Goal: Entertainment & Leisure: Consume media (video, audio)

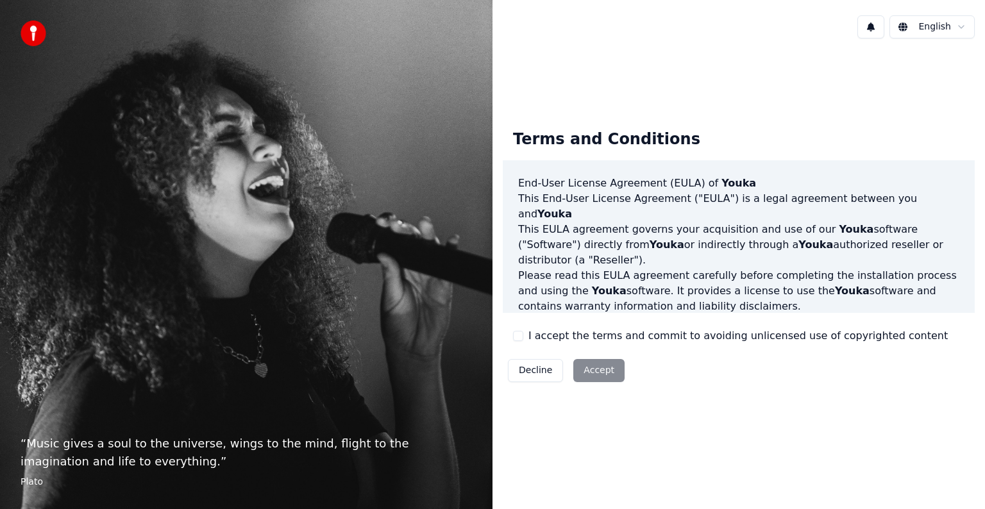
click at [596, 367] on div "Decline Accept" at bounding box center [566, 370] width 127 height 33
click at [927, 28] on html "“ Music gives a soul to the universe, wings to the mind, flight to the imaginat…" at bounding box center [492, 254] width 985 height 509
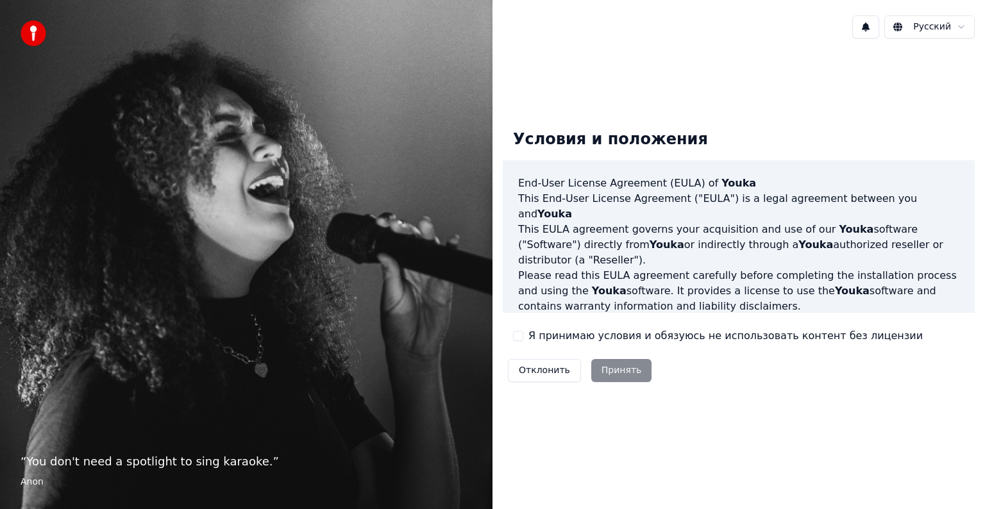
click at [612, 367] on div "Отклонить Принять" at bounding box center [580, 370] width 154 height 33
click at [522, 336] on button "Я принимаю условия и обязуюсь не использовать контент без лицензии" at bounding box center [518, 336] width 10 height 10
click at [616, 374] on button "Принять" at bounding box center [621, 370] width 61 height 23
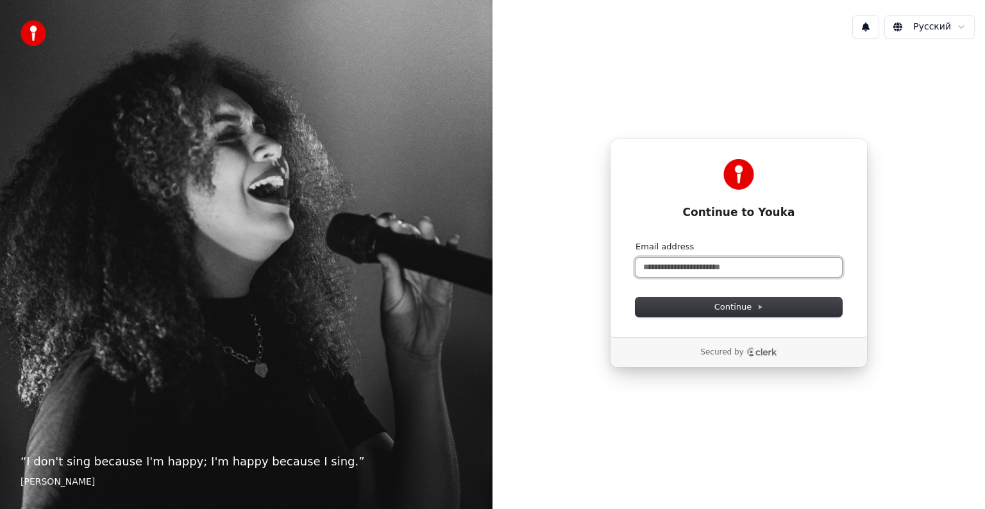
click at [662, 267] on input "Email address" at bounding box center [738, 267] width 206 height 19
type input "*"
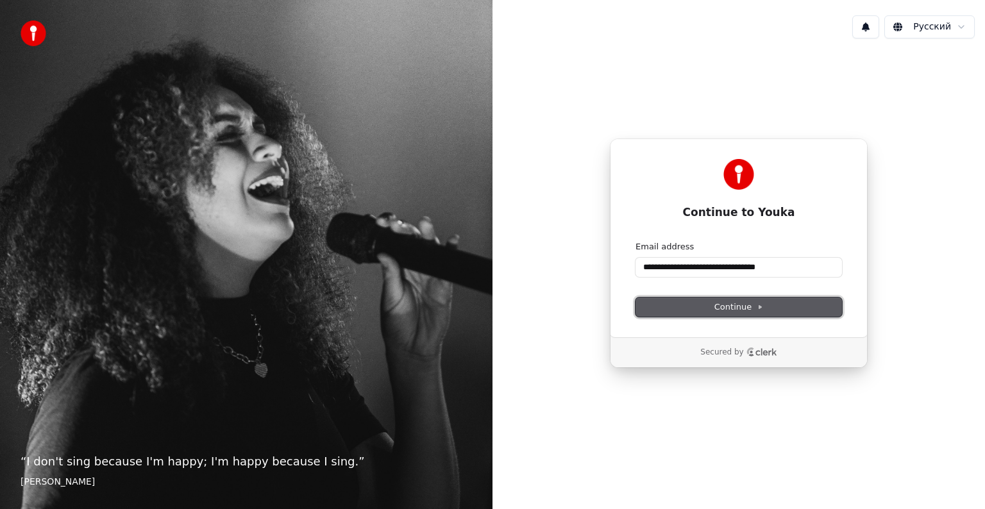
click at [718, 305] on span "Continue" at bounding box center [738, 307] width 49 height 12
type input "**********"
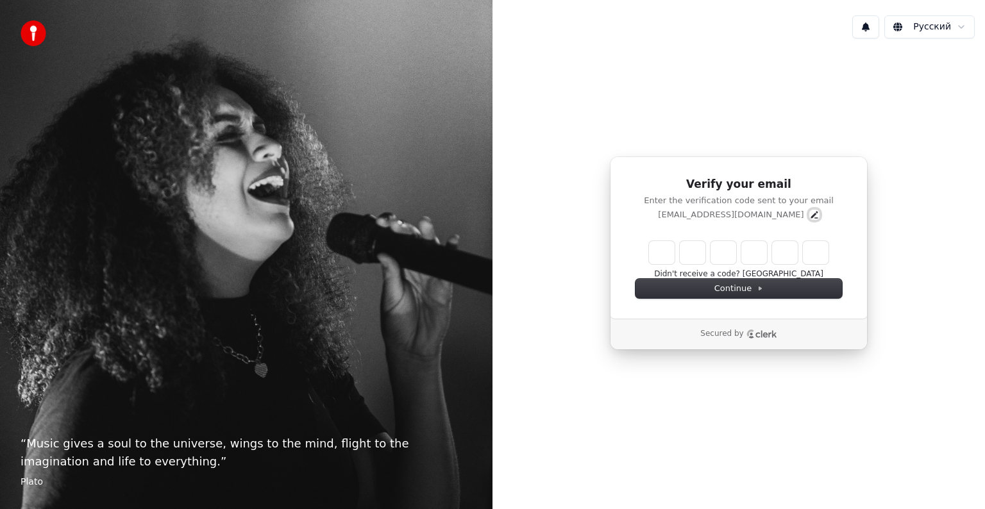
click at [809, 215] on icon "Edit" at bounding box center [814, 215] width 10 height 10
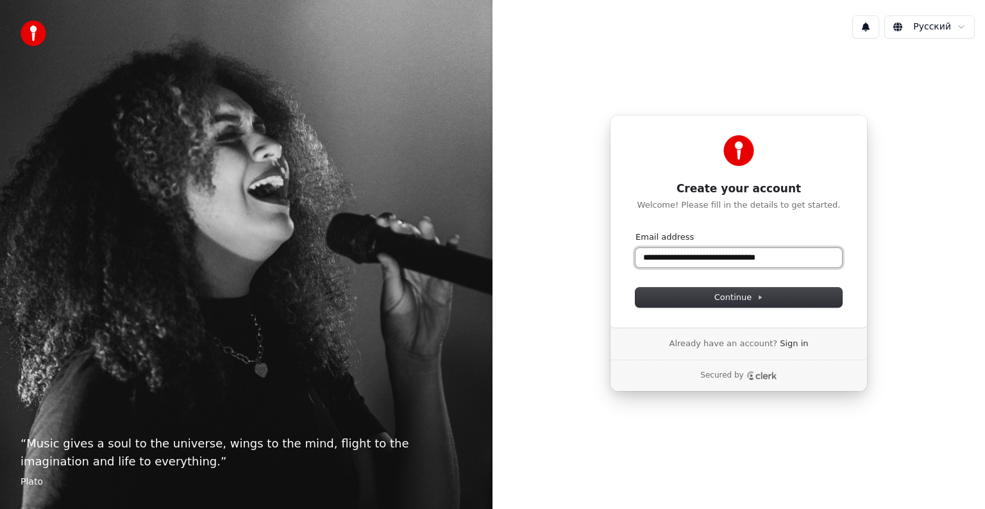
click at [741, 262] on input "**********" at bounding box center [738, 257] width 206 height 19
drag, startPoint x: 741, startPoint y: 262, endPoint x: 789, endPoint y: 262, distance: 48.1
click at [789, 262] on input "**********" at bounding box center [738, 257] width 206 height 19
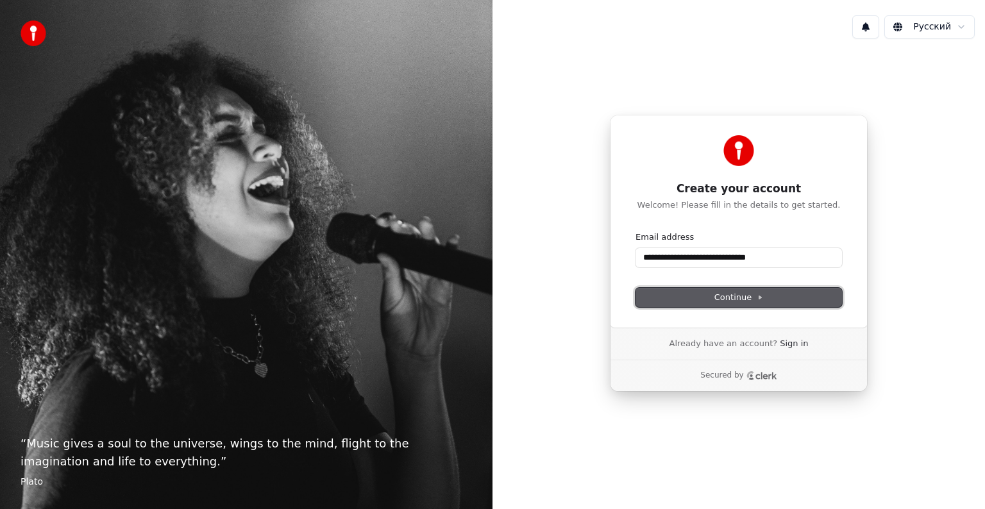
click at [759, 297] on icon at bounding box center [760, 297] width 3 height 3
type input "**********"
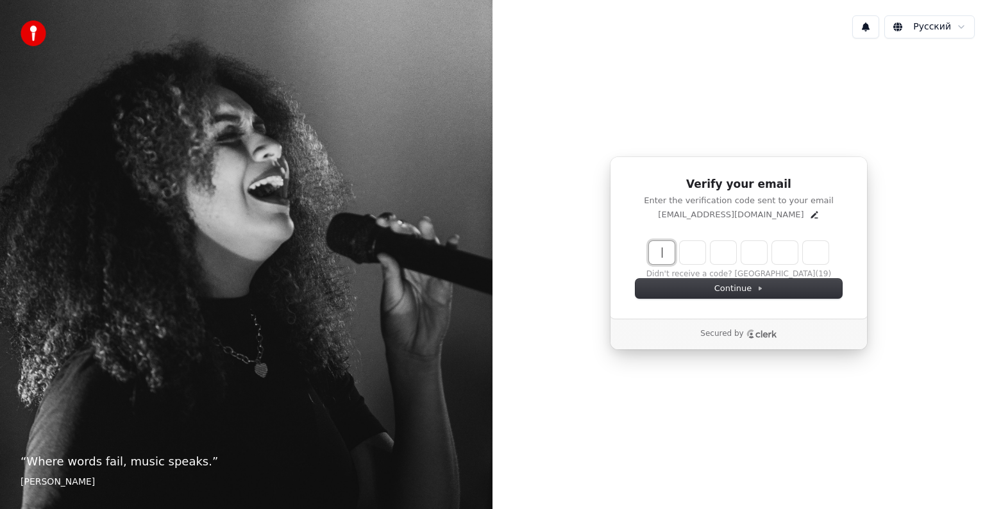
click at [672, 254] on input "Enter verification code" at bounding box center [751, 252] width 205 height 23
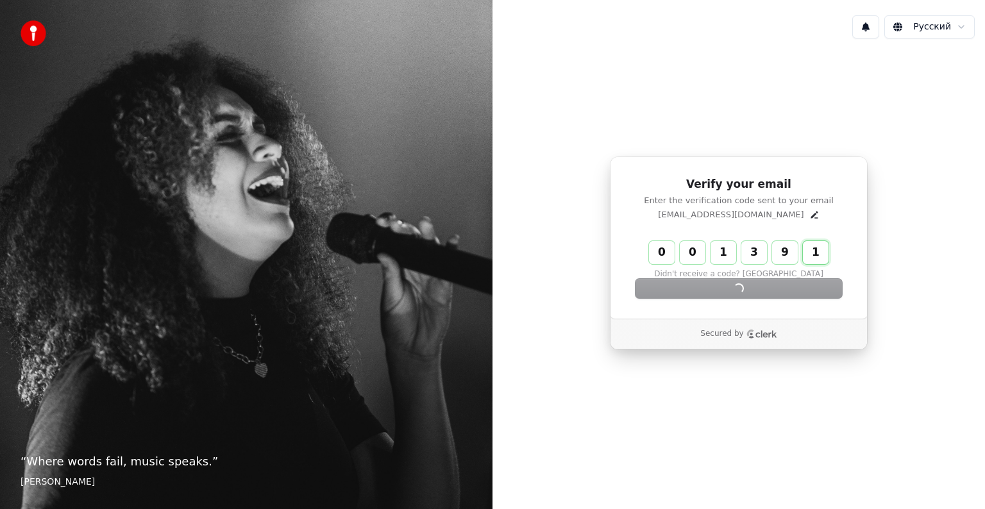
type input "******"
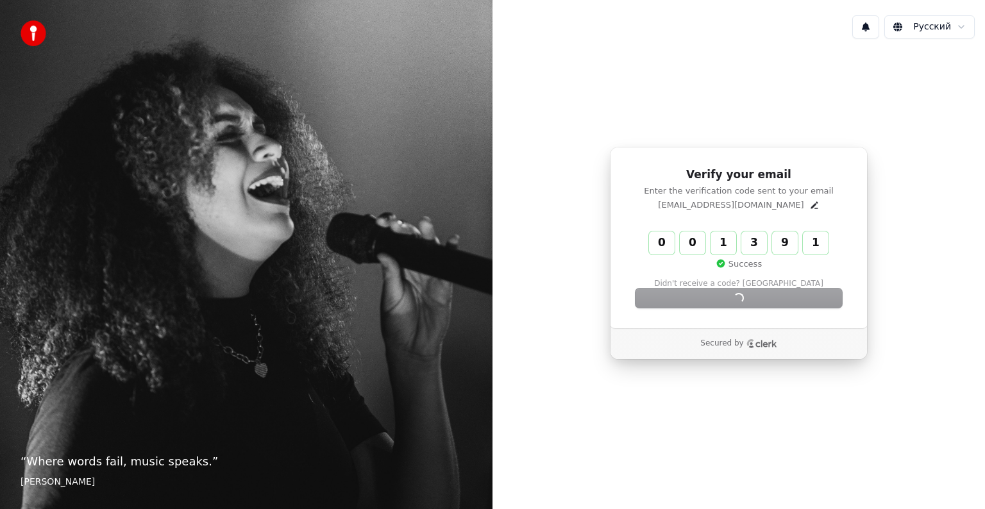
click at [672, 255] on div "Success" at bounding box center [739, 264] width 180 height 19
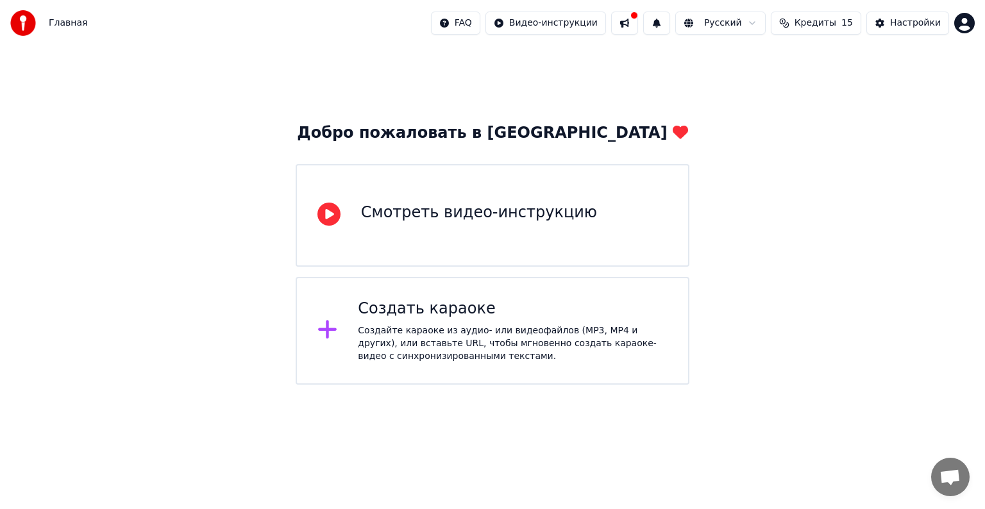
click at [455, 330] on div "Создайте караоке из аудио- или видеофайлов (MP3, MP4 и других), или вставьте UR…" at bounding box center [513, 343] width 310 height 38
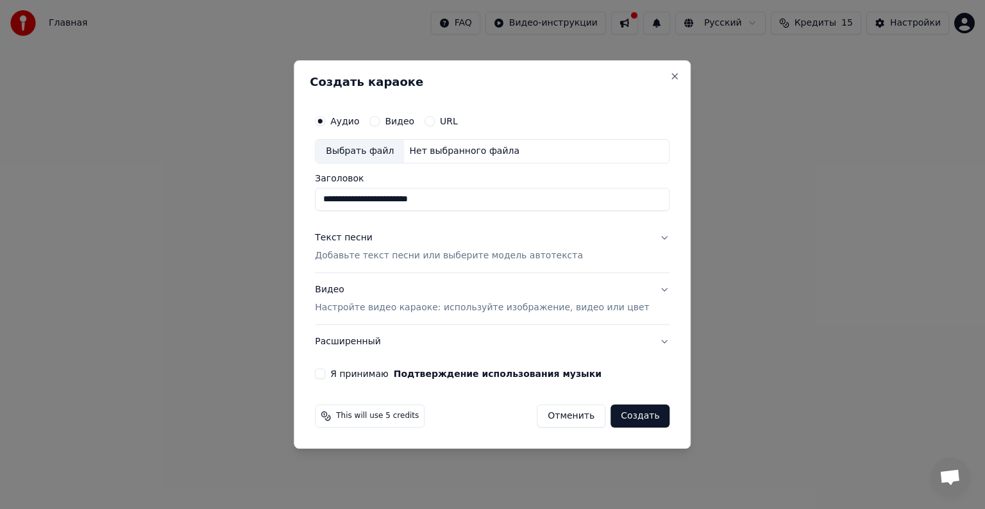
click at [380, 195] on input "**********" at bounding box center [492, 199] width 355 height 23
type input "**********"
click at [355, 256] on p "Добавьте текст песни или выберите модель автотекста" at bounding box center [449, 255] width 268 height 13
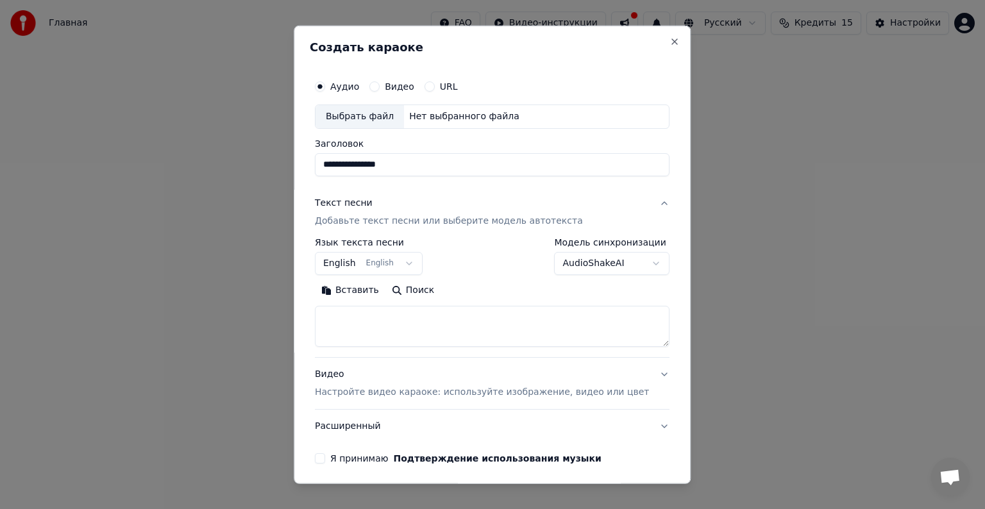
click at [349, 263] on button "English English" at bounding box center [369, 263] width 108 height 23
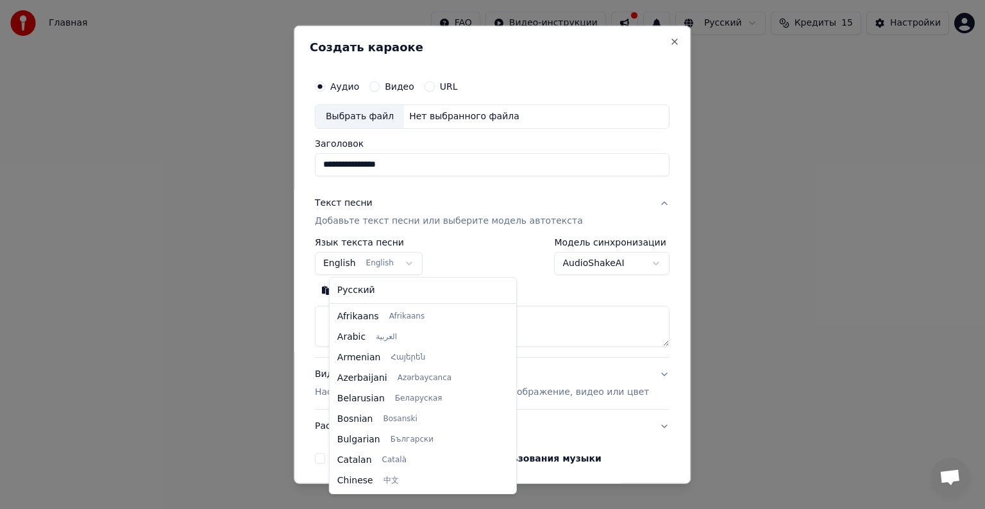
scroll to position [103, 0]
click at [394, 259] on body "**********" at bounding box center [492, 192] width 985 height 385
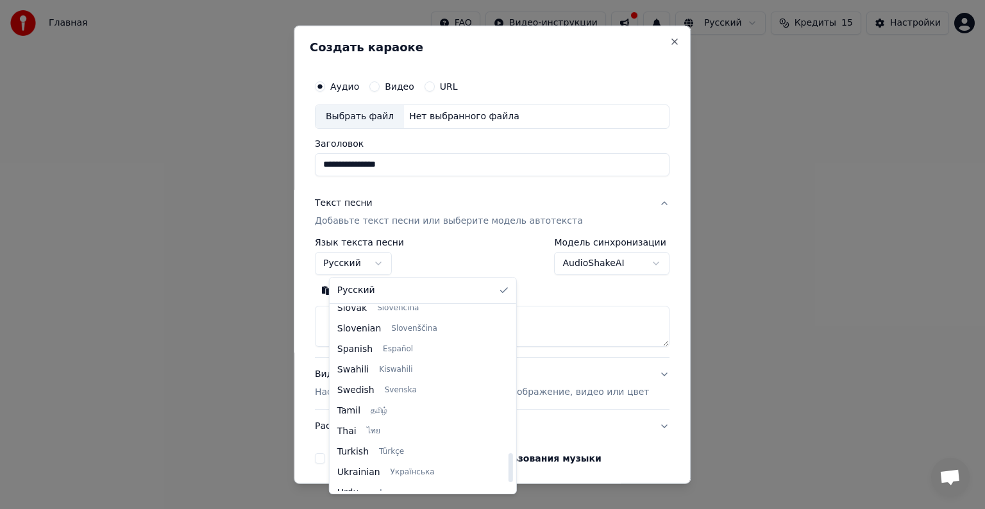
drag, startPoint x: 471, startPoint y: 326, endPoint x: 477, endPoint y: 472, distance: 146.3
click at [508, 472] on div at bounding box center [510, 467] width 4 height 29
select select "**"
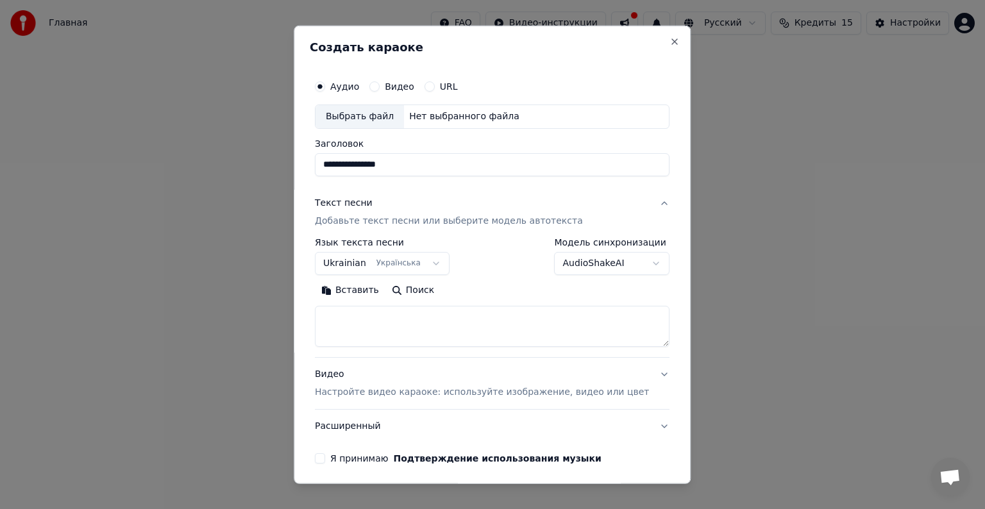
click at [351, 314] on textarea at bounding box center [492, 326] width 355 height 41
paste textarea "**********"
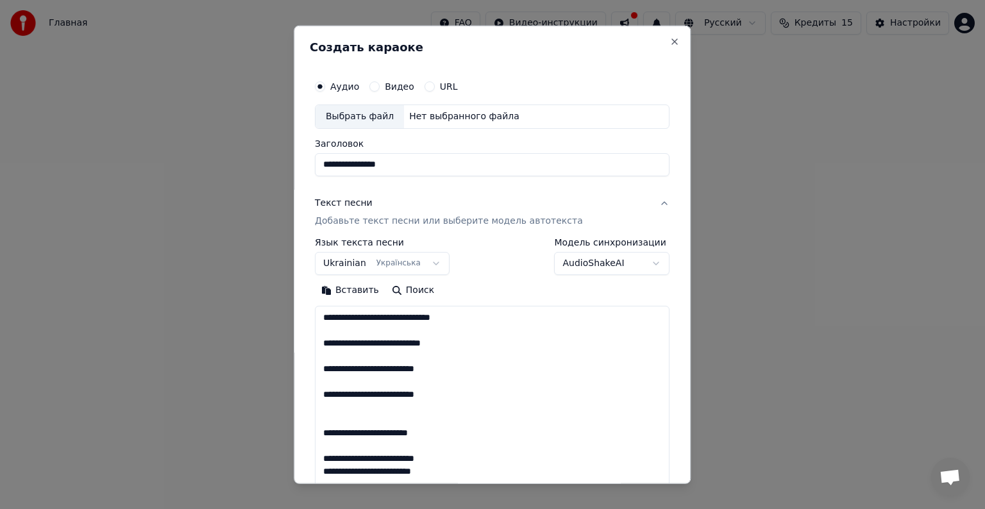
scroll to position [912, 0]
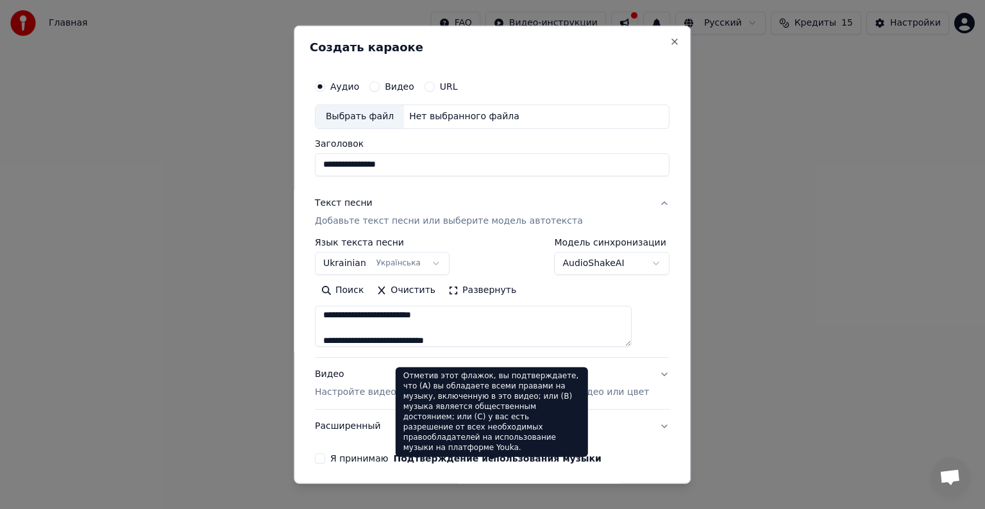
type textarea "**********"
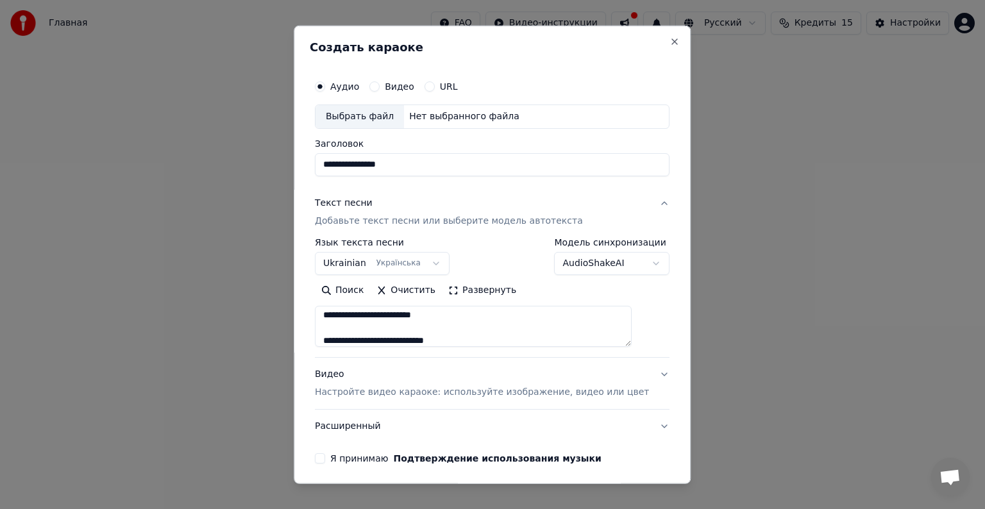
click at [378, 111] on div "Выбрать файл" at bounding box center [359, 116] width 88 height 23
type input "**********"
click at [426, 392] on p "Настройте видео караоке: используйте изображение, видео или цвет" at bounding box center [482, 392] width 334 height 13
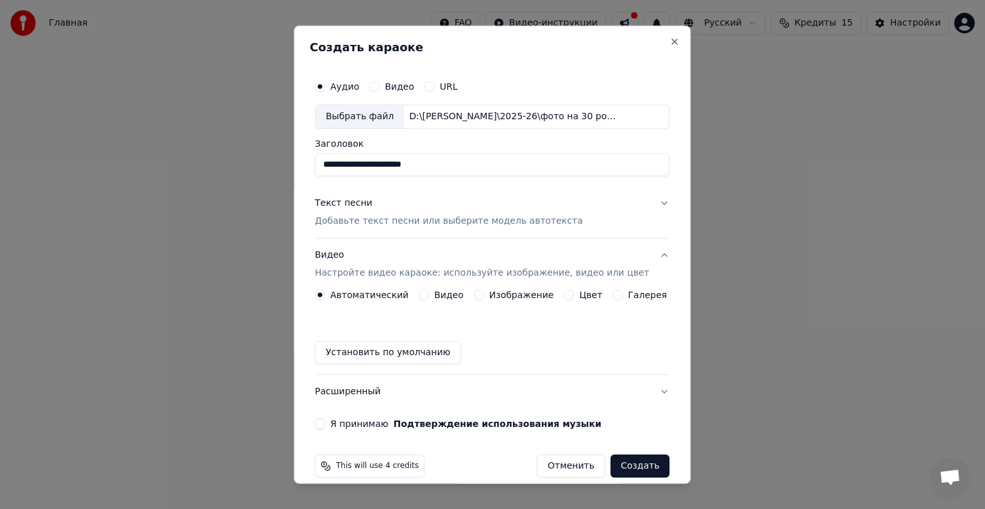
click at [646, 390] on button "Расширенный" at bounding box center [492, 391] width 355 height 33
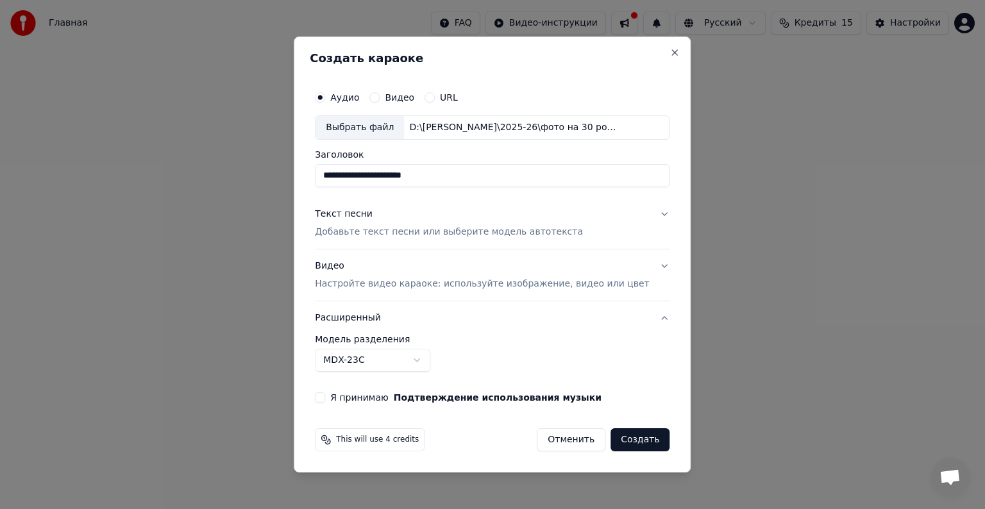
click at [649, 314] on button "Расширенный" at bounding box center [492, 317] width 355 height 33
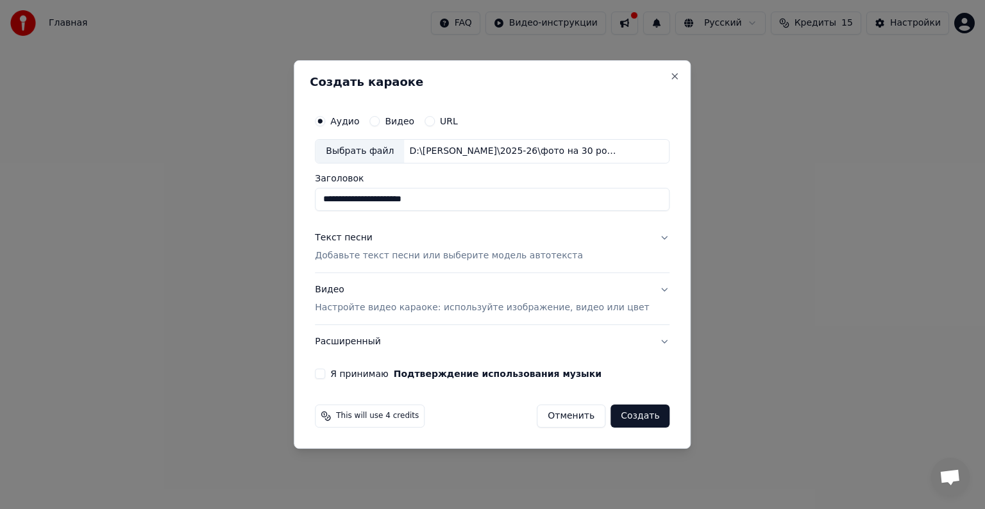
click at [644, 340] on button "Расширенный" at bounding box center [492, 341] width 355 height 33
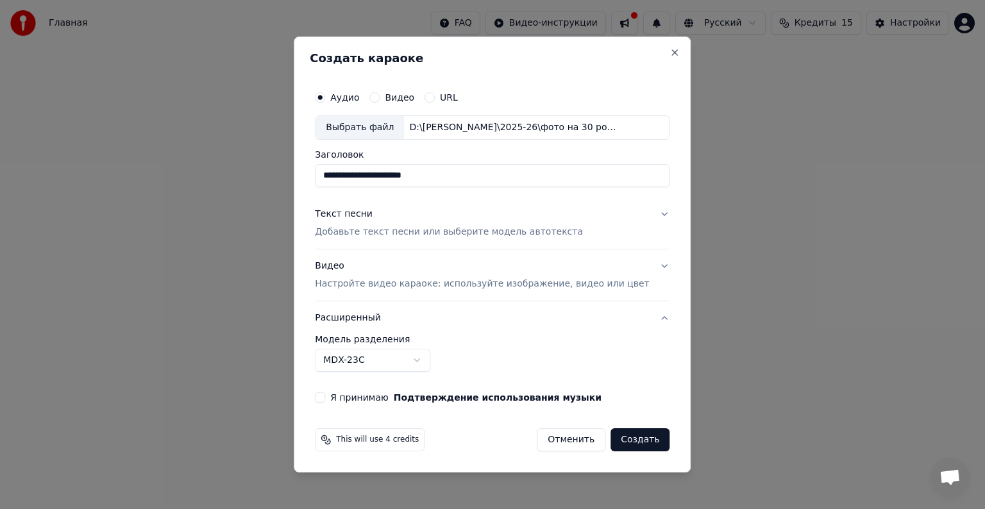
click at [423, 284] on p "Настройте видео караоке: используйте изображение, видео или цвет" at bounding box center [482, 284] width 334 height 13
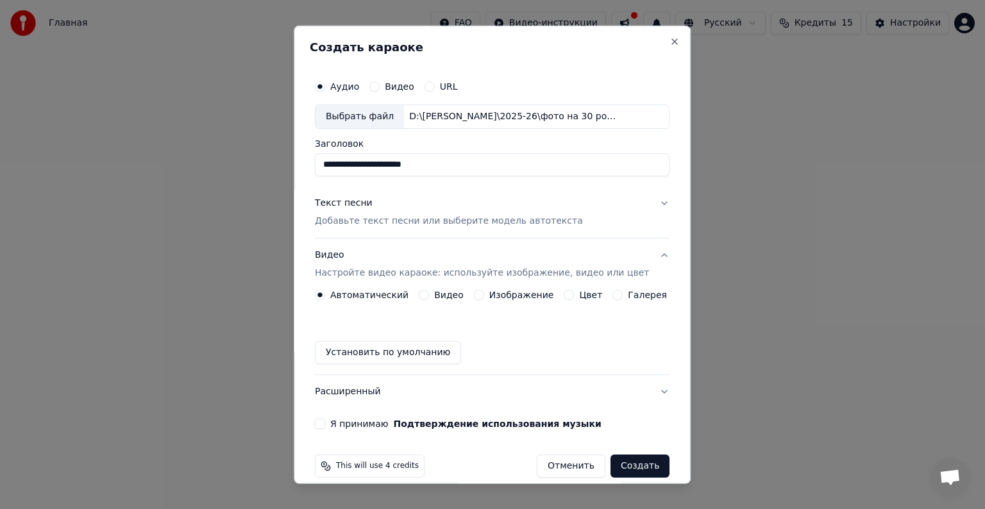
click at [523, 295] on label "Изображение" at bounding box center [521, 294] width 65 height 9
click at [484, 295] on button "Изображение" at bounding box center [479, 295] width 10 height 10
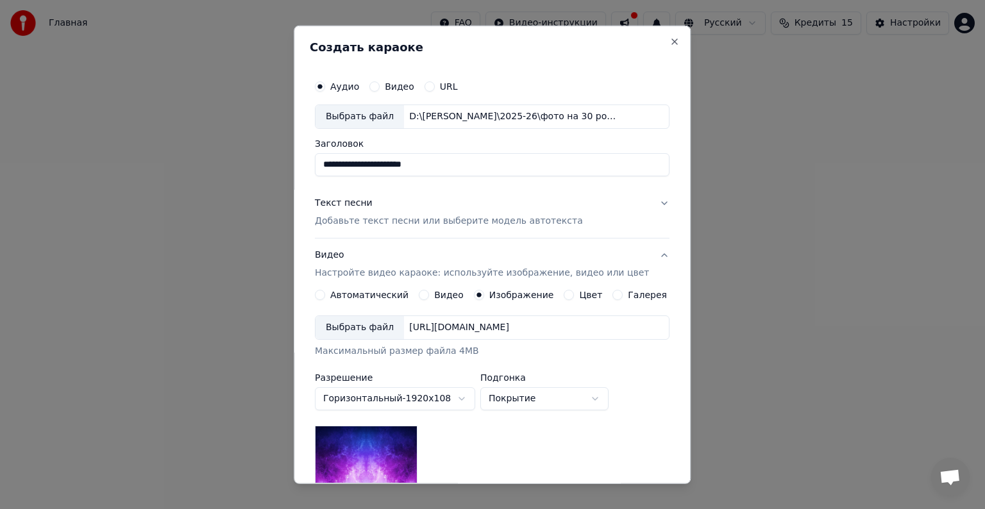
click at [350, 327] on div "Выбрать файл" at bounding box center [359, 327] width 88 height 23
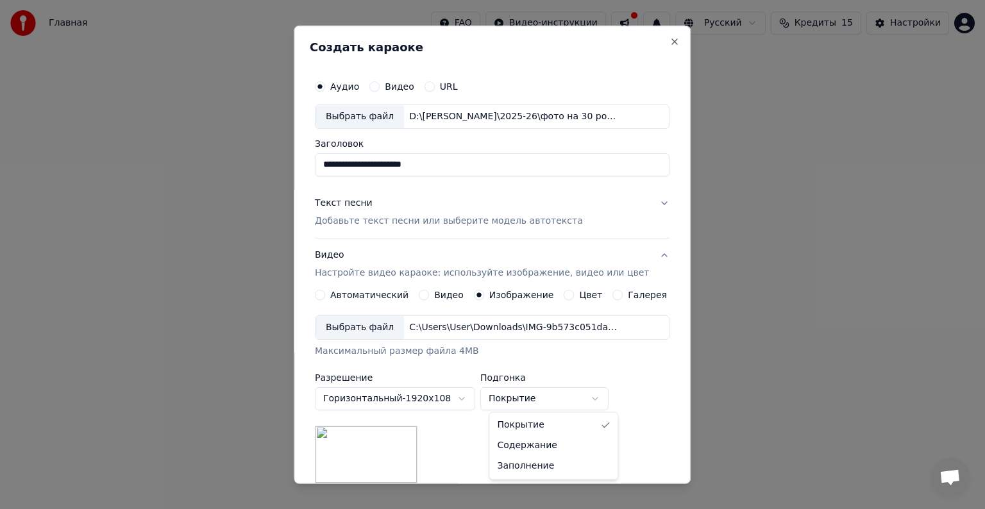
click at [607, 385] on body "**********" at bounding box center [492, 192] width 985 height 385
click at [644, 383] on body "**********" at bounding box center [492, 192] width 985 height 385
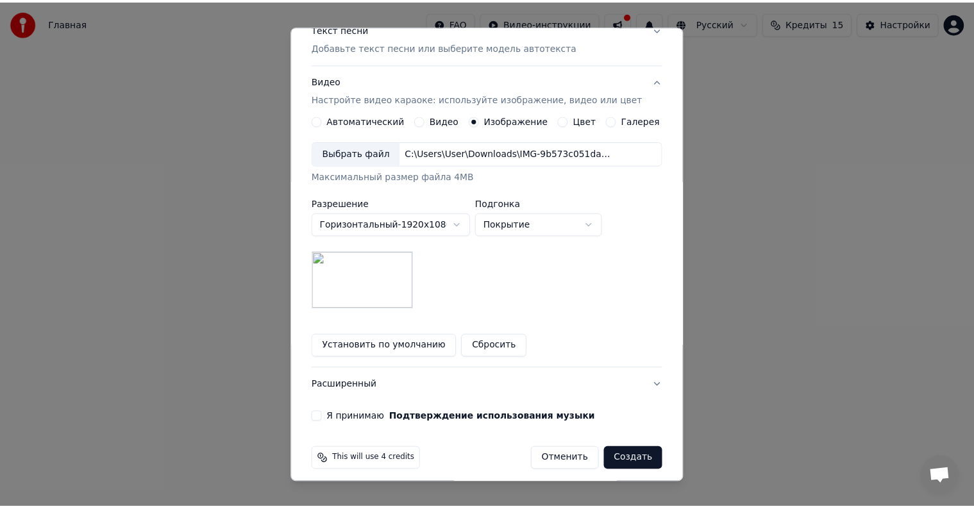
scroll to position [182, 0]
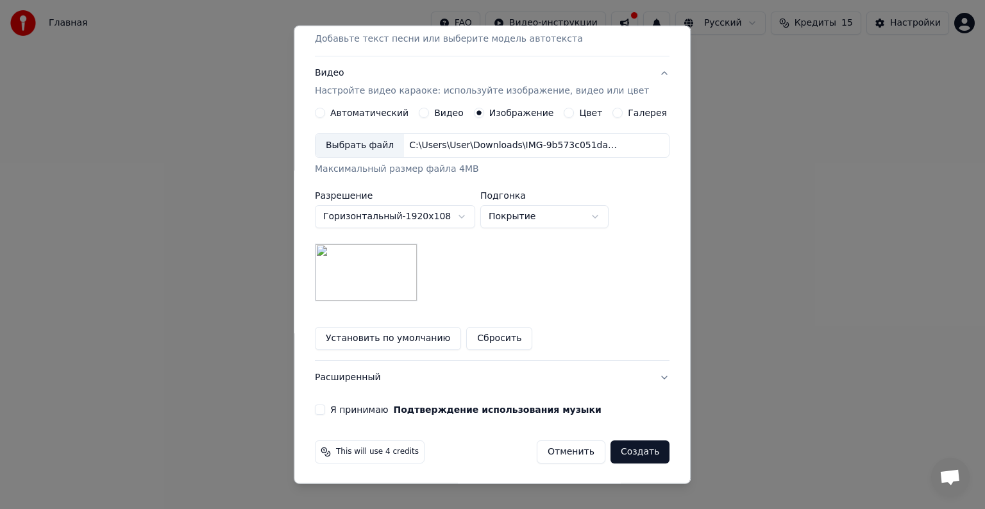
click at [325, 410] on button "Я принимаю Подтверждение использования музыки" at bounding box center [320, 410] width 10 height 10
click at [639, 453] on button "Создать" at bounding box center [639, 451] width 59 height 23
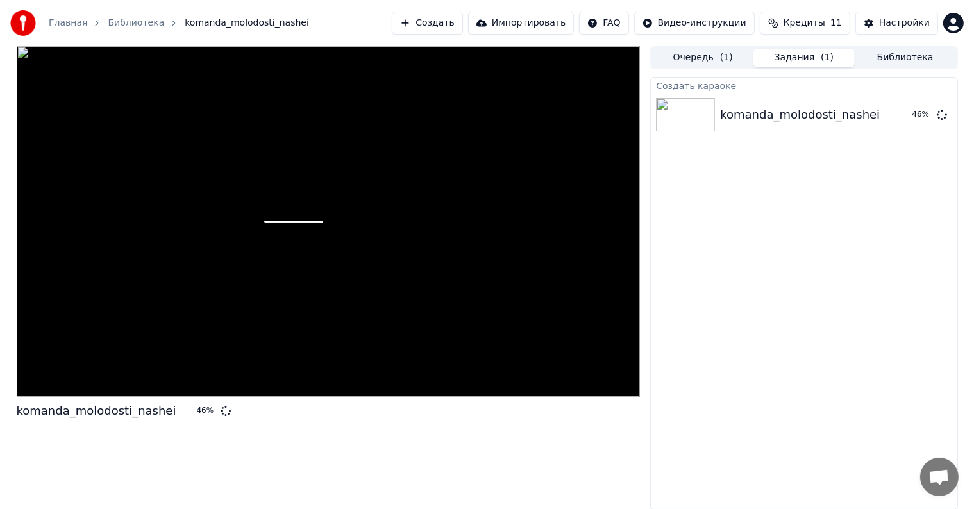
click at [734, 214] on div "Создать караоке komanda_molodosti_nashei 46 %" at bounding box center [803, 293] width 307 height 433
click at [944, 117] on icon at bounding box center [942, 114] width 10 height 10
click at [138, 23] on link "Библиотека" at bounding box center [136, 23] width 56 height 13
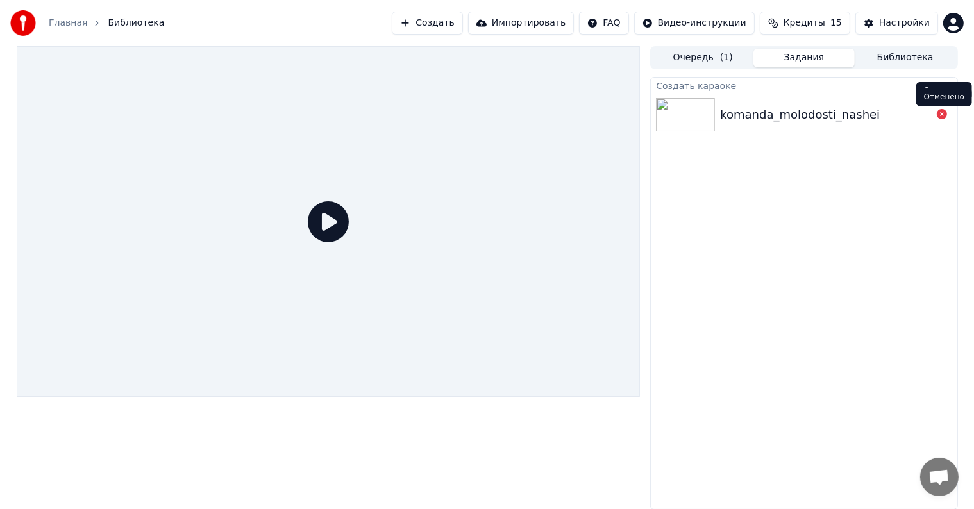
click at [941, 115] on icon at bounding box center [942, 114] width 10 height 10
click at [942, 114] on icon at bounding box center [942, 114] width 10 height 10
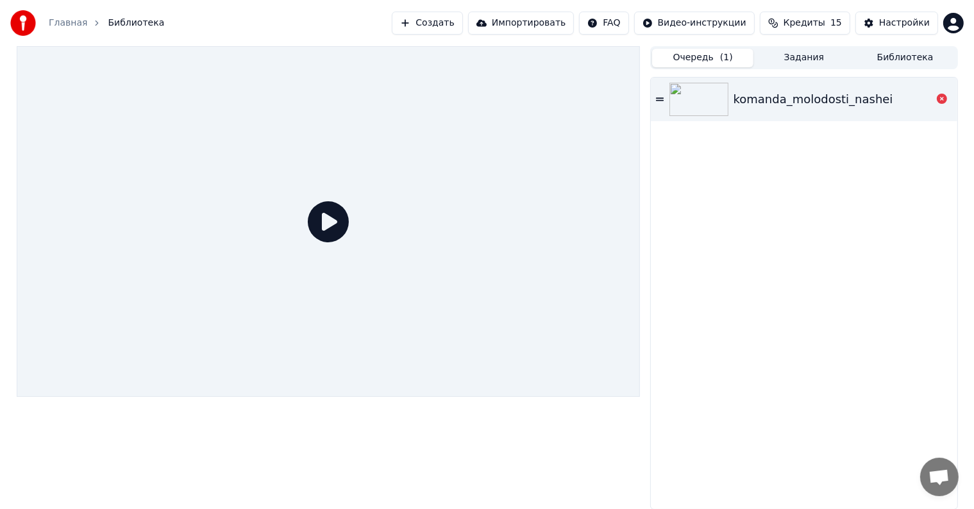
click at [680, 65] on button "Очередь ( 1 )" at bounding box center [702, 58] width 101 height 19
click at [462, 21] on button "Создать" at bounding box center [427, 23] width 71 height 23
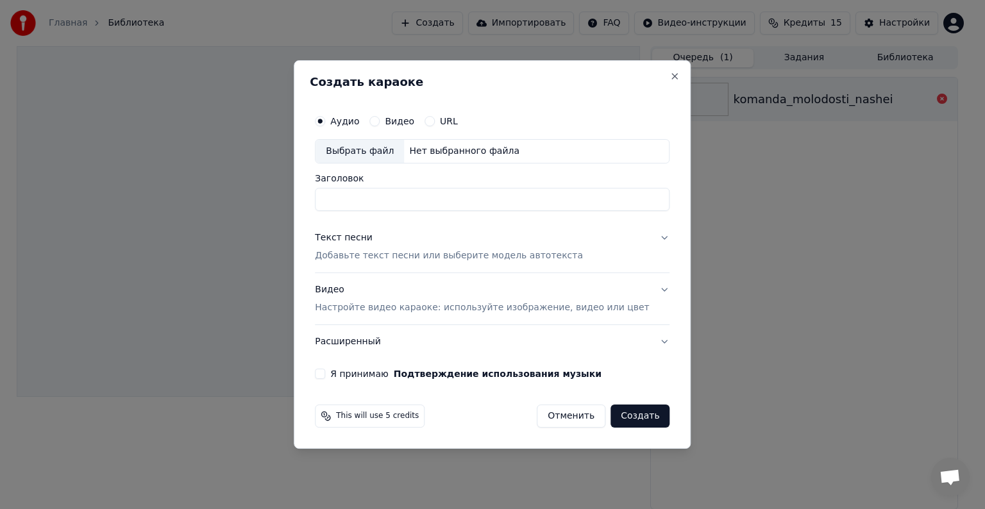
click at [372, 156] on div "Выбрать файл" at bounding box center [359, 151] width 88 height 23
click at [467, 199] on input "**********" at bounding box center [492, 199] width 355 height 23
type input "*"
type input "**********"
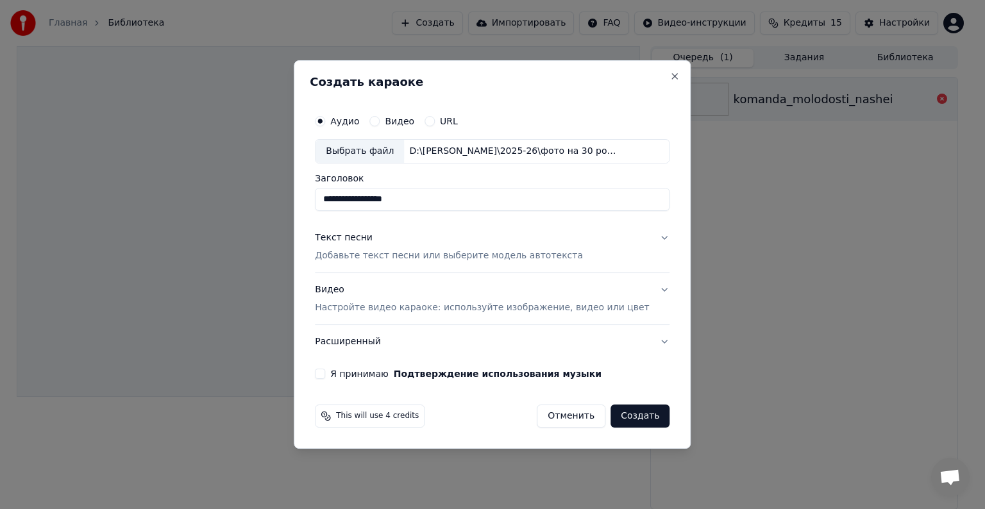
click at [384, 253] on p "Добавьте текст песни или выберите модель автотекста" at bounding box center [449, 255] width 268 height 13
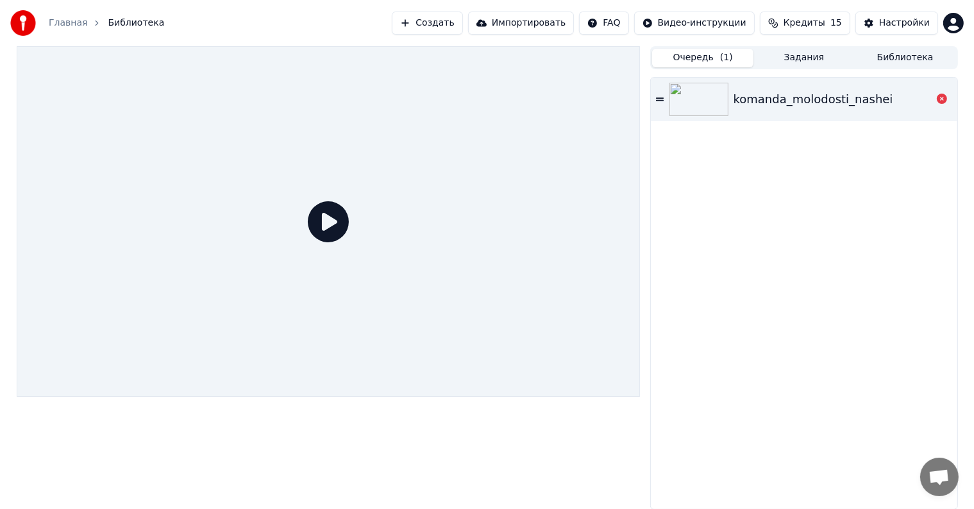
click at [455, 22] on button "Создать" at bounding box center [427, 23] width 71 height 23
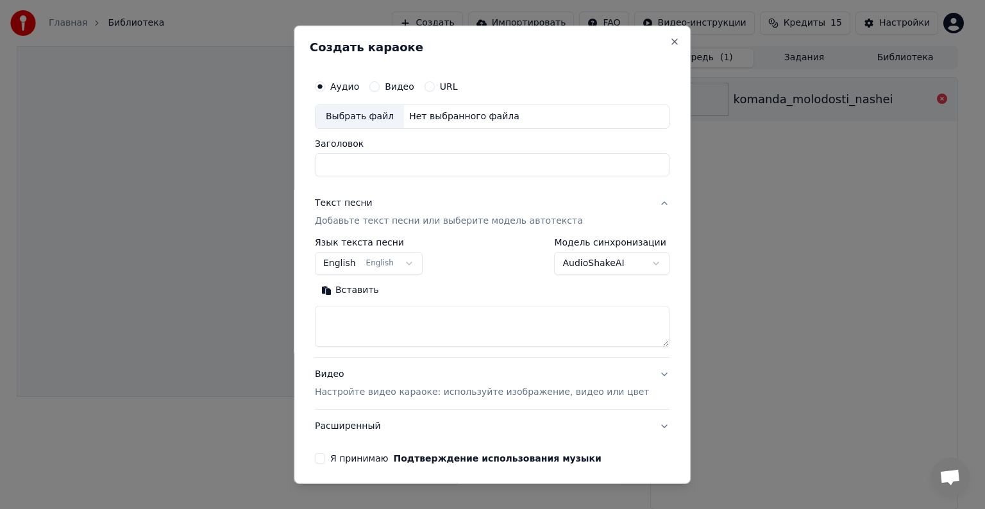
click at [366, 220] on p "Добавьте текст песни или выберите модель автотекста" at bounding box center [449, 221] width 268 height 13
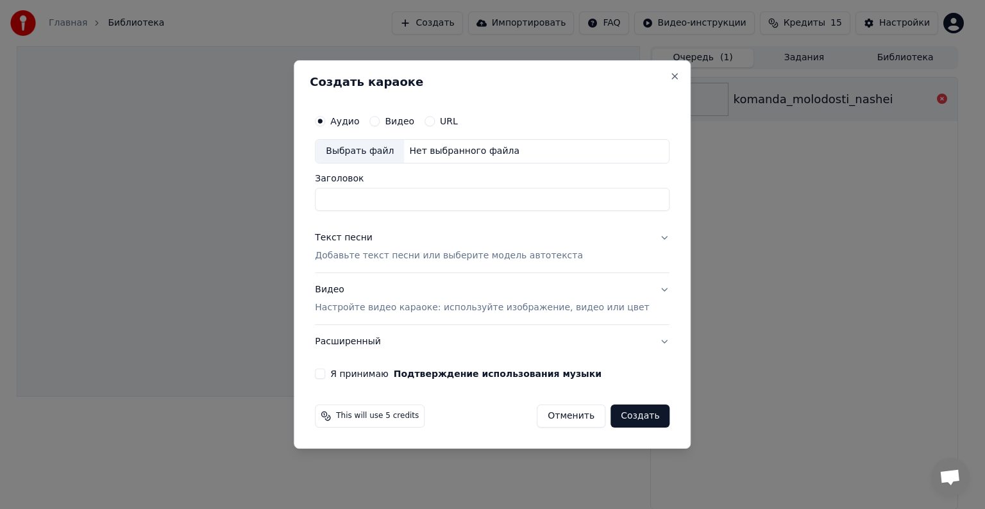
click at [351, 251] on p "Добавьте текст песни или выберите модель автотекста" at bounding box center [449, 255] width 268 height 13
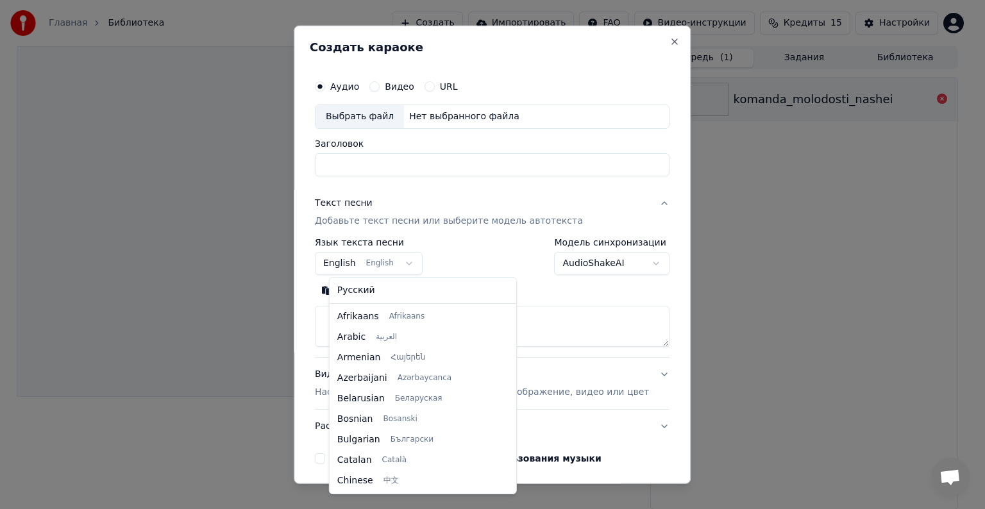
click at [416, 265] on body "**********" at bounding box center [487, 254] width 974 height 509
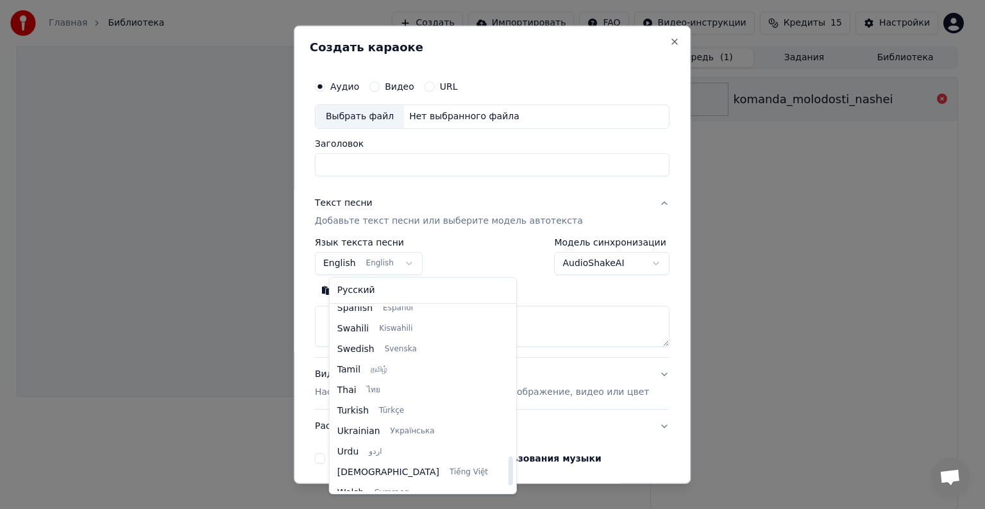
scroll to position [984, 0]
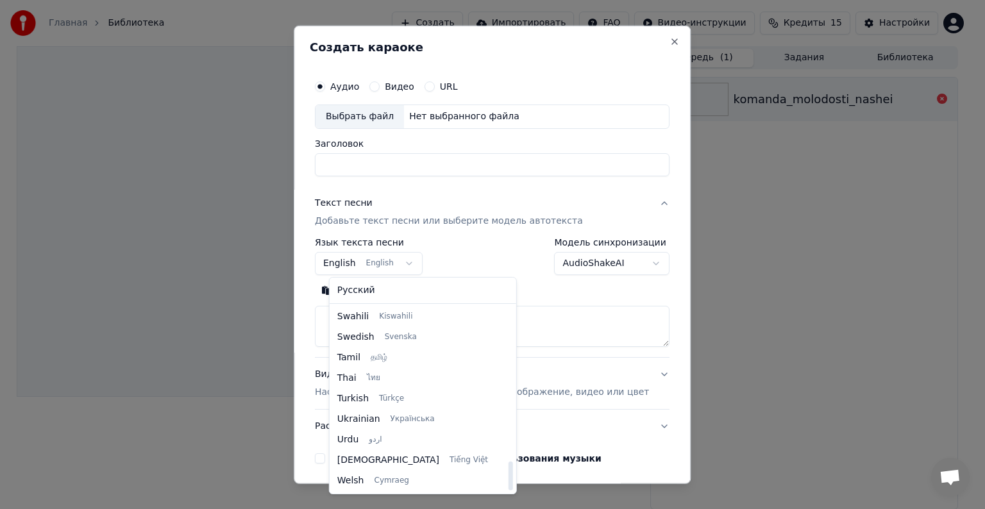
drag, startPoint x: 471, startPoint y: 341, endPoint x: 466, endPoint y: 488, distance: 146.9
click at [508, 488] on div at bounding box center [510, 476] width 4 height 29
select select "**"
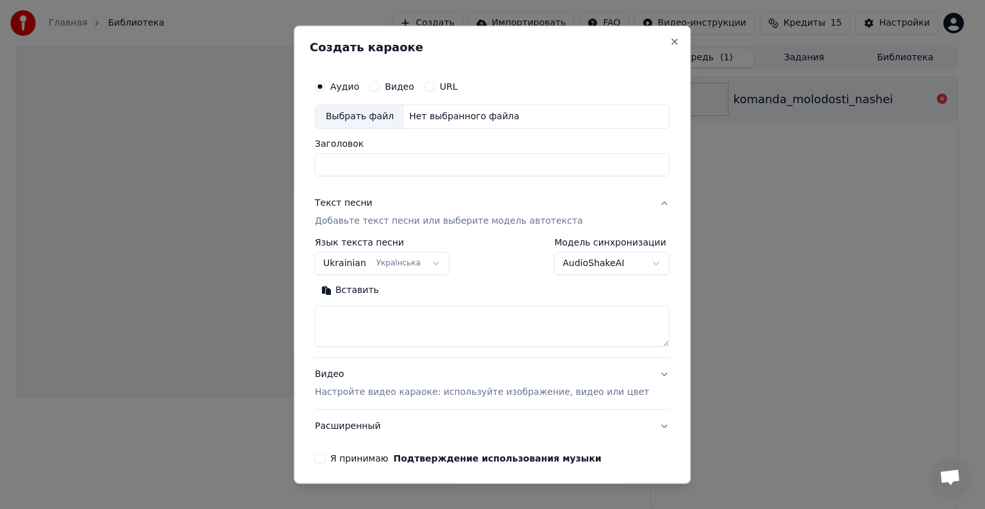
click at [345, 318] on textarea at bounding box center [492, 326] width 355 height 41
paste textarea "**********"
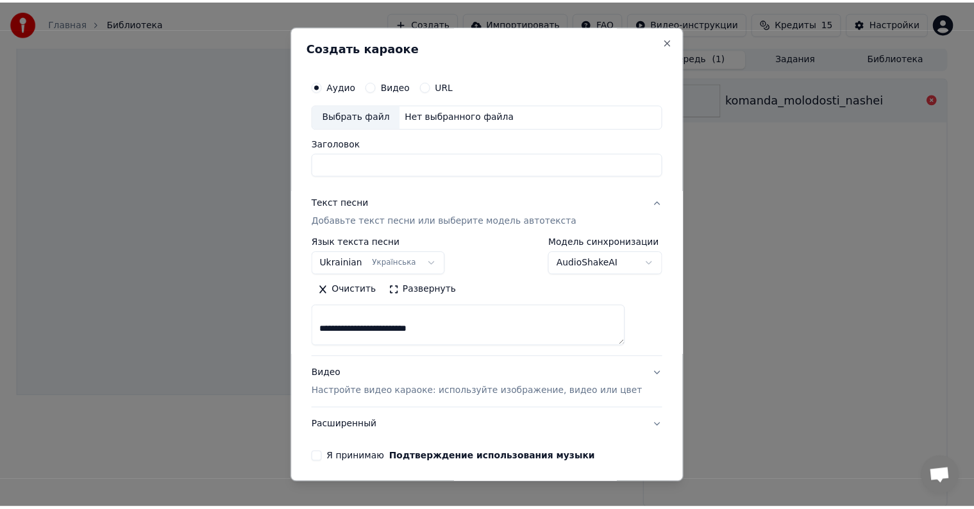
scroll to position [918, 0]
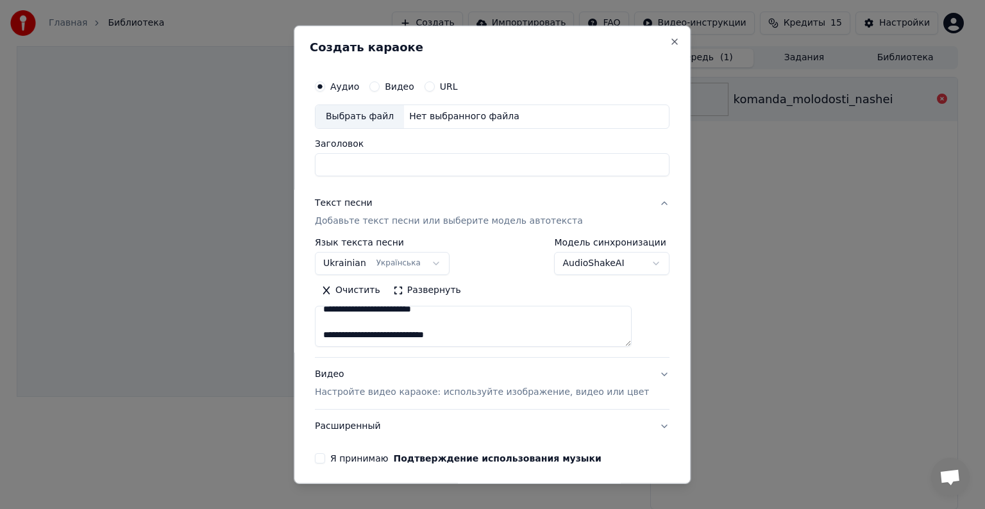
type textarea "**********"
click at [651, 46] on div "**********" at bounding box center [492, 255] width 397 height 458
click at [670, 44] on button "Close" at bounding box center [675, 42] width 10 height 10
select select
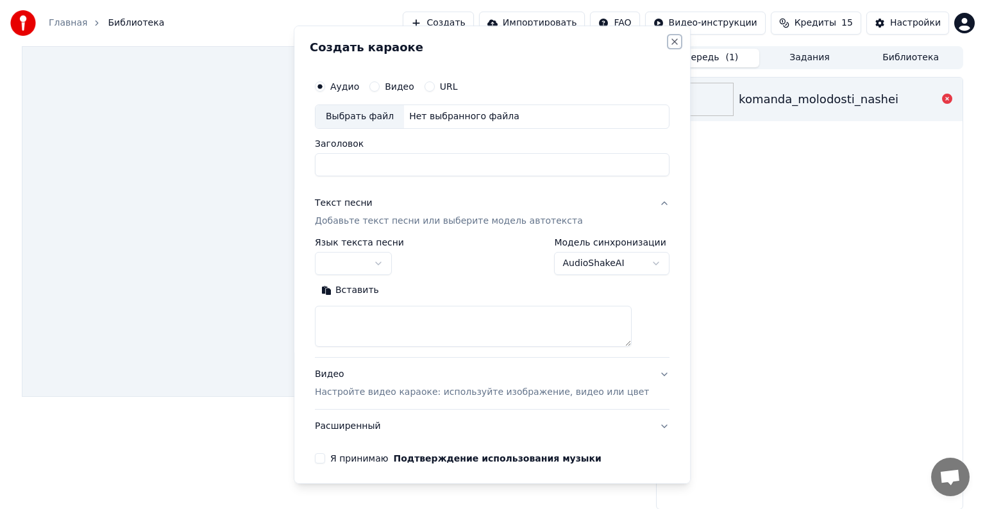
scroll to position [0, 0]
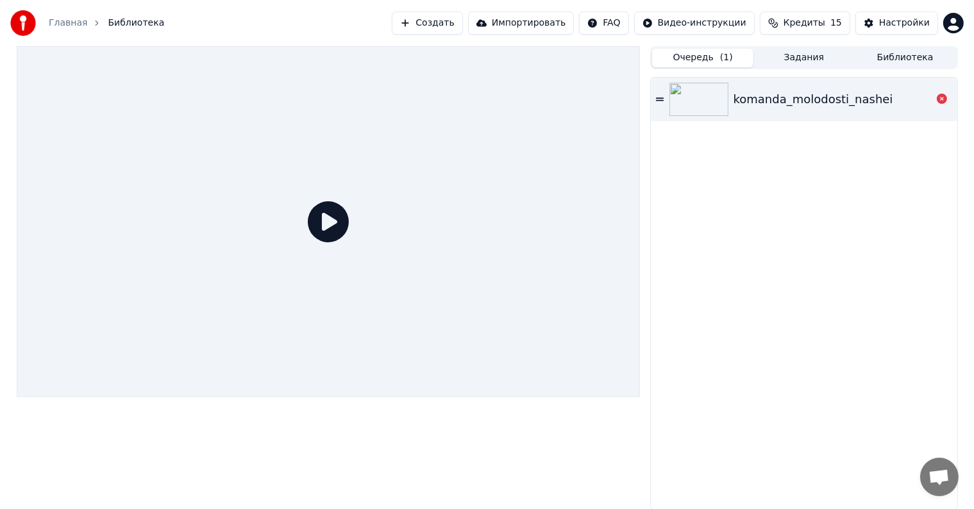
click at [661, 96] on icon at bounding box center [660, 99] width 8 height 9
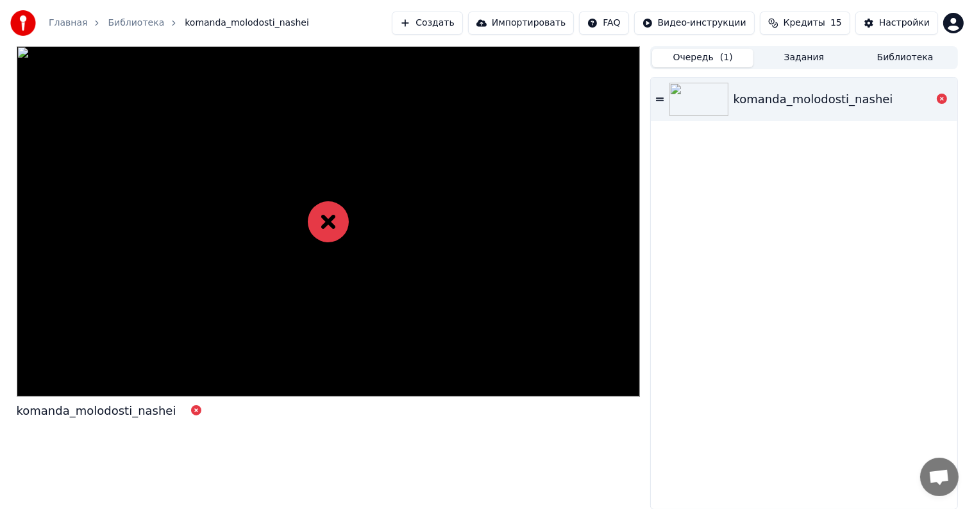
click at [826, 97] on div "komanda_molodosti_nashei" at bounding box center [814, 99] width 160 height 18
click at [657, 101] on icon at bounding box center [660, 99] width 8 height 9
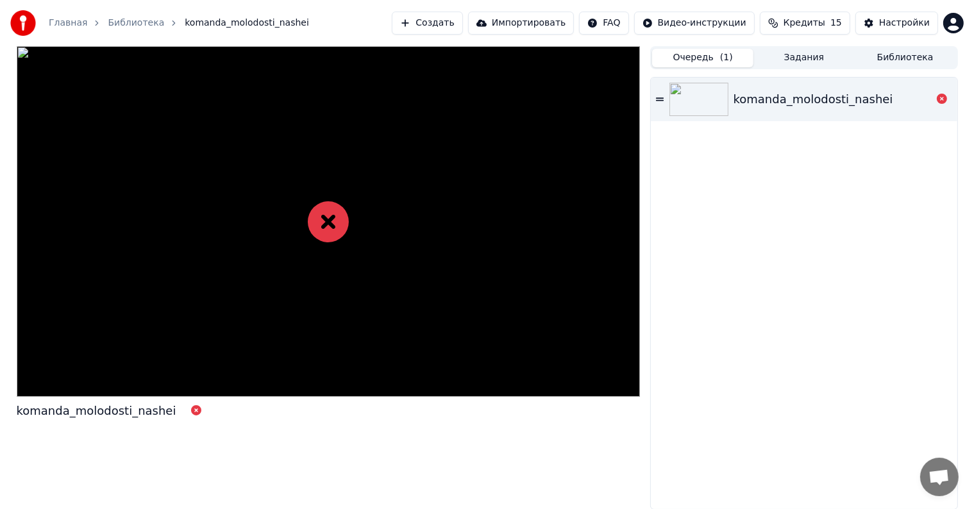
click at [696, 97] on img at bounding box center [698, 99] width 59 height 33
click at [943, 100] on icon at bounding box center [942, 99] width 10 height 10
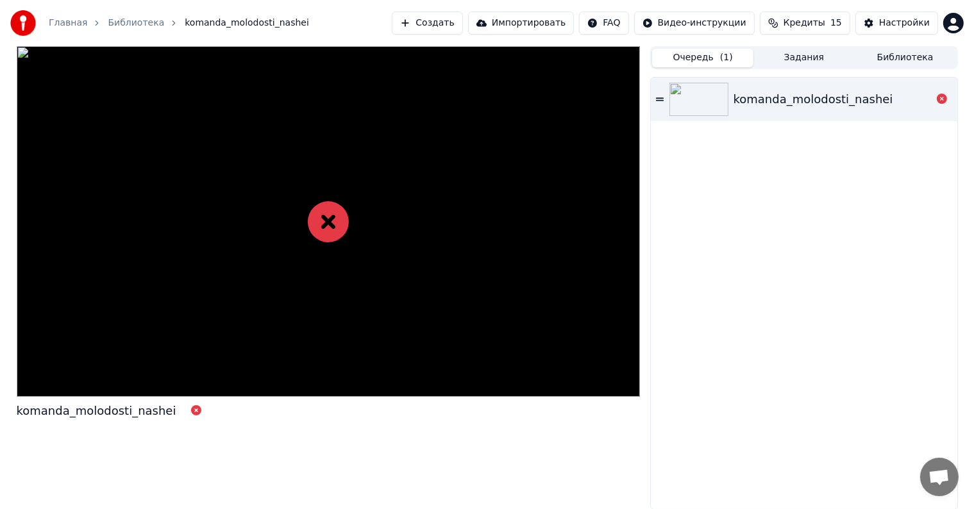
click at [943, 100] on icon at bounding box center [942, 99] width 10 height 10
click at [941, 97] on icon at bounding box center [942, 99] width 10 height 10
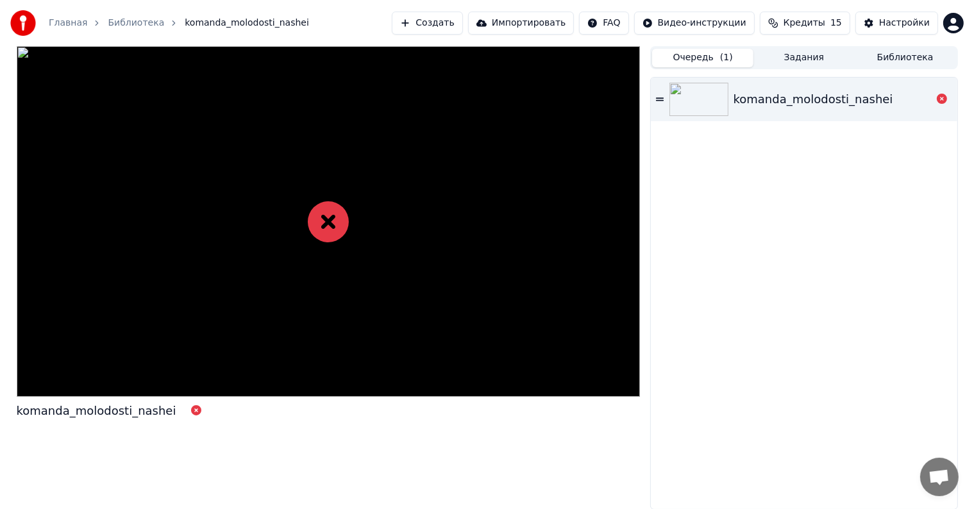
click at [941, 97] on icon at bounding box center [942, 99] width 10 height 10
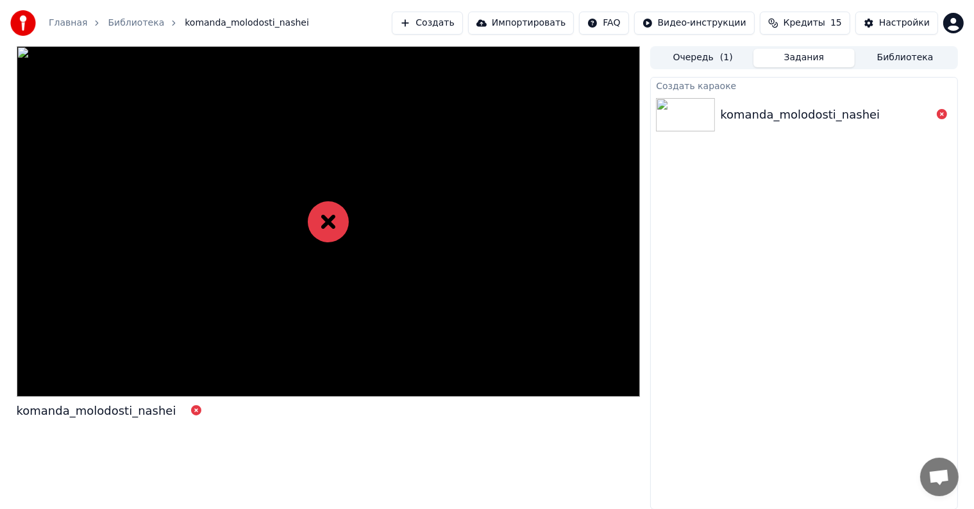
click at [803, 62] on button "Задания" at bounding box center [803, 58] width 101 height 19
click at [750, 119] on div "komanda_molodosti_nashei" at bounding box center [800, 115] width 160 height 18
click at [326, 221] on icon at bounding box center [328, 221] width 41 height 41
drag, startPoint x: 326, startPoint y: 221, endPoint x: 864, endPoint y: 79, distance: 556.3
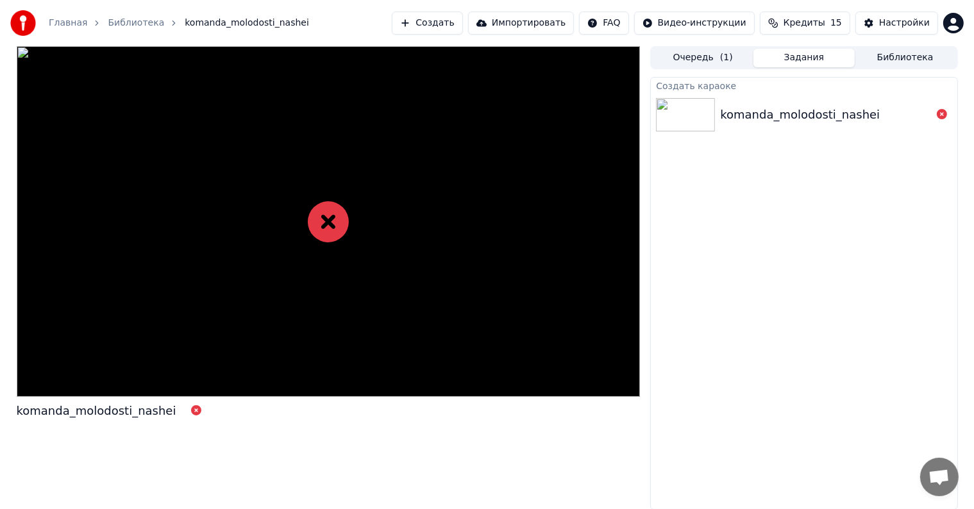
click at [864, 79] on div "komanda_molodosti_nashei Очередь ( 1 ) Задания Библиотека Создать караоке koman…" at bounding box center [487, 278] width 962 height 464
click at [462, 26] on button "Создать" at bounding box center [427, 23] width 71 height 23
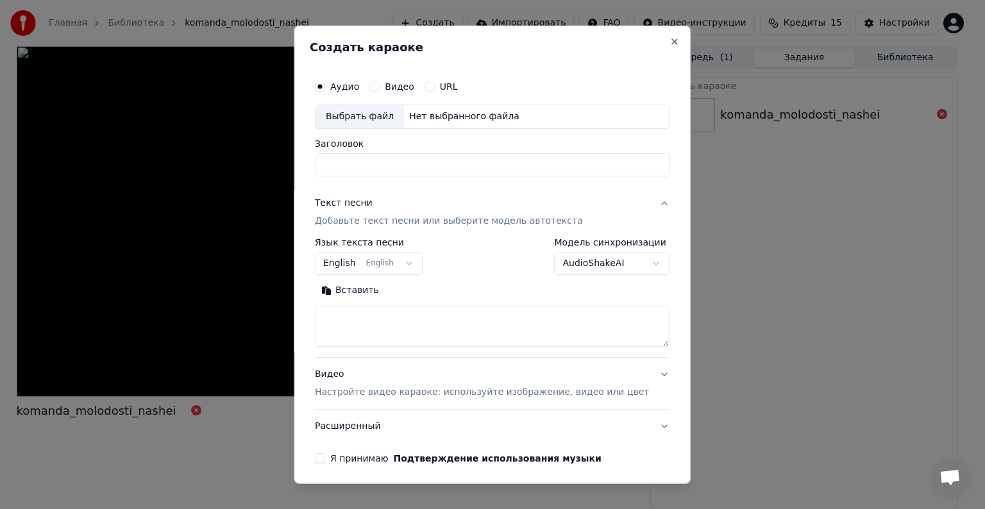
click at [348, 314] on textarea at bounding box center [492, 326] width 355 height 41
paste textarea "**********"
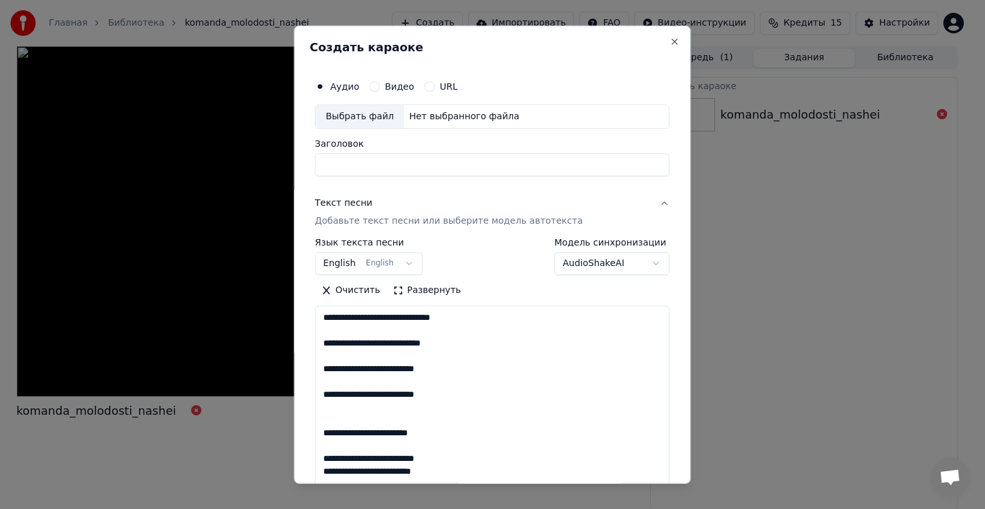
scroll to position [912, 0]
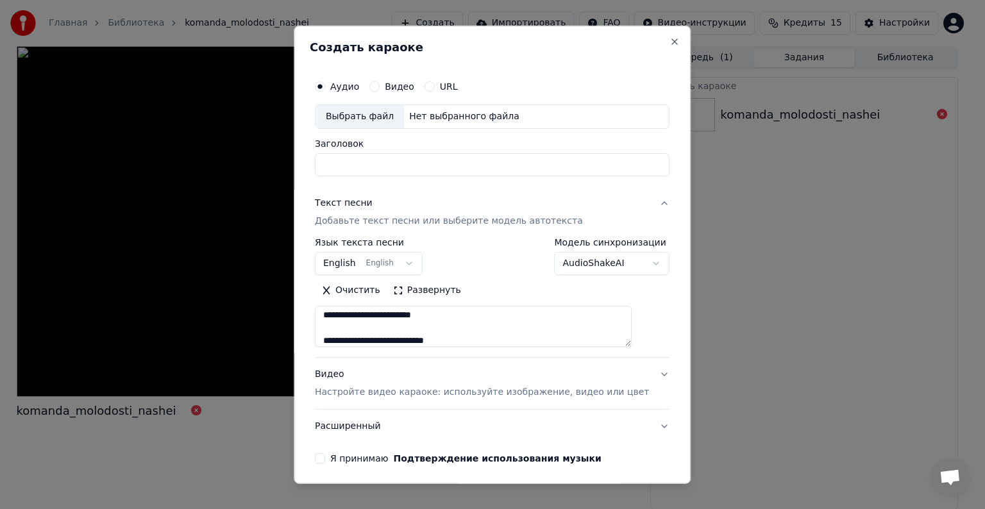
type textarea "**********"
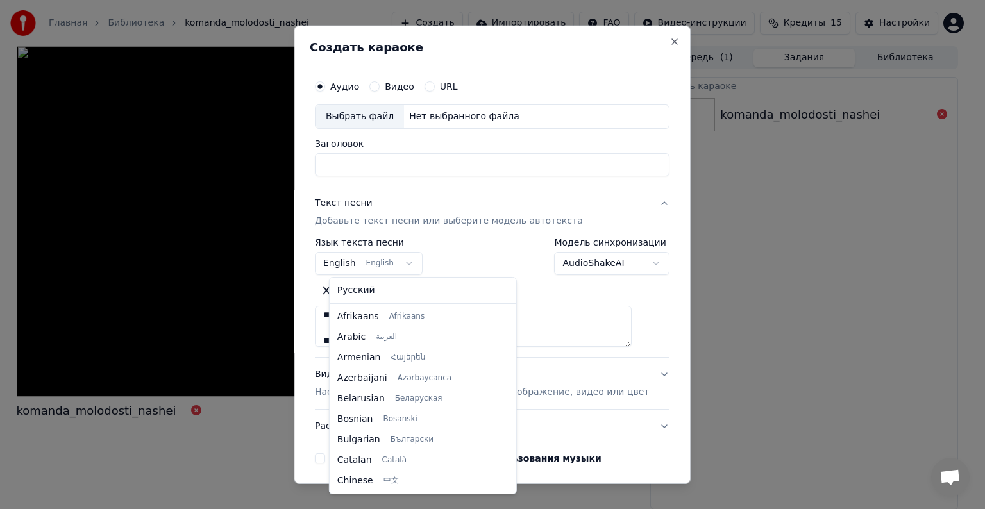
click at [414, 267] on body "**********" at bounding box center [487, 254] width 974 height 509
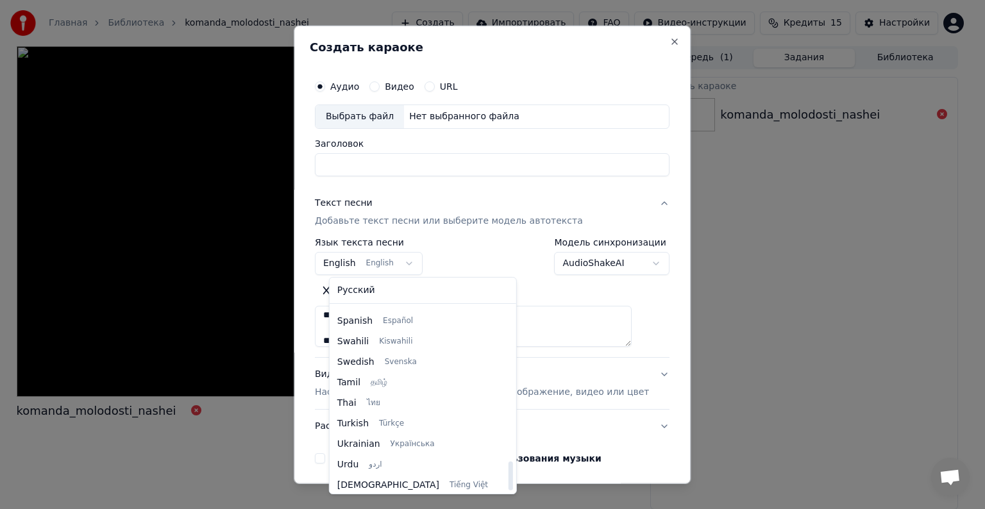
scroll to position [984, 0]
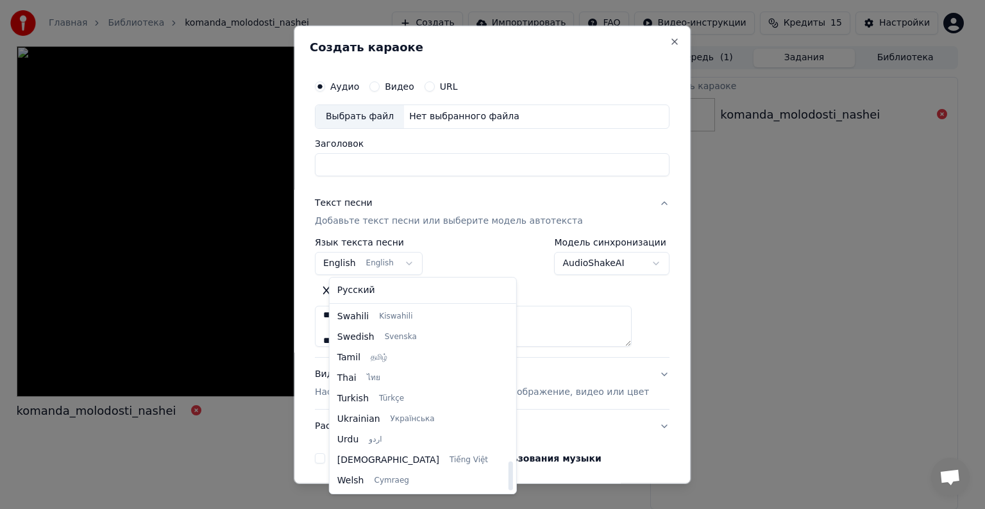
drag, startPoint x: 473, startPoint y: 344, endPoint x: 474, endPoint y: 484, distance: 140.4
click at [508, 484] on div at bounding box center [510, 476] width 4 height 29
select select "**"
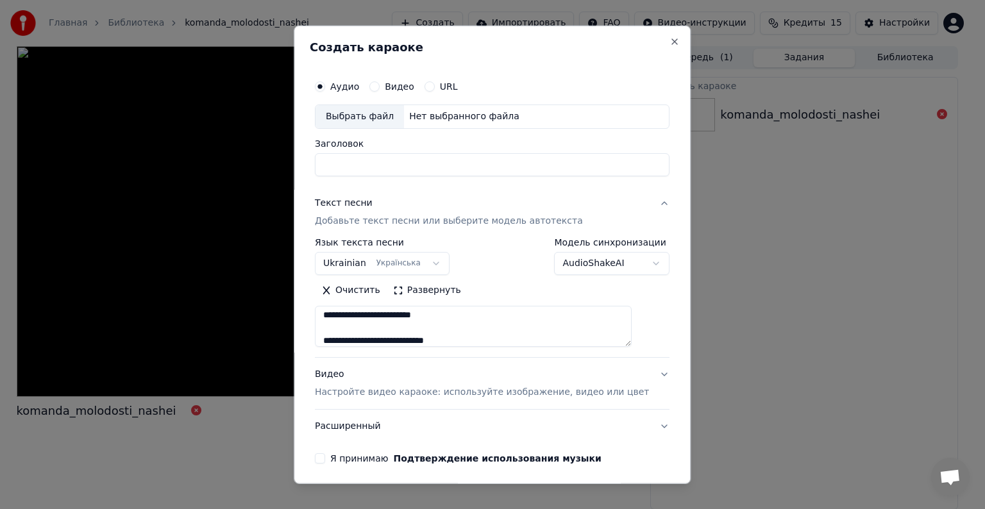
click at [369, 122] on div "Выбрать файл" at bounding box center [359, 116] width 88 height 23
type input "**********"
drag, startPoint x: 455, startPoint y: 164, endPoint x: 235, endPoint y: 189, distance: 221.3
click at [235, 189] on body "**********" at bounding box center [487, 254] width 974 height 509
type input "**********"
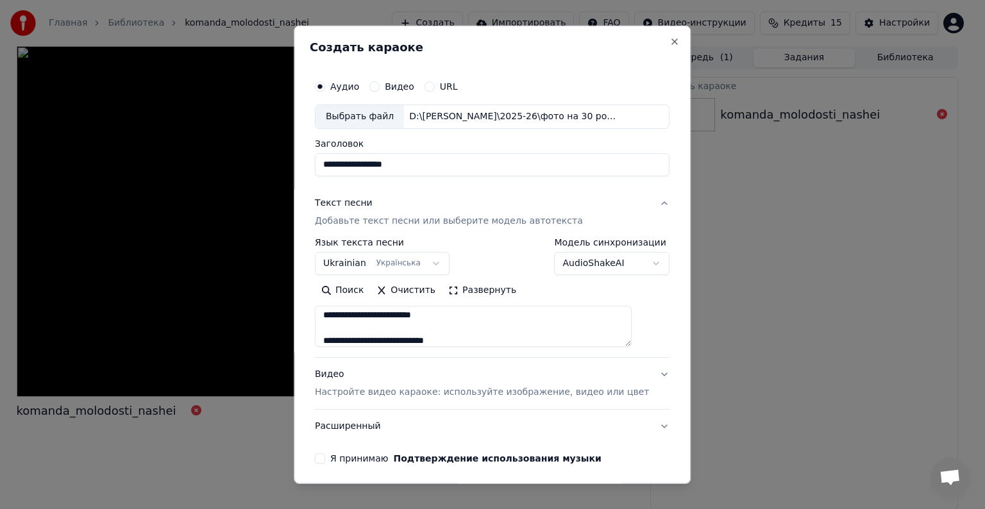
click at [380, 87] on button "Видео" at bounding box center [374, 86] width 10 height 10
click at [325, 86] on button "Аудио" at bounding box center [320, 86] width 10 height 10
click at [359, 119] on div "Выбрать файл" at bounding box center [359, 116] width 88 height 23
click at [471, 169] on input "**********" at bounding box center [492, 164] width 355 height 23
type input "*"
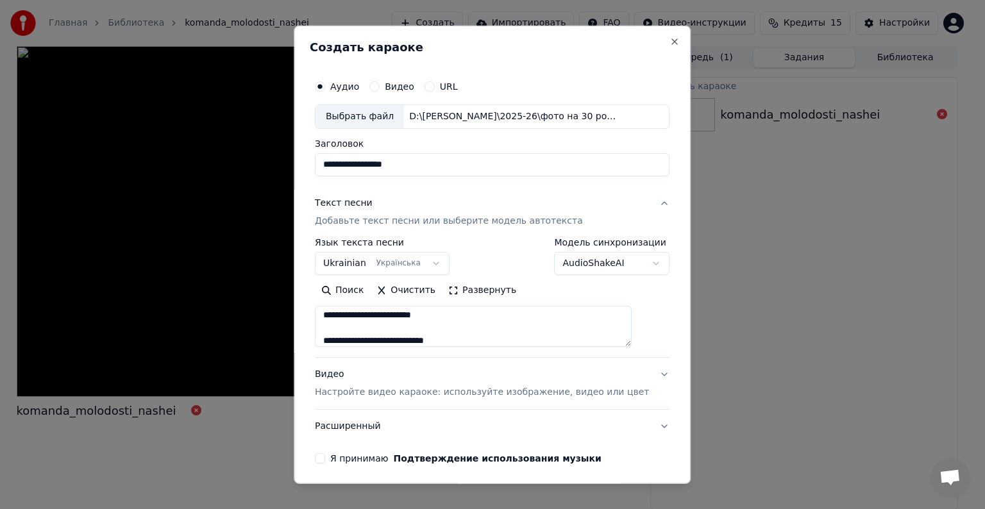
type input "**********"
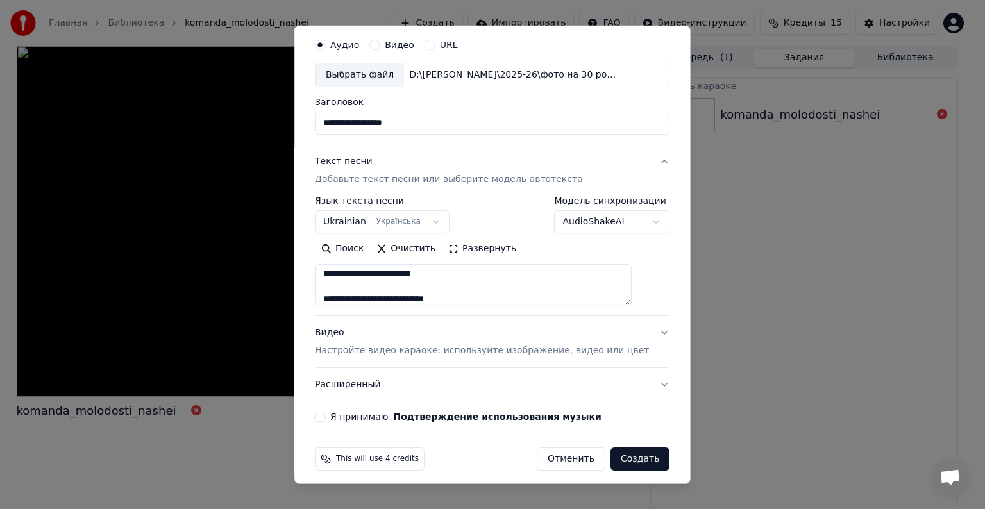
scroll to position [49, 0]
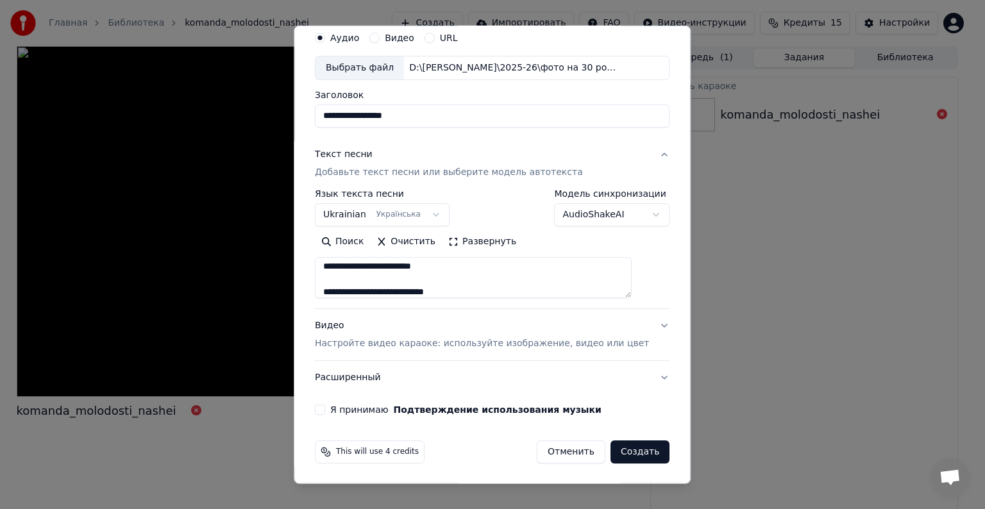
click at [641, 327] on button "Видео Настройте видео караоке: используйте изображение, видео или цвет" at bounding box center [492, 334] width 355 height 51
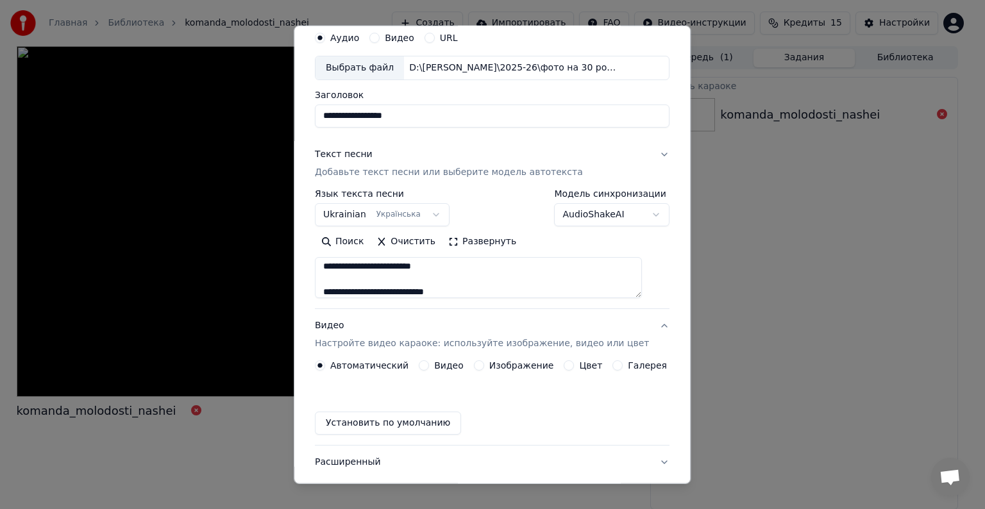
scroll to position [14, 0]
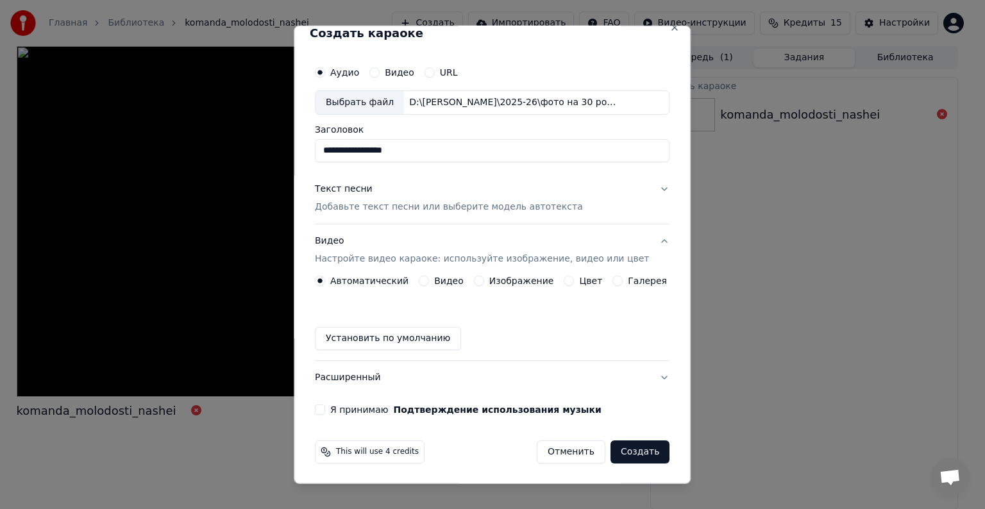
click at [516, 280] on label "Изображение" at bounding box center [521, 280] width 65 height 9
click at [484, 280] on button "Изображение" at bounding box center [479, 281] width 10 height 10
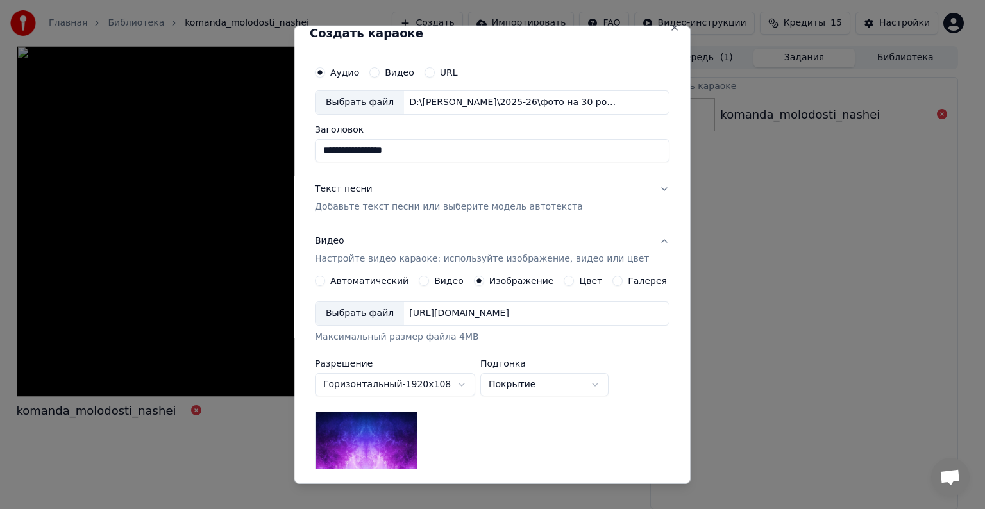
click at [360, 310] on div "Выбрать файл" at bounding box center [359, 313] width 88 height 23
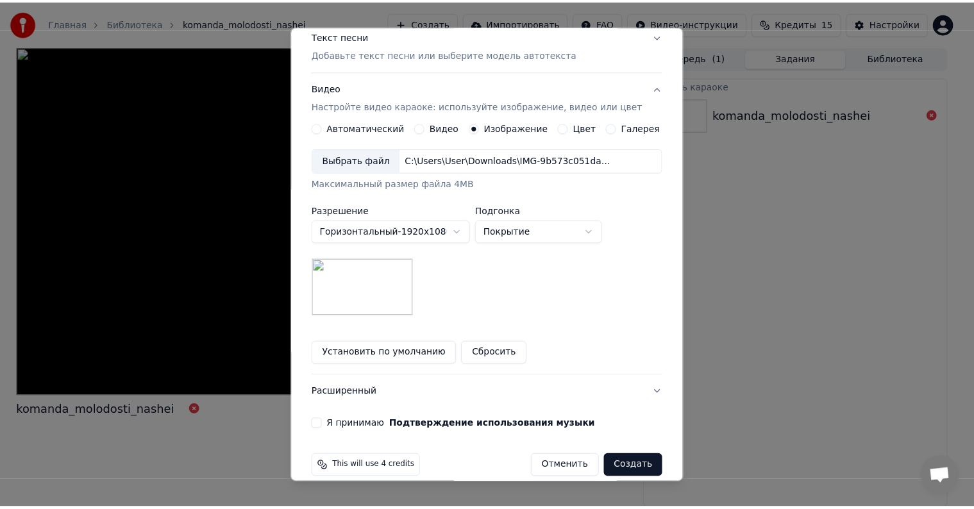
scroll to position [182, 0]
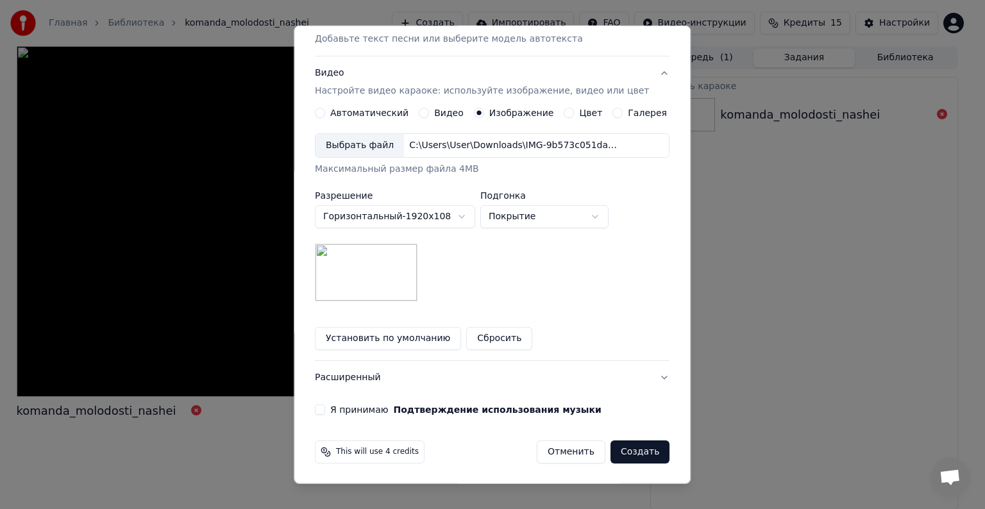
click at [325, 408] on button "Я принимаю Подтверждение использования музыки" at bounding box center [320, 410] width 10 height 10
click at [620, 452] on button "Создать" at bounding box center [639, 451] width 59 height 23
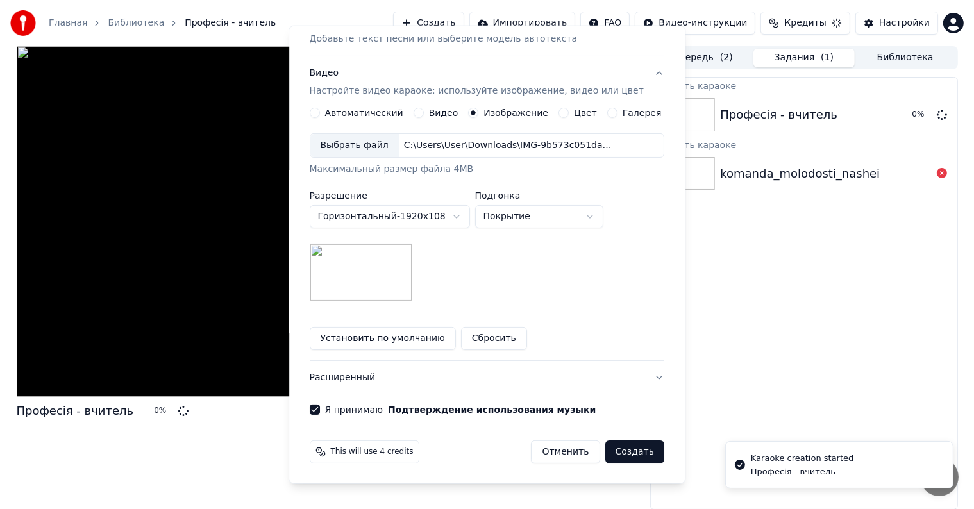
scroll to position [14, 0]
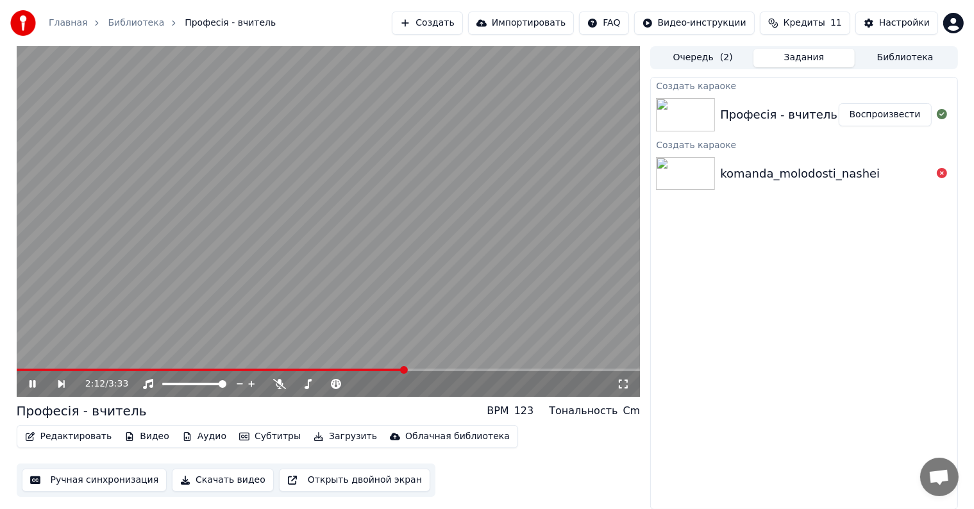
click at [467, 365] on video at bounding box center [329, 221] width 624 height 351
click at [282, 383] on icon at bounding box center [279, 384] width 13 height 10
click at [294, 380] on div at bounding box center [337, 384] width 103 height 13
click at [298, 382] on div at bounding box center [337, 384] width 103 height 13
click at [333, 382] on icon at bounding box center [336, 384] width 10 height 10
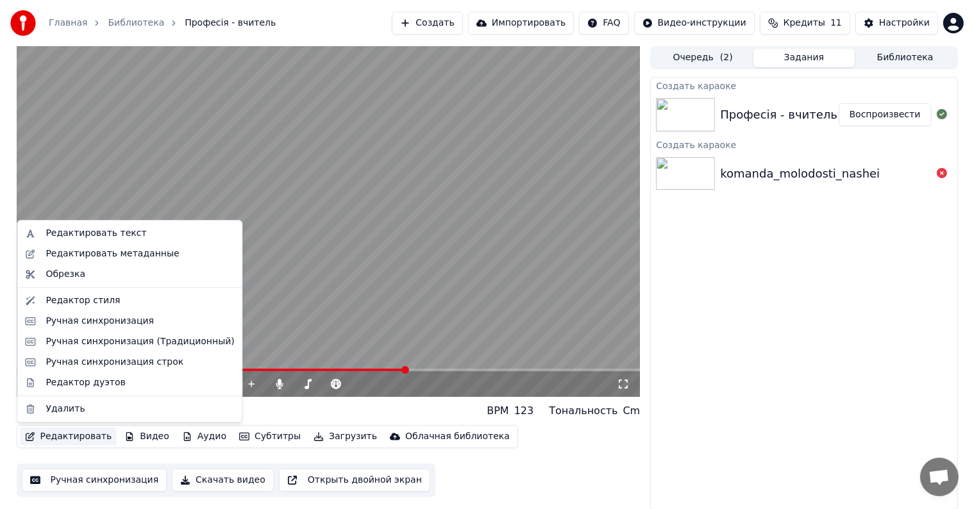
click at [74, 436] on button "Редактировать" at bounding box center [68, 437] width 97 height 18
click at [83, 323] on div "Ручная синхронизация" at bounding box center [100, 321] width 108 height 13
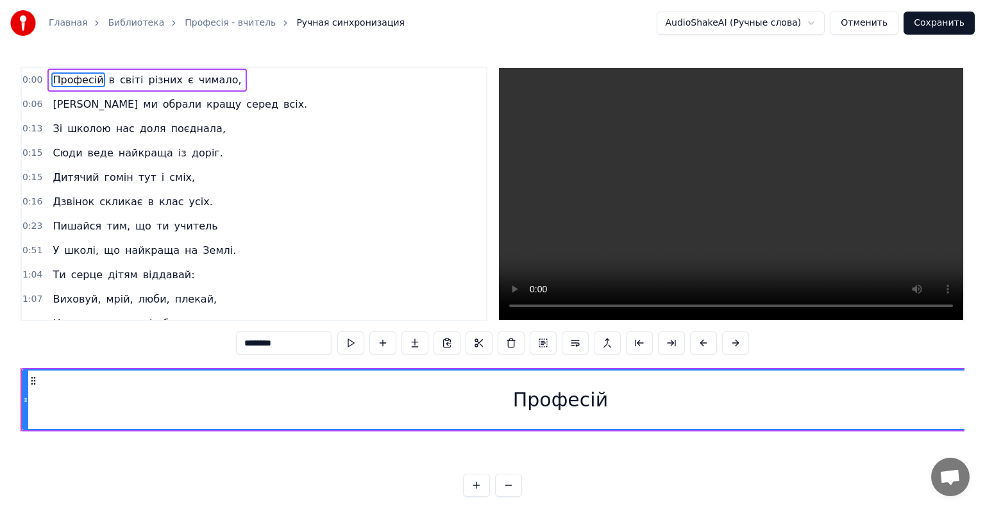
click at [83, 323] on div "0:00 Професій в світі різних є чимало, 0:06 Та ми обрали кращу серед всіх. 0:13…" at bounding box center [493, 282] width 944 height 430
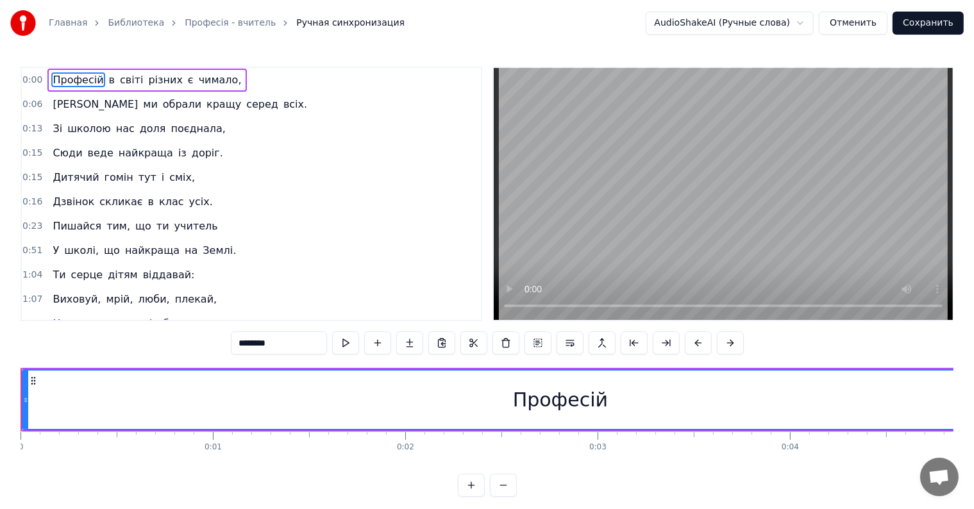
click at [31, 80] on span "0:00" at bounding box center [32, 80] width 20 height 13
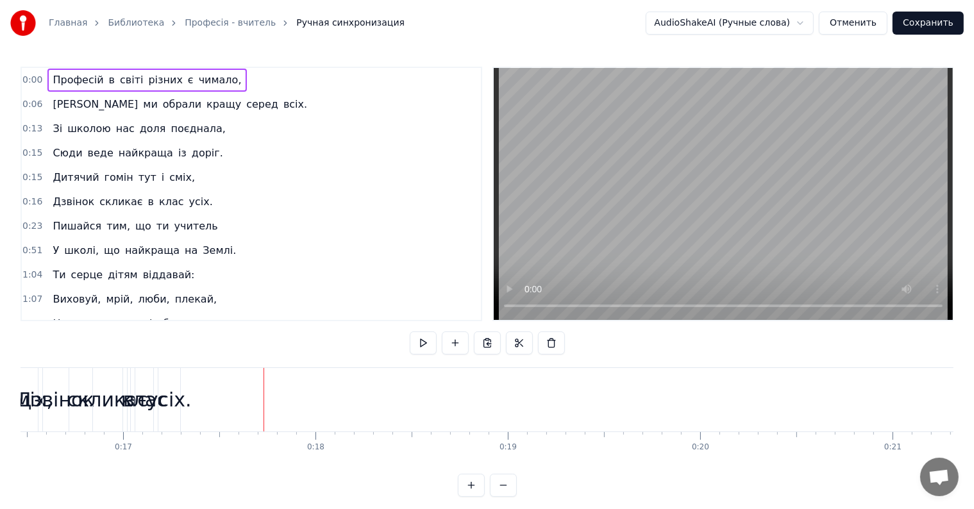
scroll to position [0, 3167]
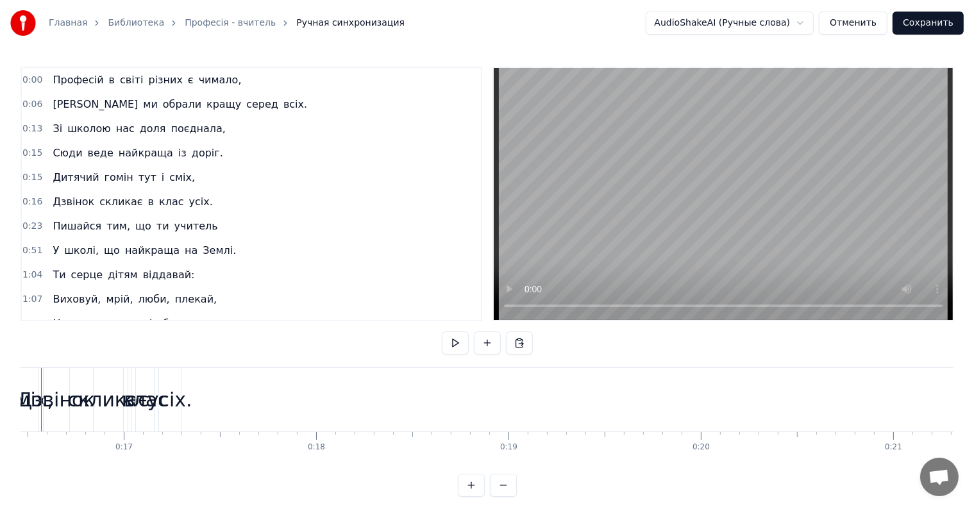
click at [41, 419] on div at bounding box center [41, 399] width 1 height 63
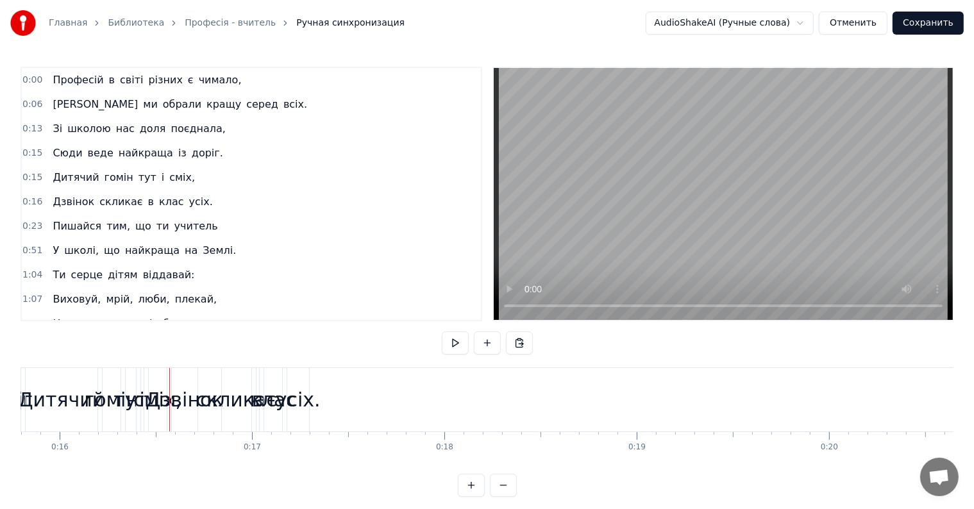
scroll to position [0, 3013]
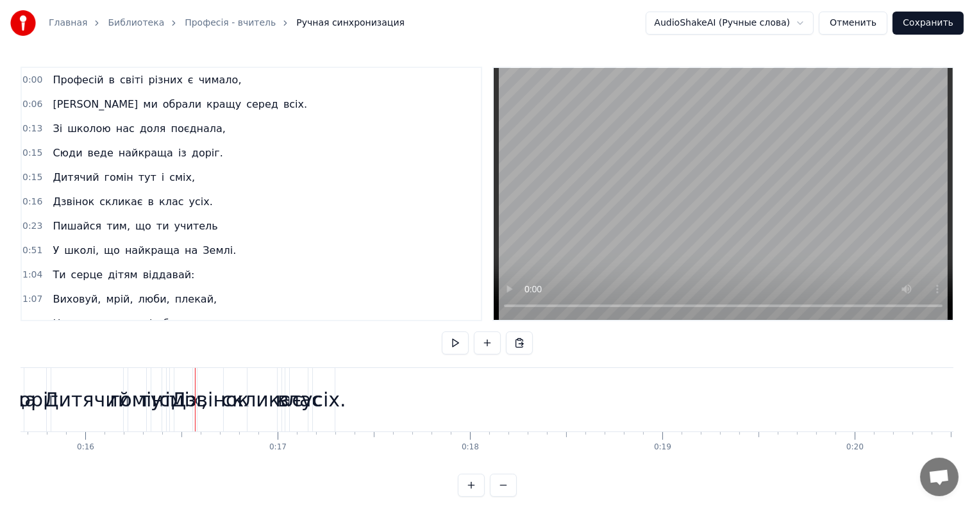
click at [176, 398] on div "Дзвінок" at bounding box center [210, 399] width 78 height 29
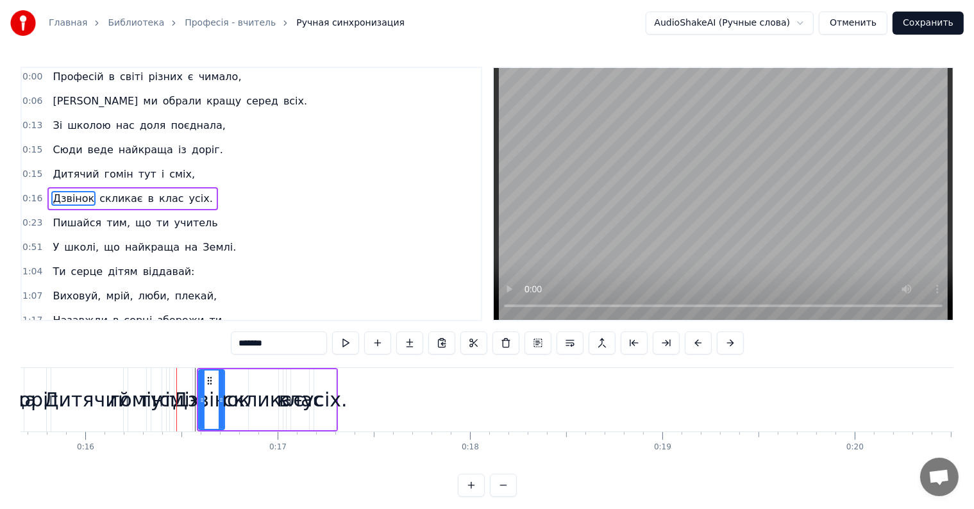
drag, startPoint x: 180, startPoint y: 437, endPoint x: 106, endPoint y: 467, distance: 80.3
click at [106, 464] on div "Професій в світі різних є чимало, Та ми обрали кращу серед всіх. Зі школою нас …" at bounding box center [487, 415] width 933 height 96
click at [178, 414] on div "сміх," at bounding box center [183, 399] width 18 height 63
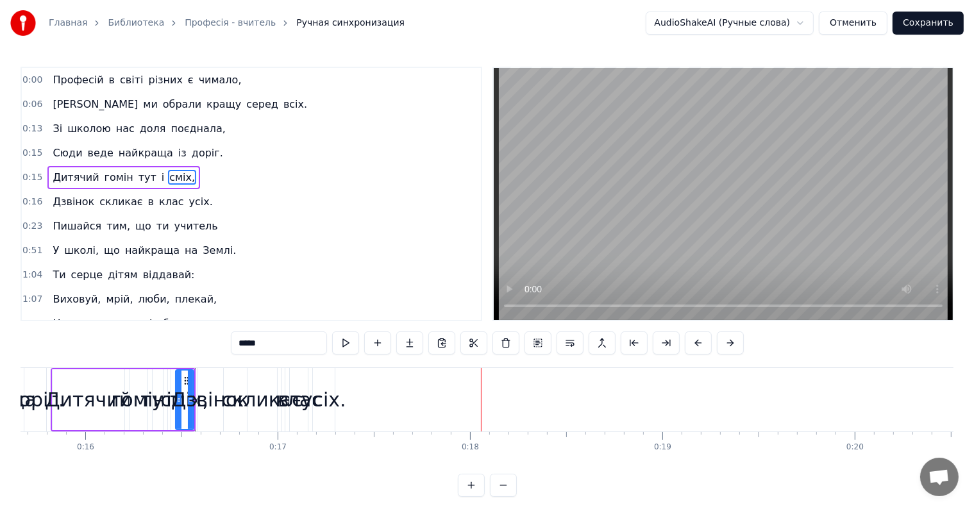
click at [74, 423] on div "Дитячий" at bounding box center [89, 399] width 72 height 61
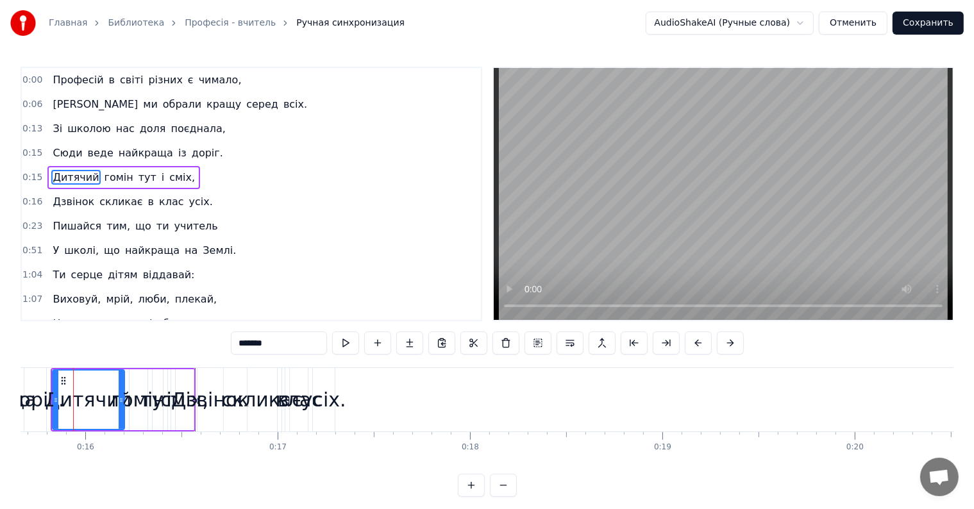
scroll to position [0, 3001]
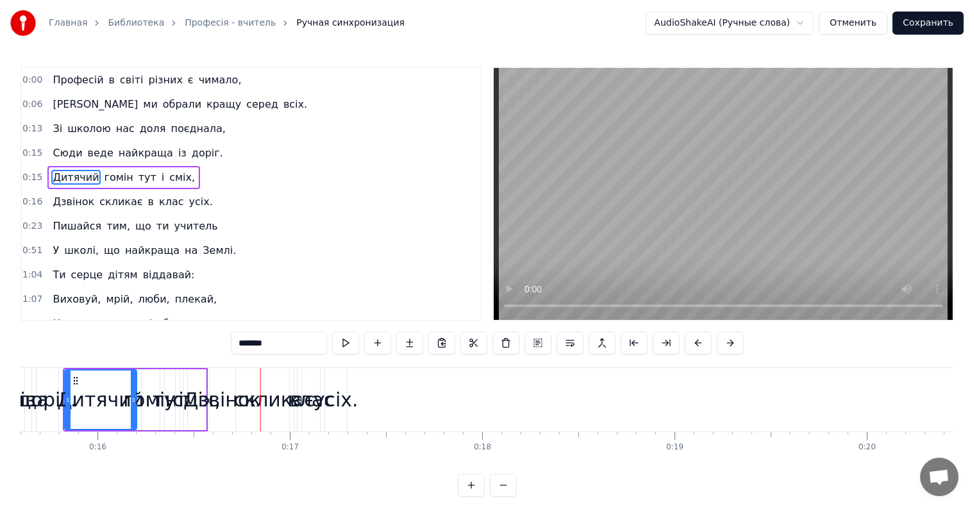
click at [51, 78] on span "Професій" at bounding box center [77, 79] width 53 height 15
type input "********"
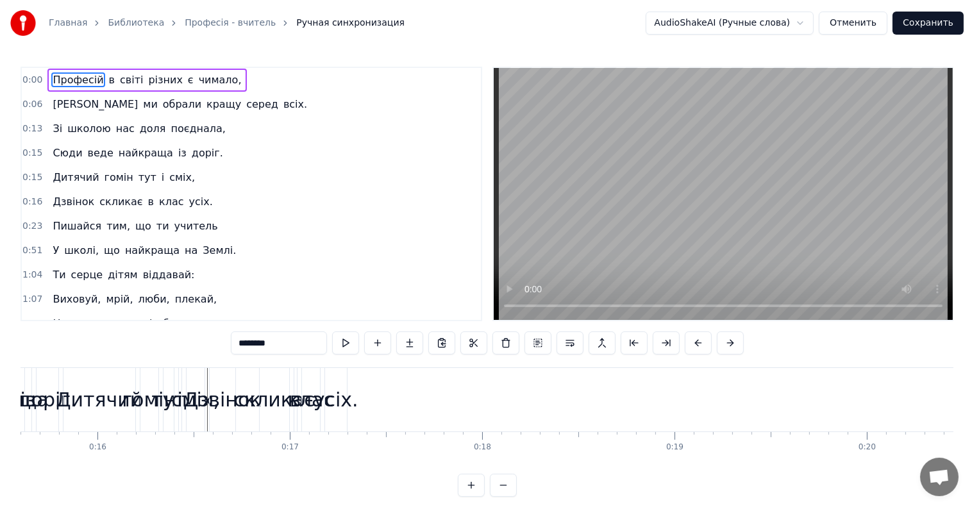
drag, startPoint x: 47, startPoint y: 88, endPoint x: 55, endPoint y: 171, distance: 83.7
click at [55, 171] on div "0:00 Професій в світі різних є чимало, 0:06 Та ми обрали кращу серед всіх. 0:13…" at bounding box center [252, 194] width 462 height 255
drag, startPoint x: 41, startPoint y: 78, endPoint x: 47, endPoint y: 83, distance: 8.2
click at [47, 83] on div "0:00 Професій в світі різних є чимало," at bounding box center [251, 80] width 459 height 24
click at [235, 69] on div "0:00 Професій в світі різних є чимало," at bounding box center [251, 80] width 459 height 24
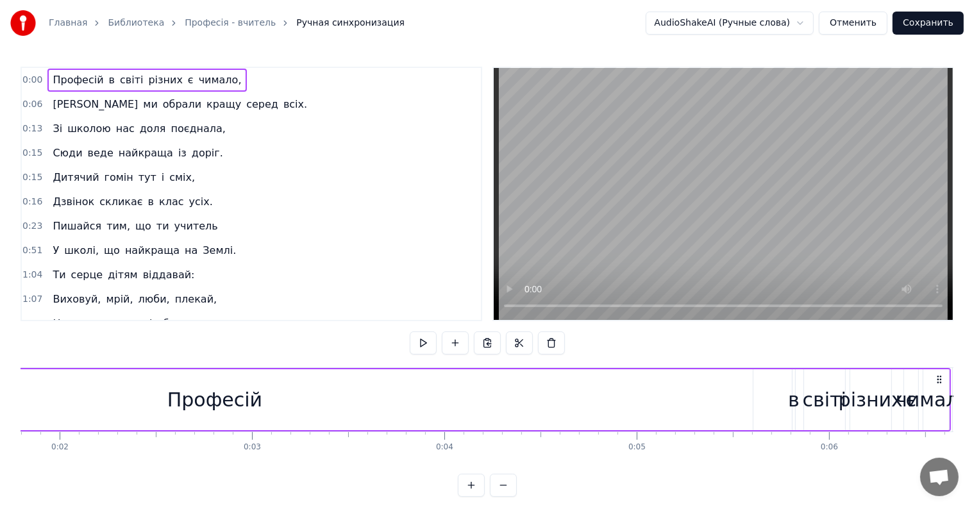
scroll to position [0, 0]
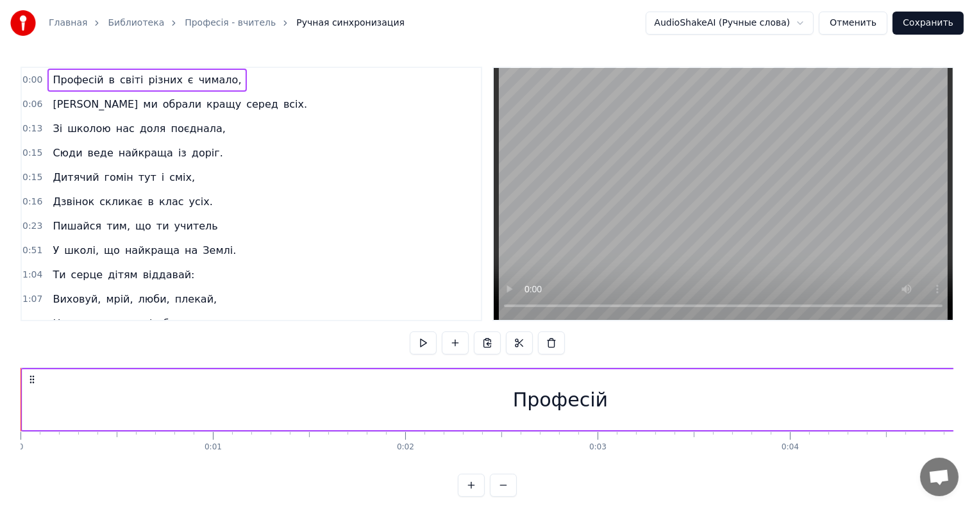
click at [526, 400] on div "Професій" at bounding box center [560, 399] width 95 height 29
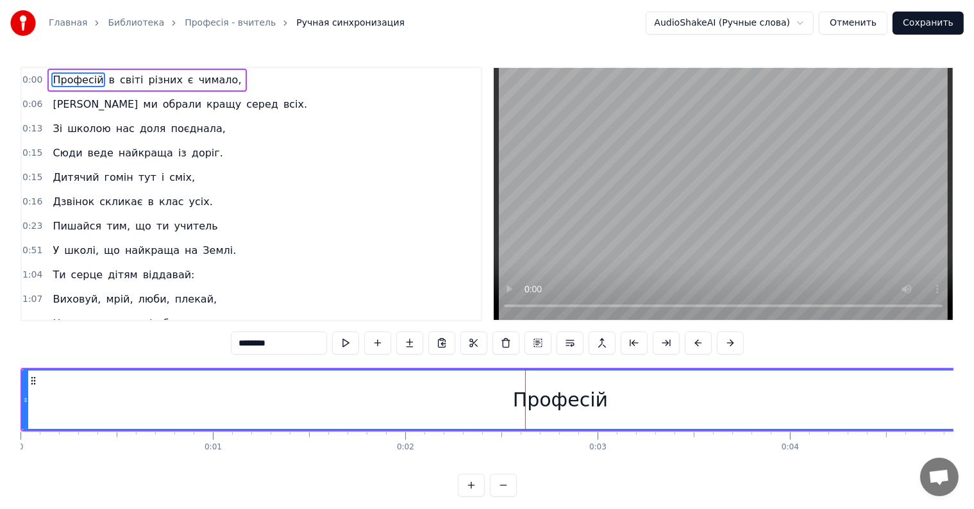
click at [519, 400] on div "Професій" at bounding box center [560, 399] width 95 height 29
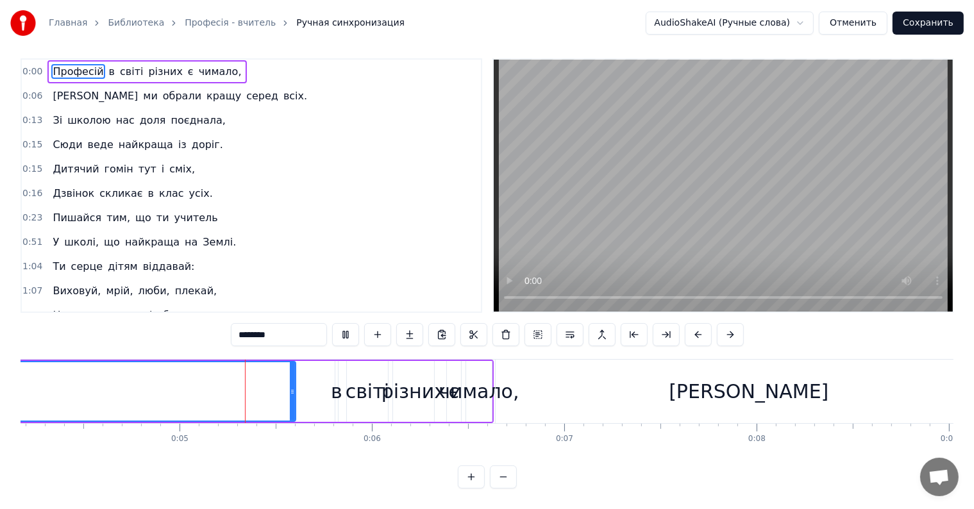
scroll to position [0, 819]
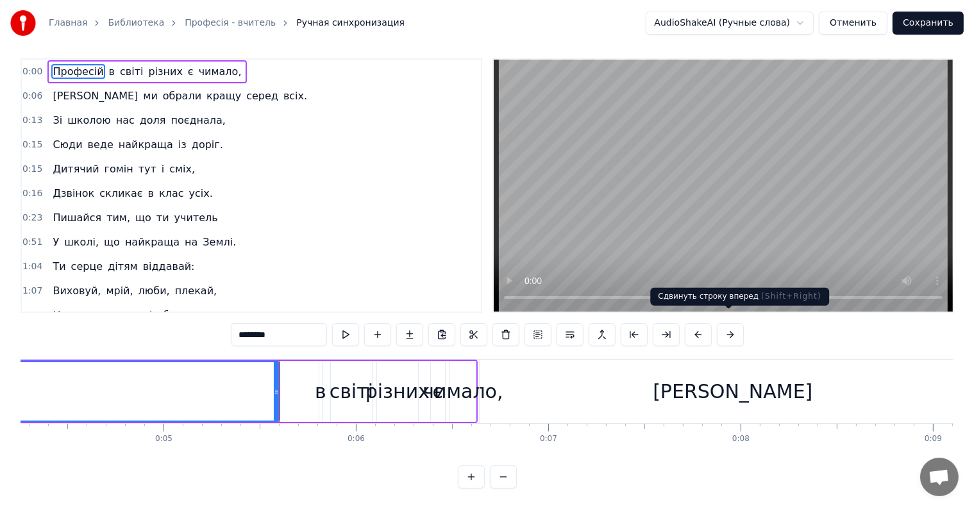
click at [717, 324] on button at bounding box center [730, 334] width 27 height 23
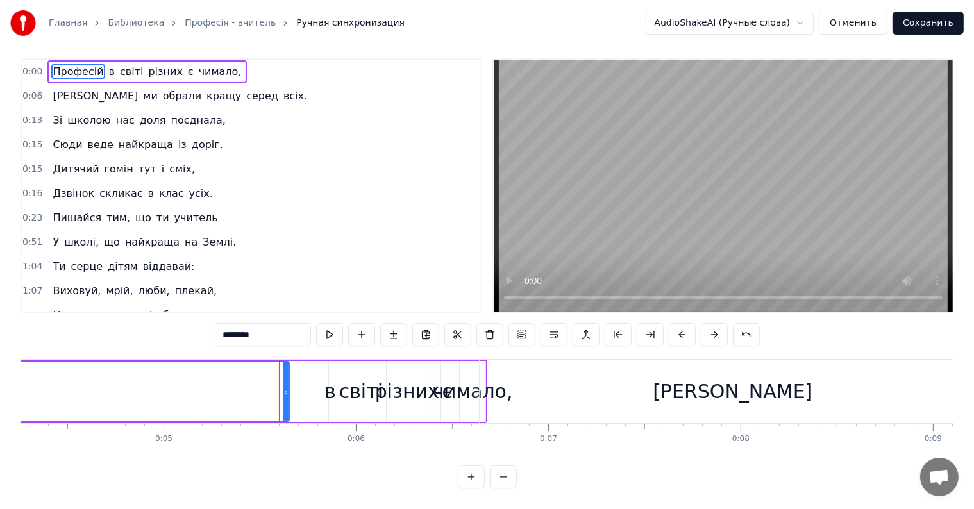
click at [722, 324] on button at bounding box center [714, 334] width 27 height 23
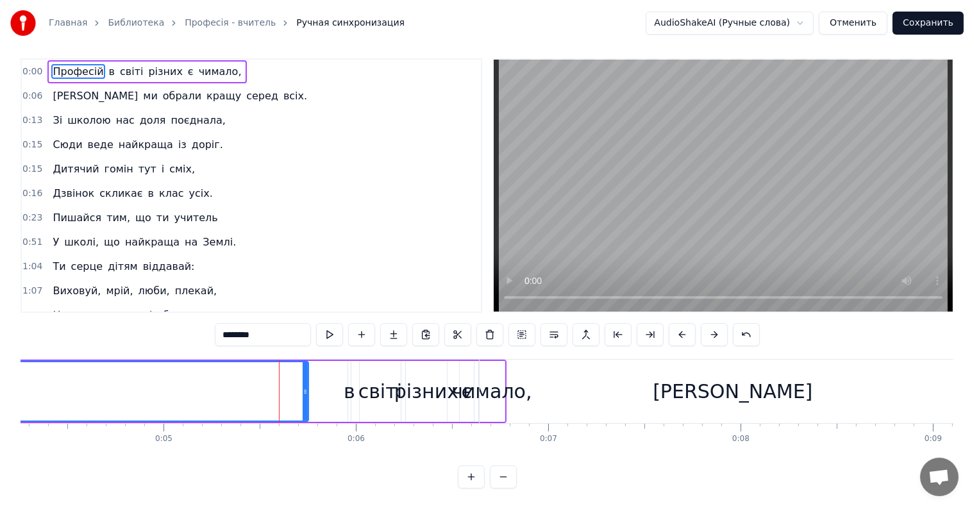
click at [42, 64] on div "0:00 Професій в світі різних є чимало," at bounding box center [251, 72] width 459 height 24
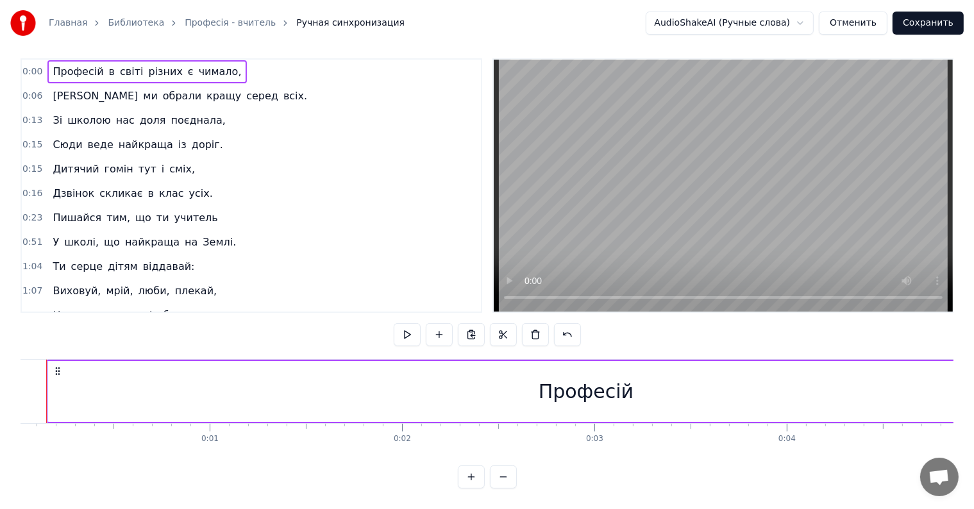
scroll to position [0, 0]
click at [47, 62] on div "Професій в світі різних є чимало," at bounding box center [146, 71] width 199 height 23
click at [567, 324] on button at bounding box center [567, 334] width 27 height 23
click at [498, 476] on button at bounding box center [503, 477] width 27 height 23
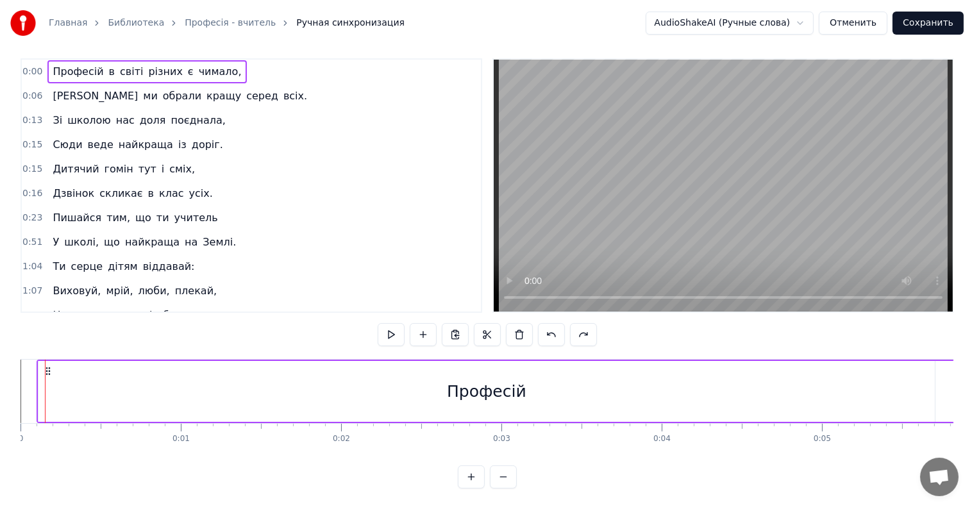
click at [498, 476] on button at bounding box center [503, 477] width 27 height 23
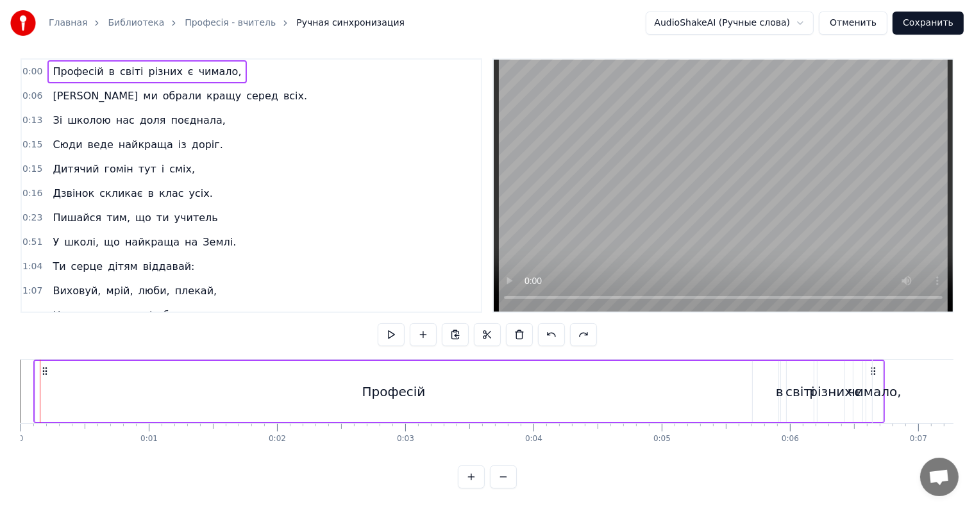
click at [498, 476] on button at bounding box center [503, 477] width 27 height 23
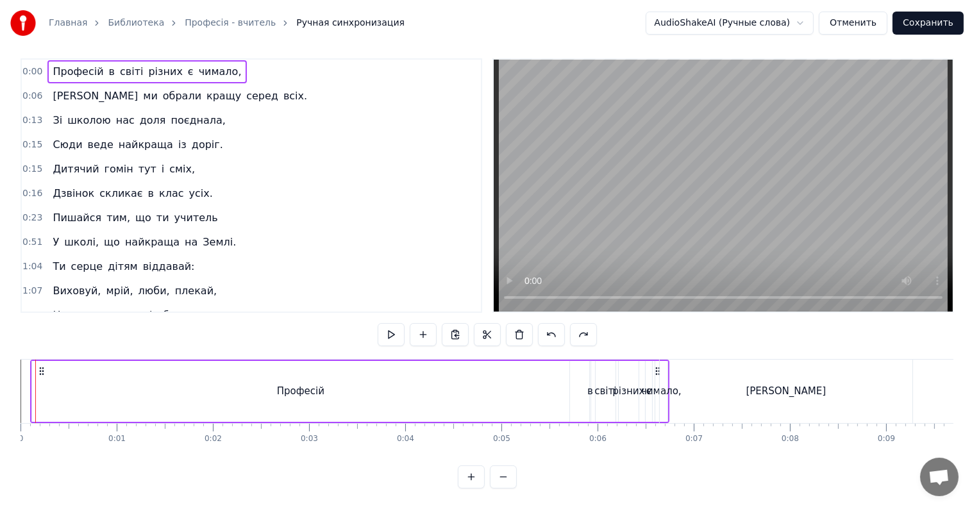
click at [498, 476] on button at bounding box center [503, 477] width 27 height 23
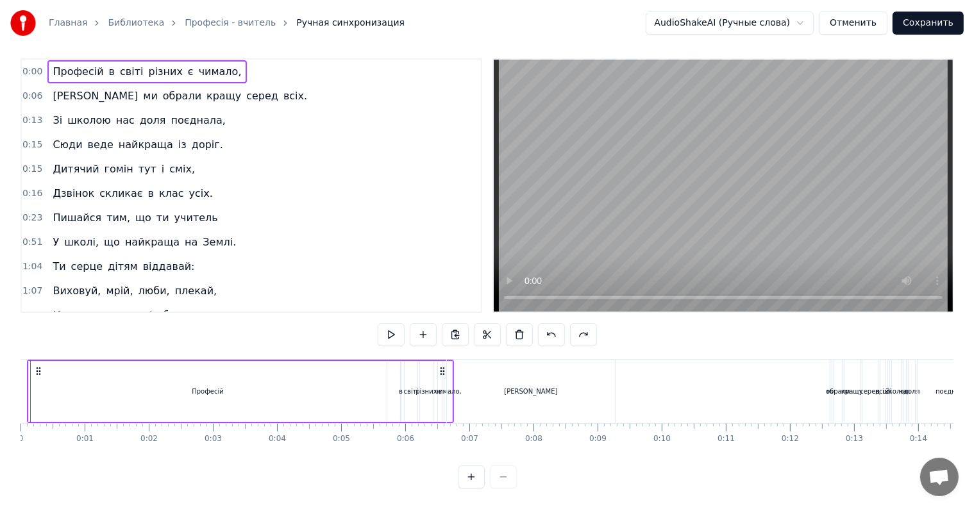
click at [498, 476] on div at bounding box center [487, 477] width 59 height 23
click at [462, 478] on button at bounding box center [471, 477] width 27 height 23
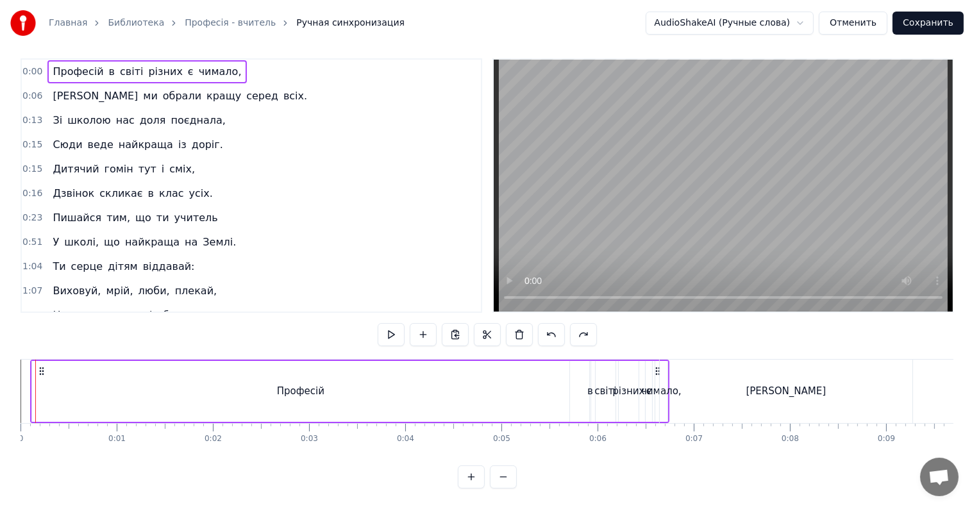
click at [499, 475] on button at bounding box center [503, 477] width 27 height 23
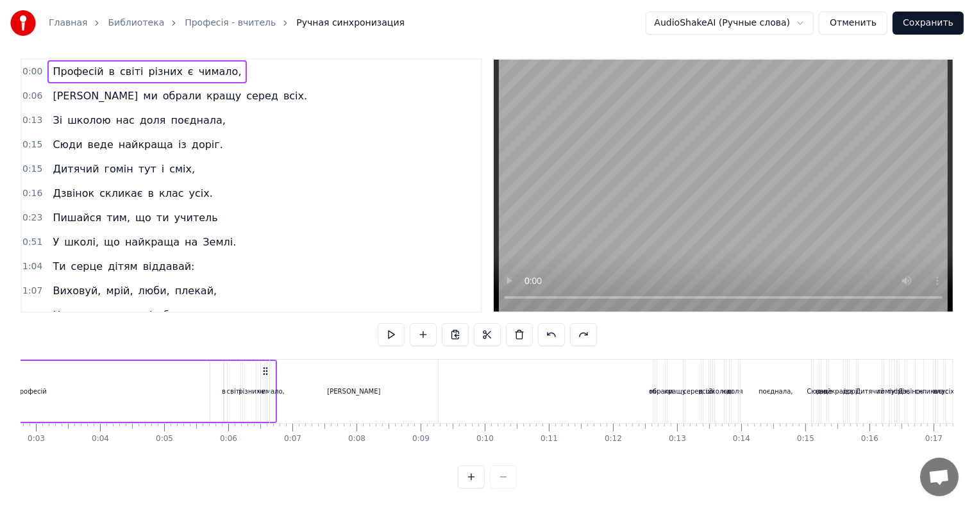
scroll to position [0, 180]
drag, startPoint x: 36, startPoint y: 382, endPoint x: 898, endPoint y: 403, distance: 862.6
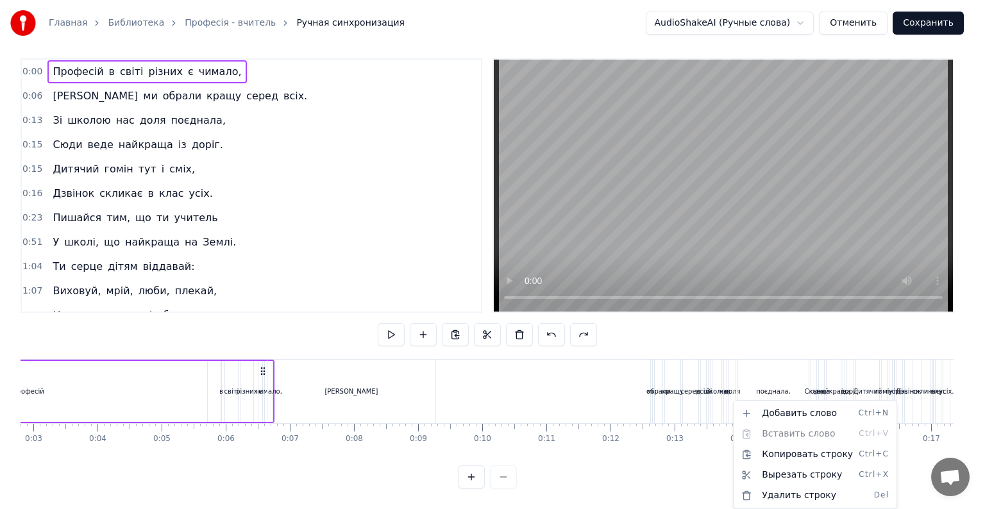
click at [65, 55] on html "Главная Библиотека Професія - вчитель Ручная синхронизация AudioShakeAI (Ручные…" at bounding box center [492, 250] width 985 height 517
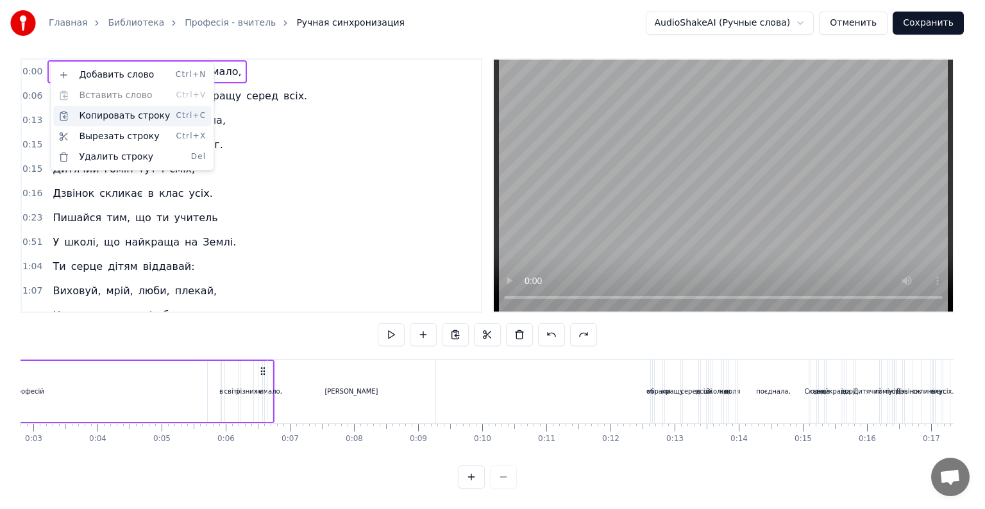
click at [92, 118] on div "Копировать строку Ctrl+C" at bounding box center [132, 116] width 158 height 21
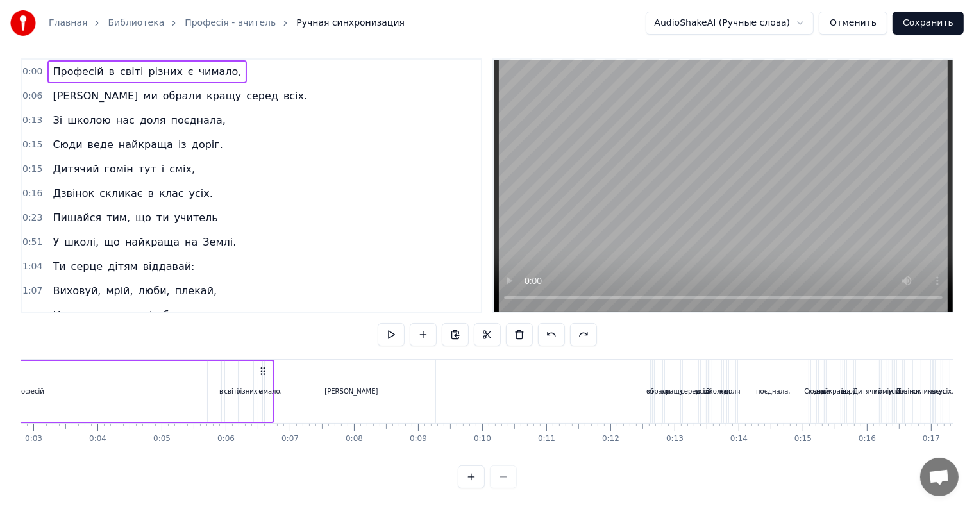
click at [51, 162] on span "Дитячий" at bounding box center [75, 169] width 49 height 15
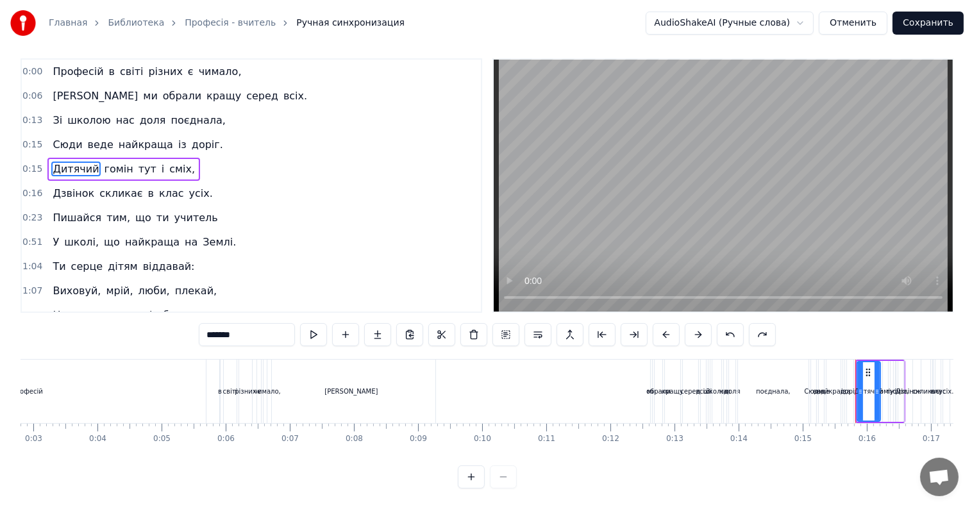
scroll to position [0, 0]
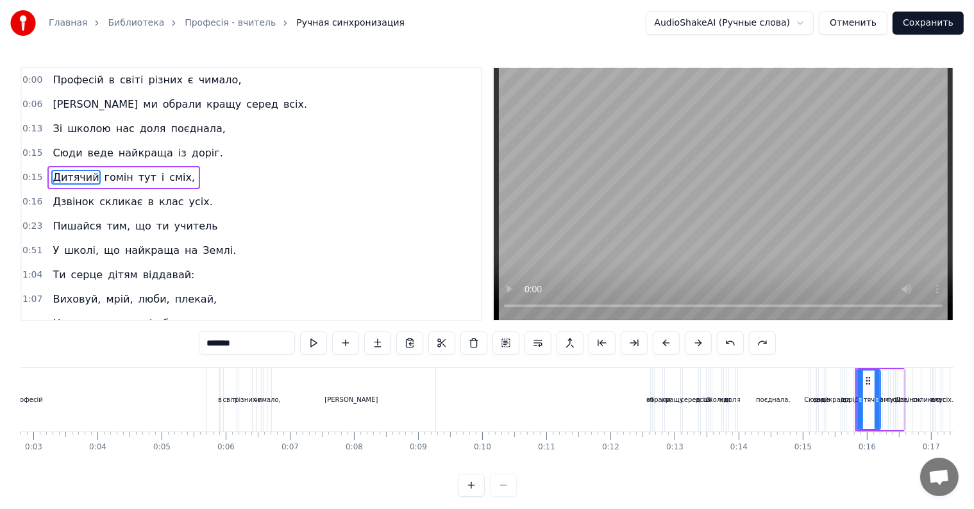
click at [189, 176] on div "0:15 Дитячий гомін тут і сміх," at bounding box center [251, 177] width 459 height 24
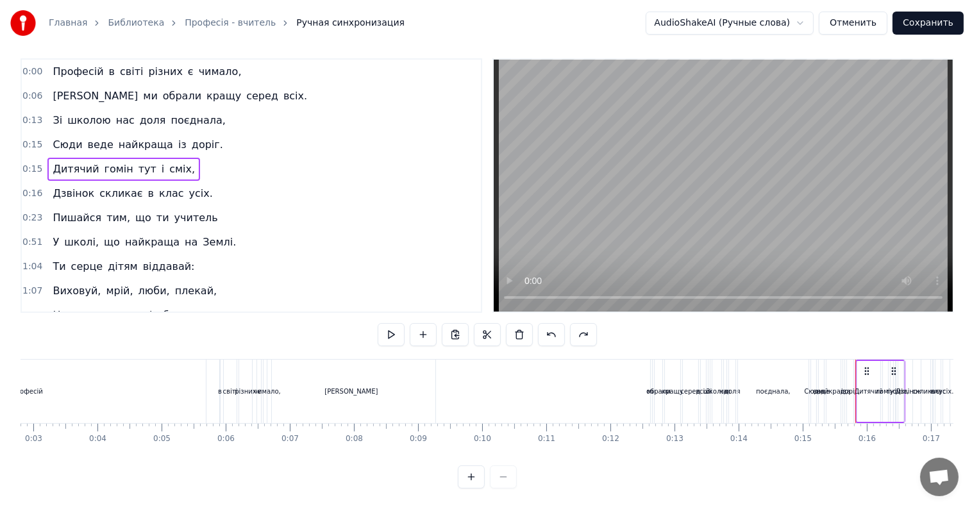
scroll to position [19, 0]
click at [35, 387] on div "Професій" at bounding box center [26, 392] width 31 height 10
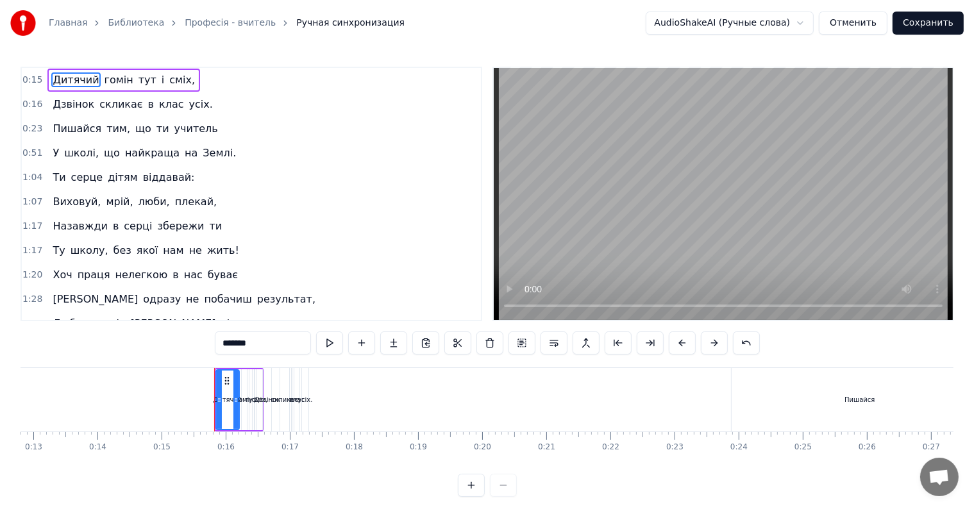
scroll to position [0, 950]
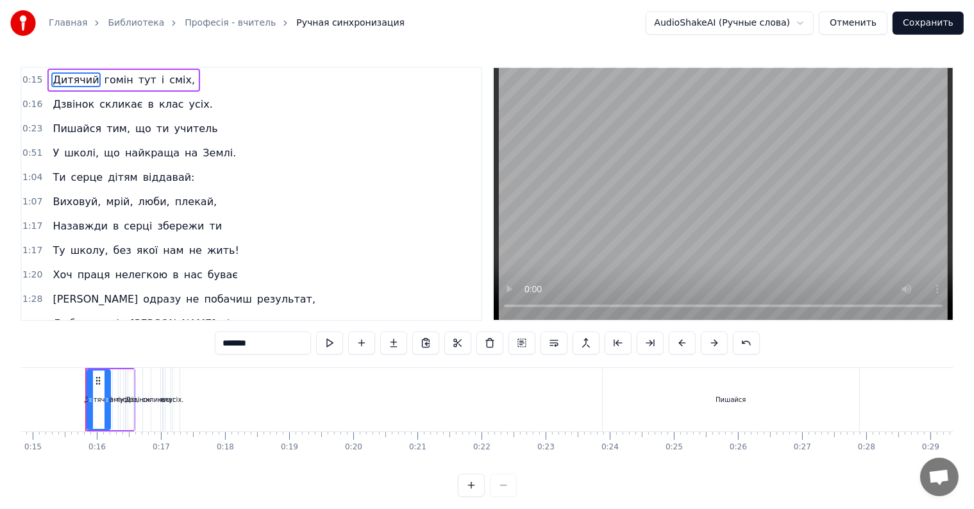
click at [74, 78] on span "Дитячий" at bounding box center [75, 79] width 49 height 15
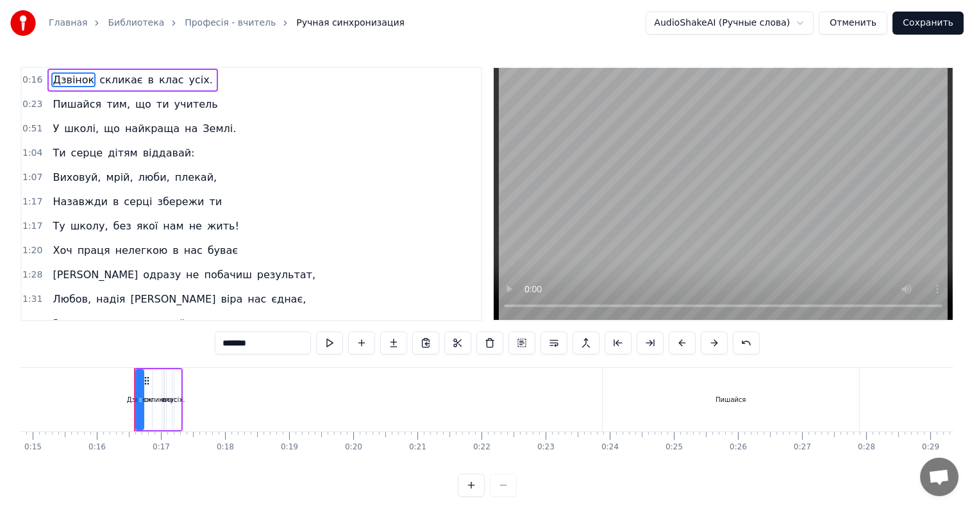
click at [180, 398] on div "усіх." at bounding box center [177, 400] width 15 height 10
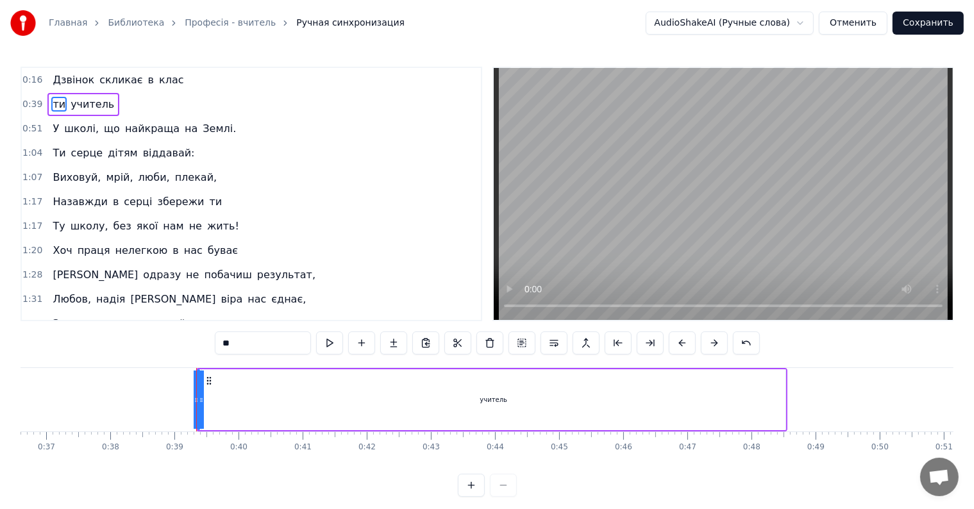
scroll to position [0, 2458]
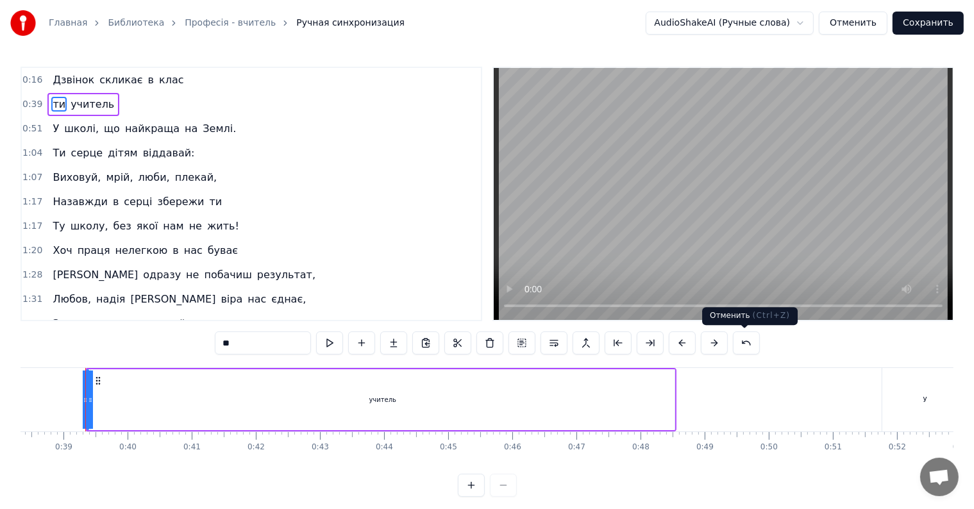
click at [743, 341] on button at bounding box center [746, 342] width 27 height 23
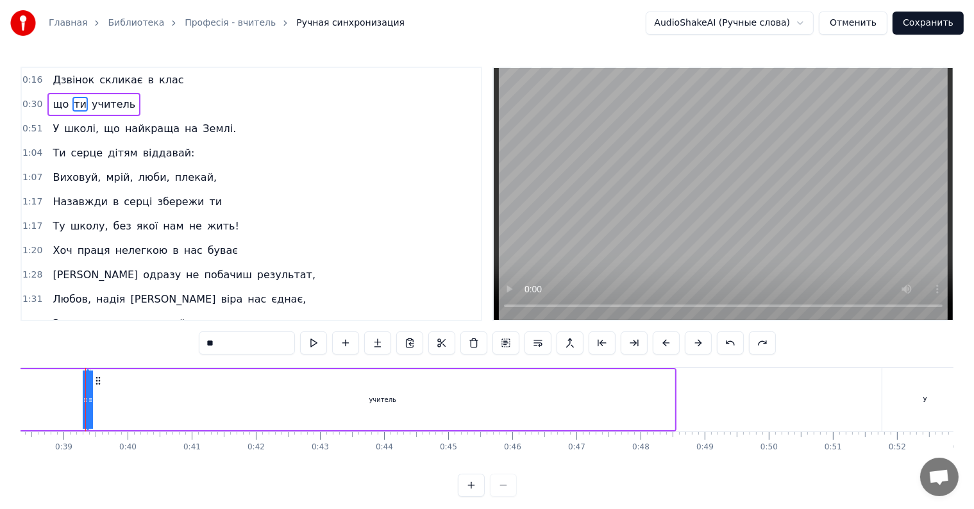
click at [743, 341] on div "**" at bounding box center [487, 342] width 577 height 23
click at [726, 341] on button at bounding box center [730, 342] width 27 height 23
click at [61, 74] on span "Дзвінок" at bounding box center [73, 79] width 44 height 15
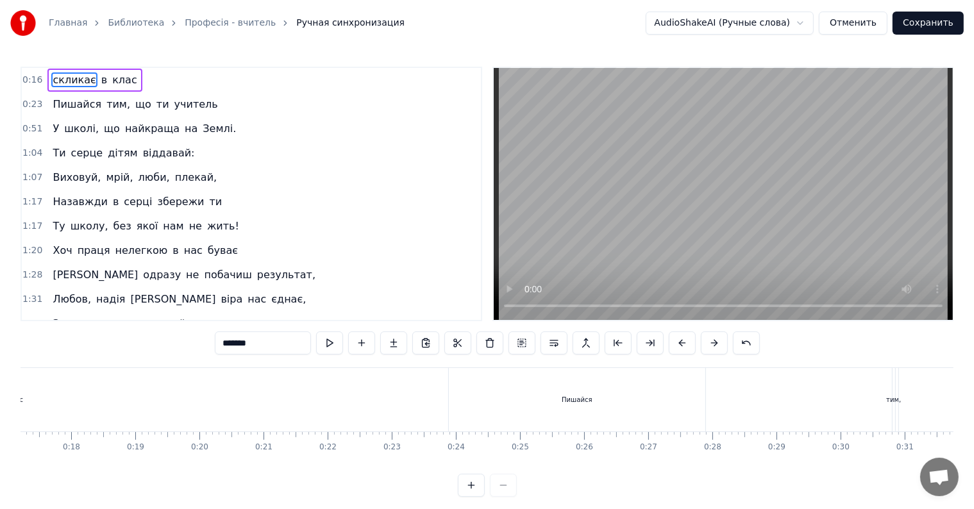
scroll to position [0, 1015]
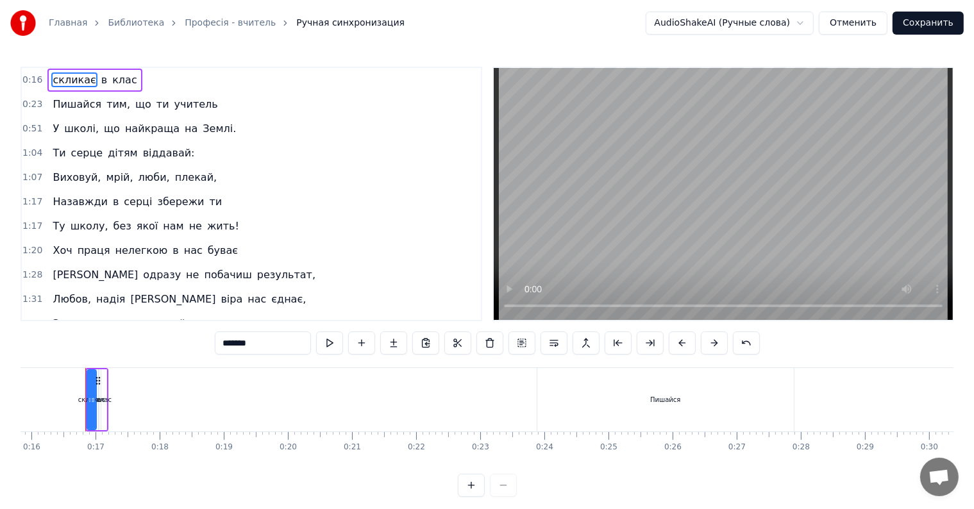
click at [61, 74] on span "скликає" at bounding box center [74, 79] width 46 height 15
click at [51, 80] on span "клас" at bounding box center [65, 79] width 28 height 15
type input "*******"
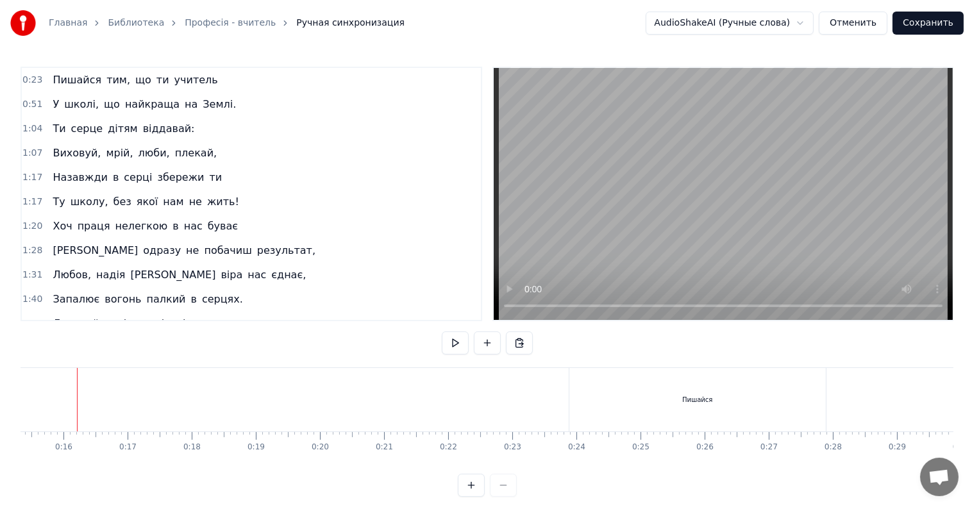
scroll to position [0, 975]
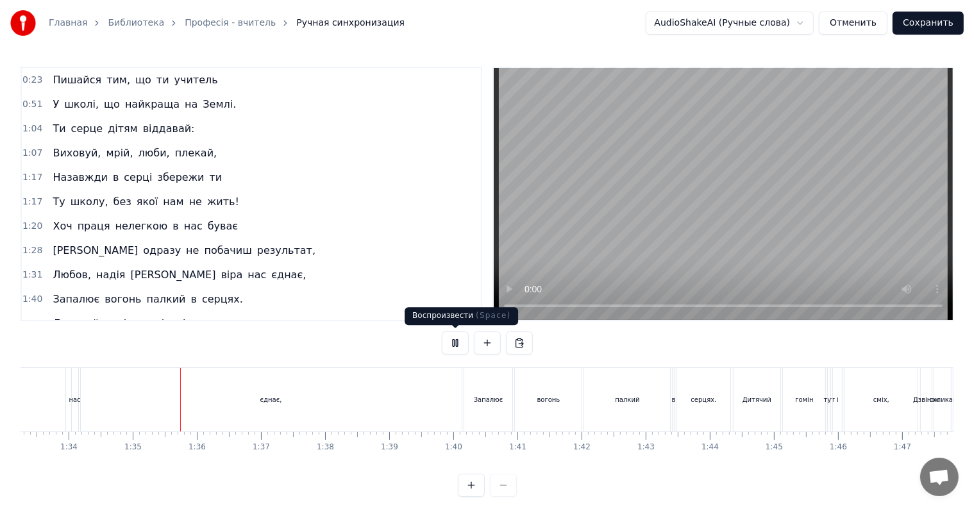
scroll to position [0, 6016]
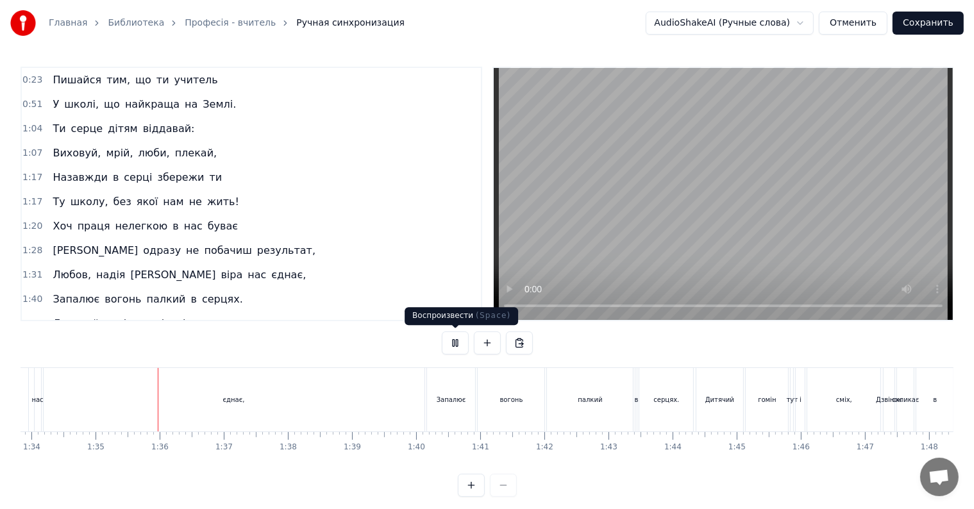
click at [453, 342] on button at bounding box center [455, 342] width 27 height 23
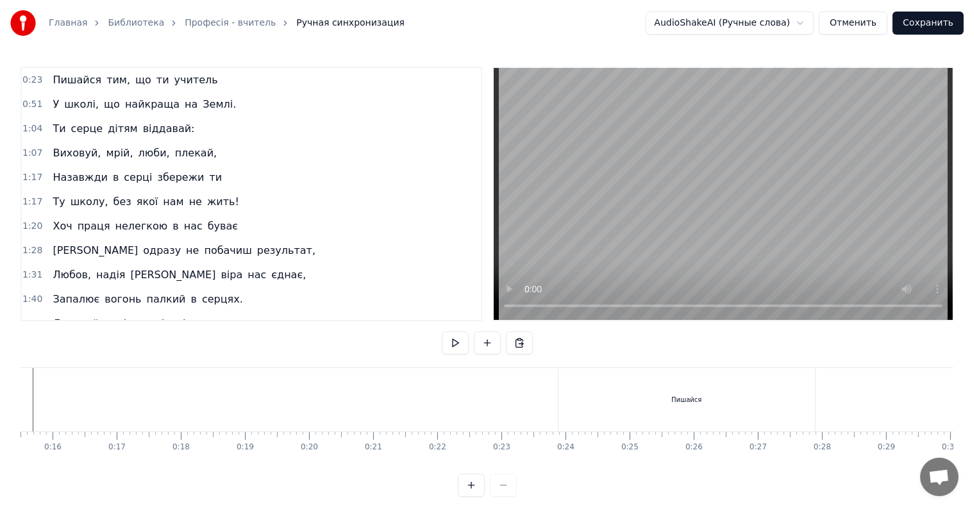
scroll to position [0, 989]
click at [733, 485] on div "0:23 Пишайся тим, що ти учитель 0:51 У школі, що найкраща на Землі. 1:04 Ти сер…" at bounding box center [487, 282] width 933 height 430
click at [516, 346] on button at bounding box center [519, 342] width 27 height 23
click at [476, 67] on div "0:23 Пишайся тим, що ти учитель 0:51 У школі, що найкраща на Землі. 1:04 Ти сер…" at bounding box center [252, 194] width 462 height 255
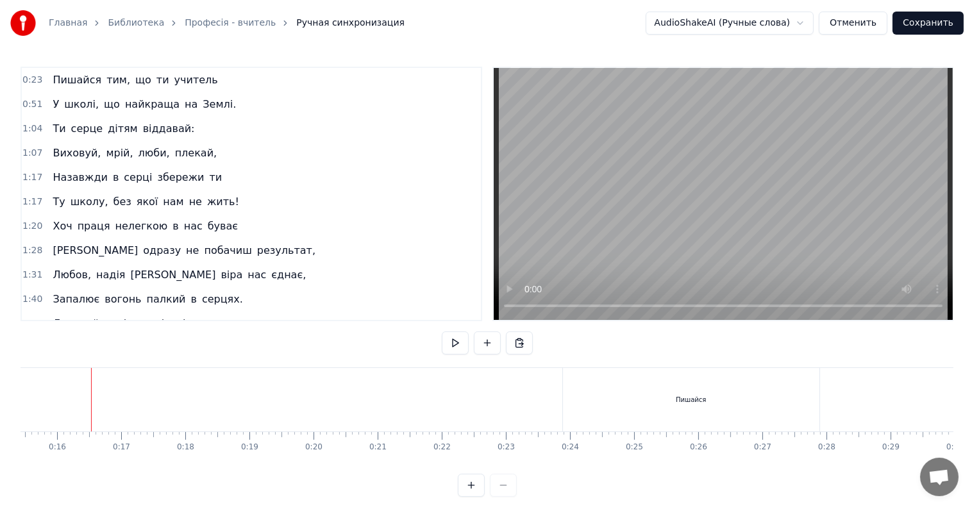
click at [476, 67] on div "0:23 Пишайся тим, що ти учитель 0:51 У школі, що найкраща на Землі. 1:04 Ти сер…" at bounding box center [252, 194] width 462 height 255
click at [523, 340] on button at bounding box center [519, 342] width 27 height 23
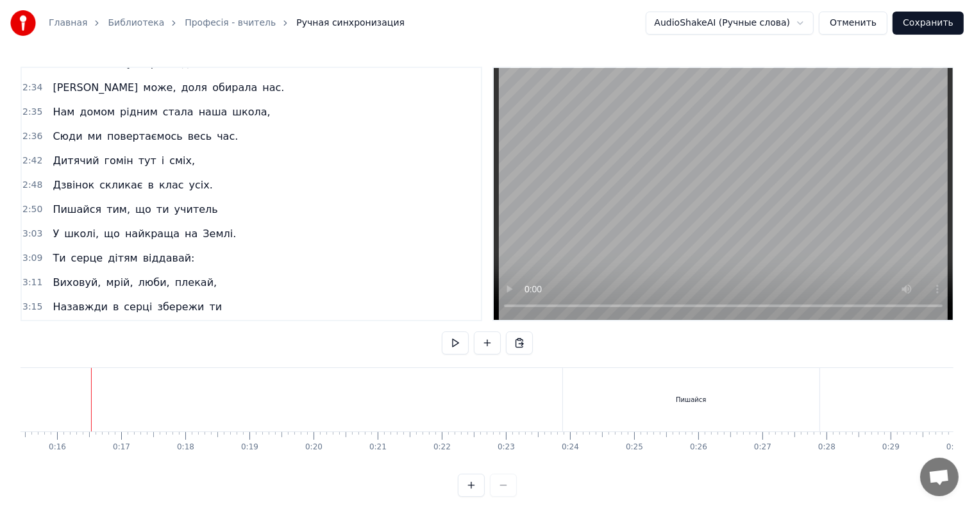
scroll to position [0, 0]
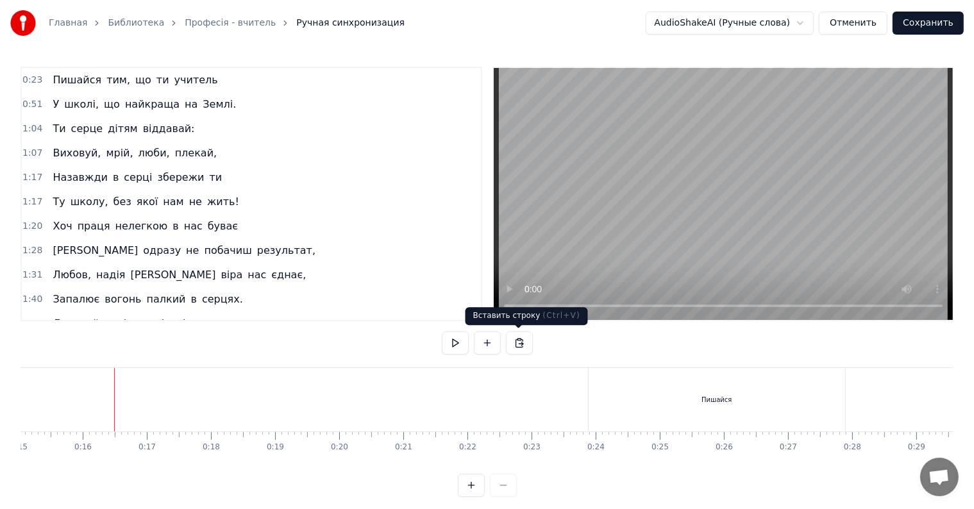
click at [520, 344] on button at bounding box center [519, 342] width 27 height 23
click at [483, 344] on button at bounding box center [487, 342] width 27 height 23
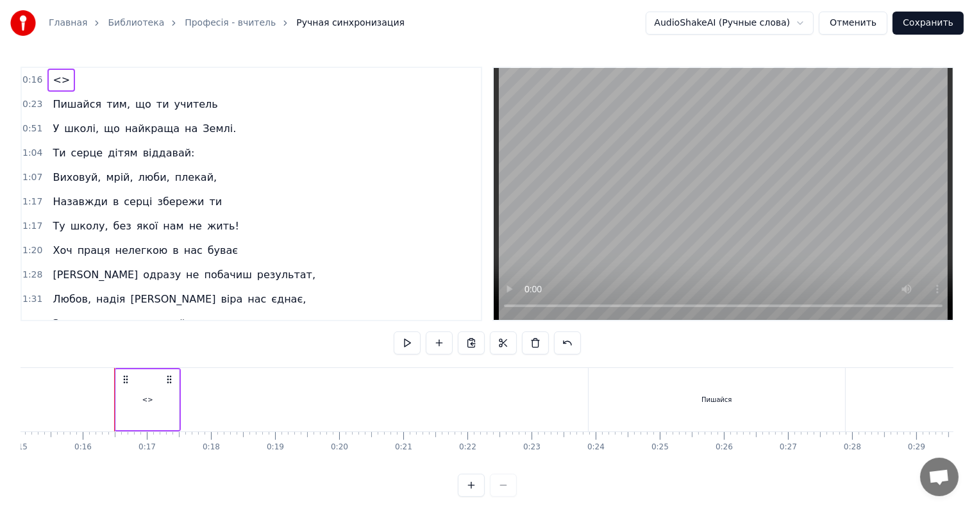
click at [53, 78] on span "<>" at bounding box center [61, 79] width 20 height 15
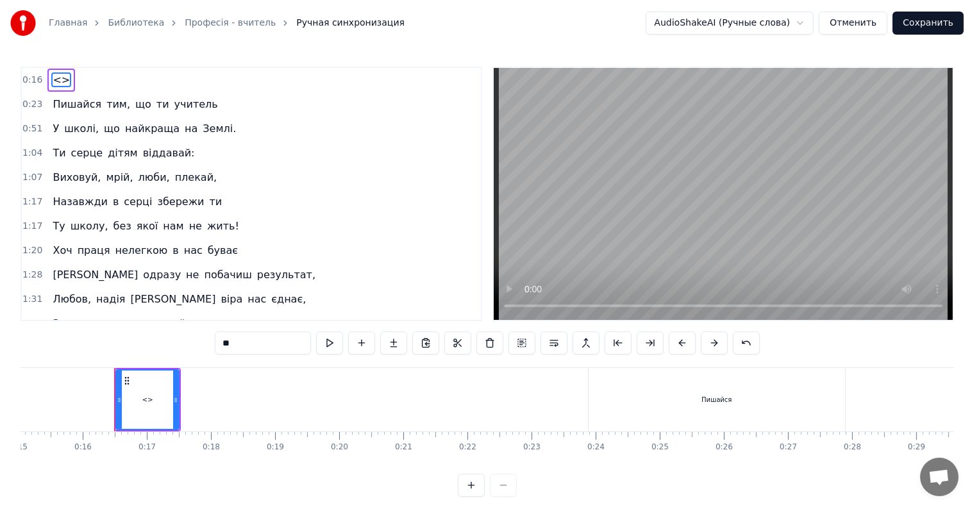
click at [53, 78] on span "<>" at bounding box center [61, 79] width 20 height 15
click at [54, 82] on span "<>" at bounding box center [61, 79] width 20 height 15
click at [144, 403] on div "<>" at bounding box center [147, 400] width 11 height 10
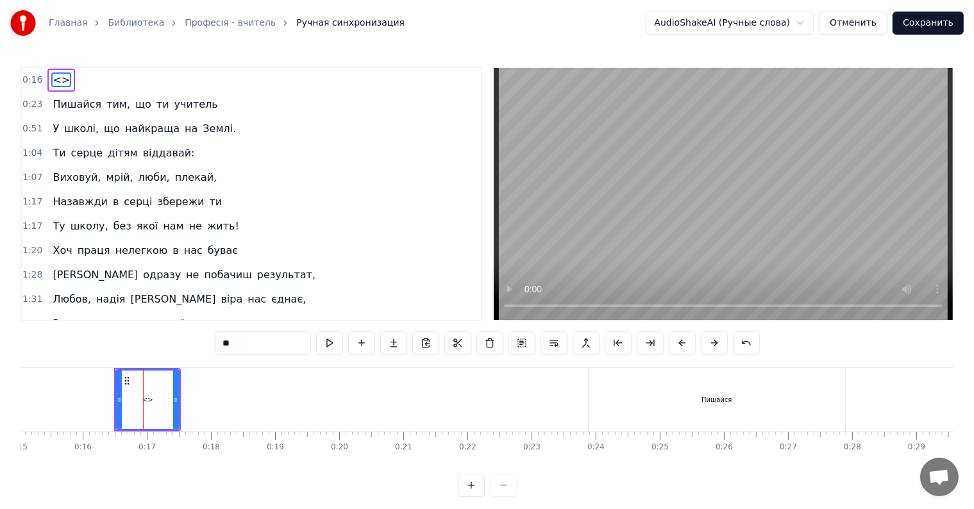
click at [57, 80] on span "<>" at bounding box center [61, 79] width 20 height 15
click at [146, 399] on div "<>" at bounding box center [147, 400] width 11 height 10
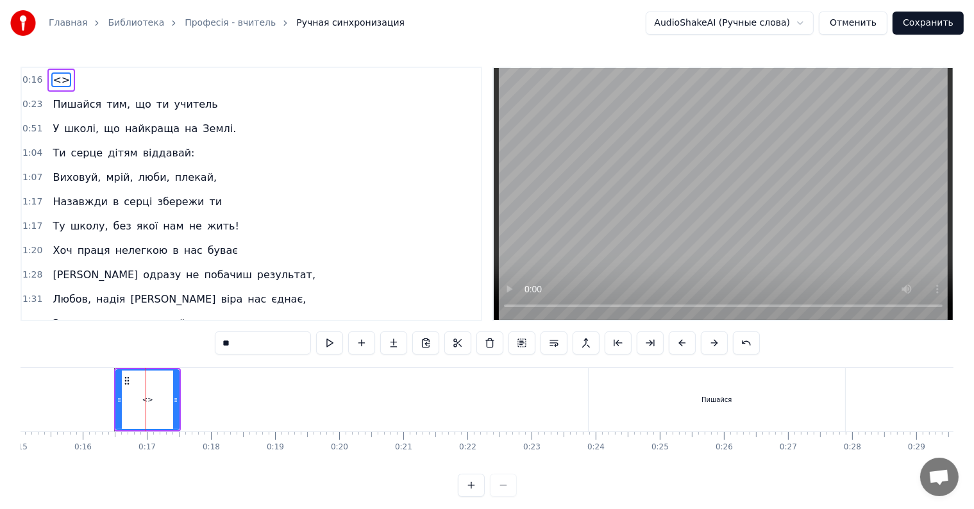
click at [146, 399] on div "<>" at bounding box center [147, 400] width 11 height 10
click at [146, 396] on div "<>" at bounding box center [147, 400] width 11 height 10
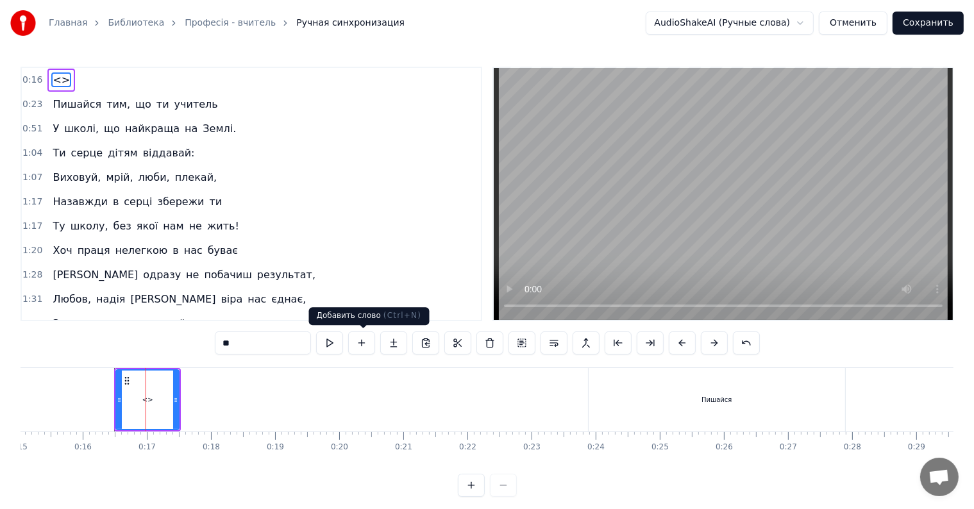
click at [365, 344] on button at bounding box center [361, 342] width 27 height 23
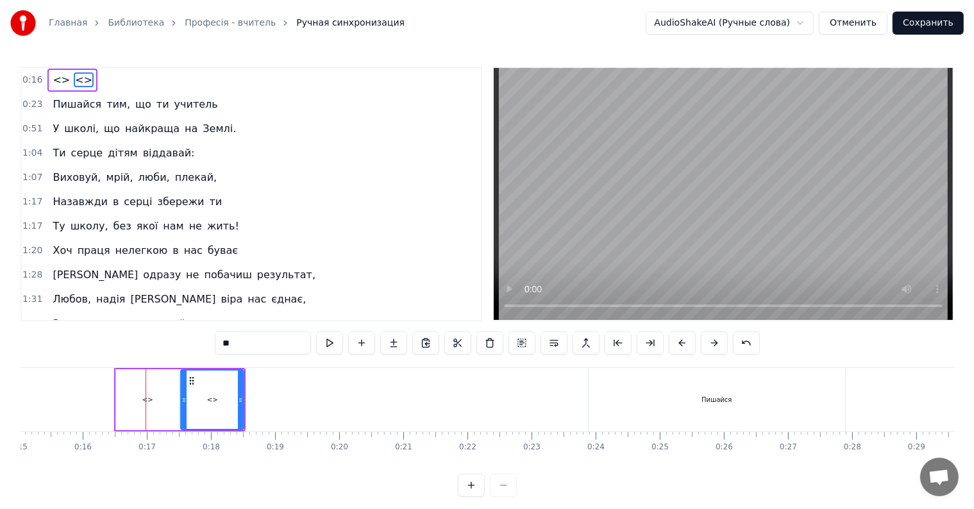
click at [147, 403] on div "<>" at bounding box center [147, 400] width 11 height 10
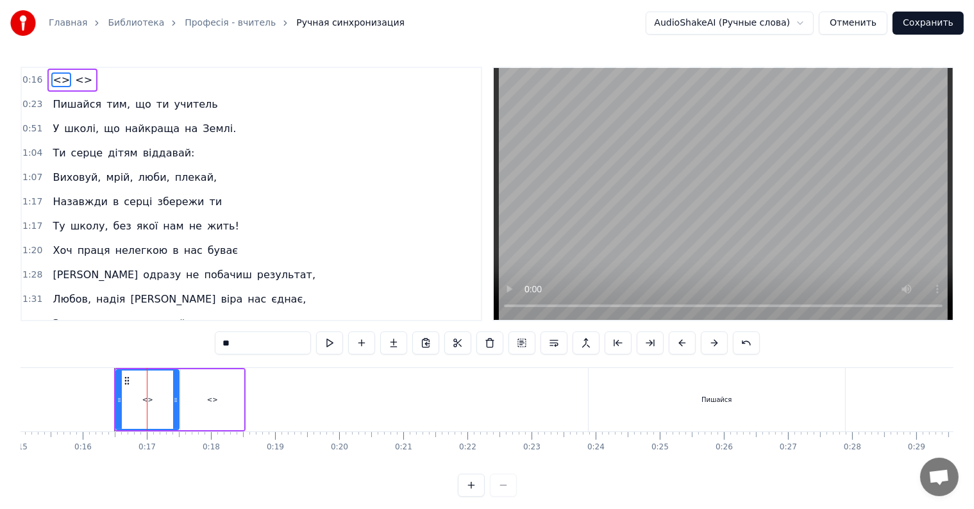
click at [56, 76] on span "<>" at bounding box center [61, 79] width 20 height 15
click at [61, 82] on span "<>" at bounding box center [61, 79] width 20 height 15
drag, startPoint x: 61, startPoint y: 82, endPoint x: 67, endPoint y: 75, distance: 9.1
click at [67, 75] on div "<> <>" at bounding box center [72, 80] width 50 height 23
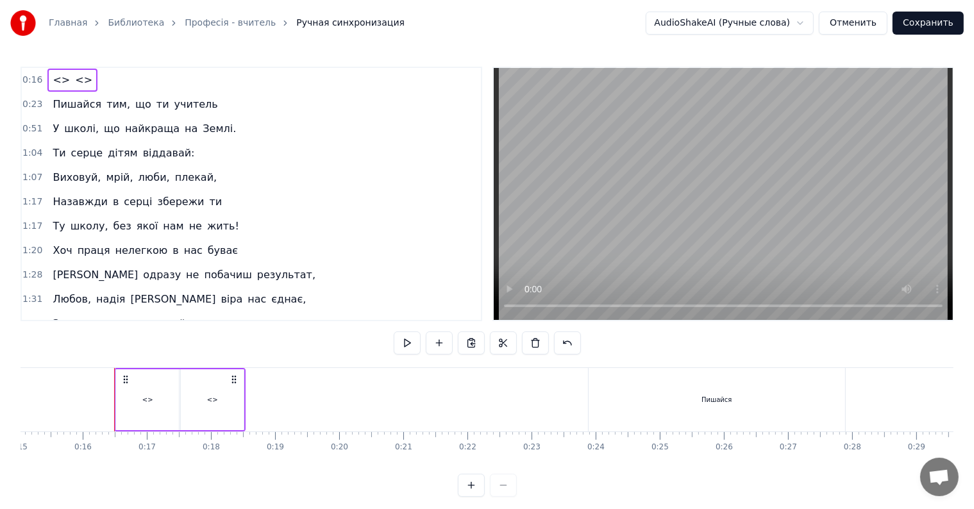
click at [51, 83] on span "<>" at bounding box center [61, 79] width 20 height 15
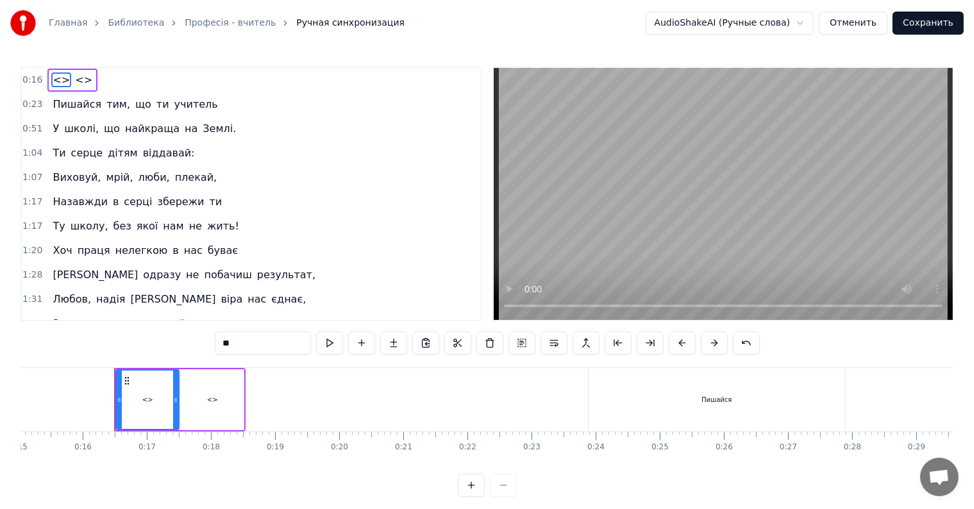
click at [55, 80] on span "<>" at bounding box center [61, 79] width 20 height 15
click at [125, 381] on icon at bounding box center [127, 381] width 10 height 10
drag, startPoint x: 174, startPoint y: 401, endPoint x: 165, endPoint y: 401, distance: 9.0
click at [166, 401] on circle at bounding box center [166, 401] width 1 height 1
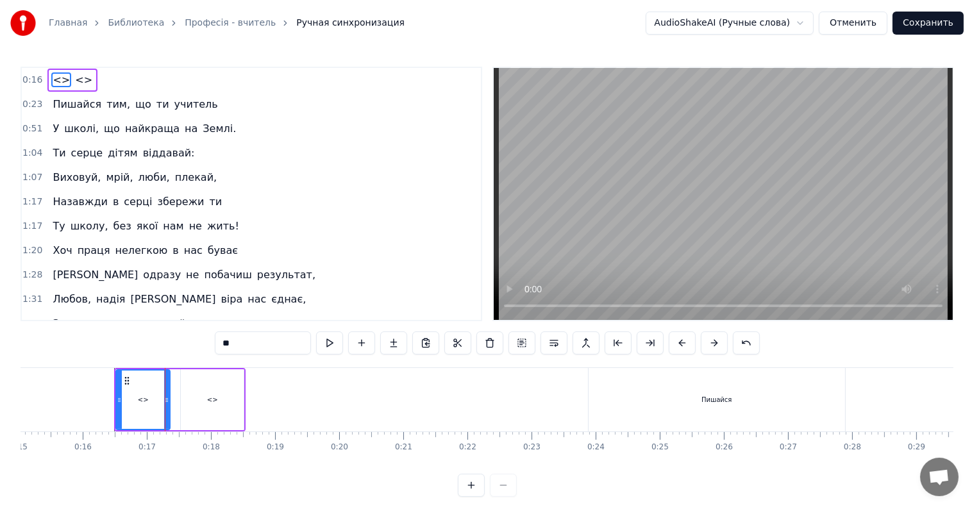
click at [139, 401] on div "<>" at bounding box center [143, 400] width 11 height 10
click at [146, 398] on div "<>" at bounding box center [143, 400] width 11 height 10
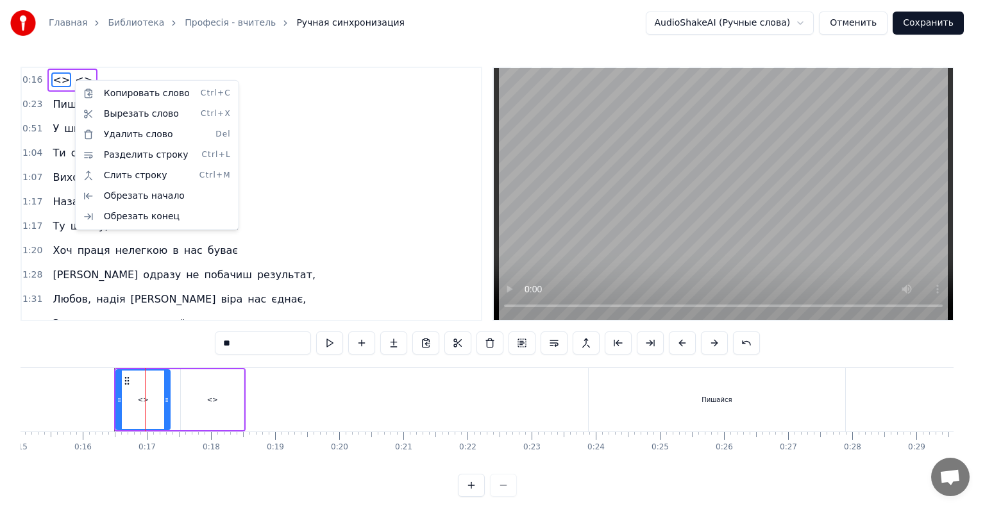
click at [53, 81] on html "Главная Библиотека Професія - вчитель Ручная синхронизация AudioShakeAI (Ручные…" at bounding box center [492, 258] width 985 height 517
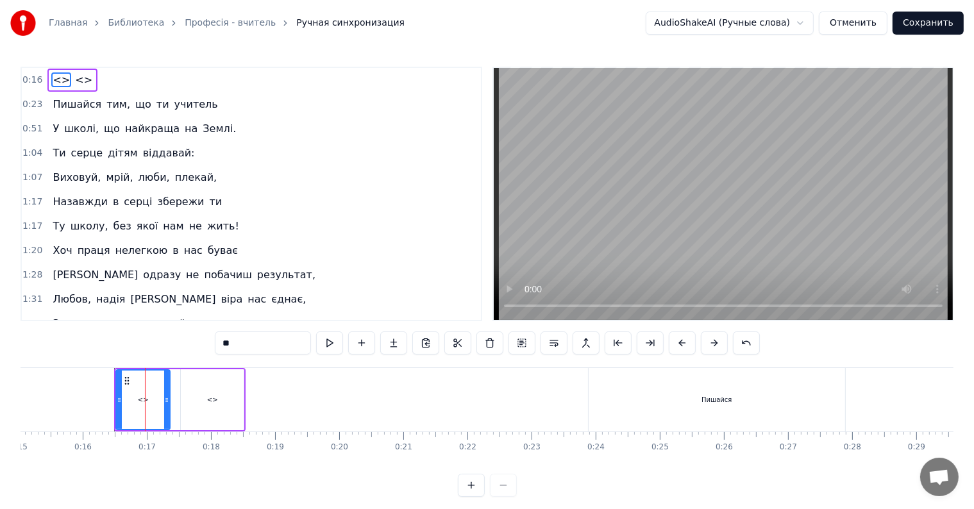
drag, startPoint x: 737, startPoint y: 351, endPoint x: 741, endPoint y: 344, distance: 8.9
click at [741, 344] on button at bounding box center [746, 342] width 27 height 23
click at [741, 344] on button at bounding box center [730, 342] width 27 height 23
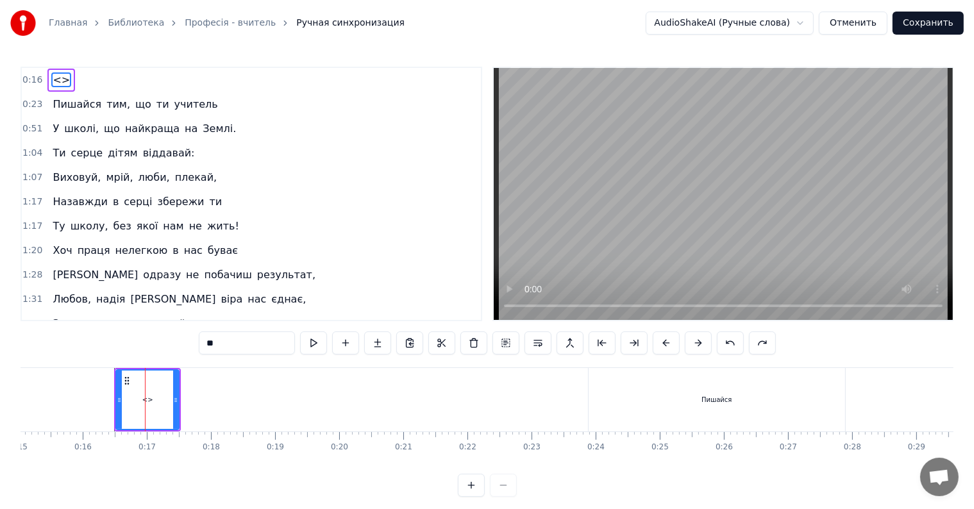
click at [722, 341] on button at bounding box center [730, 342] width 27 height 23
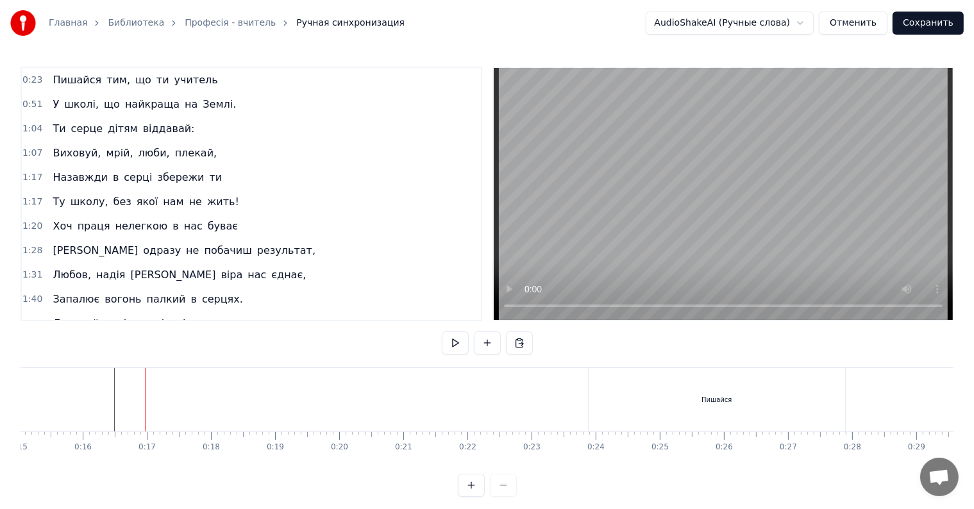
click at [722, 341] on div "0:23 Пишайся тим, що ти учитель 0:51 У школі, що найкраща на Землі. 1:04 Ти сер…" at bounding box center [487, 282] width 933 height 430
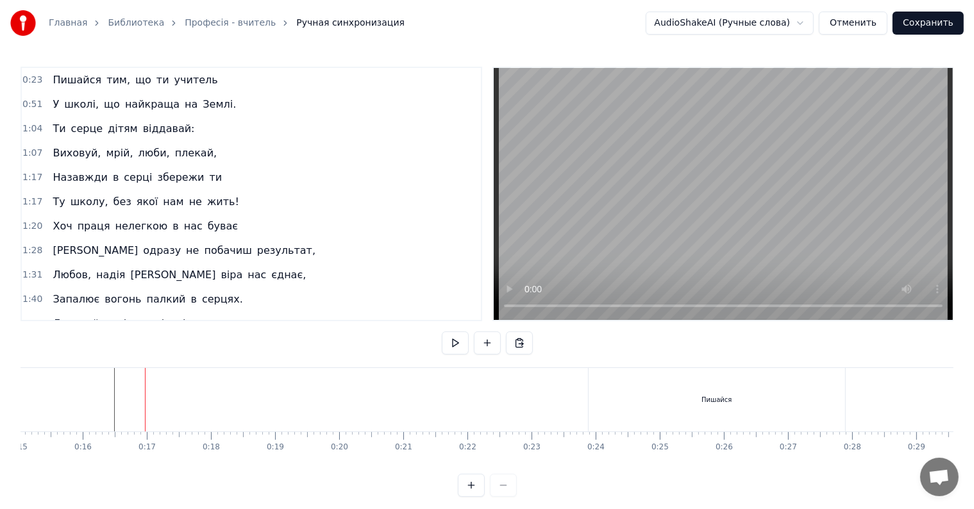
click at [722, 341] on div "0:23 Пишайся тим, що ти учитель 0:51 У школі, що найкраща на Землі. 1:04 Ти сер…" at bounding box center [487, 282] width 933 height 430
click at [858, 22] on button "Отменить" at bounding box center [853, 23] width 69 height 23
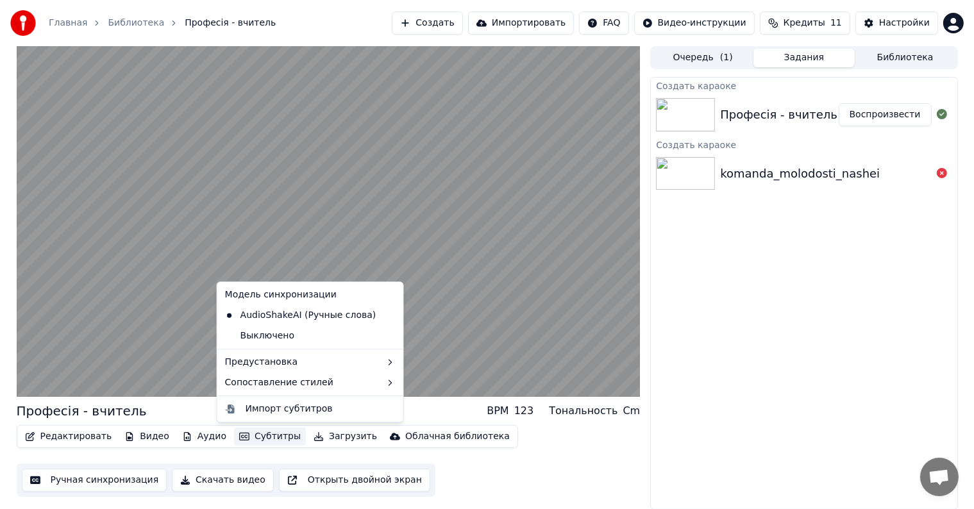
click at [262, 436] on button "Субтитры" at bounding box center [270, 437] width 72 height 18
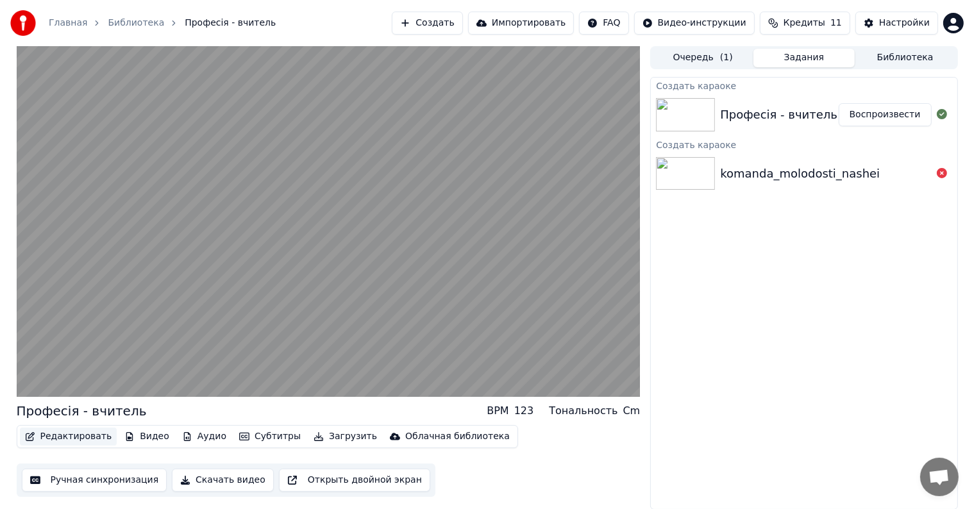
click at [77, 432] on button "Редактировать" at bounding box center [68, 437] width 97 height 18
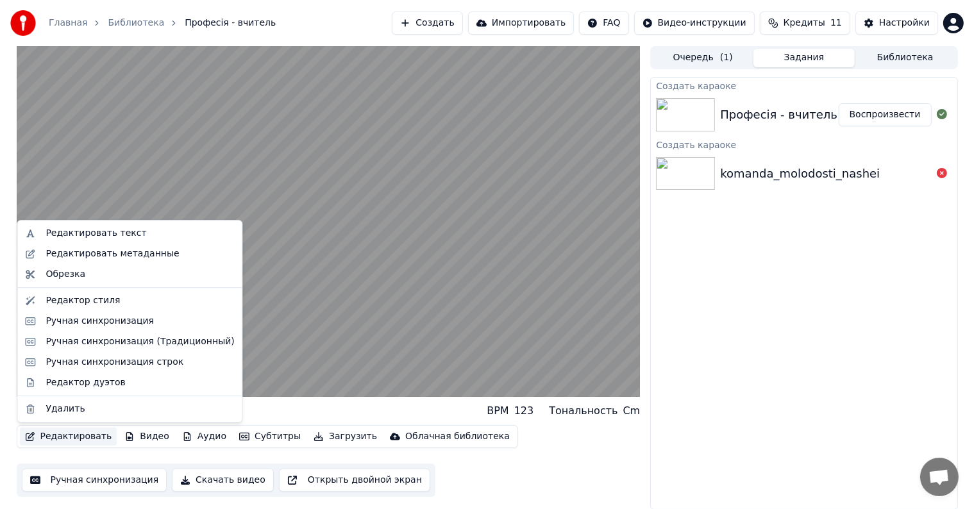
click at [77, 432] on button "Редактировать" at bounding box center [68, 437] width 97 height 18
click at [96, 340] on div "Ручная синхронизация (Традиционный)" at bounding box center [140, 341] width 189 height 13
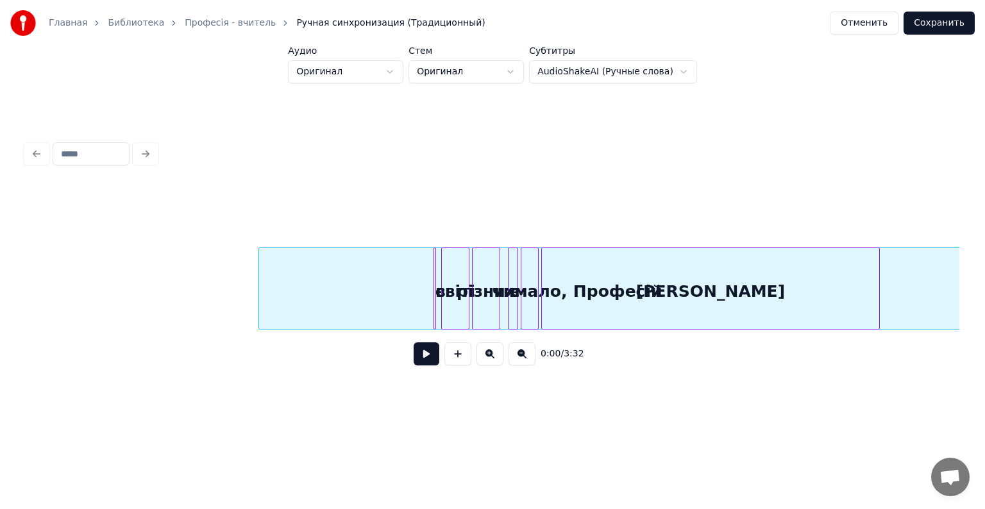
scroll to position [0, 357]
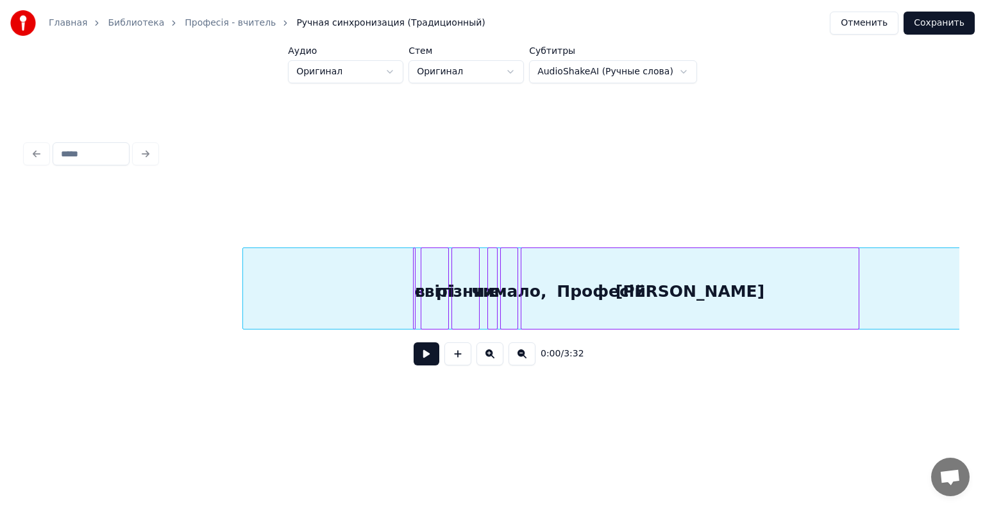
click at [940, 251] on div "Професій" at bounding box center [601, 291] width 717 height 87
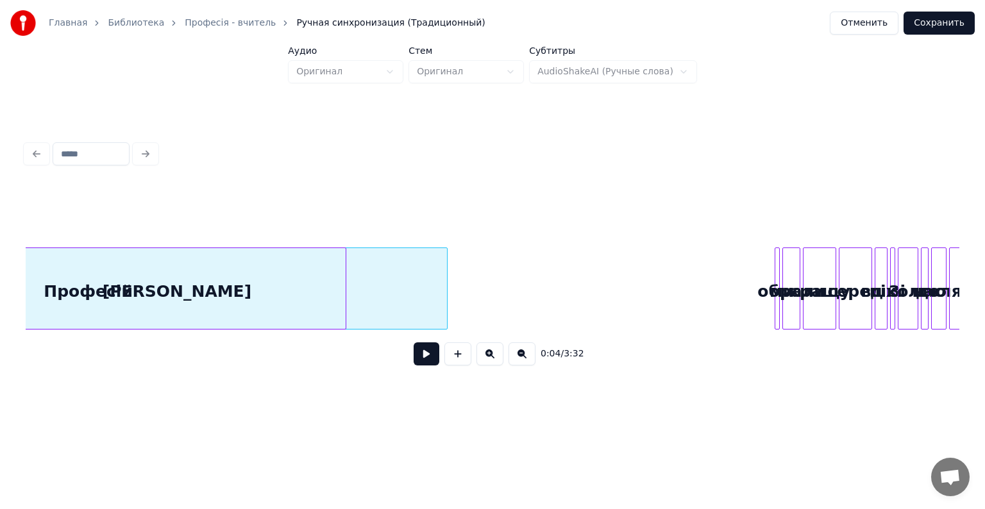
scroll to position [0, 857]
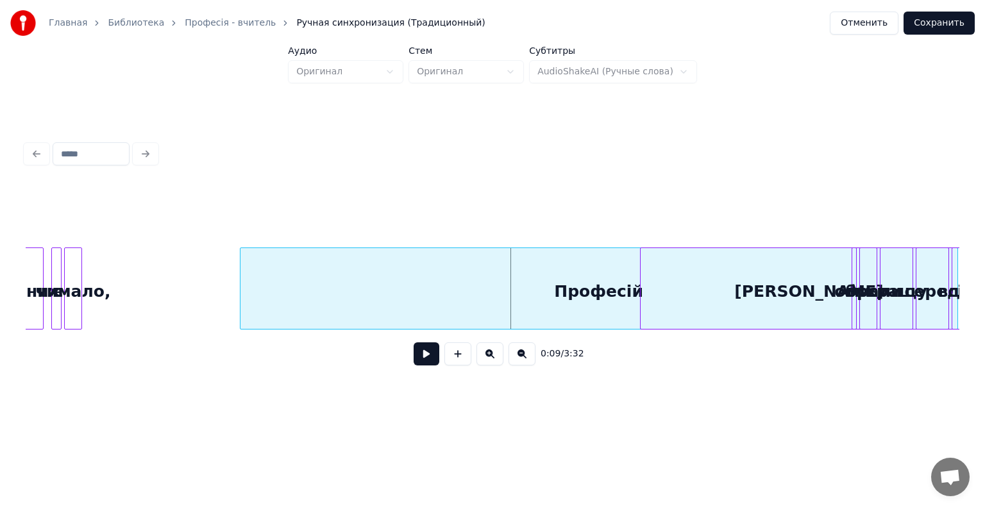
scroll to position [0, 793]
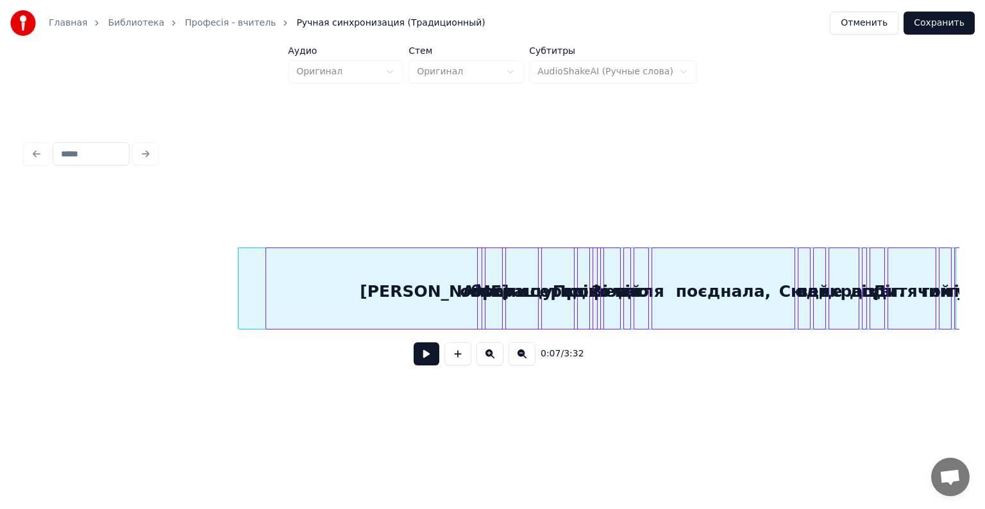
scroll to position [0, 1170]
click at [887, 336] on div "0:07 / 3:32" at bounding box center [493, 280] width 934 height 195
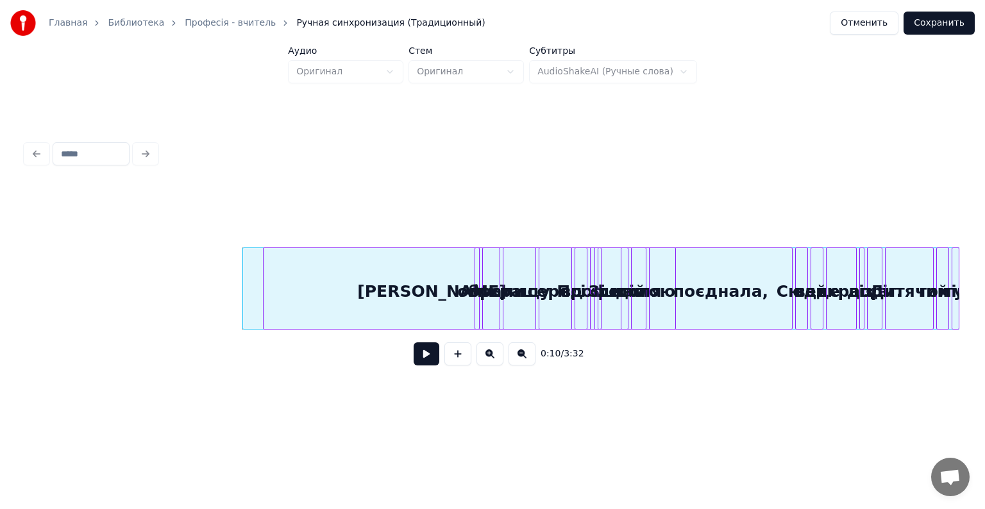
click at [671, 299] on div at bounding box center [673, 288] width 4 height 81
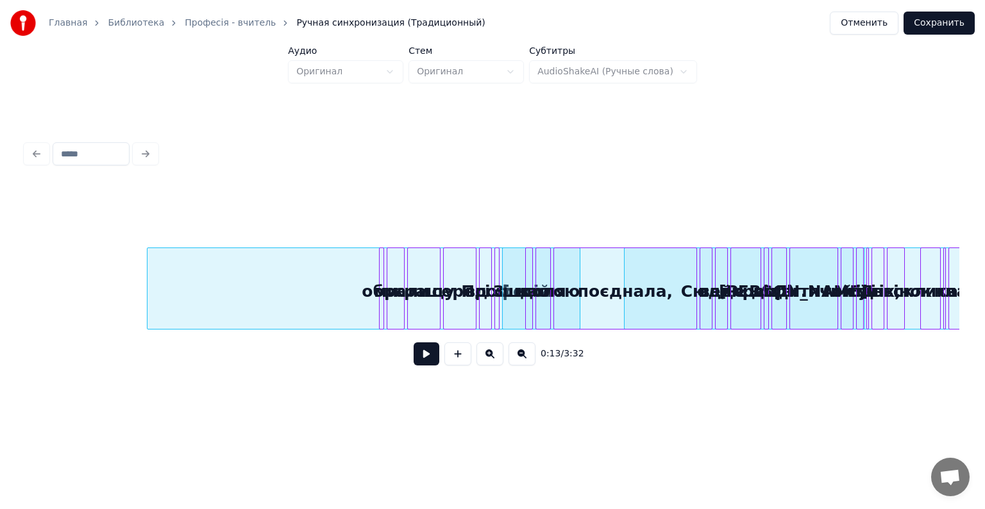
scroll to position [0, 1268]
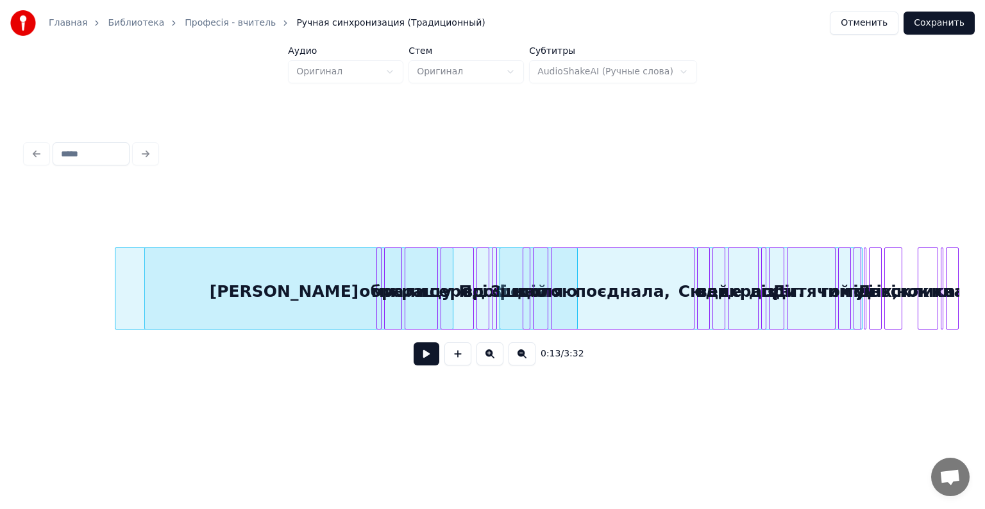
click at [324, 312] on div "[PERSON_NAME]" at bounding box center [283, 291] width 337 height 87
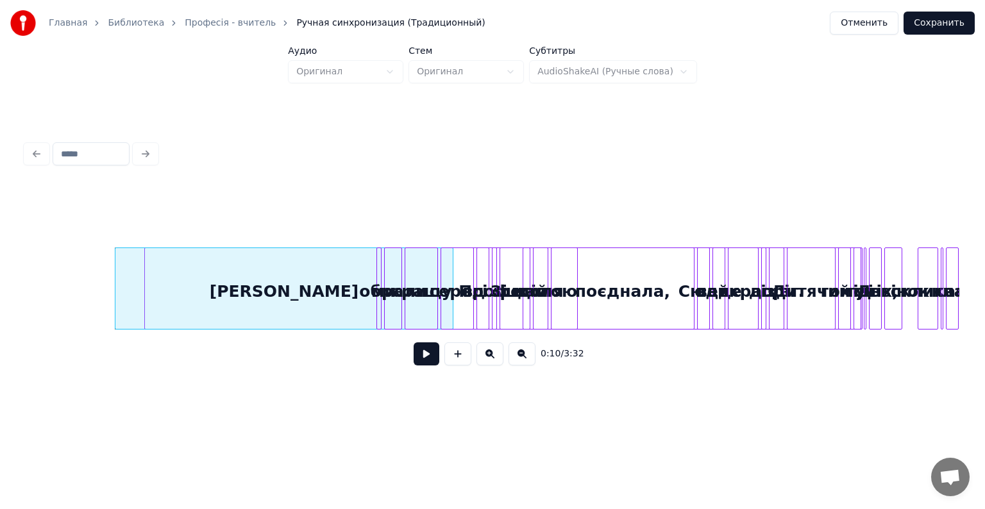
click at [654, 396] on div "0:10 / 3:32" at bounding box center [493, 256] width 944 height 305
drag, startPoint x: 654, startPoint y: 396, endPoint x: 761, endPoint y: 392, distance: 107.1
click at [761, 392] on div "0:10 / 3:32" at bounding box center [493, 256] width 944 height 305
click at [521, 359] on button at bounding box center [521, 353] width 27 height 23
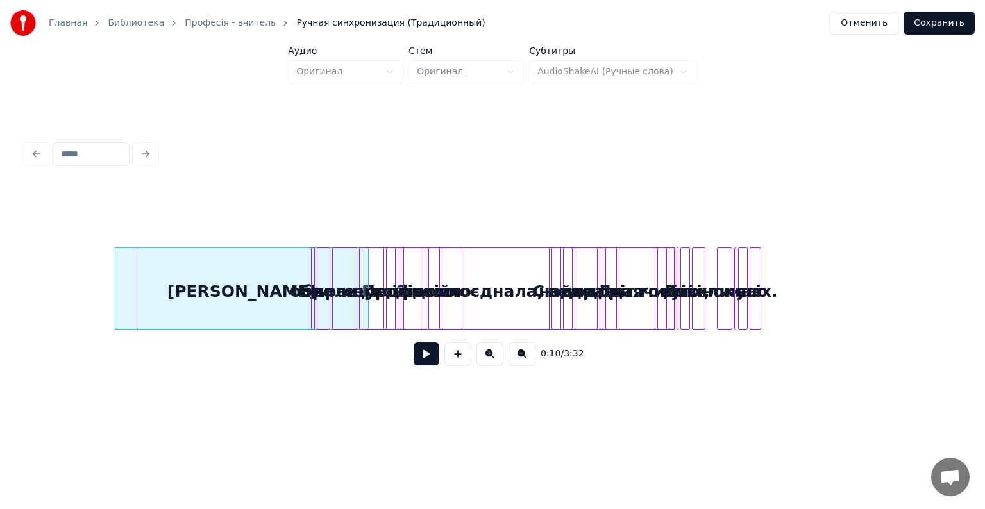
click at [521, 359] on button at bounding box center [521, 353] width 27 height 23
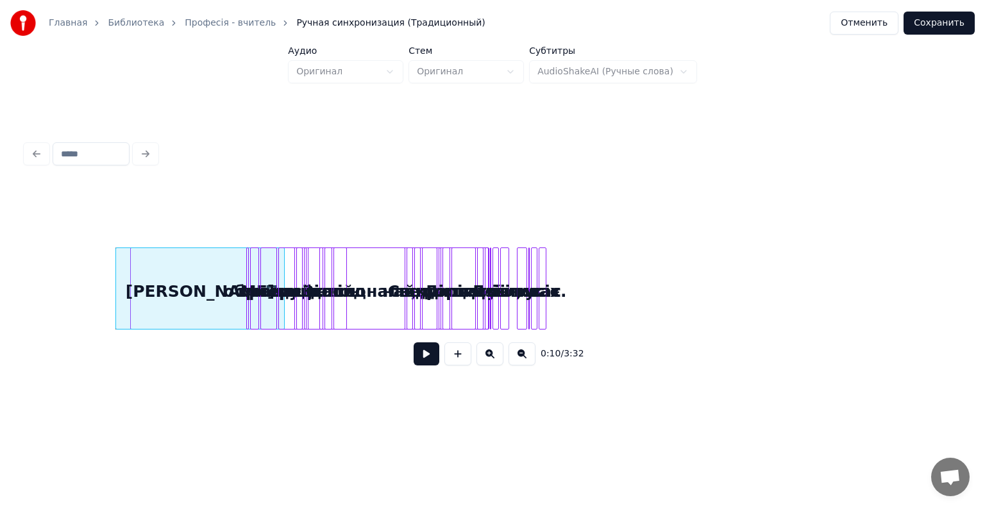
click at [521, 359] on button at bounding box center [521, 353] width 27 height 23
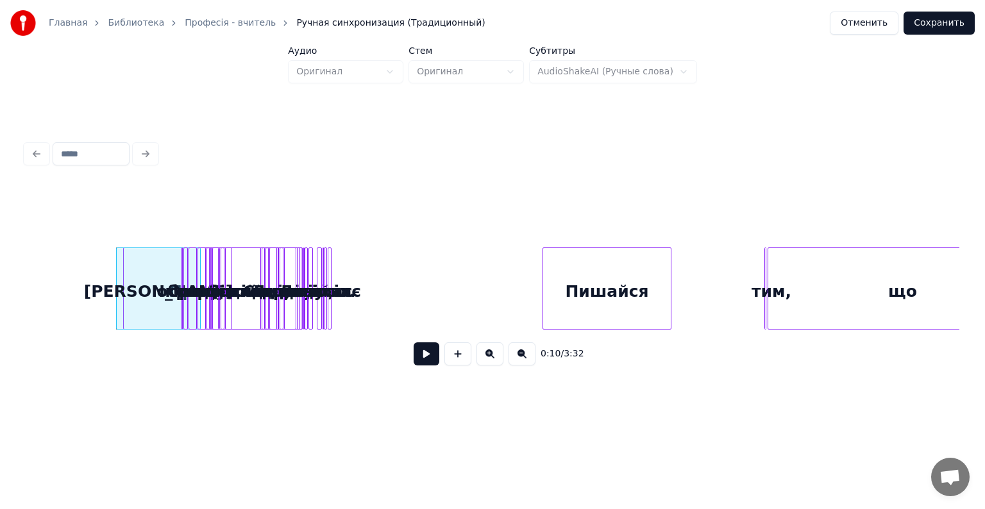
click at [521, 359] on button at bounding box center [521, 353] width 27 height 23
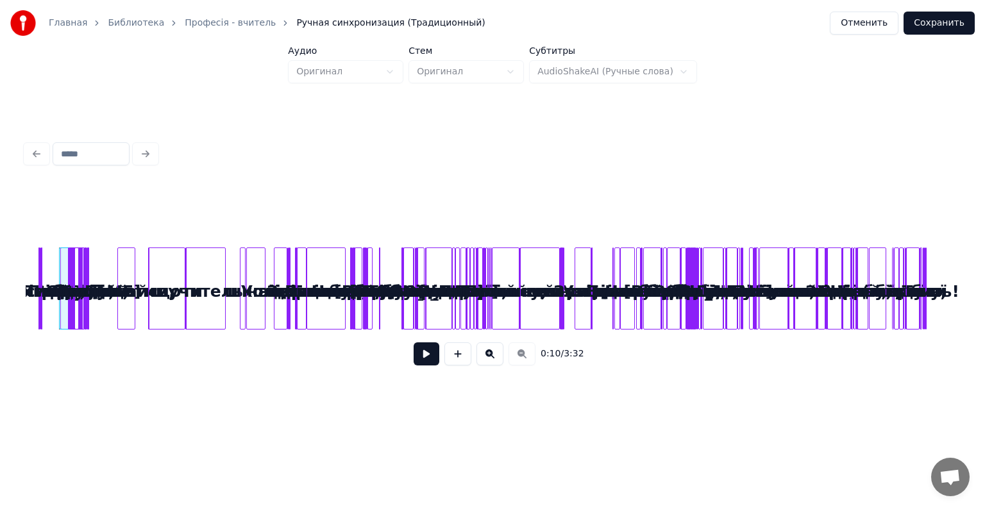
scroll to position [0, 0]
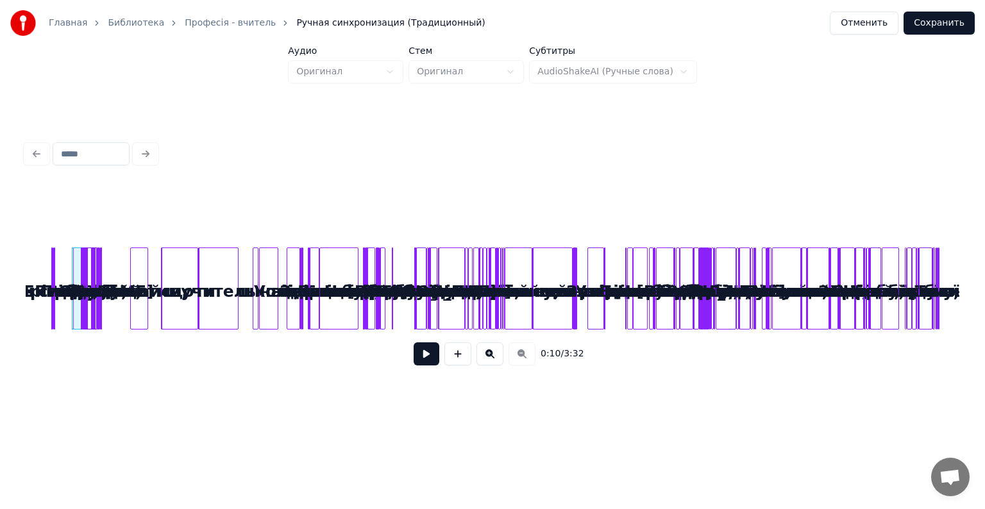
click at [521, 359] on div "0:10 / 3:32" at bounding box center [492, 354] width 913 height 28
click at [495, 351] on button at bounding box center [489, 353] width 27 height 23
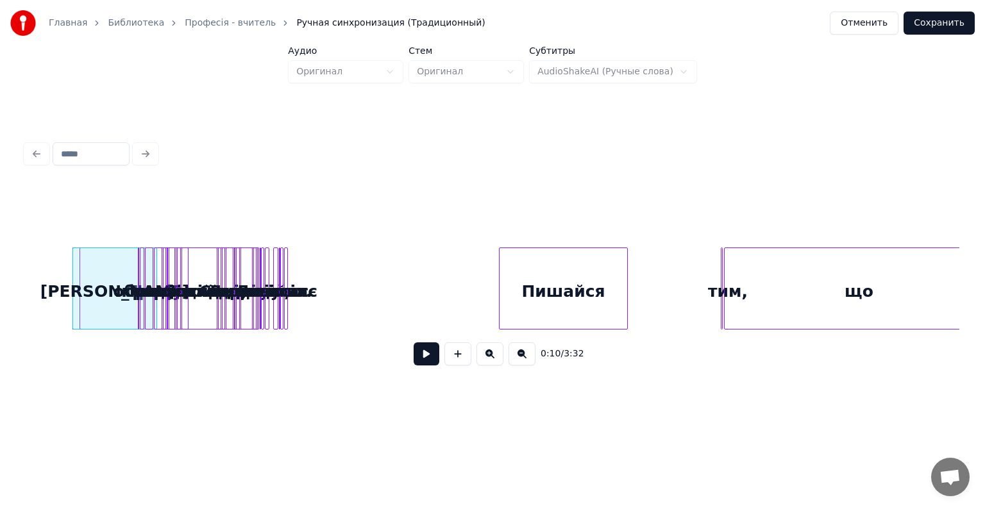
click at [495, 351] on button at bounding box center [489, 353] width 27 height 23
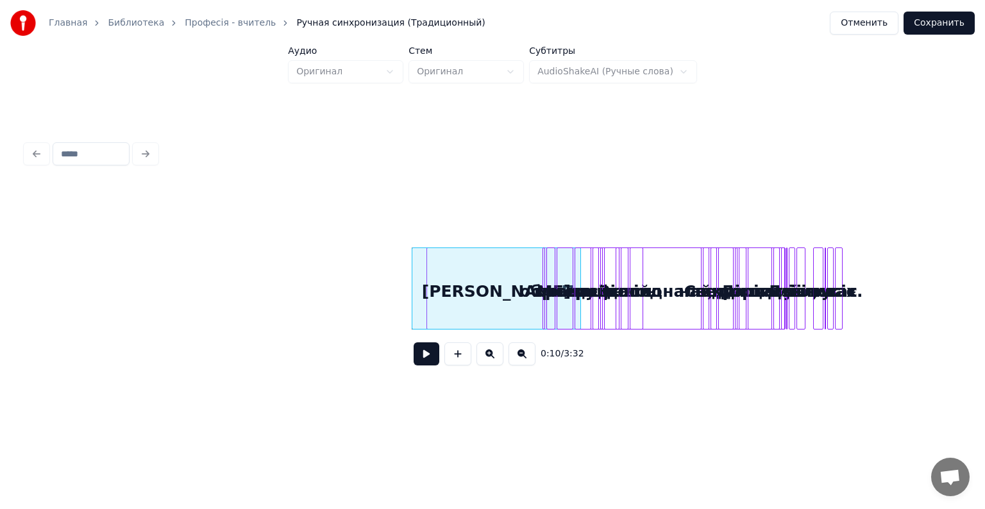
scroll to position [0, 632]
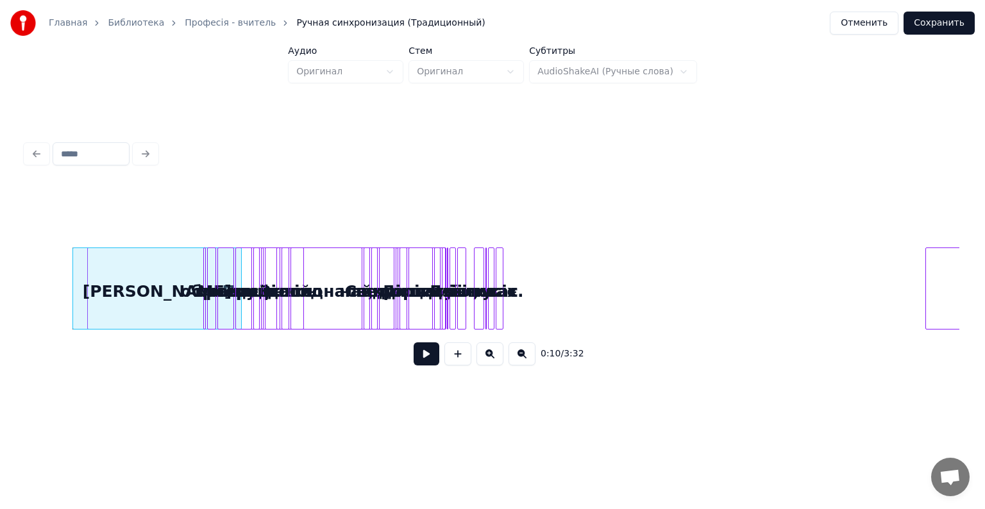
click at [495, 351] on button at bounding box center [489, 353] width 27 height 23
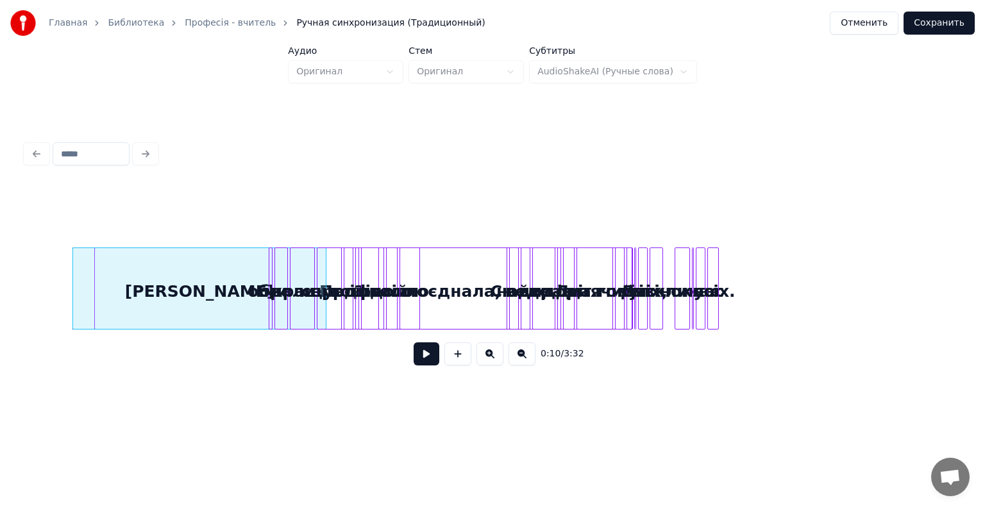
click at [486, 359] on button at bounding box center [489, 353] width 27 height 23
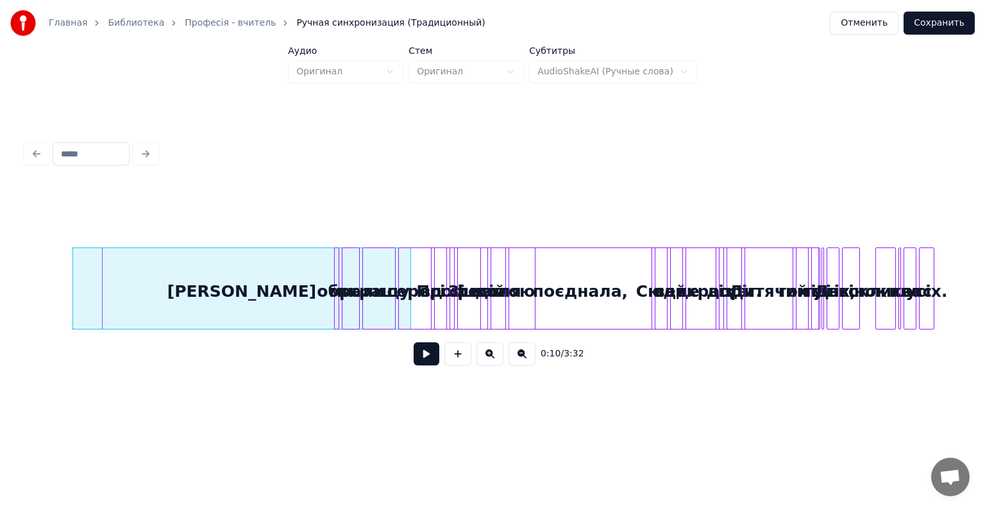
click at [875, 19] on button "Отменить" at bounding box center [864, 23] width 69 height 23
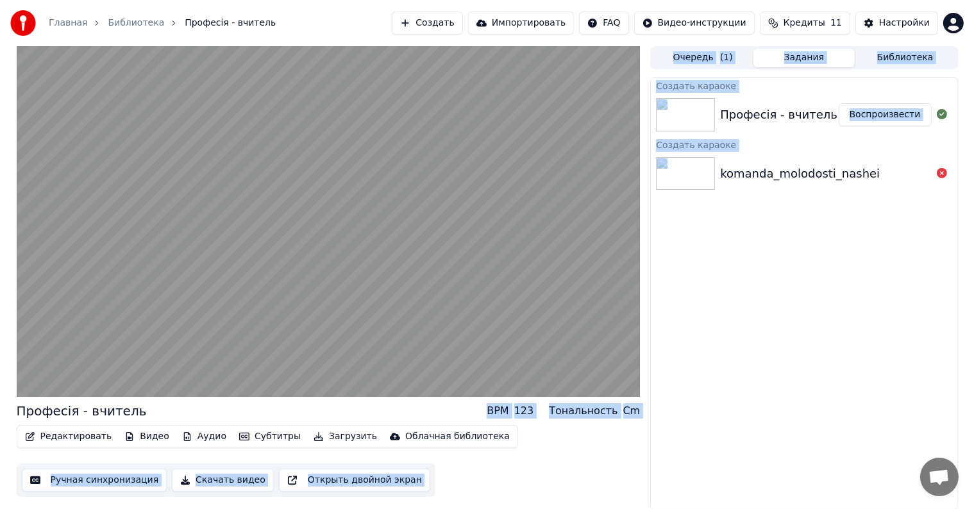
click at [87, 480] on button "Ручная синхронизация" at bounding box center [95, 480] width 146 height 23
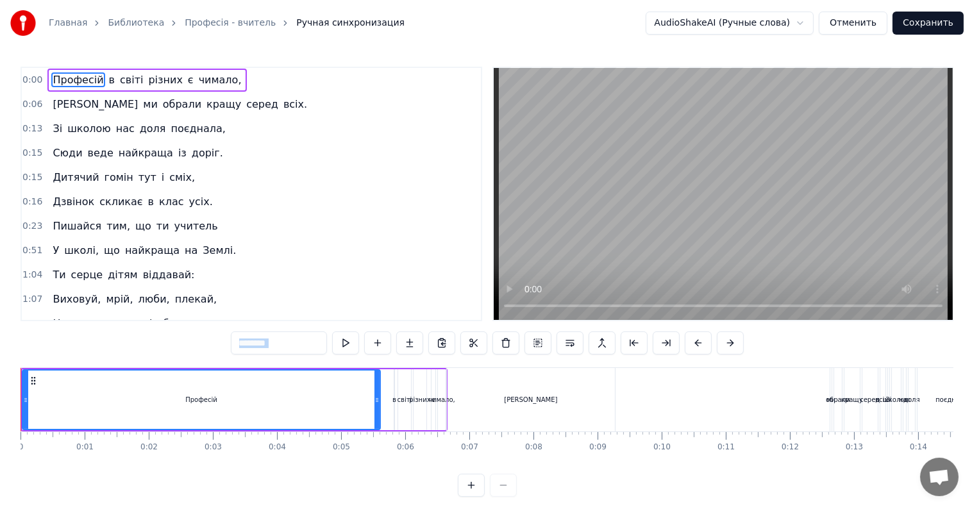
drag, startPoint x: 82, startPoint y: 76, endPoint x: 69, endPoint y: 200, distance: 124.4
click at [69, 200] on div "0:00 Професій в світі різних є чимало, 0:06 Та ми обрали кращу серед всіх. 0:13…" at bounding box center [252, 194] width 462 height 255
click at [850, 21] on button "Отменить" at bounding box center [853, 23] width 69 height 23
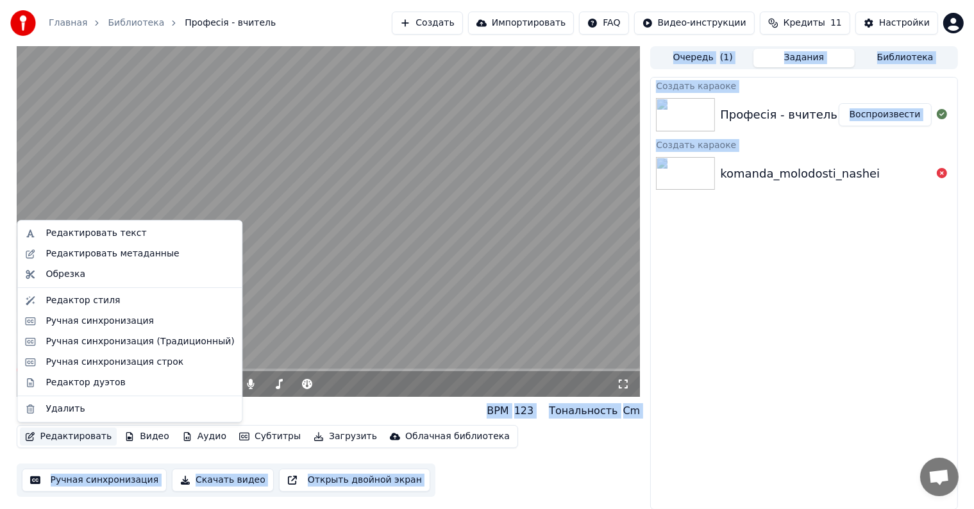
click at [63, 433] on button "Редактировать" at bounding box center [68, 437] width 97 height 18
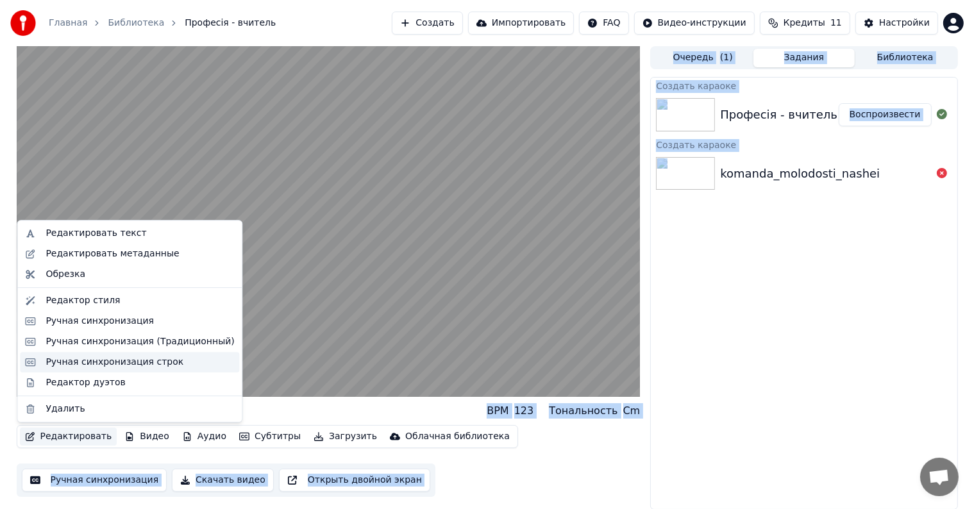
click at [105, 364] on div "Ручная синхронизация строк" at bounding box center [115, 362] width 138 height 13
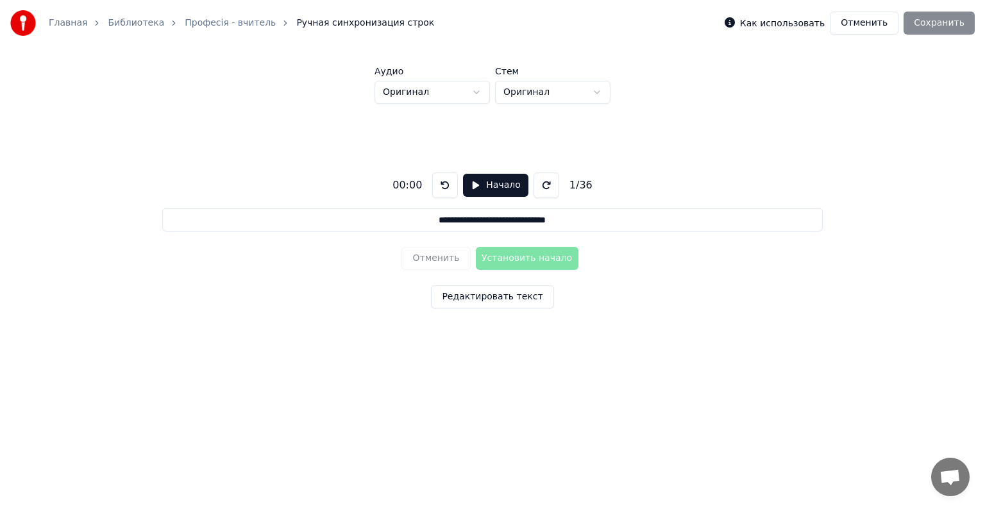
click at [617, 392] on html "**********" at bounding box center [492, 196] width 985 height 392
click at [433, 222] on input "**********" at bounding box center [492, 219] width 660 height 23
click at [480, 90] on html "**********" at bounding box center [492, 196] width 985 height 392
click at [601, 94] on html "**********" at bounding box center [492, 196] width 985 height 392
click at [592, 89] on html "**********" at bounding box center [492, 196] width 985 height 392
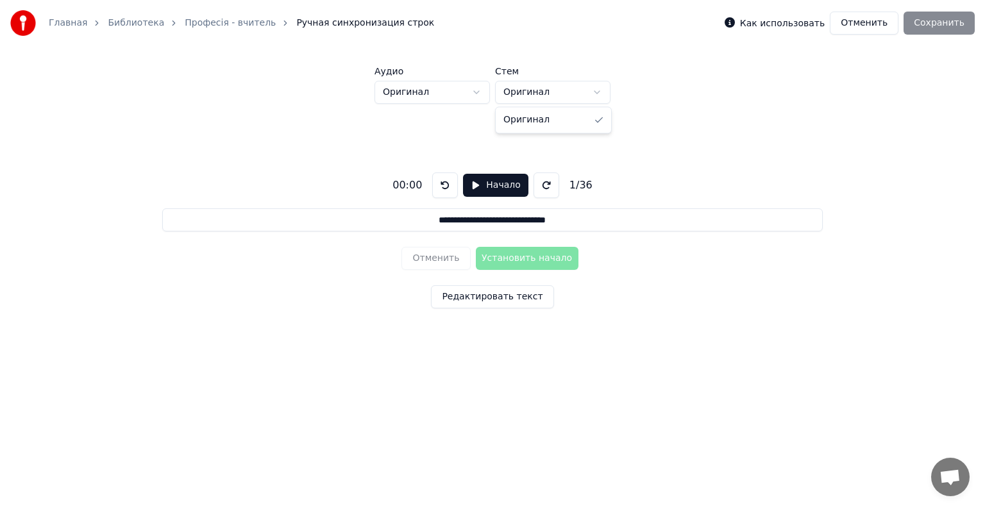
click at [475, 87] on html "**********" at bounding box center [492, 196] width 985 height 392
click at [475, 96] on html "**********" at bounding box center [492, 196] width 985 height 392
click at [473, 184] on html "**********" at bounding box center [492, 196] width 985 height 392
click at [473, 184] on button "Начало" at bounding box center [495, 185] width 65 height 23
click at [477, 185] on button "Пауза" at bounding box center [495, 185] width 58 height 23
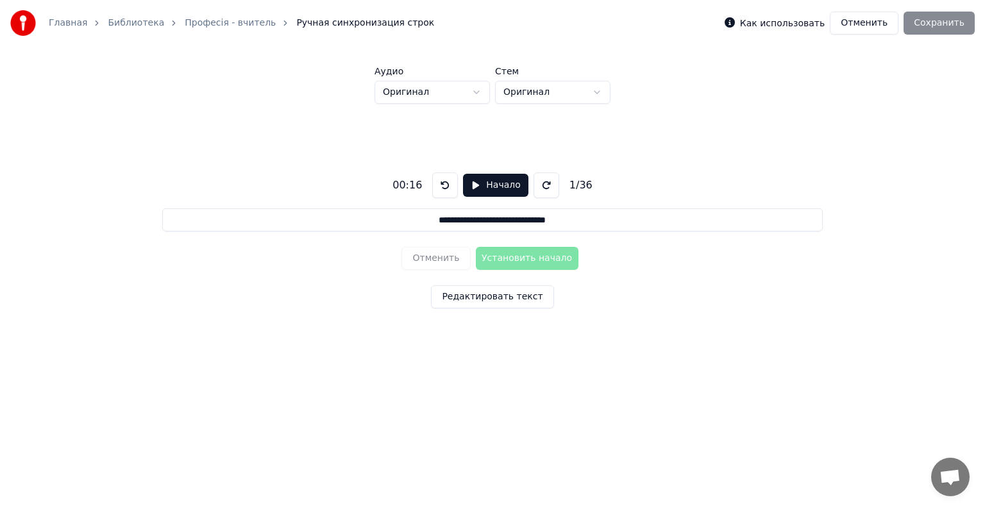
click at [494, 267] on div "Отменить Установить начало" at bounding box center [491, 258] width 181 height 33
click at [498, 255] on div "Отменить Установить начало" at bounding box center [491, 258] width 181 height 33
click at [451, 225] on input "**********" at bounding box center [492, 219] width 660 height 23
click at [510, 259] on div "Отменить Установить начало" at bounding box center [491, 258] width 181 height 33
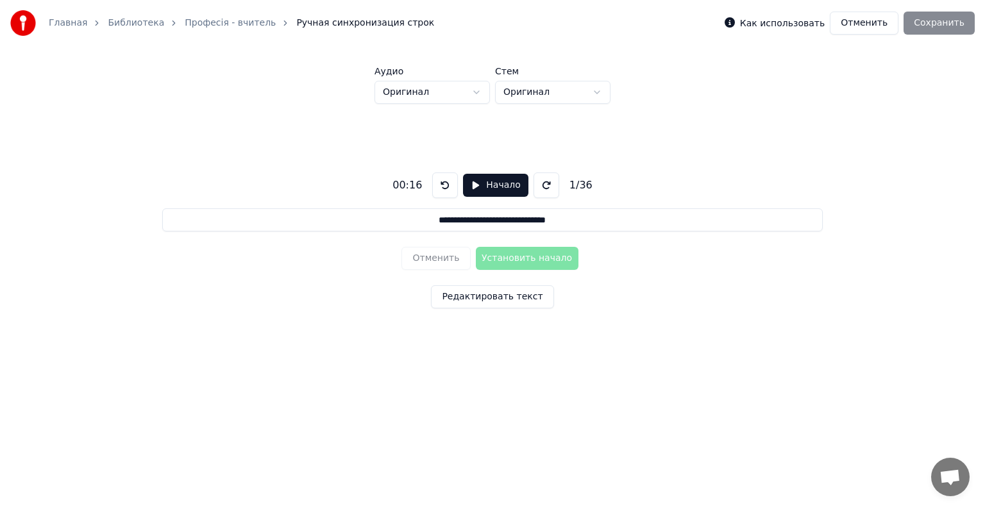
click at [510, 259] on div "Отменить Установить начало" at bounding box center [491, 258] width 181 height 33
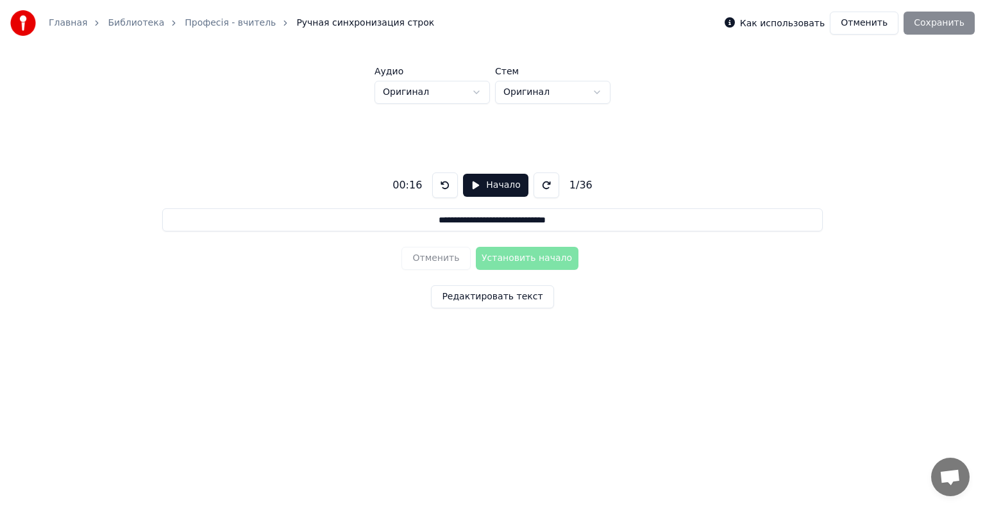
click at [505, 255] on div "Отменить Установить начало" at bounding box center [491, 258] width 181 height 33
click at [931, 27] on div "Как использовать Отменить Сохранить" at bounding box center [850, 23] width 250 height 23
click at [580, 326] on div "**********" at bounding box center [493, 238] width 944 height 268
click at [506, 190] on button "Начало" at bounding box center [495, 185] width 65 height 23
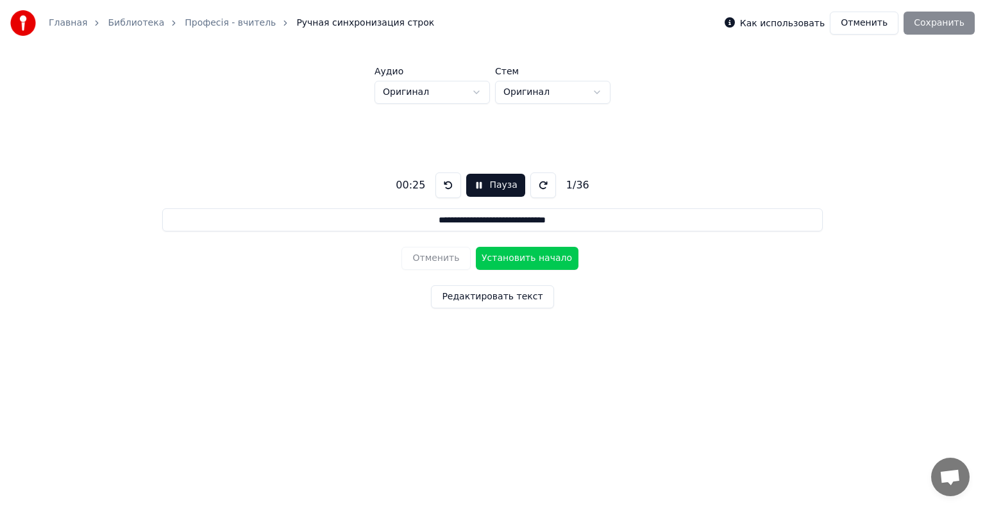
click at [513, 256] on button "Установить начало" at bounding box center [527, 258] width 103 height 23
click at [500, 186] on button "Пауза" at bounding box center [495, 185] width 58 height 23
click at [440, 187] on button at bounding box center [445, 185] width 26 height 26
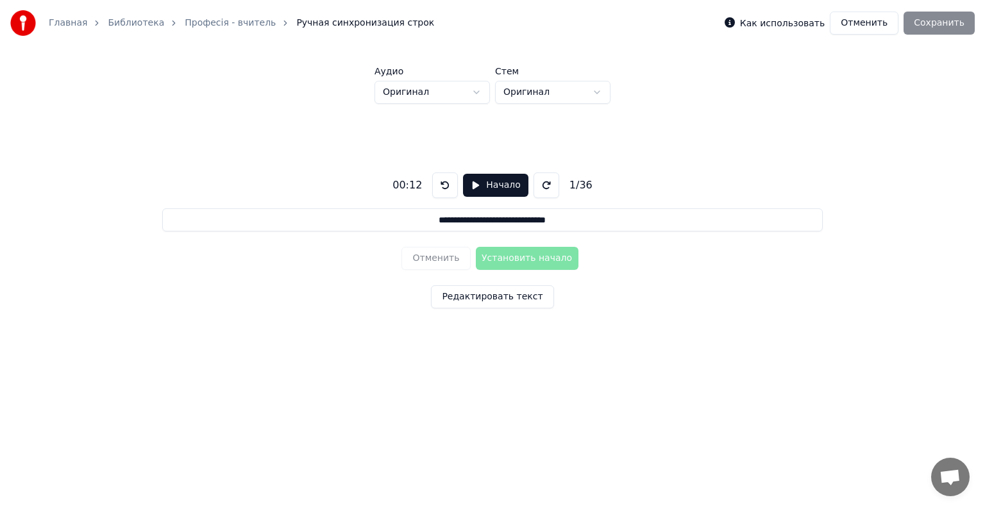
click at [471, 185] on button "Начало" at bounding box center [495, 185] width 65 height 23
click at [477, 182] on button "Пауза" at bounding box center [495, 185] width 58 height 23
click at [514, 254] on div "Отменить Установить начало" at bounding box center [491, 258] width 181 height 33
click at [536, 255] on div "Отменить Установить начало" at bounding box center [491, 258] width 181 height 33
click at [944, 21] on div "Как использовать Отменить Сохранить" at bounding box center [850, 23] width 250 height 23
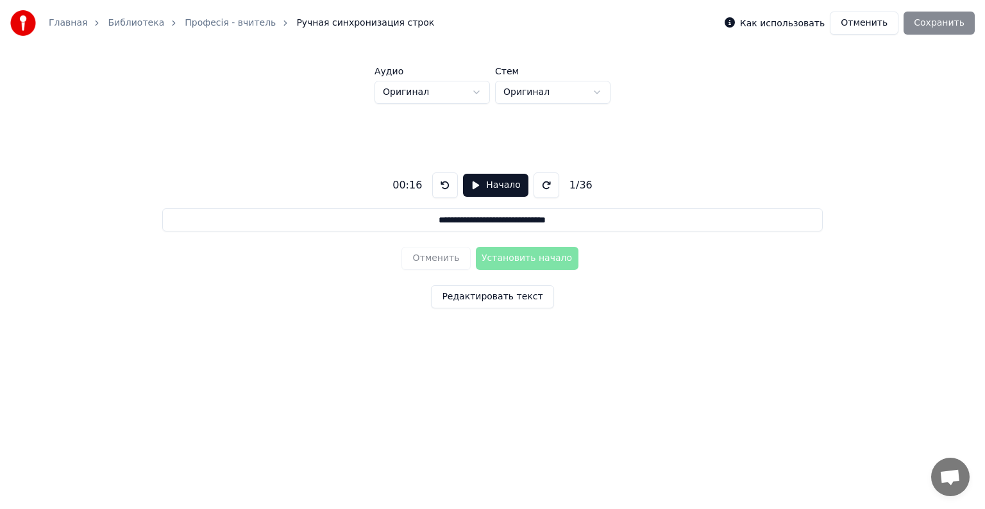
click at [944, 29] on div "Как использовать Отменить Сохранить" at bounding box center [850, 23] width 250 height 23
click at [508, 261] on div "Отменить Установить начало" at bounding box center [491, 258] width 181 height 33
click at [426, 274] on div "Отменить Установить начало" at bounding box center [491, 258] width 181 height 33
click at [554, 257] on div "Отменить Установить начало" at bounding box center [491, 258] width 181 height 33
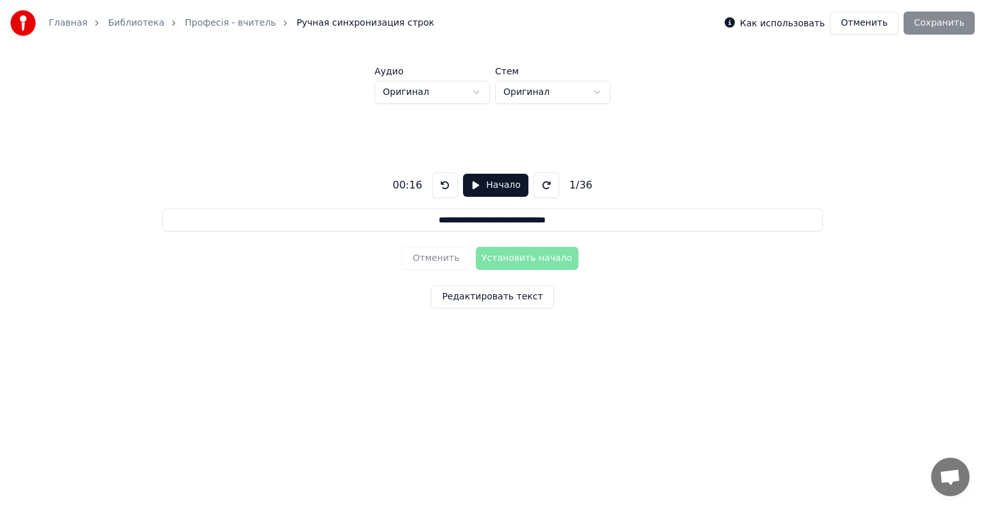
click at [469, 184] on button "Начало" at bounding box center [495, 185] width 65 height 23
click at [474, 184] on button "Пауза" at bounding box center [495, 185] width 58 height 23
click at [439, 185] on button at bounding box center [445, 185] width 26 height 26
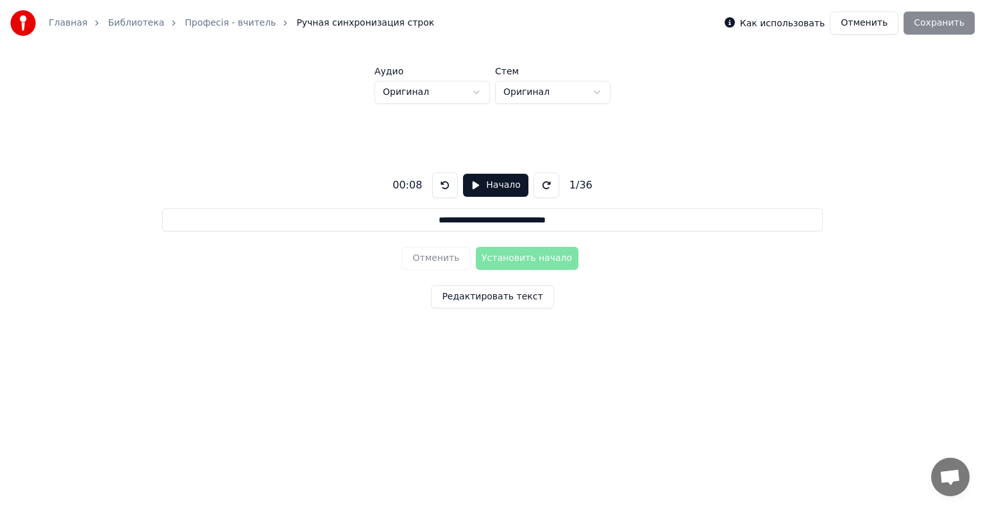
click at [474, 183] on button "Начало" at bounding box center [495, 185] width 65 height 23
click at [474, 183] on button "Пауза" at bounding box center [495, 185] width 58 height 23
click at [474, 185] on button "Начало" at bounding box center [495, 185] width 65 height 23
click at [440, 182] on button at bounding box center [448, 185] width 26 height 26
click at [442, 184] on button at bounding box center [448, 185] width 26 height 26
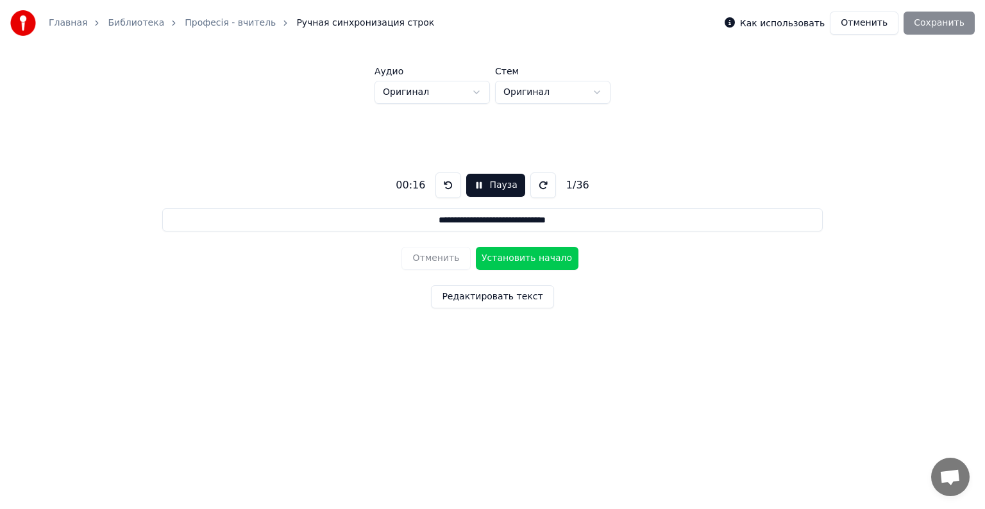
click at [479, 184] on button "Пауза" at bounding box center [495, 185] width 58 height 23
click at [440, 185] on button at bounding box center [445, 185] width 26 height 26
click at [473, 187] on button "Начало" at bounding box center [495, 185] width 65 height 23
click at [476, 185] on button "Пауза" at bounding box center [495, 185] width 58 height 23
click at [521, 255] on div "Отменить Установить начало" at bounding box center [491, 258] width 181 height 33
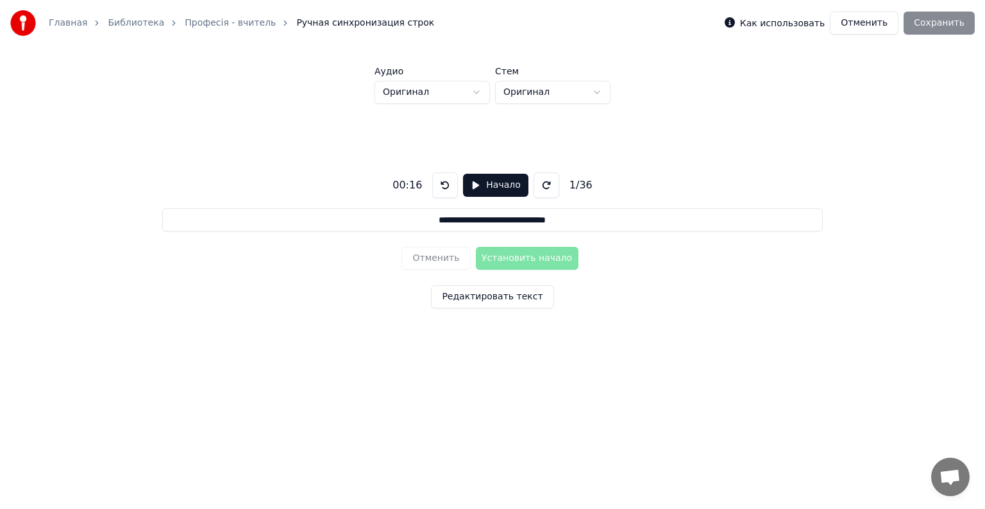
click at [521, 255] on div "Отменить Установить начало" at bounding box center [491, 258] width 181 height 33
drag, startPoint x: 521, startPoint y: 255, endPoint x: 599, endPoint y: 216, distance: 87.5
click at [599, 216] on div "**********" at bounding box center [493, 238] width 944 height 268
click at [599, 216] on input "**********" at bounding box center [492, 219] width 660 height 23
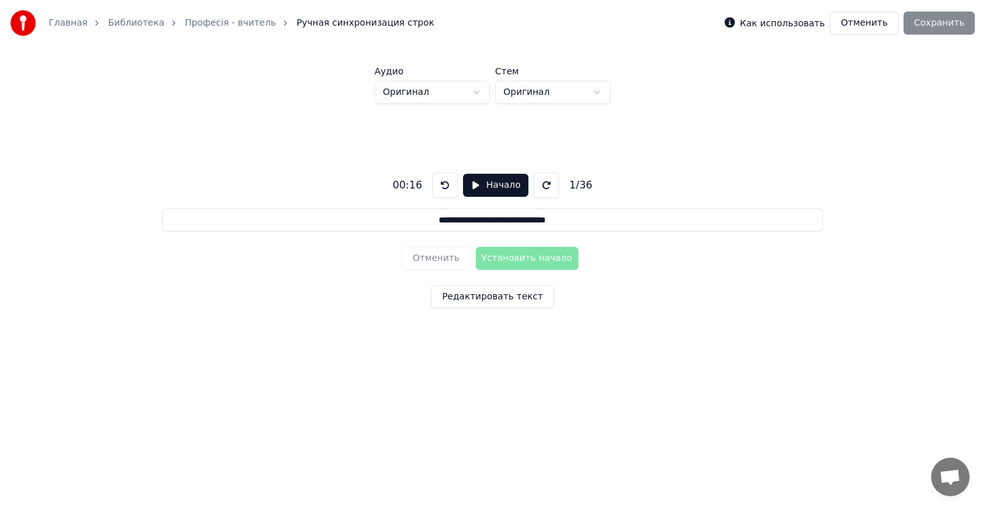
click at [478, 186] on button "Начало" at bounding box center [495, 185] width 65 height 23
click at [478, 186] on button "Пауза" at bounding box center [495, 185] width 58 height 23
click at [537, 183] on button at bounding box center [546, 185] width 26 height 26
click at [439, 187] on button at bounding box center [445, 185] width 26 height 26
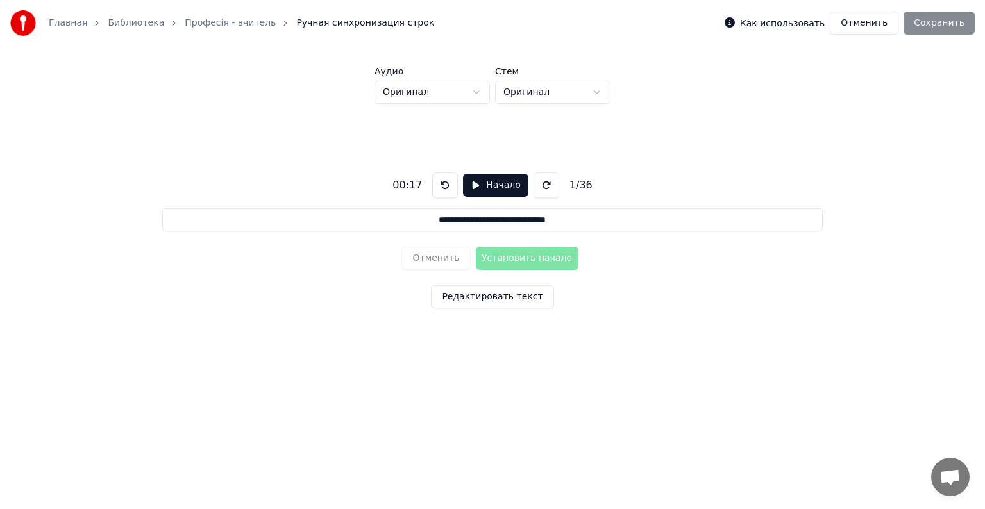
click at [439, 187] on button at bounding box center [445, 185] width 26 height 26
click at [440, 183] on button at bounding box center [445, 185] width 26 height 26
click at [538, 182] on button at bounding box center [546, 185] width 26 height 26
click at [441, 185] on button at bounding box center [445, 185] width 26 height 26
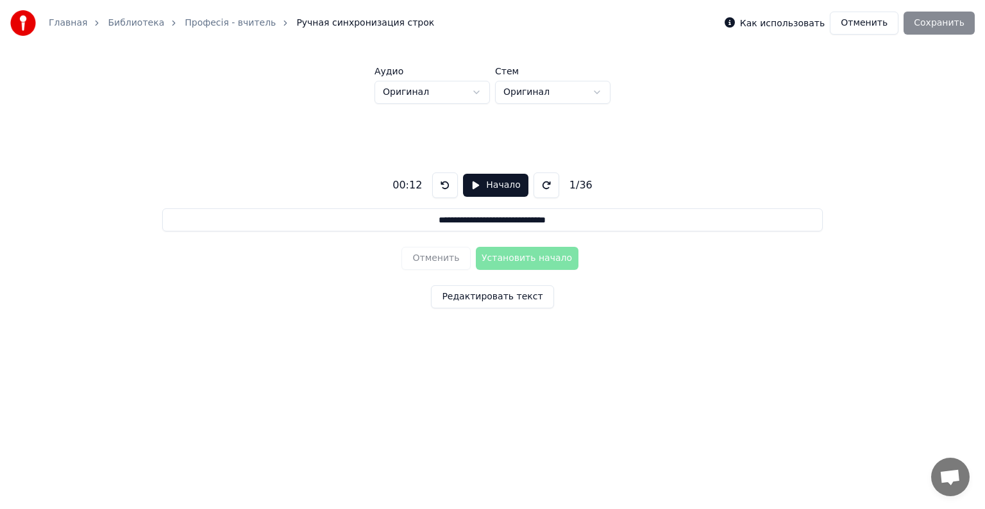
click at [472, 182] on button "Начало" at bounding box center [495, 185] width 65 height 23
click at [474, 185] on button "Пауза" at bounding box center [495, 185] width 58 height 23
click at [441, 187] on button at bounding box center [445, 185] width 26 height 26
click at [473, 187] on button "Начало" at bounding box center [495, 185] width 65 height 23
click at [512, 256] on button "Установить начало" at bounding box center [527, 258] width 103 height 23
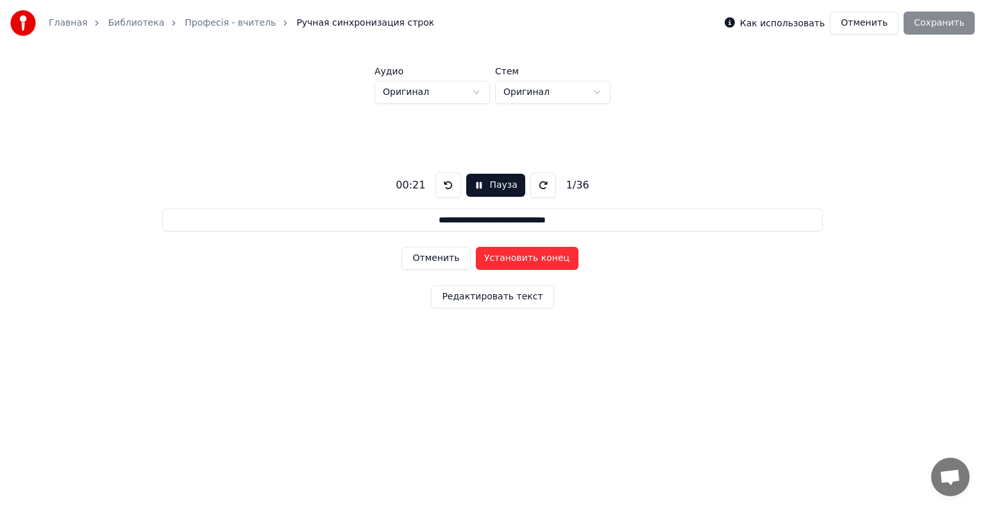
click at [513, 258] on button "Установить конец" at bounding box center [527, 258] width 103 height 23
click at [513, 258] on button "Установить начало" at bounding box center [527, 258] width 103 height 23
click at [445, 186] on button at bounding box center [448, 185] width 26 height 26
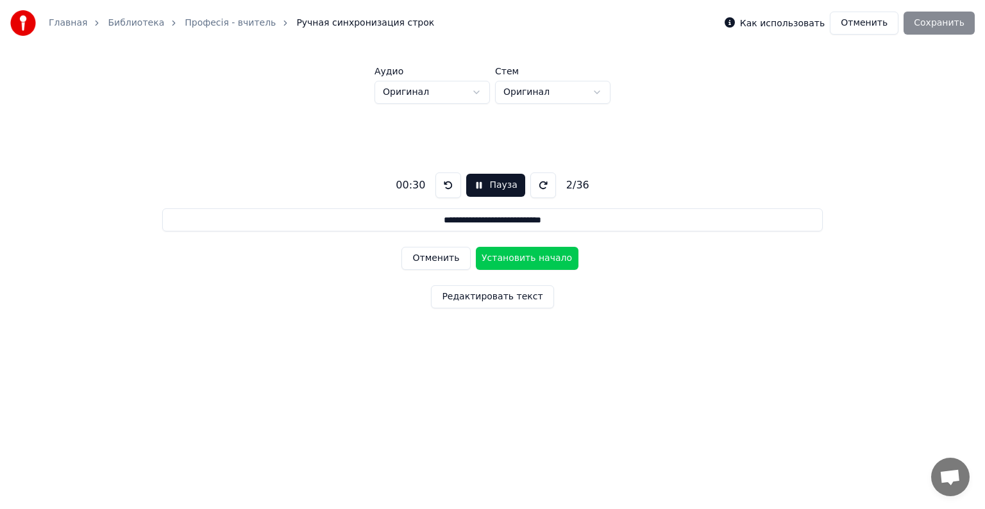
click at [445, 186] on button at bounding box center [448, 185] width 26 height 26
click at [423, 259] on button "Отменить" at bounding box center [435, 258] width 69 height 23
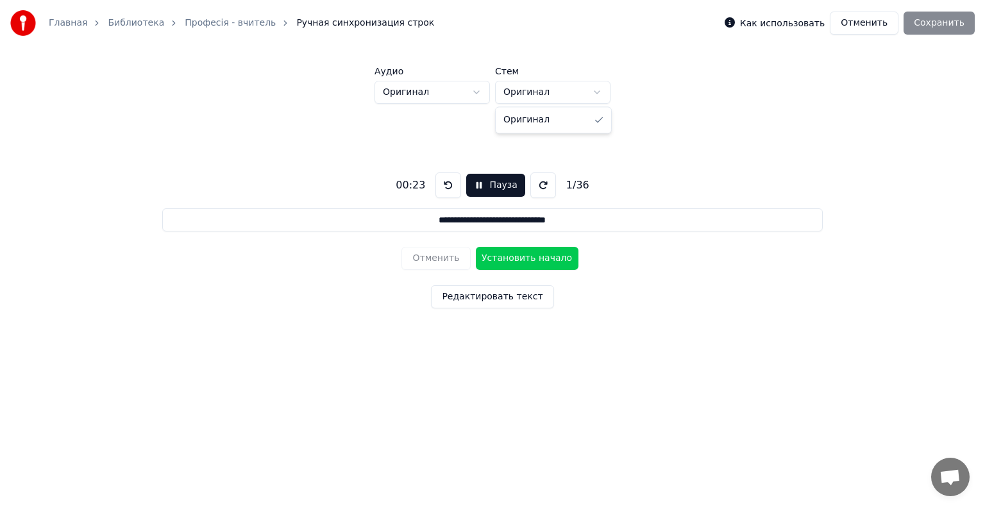
click at [597, 90] on html "**********" at bounding box center [492, 196] width 985 height 392
click at [444, 182] on html "**********" at bounding box center [492, 196] width 985 height 392
click at [444, 182] on button at bounding box center [448, 185] width 26 height 26
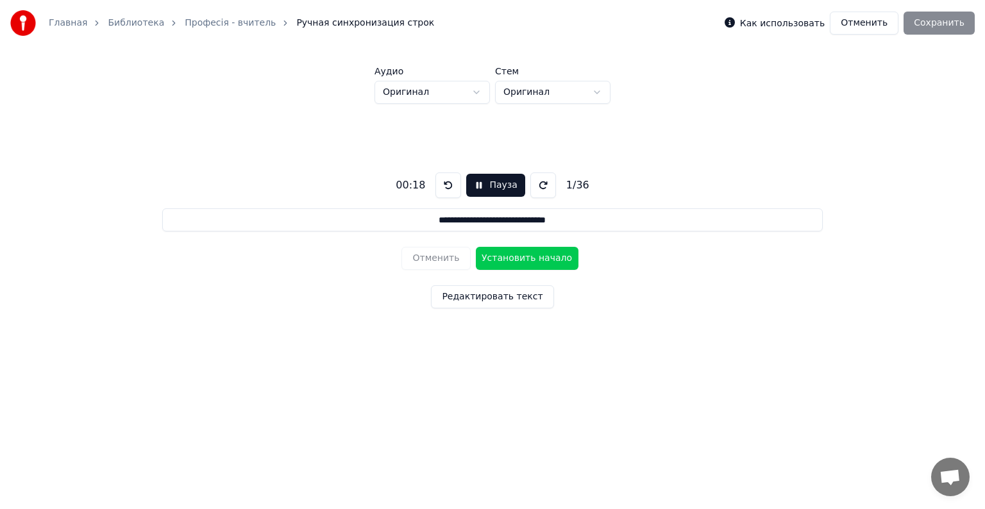
click at [444, 182] on button at bounding box center [448, 185] width 26 height 26
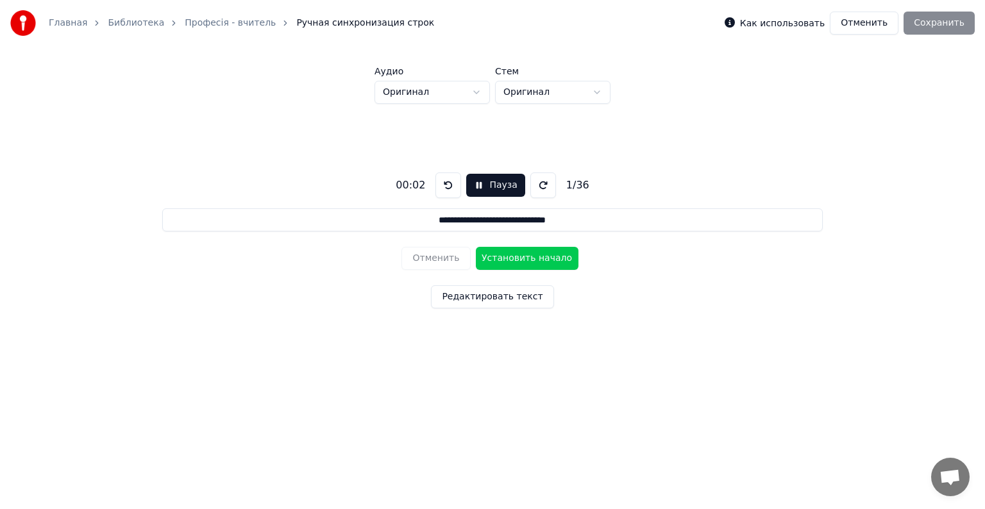
click at [496, 187] on button "Пауза" at bounding box center [495, 185] width 58 height 23
click at [472, 187] on button "Начало" at bounding box center [495, 185] width 65 height 23
click at [501, 256] on button "Установить начало" at bounding box center [527, 258] width 103 height 23
click at [510, 260] on button "Установить конец" at bounding box center [527, 258] width 103 height 23
click at [510, 260] on button "Установить начало" at bounding box center [527, 258] width 103 height 23
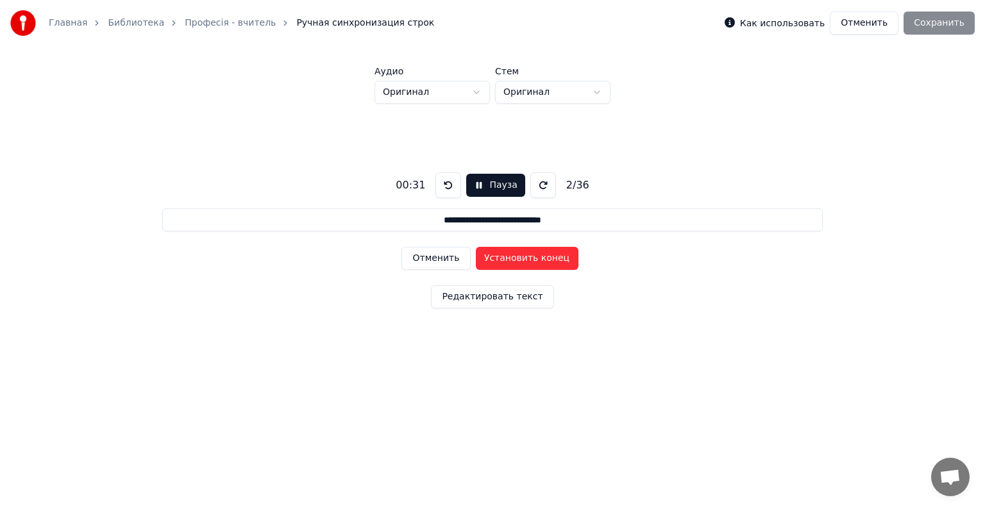
click at [444, 184] on button at bounding box center [448, 185] width 26 height 26
click at [508, 256] on button "Установить начало" at bounding box center [527, 258] width 103 height 23
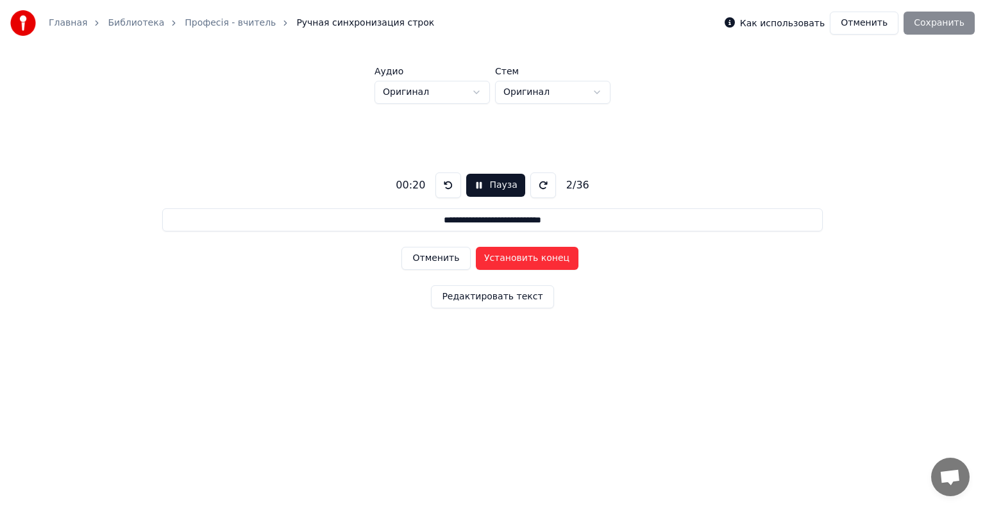
click at [444, 180] on button at bounding box center [448, 185] width 26 height 26
click at [441, 180] on button at bounding box center [448, 185] width 26 height 26
click at [446, 186] on button at bounding box center [448, 185] width 26 height 26
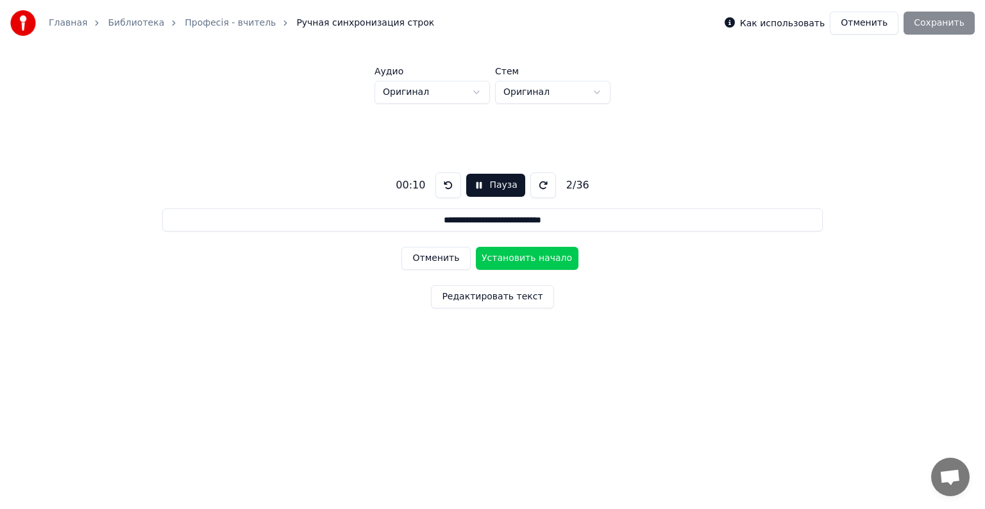
click at [446, 186] on button at bounding box center [448, 185] width 26 height 26
click at [531, 259] on button "Установить начало" at bounding box center [527, 258] width 103 height 23
click at [531, 259] on button "Установить конец" at bounding box center [527, 258] width 103 height 23
click at [531, 259] on button "Установить начало" at bounding box center [527, 258] width 103 height 23
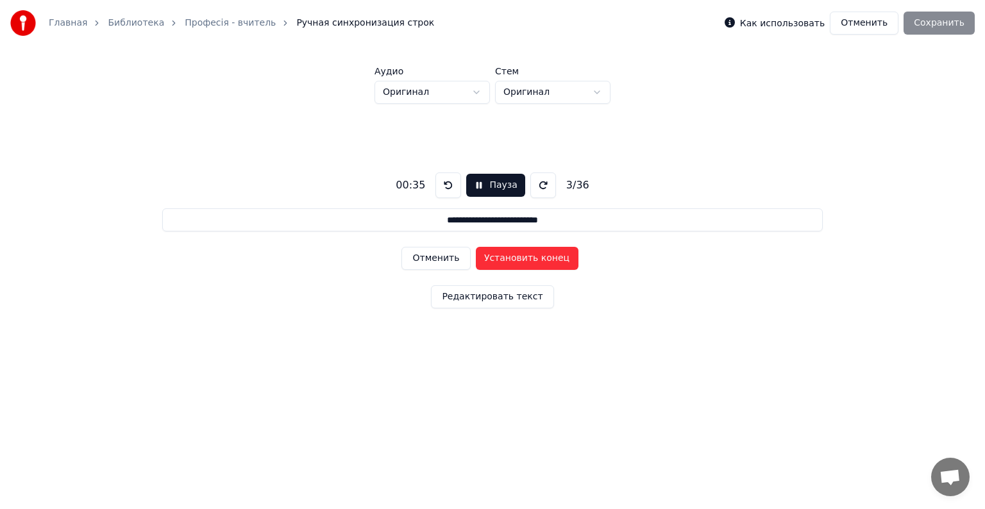
click at [445, 185] on button at bounding box center [448, 185] width 26 height 26
click at [519, 259] on button "Установить начало" at bounding box center [527, 258] width 103 height 23
click at [438, 185] on button at bounding box center [448, 185] width 26 height 26
click at [474, 190] on button "Пауза" at bounding box center [495, 185] width 58 height 23
click at [439, 187] on button at bounding box center [445, 185] width 26 height 26
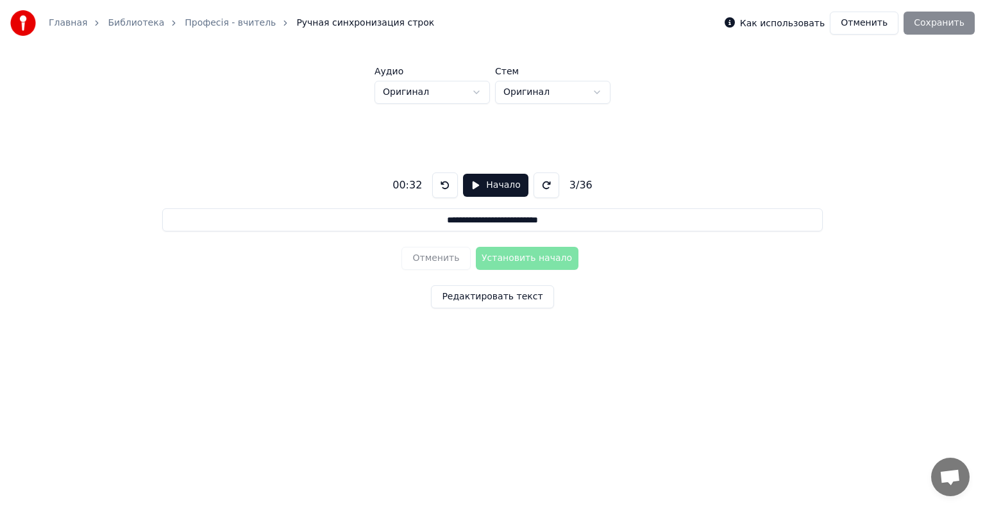
click at [439, 187] on button at bounding box center [445, 185] width 26 height 26
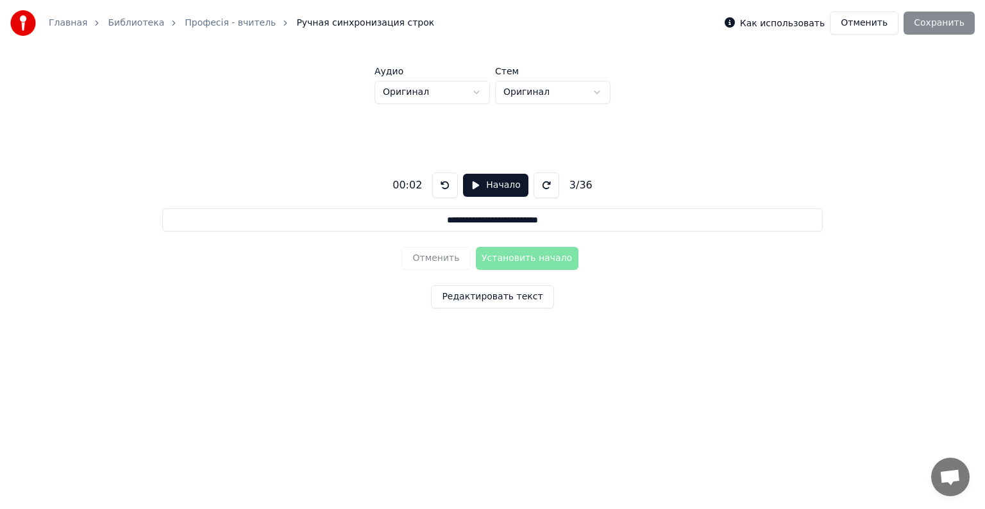
click at [439, 187] on button at bounding box center [445, 185] width 26 height 26
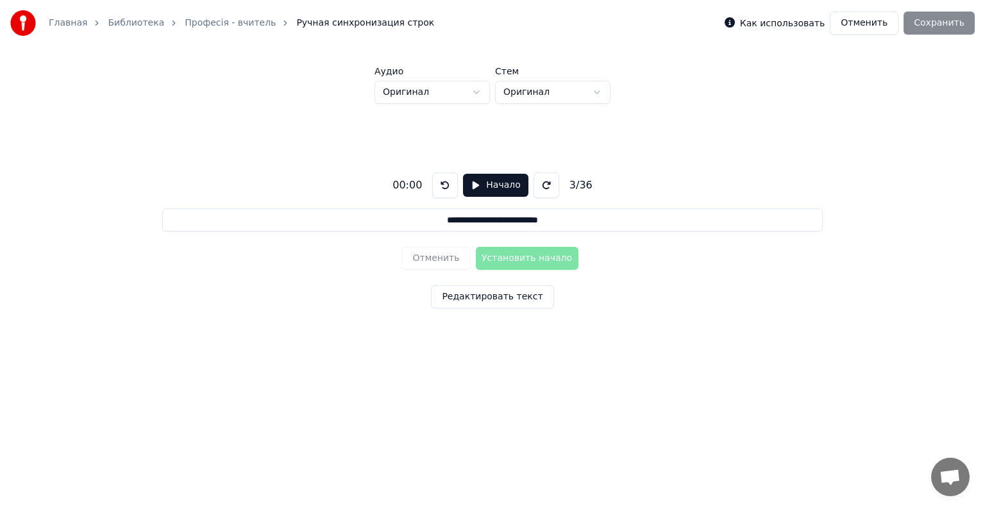
click at [439, 187] on button at bounding box center [445, 185] width 26 height 26
drag, startPoint x: 439, startPoint y: 187, endPoint x: 421, endPoint y: 262, distance: 76.5
click at [421, 262] on div "**********" at bounding box center [493, 238] width 944 height 268
click at [421, 262] on div "Отменить Установить начало" at bounding box center [491, 258] width 181 height 33
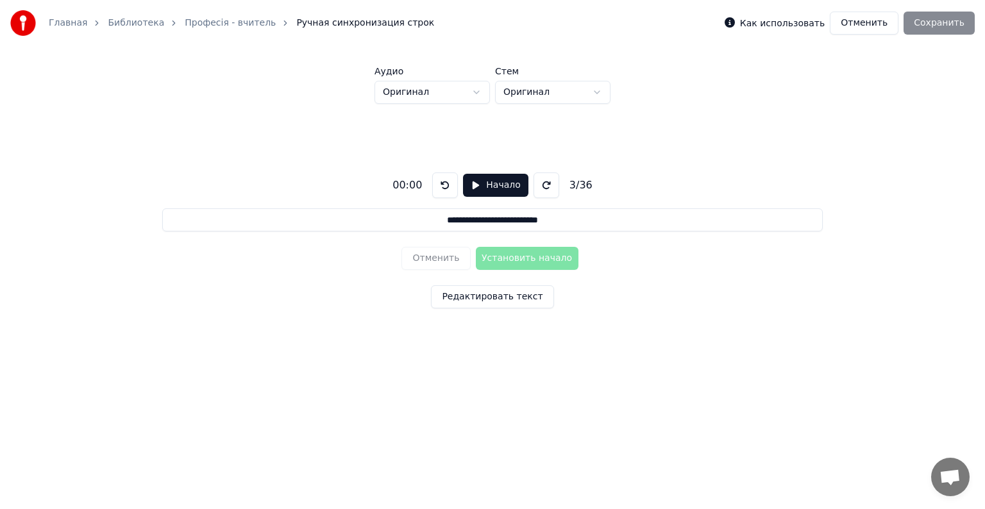
click at [537, 182] on button at bounding box center [546, 185] width 26 height 26
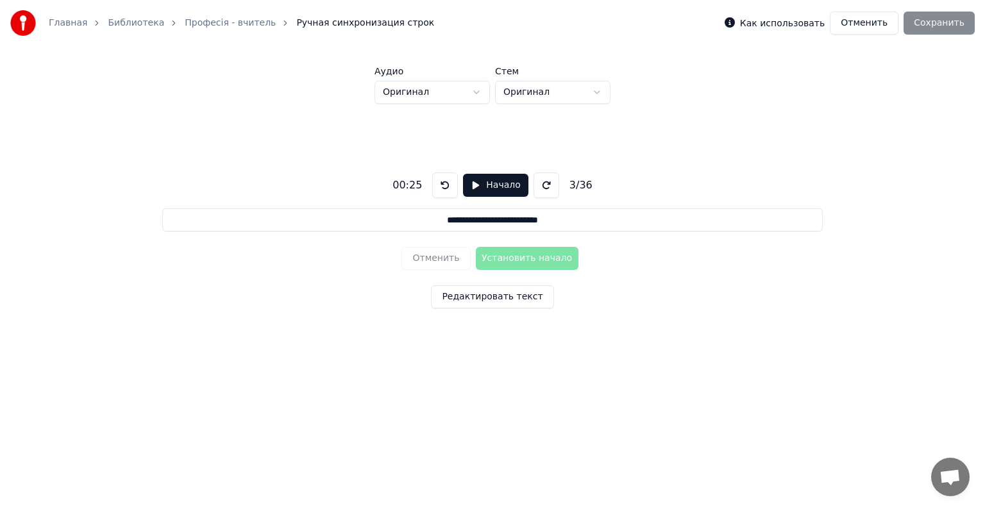
click at [537, 182] on button at bounding box center [546, 185] width 26 height 26
drag, startPoint x: 537, startPoint y: 182, endPoint x: 424, endPoint y: 217, distance: 118.7
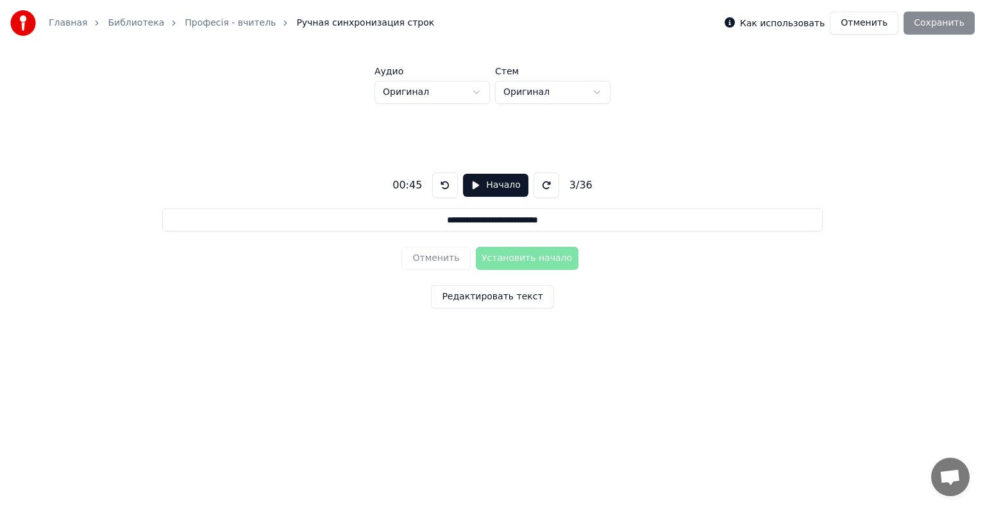
click at [424, 217] on div "**********" at bounding box center [493, 238] width 944 height 268
click at [424, 217] on input "**********" at bounding box center [492, 219] width 660 height 23
drag, startPoint x: 424, startPoint y: 217, endPoint x: 300, endPoint y: 240, distance: 126.0
click at [300, 240] on div "**********" at bounding box center [493, 238] width 944 height 268
click at [430, 259] on div "Отменить Установить начало" at bounding box center [491, 258] width 181 height 33
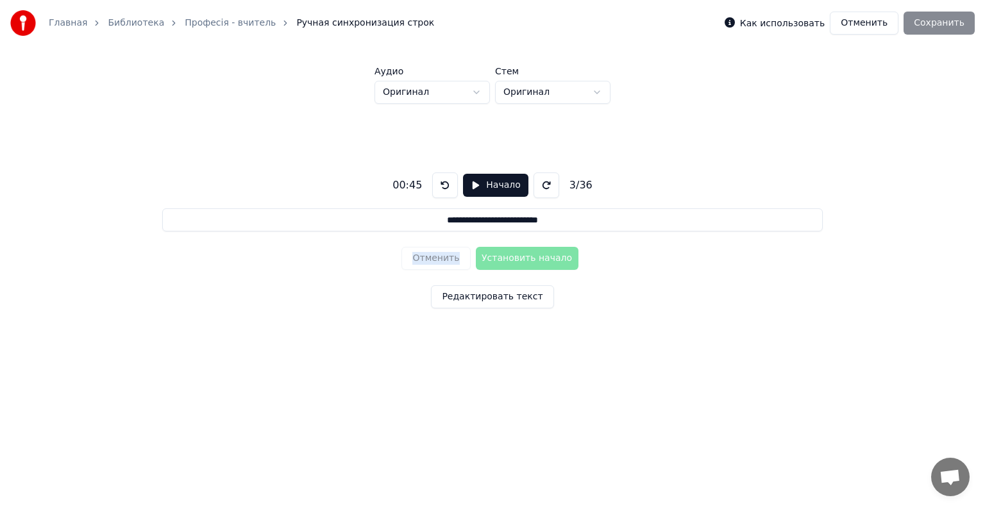
click at [430, 259] on div "Отменить Установить начало" at bounding box center [491, 258] width 181 height 33
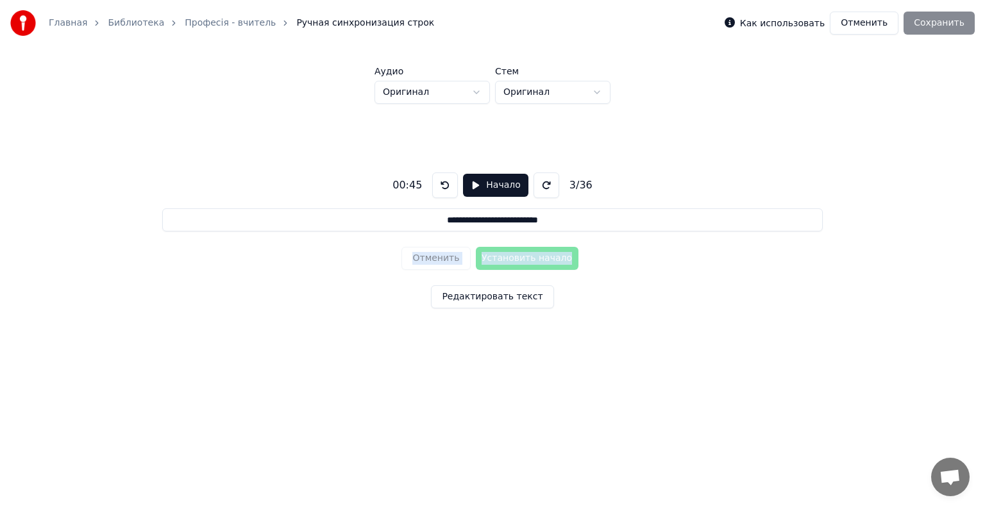
click at [430, 259] on div "Отменить Установить начало" at bounding box center [491, 258] width 181 height 33
drag, startPoint x: 430, startPoint y: 259, endPoint x: 569, endPoint y: 189, distance: 155.7
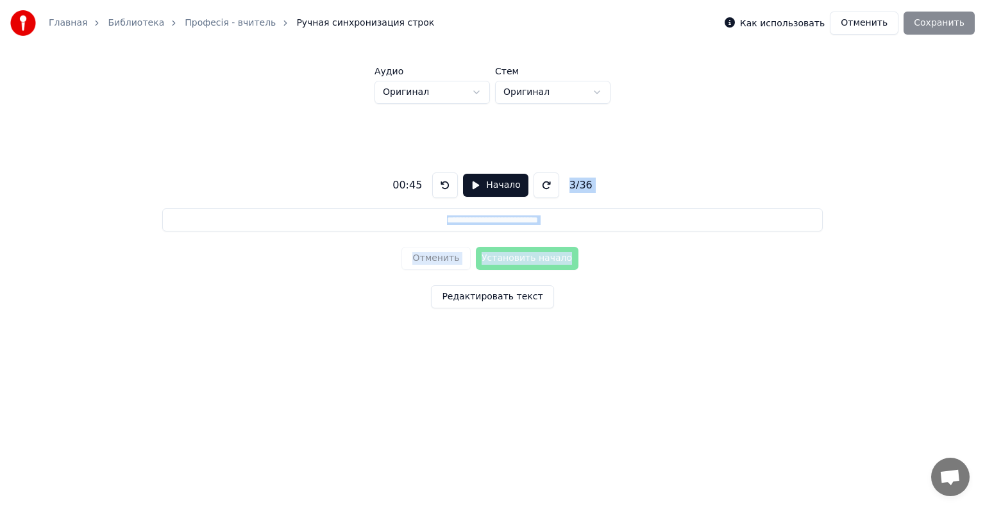
click at [569, 189] on div "**********" at bounding box center [493, 238] width 944 height 268
click at [569, 189] on div "3 / 36" at bounding box center [580, 185] width 33 height 15
click at [538, 183] on button at bounding box center [546, 185] width 26 height 26
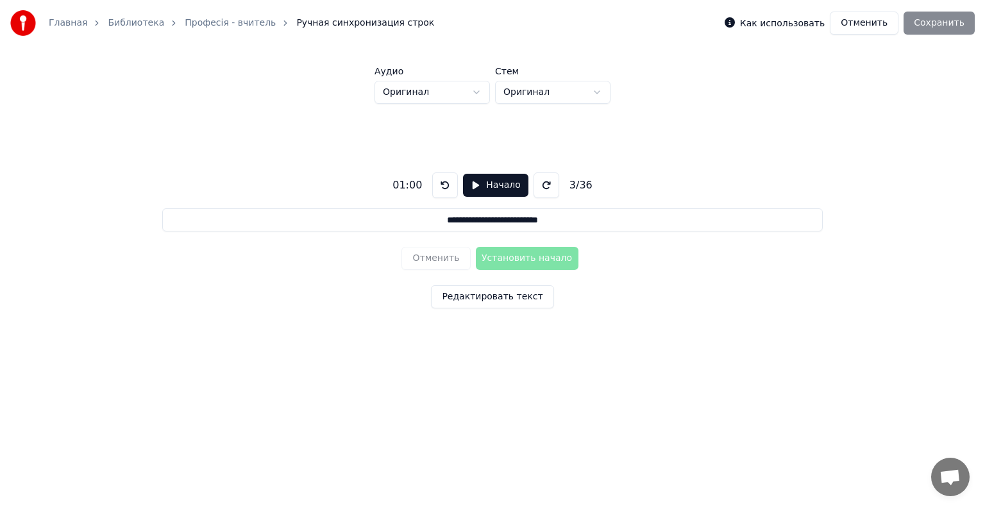
click at [538, 183] on button at bounding box center [546, 185] width 26 height 26
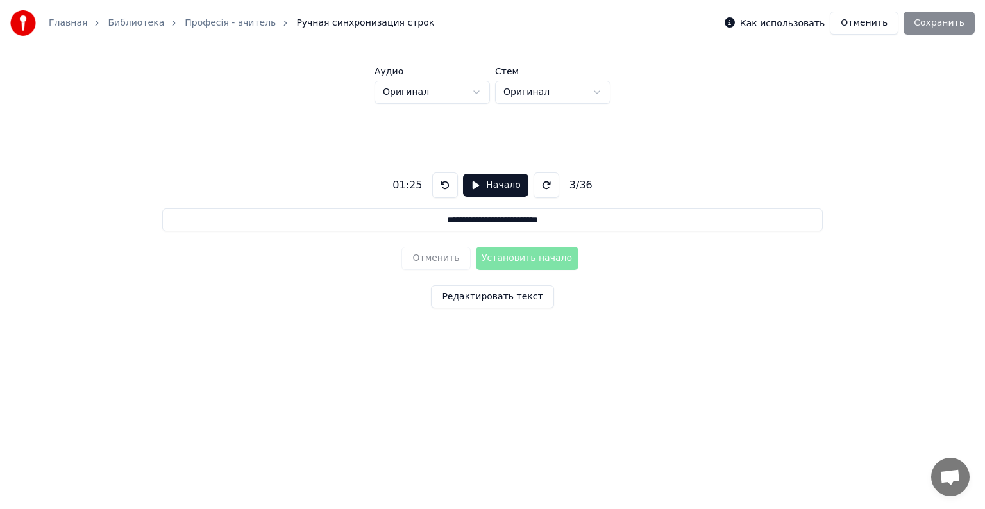
click at [538, 183] on button at bounding box center [546, 185] width 26 height 26
click at [440, 186] on button at bounding box center [445, 185] width 26 height 26
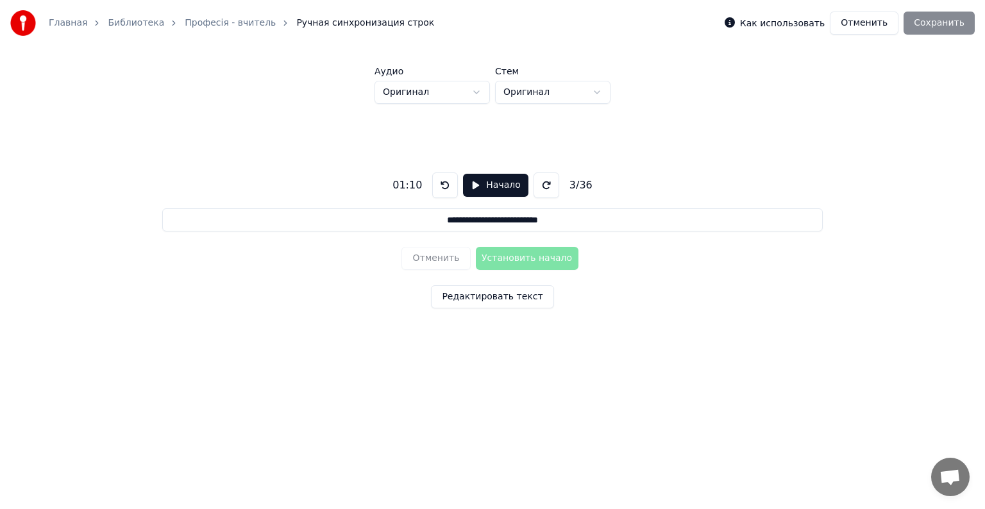
click at [440, 186] on button at bounding box center [445, 185] width 26 height 26
click at [440, 187] on button at bounding box center [445, 185] width 26 height 26
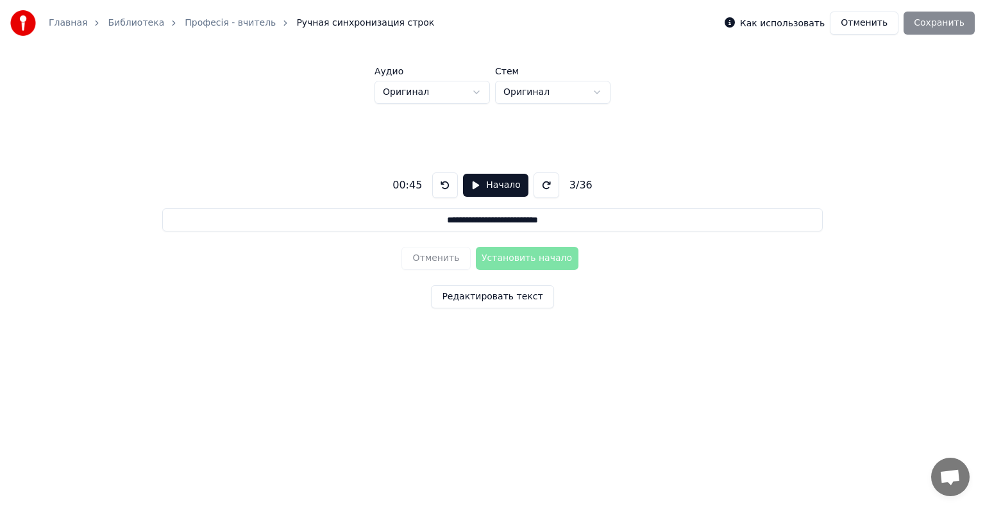
click at [440, 187] on button at bounding box center [445, 185] width 26 height 26
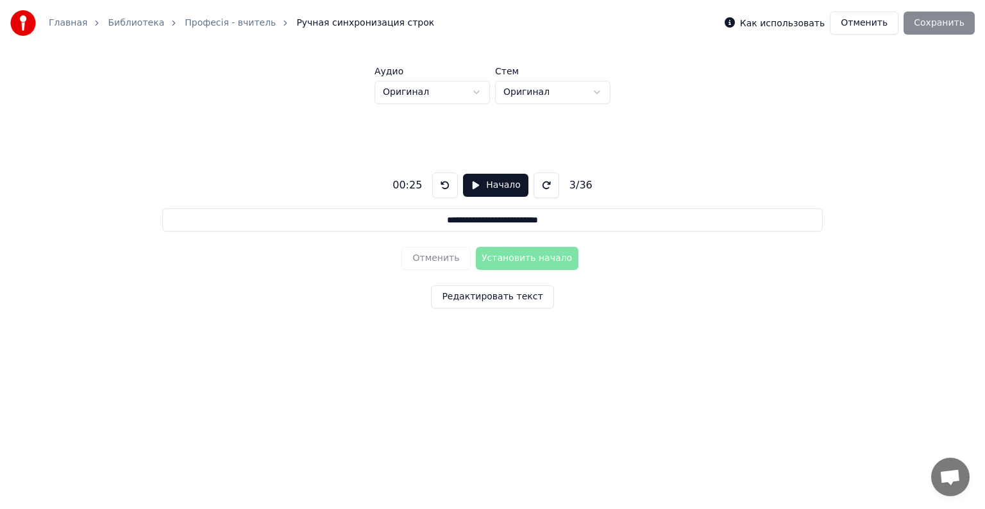
click at [440, 187] on button at bounding box center [445, 185] width 26 height 26
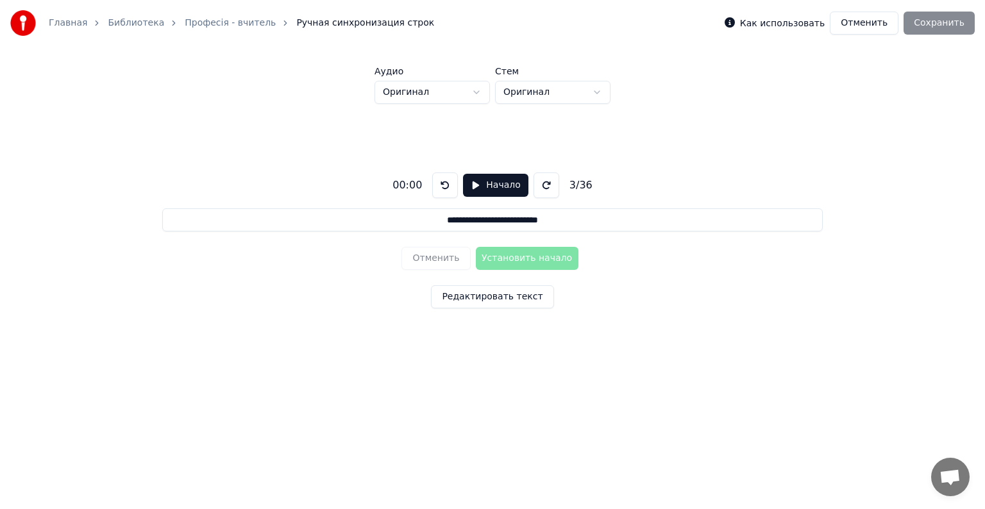
click at [440, 187] on button at bounding box center [445, 185] width 26 height 26
click at [467, 190] on button "Начало" at bounding box center [495, 185] width 65 height 23
click at [439, 261] on button "Отменить" at bounding box center [435, 258] width 69 height 23
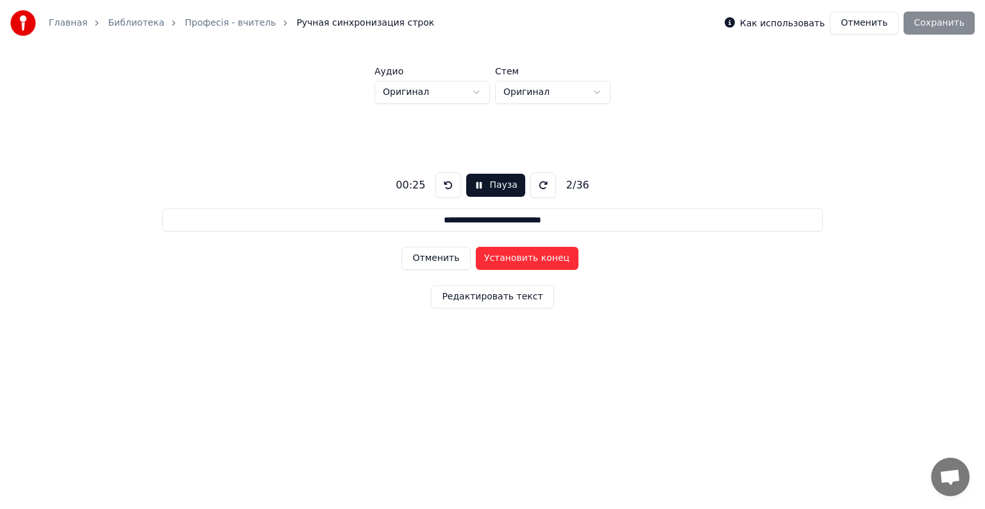
click at [432, 264] on button "Отменить" at bounding box center [435, 258] width 69 height 23
click at [477, 185] on button "Пауза" at bounding box center [495, 185] width 58 height 23
click at [434, 187] on button at bounding box center [445, 185] width 26 height 26
click at [442, 183] on button at bounding box center [445, 185] width 26 height 26
click at [473, 185] on button "Начало" at bounding box center [495, 185] width 65 height 23
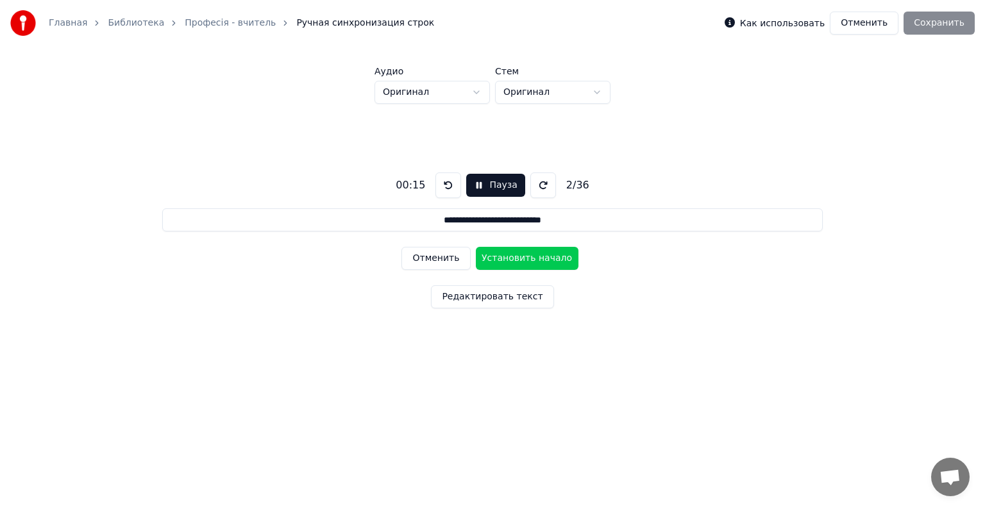
click at [436, 252] on button "Отменить" at bounding box center [435, 258] width 69 height 23
click at [446, 187] on button at bounding box center [448, 185] width 26 height 26
click at [444, 185] on button at bounding box center [448, 185] width 26 height 26
click at [512, 254] on button "Установить начало" at bounding box center [527, 258] width 103 height 23
click at [512, 254] on button "Установить конец" at bounding box center [527, 258] width 103 height 23
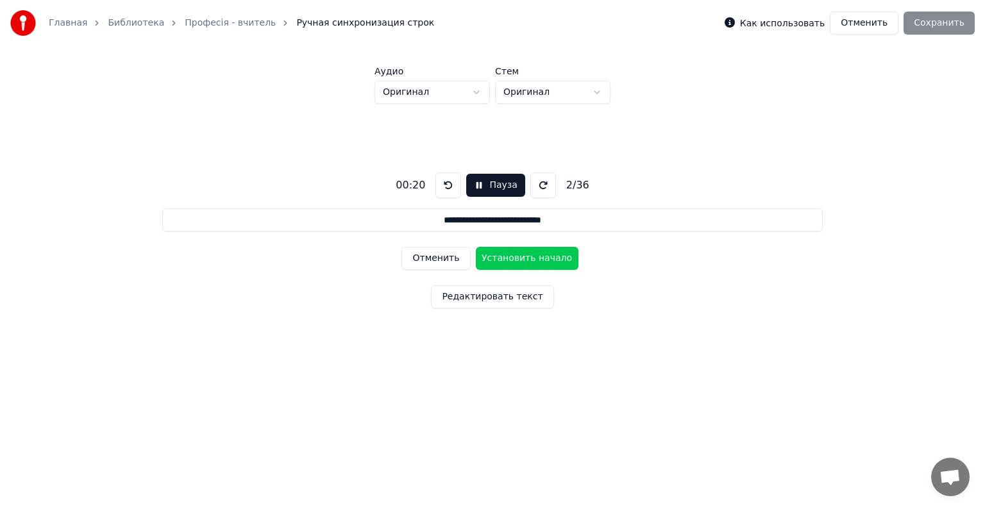
click at [512, 254] on button "Установить начало" at bounding box center [527, 258] width 103 height 23
click at [512, 254] on button "Установить конец" at bounding box center [527, 258] width 103 height 23
click at [512, 254] on button "Установить начало" at bounding box center [527, 258] width 103 height 23
click at [512, 254] on button "Установить конец" at bounding box center [527, 258] width 103 height 23
click at [512, 254] on button "Установить начало" at bounding box center [527, 258] width 103 height 23
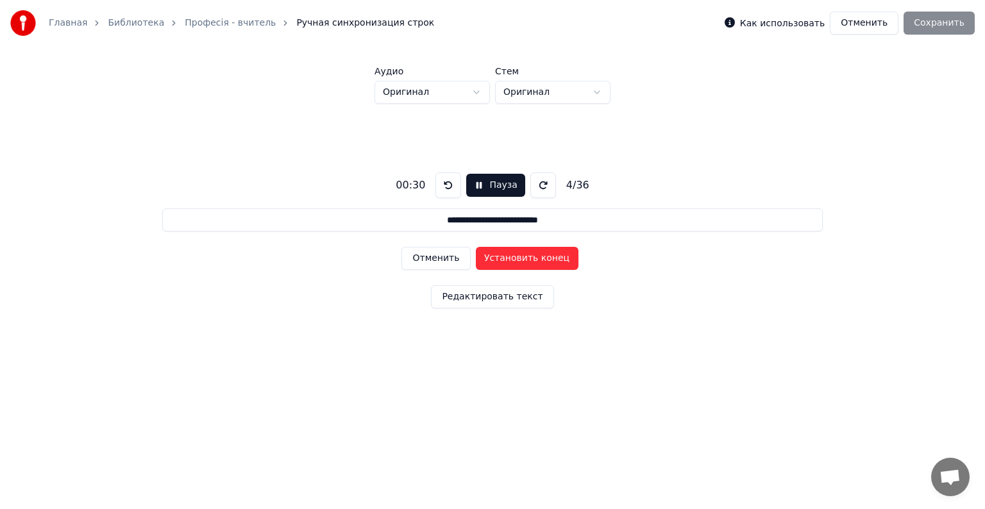
click at [512, 254] on button "Установить конец" at bounding box center [527, 258] width 103 height 23
click at [512, 254] on button "Установить начало" at bounding box center [527, 258] width 103 height 23
click at [440, 188] on button at bounding box center [448, 185] width 26 height 26
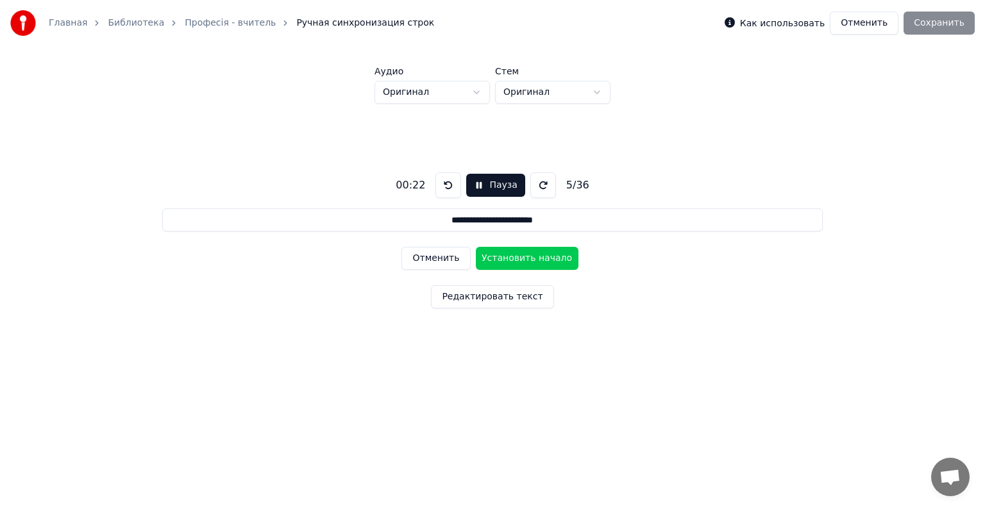
click at [440, 188] on button at bounding box center [448, 185] width 26 height 26
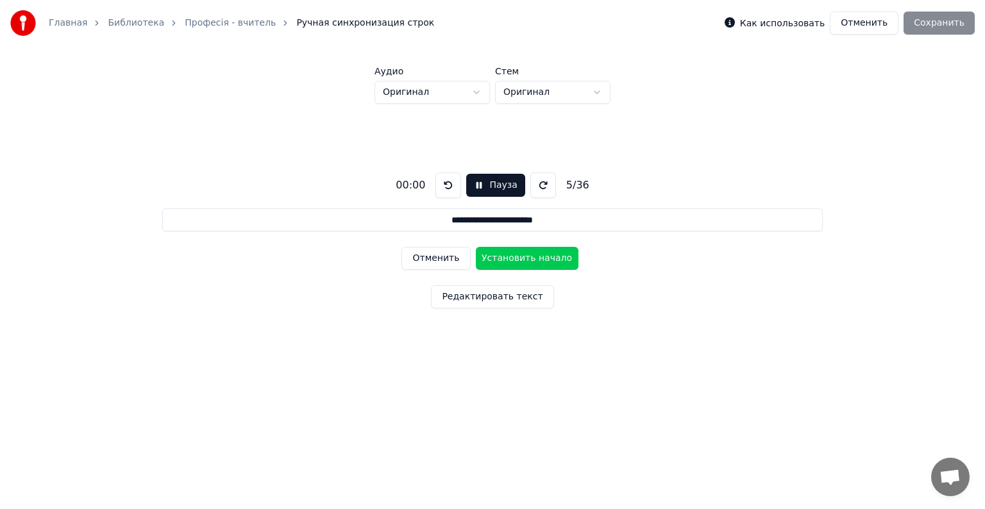
click at [440, 188] on button at bounding box center [448, 185] width 26 height 26
drag, startPoint x: 440, startPoint y: 188, endPoint x: 419, endPoint y: 256, distance: 72.0
click at [419, 256] on div "**********" at bounding box center [493, 238] width 944 height 268
click at [419, 256] on button "Отменить" at bounding box center [435, 258] width 69 height 23
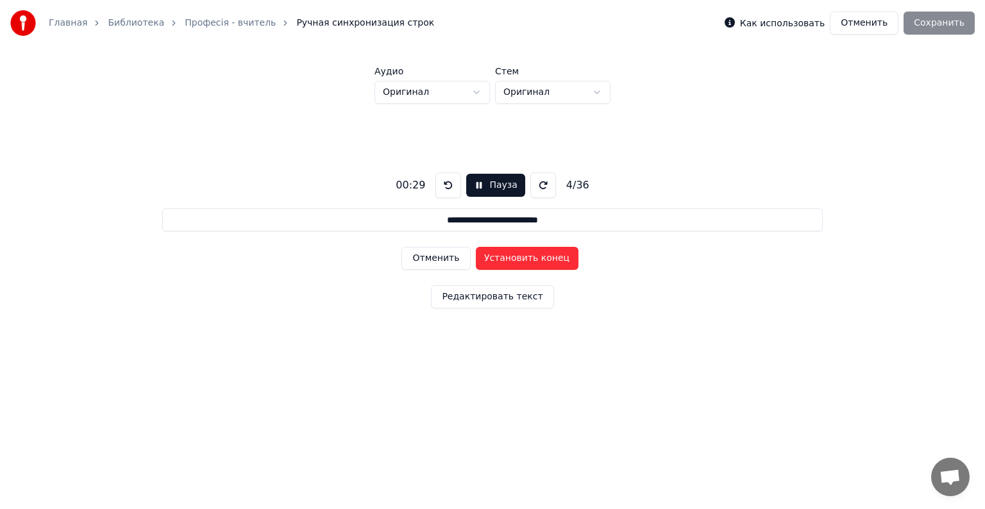
click at [419, 256] on button "Отменить" at bounding box center [435, 258] width 69 height 23
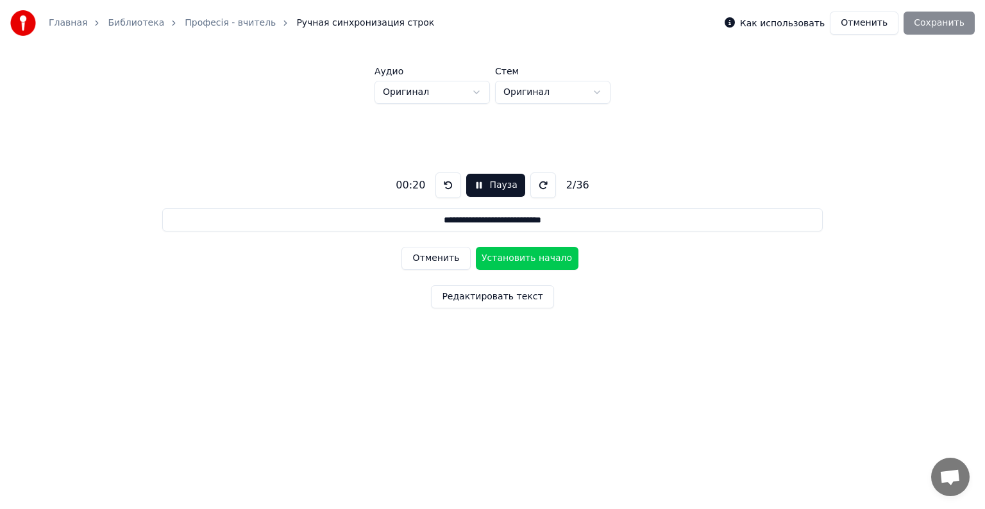
click at [419, 256] on button "Отменить" at bounding box center [435, 258] width 69 height 23
click at [521, 255] on button "Установить начало" at bounding box center [527, 258] width 103 height 23
click at [521, 255] on button "Установить конец" at bounding box center [527, 258] width 103 height 23
click at [521, 255] on button "Установить начало" at bounding box center [527, 258] width 103 height 23
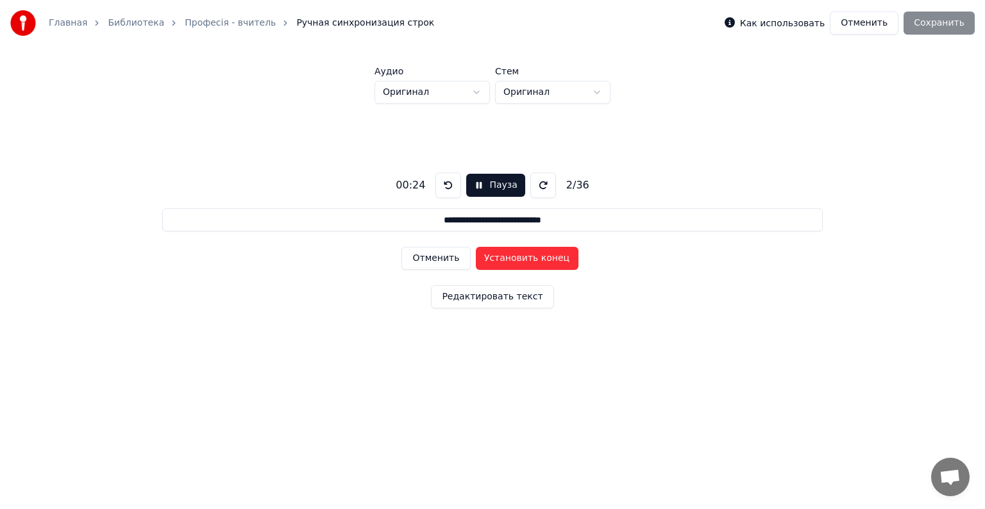
click at [521, 255] on button "Установить конец" at bounding box center [527, 258] width 103 height 23
click at [521, 255] on button "Установить начало" at bounding box center [527, 258] width 103 height 23
click at [521, 255] on button "Установить конец" at bounding box center [527, 258] width 103 height 23
click at [521, 255] on button "Установить начало" at bounding box center [527, 258] width 103 height 23
click at [521, 255] on button "Установить конец" at bounding box center [527, 258] width 103 height 23
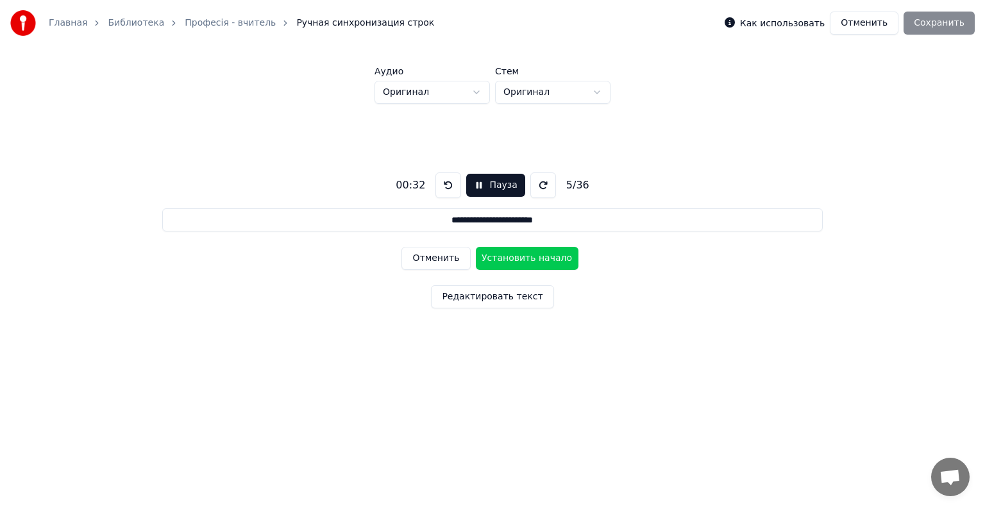
click at [521, 255] on button "Установить начало" at bounding box center [527, 258] width 103 height 23
click at [521, 255] on button "Установить конец" at bounding box center [527, 258] width 103 height 23
click at [521, 255] on button "Установить начало" at bounding box center [527, 258] width 103 height 23
click at [521, 255] on button "Установить конец" at bounding box center [527, 258] width 103 height 23
click at [521, 255] on button "Установить начало" at bounding box center [527, 258] width 103 height 23
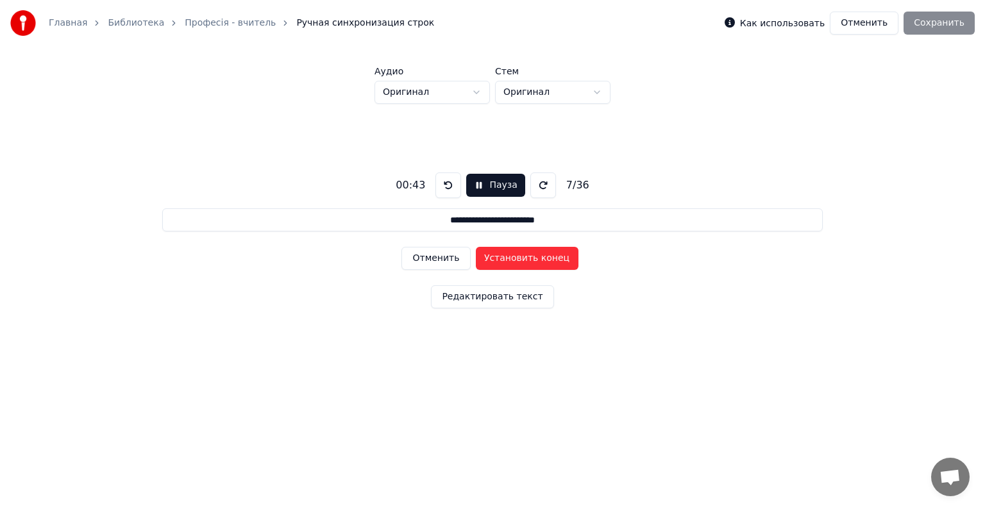
click at [521, 255] on button "Установить конец" at bounding box center [527, 258] width 103 height 23
click at [521, 255] on button "Установить начало" at bounding box center [527, 258] width 103 height 23
click at [521, 255] on button "Установить конец" at bounding box center [527, 258] width 103 height 23
click at [521, 255] on button "Установить начало" at bounding box center [527, 258] width 103 height 23
click at [521, 255] on button "Установить конец" at bounding box center [527, 258] width 103 height 23
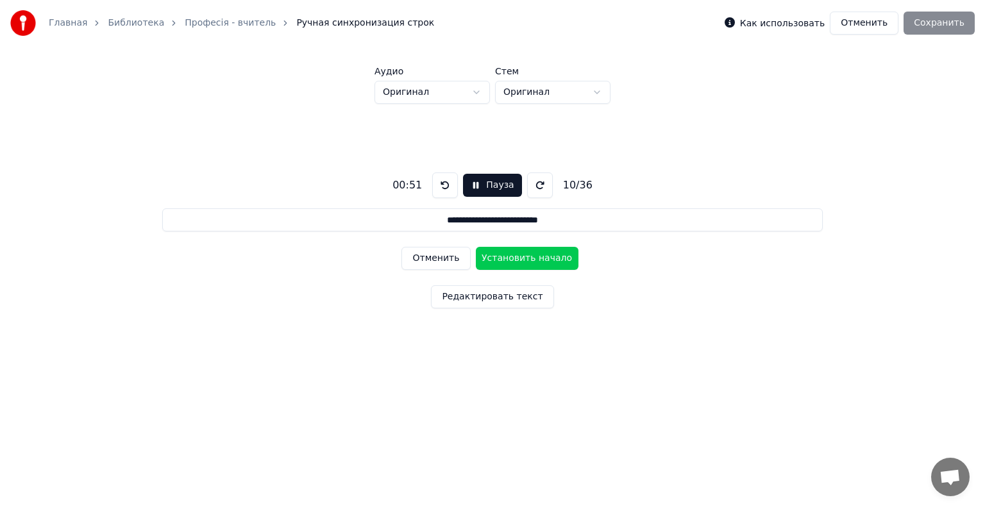
click at [521, 255] on button "Установить начало" at bounding box center [527, 258] width 103 height 23
click at [521, 255] on button "Установить конец" at bounding box center [527, 258] width 103 height 23
click at [521, 255] on button "Установить начало" at bounding box center [527, 258] width 103 height 23
click at [521, 255] on button "Установить конец" at bounding box center [527, 258] width 103 height 23
click at [521, 255] on button "Установить начало" at bounding box center [527, 258] width 103 height 23
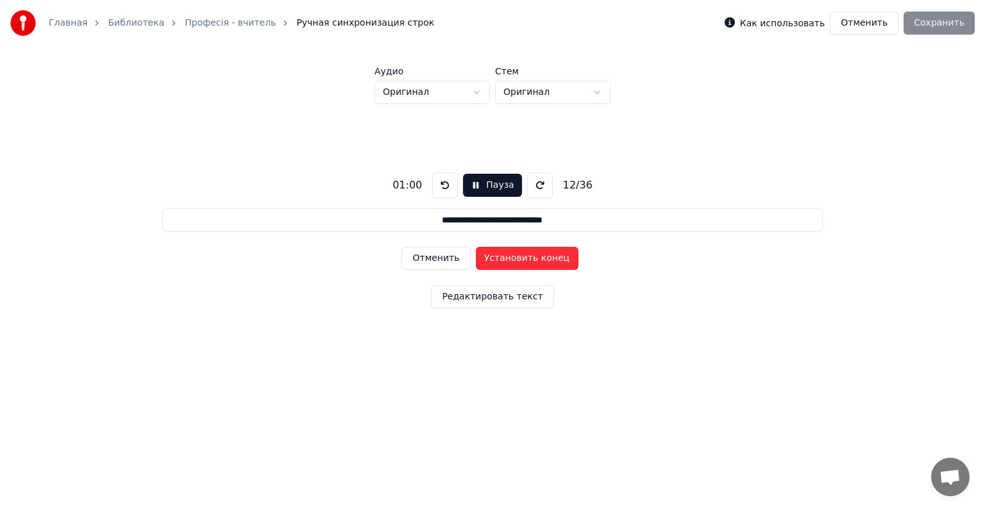
click at [521, 255] on button "Установить конец" at bounding box center [527, 258] width 103 height 23
click at [521, 255] on button "Установить начало" at bounding box center [527, 258] width 103 height 23
click at [439, 189] on button at bounding box center [445, 185] width 26 height 26
click at [528, 260] on button "Установить начало" at bounding box center [527, 258] width 103 height 23
click at [438, 182] on button at bounding box center [445, 185] width 26 height 26
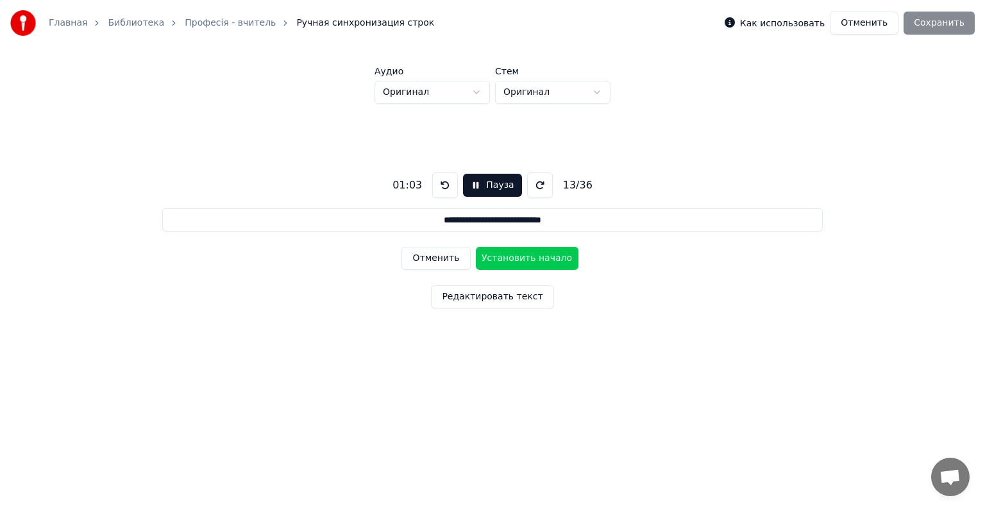
click at [526, 255] on button "Установить начало" at bounding box center [527, 258] width 103 height 23
click at [442, 181] on button at bounding box center [445, 185] width 26 height 26
click at [504, 259] on button "Установить начало" at bounding box center [527, 258] width 103 height 23
click at [504, 259] on button "Установить конец" at bounding box center [527, 258] width 103 height 23
click at [504, 259] on button "Установить начало" at bounding box center [527, 258] width 103 height 23
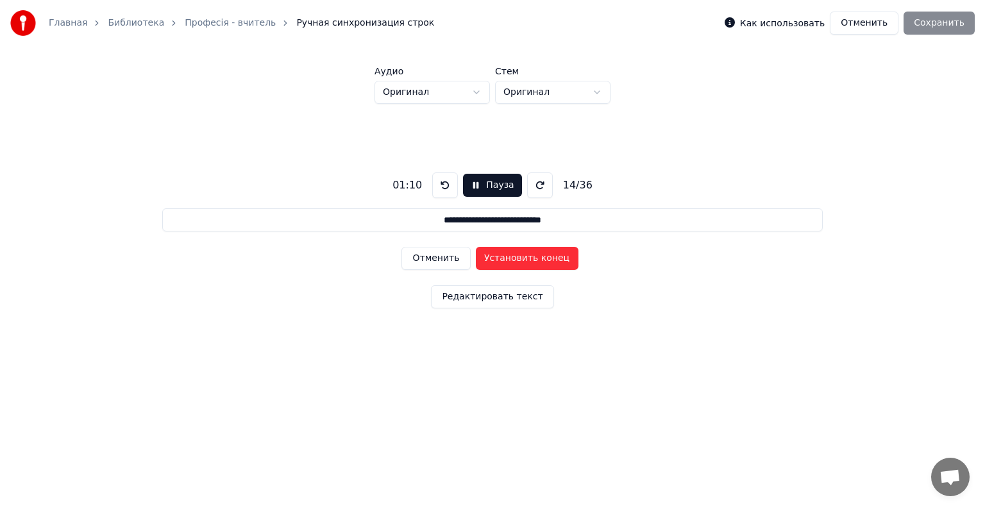
click at [442, 189] on button at bounding box center [445, 185] width 26 height 26
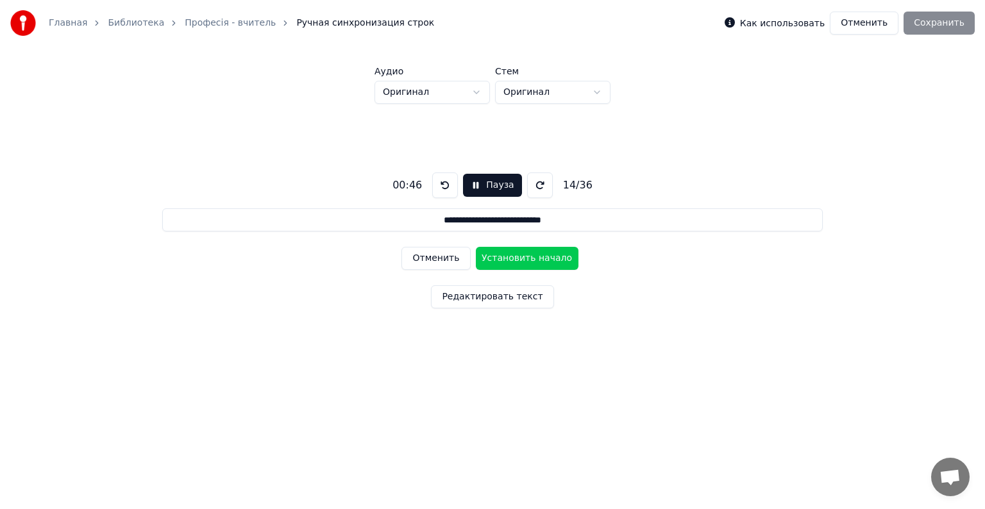
click at [442, 189] on button at bounding box center [445, 185] width 26 height 26
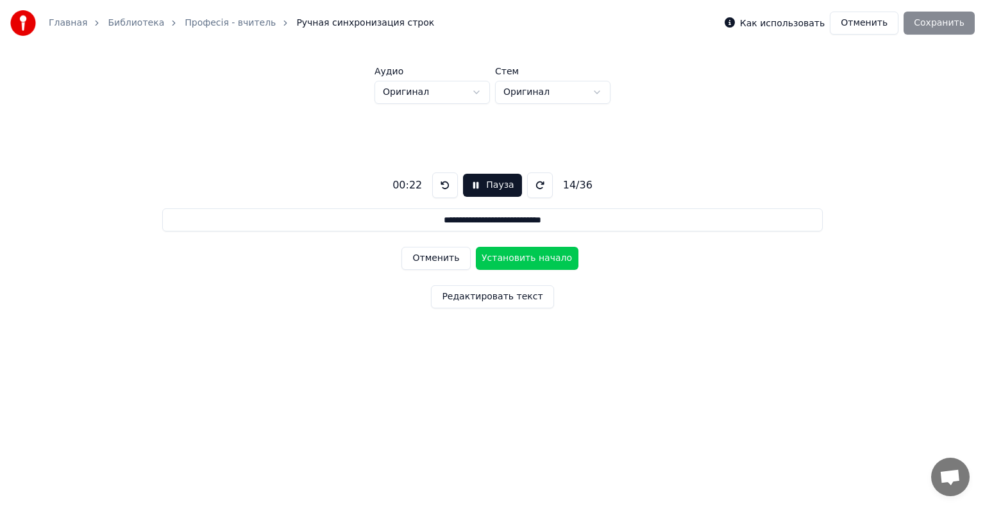
click at [442, 189] on button at bounding box center [445, 185] width 26 height 26
click at [423, 256] on button "Отменить" at bounding box center [435, 258] width 69 height 23
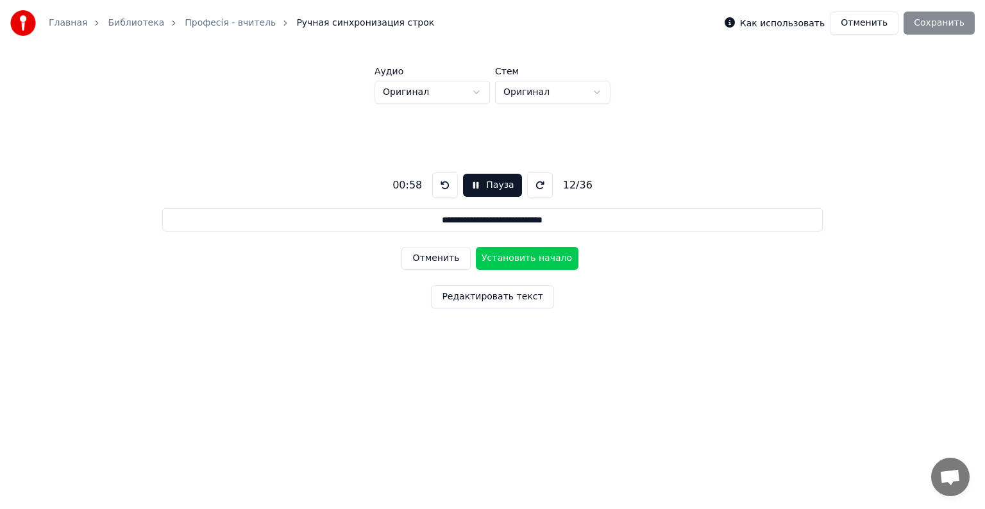
click at [423, 256] on button "Отменить" at bounding box center [435, 258] width 69 height 23
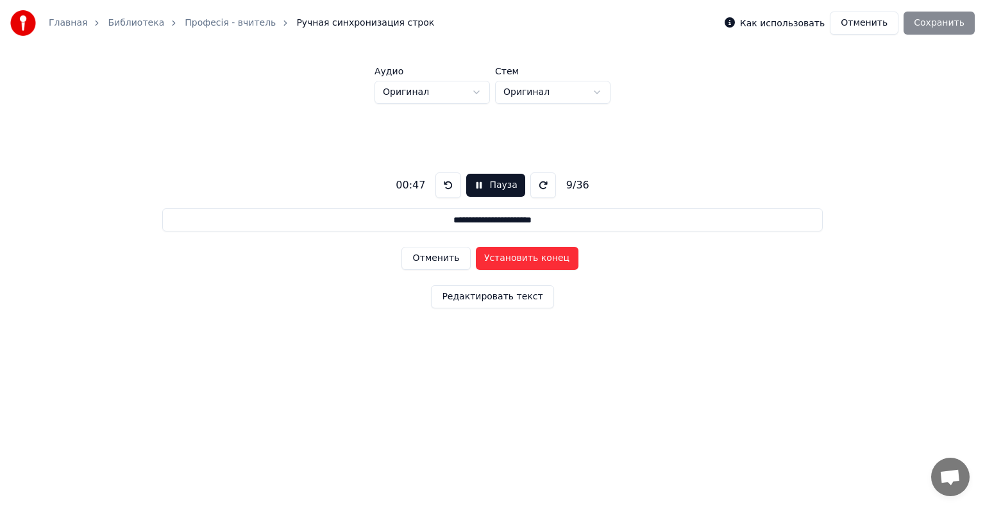
click at [423, 256] on button "Отменить" at bounding box center [435, 258] width 69 height 23
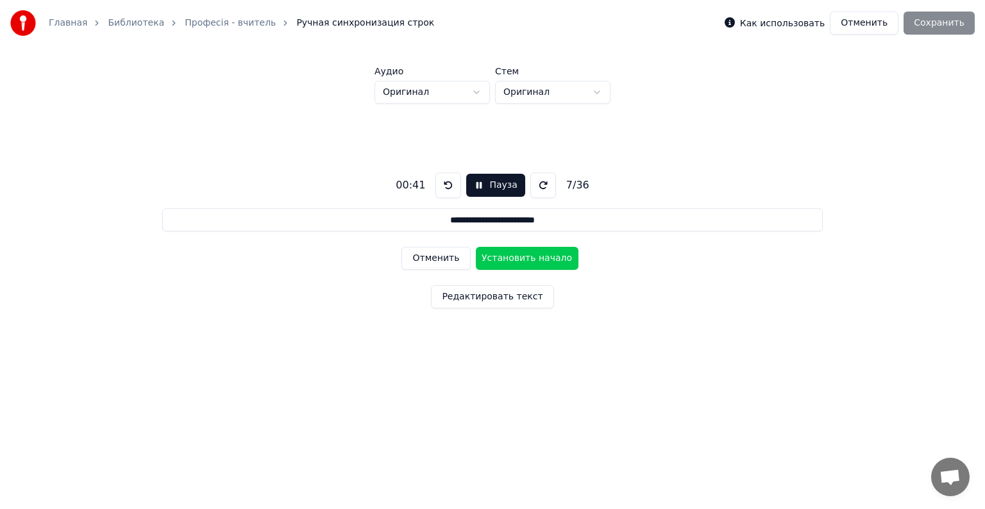
click at [423, 256] on button "Отменить" at bounding box center [435, 258] width 69 height 23
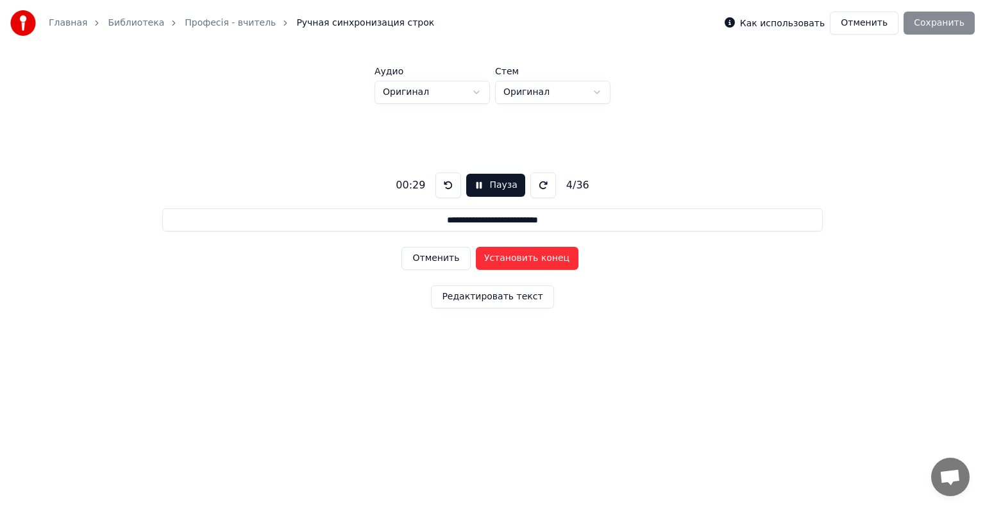
click at [423, 256] on button "Отменить" at bounding box center [435, 258] width 69 height 23
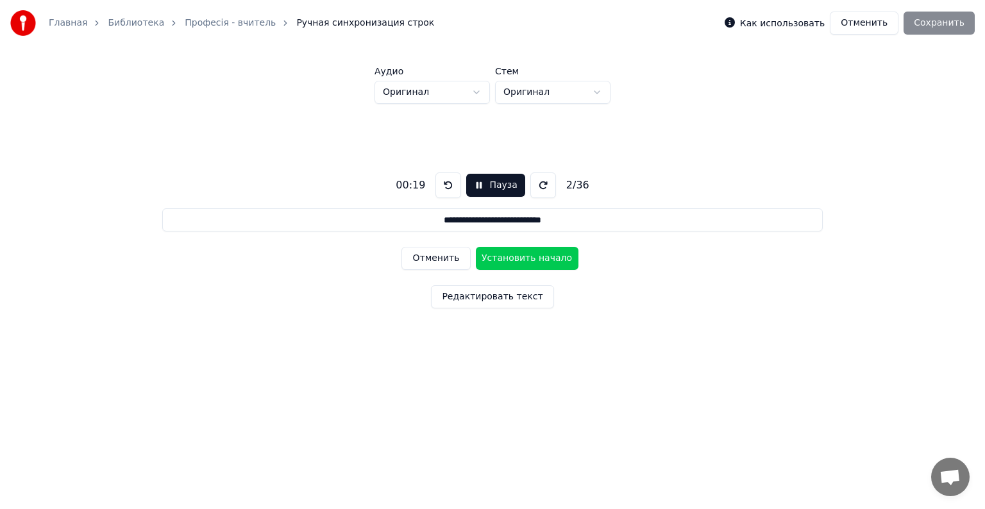
click at [423, 256] on button "Отменить" at bounding box center [435, 258] width 69 height 23
click at [423, 256] on div "Отменить Установить конец" at bounding box center [491, 258] width 181 height 33
click at [423, 256] on div "Отменить Установить начало" at bounding box center [491, 258] width 181 height 33
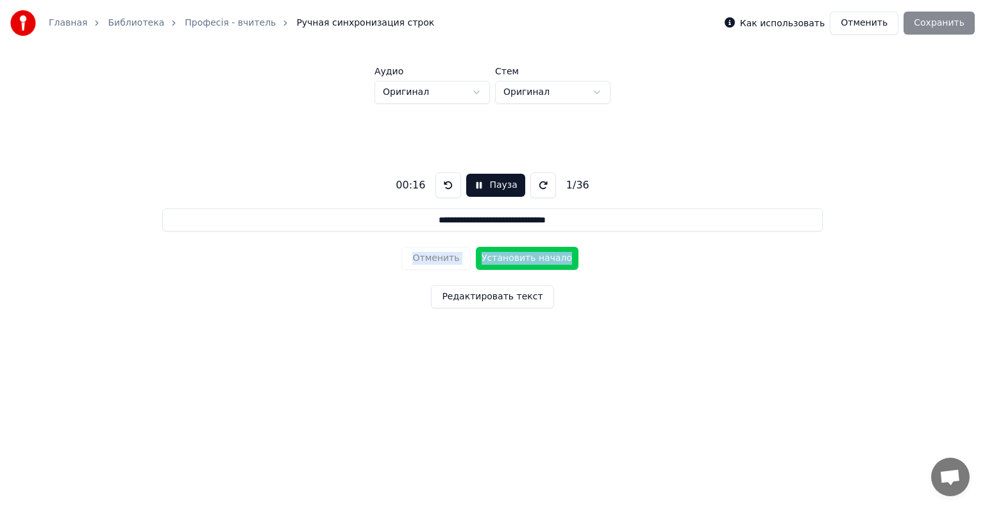
click at [517, 255] on button "Установить начало" at bounding box center [527, 258] width 103 height 23
click at [517, 255] on button "Установить конец" at bounding box center [527, 258] width 103 height 23
click at [517, 255] on button "Установить начало" at bounding box center [527, 258] width 103 height 23
click at [517, 255] on button "Установить конец" at bounding box center [527, 258] width 103 height 23
click at [435, 192] on button at bounding box center [448, 185] width 26 height 26
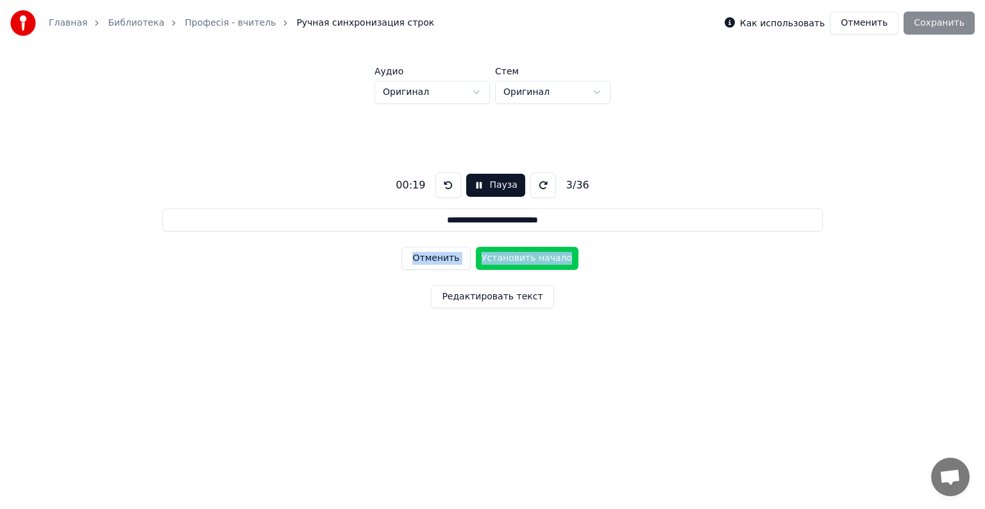
click at [435, 192] on button at bounding box center [448, 185] width 26 height 26
click at [431, 256] on button "Отменить" at bounding box center [435, 258] width 69 height 23
click at [445, 181] on button at bounding box center [448, 185] width 26 height 26
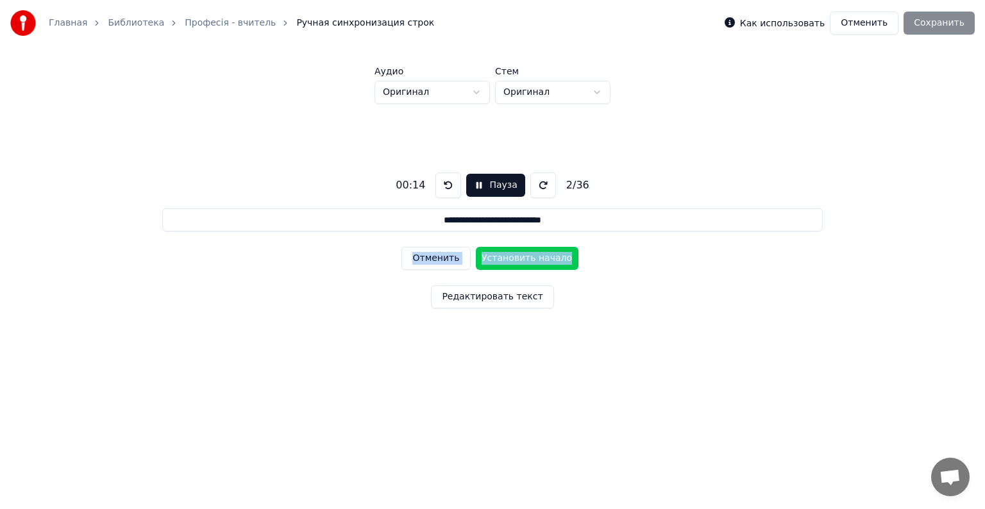
click at [415, 252] on button "Отменить" at bounding box center [435, 258] width 69 height 23
click at [510, 255] on button "Установить начало" at bounding box center [527, 258] width 103 height 23
click at [510, 255] on button "Установить конец" at bounding box center [527, 258] width 103 height 23
click at [425, 255] on button "Отменить" at bounding box center [435, 258] width 69 height 23
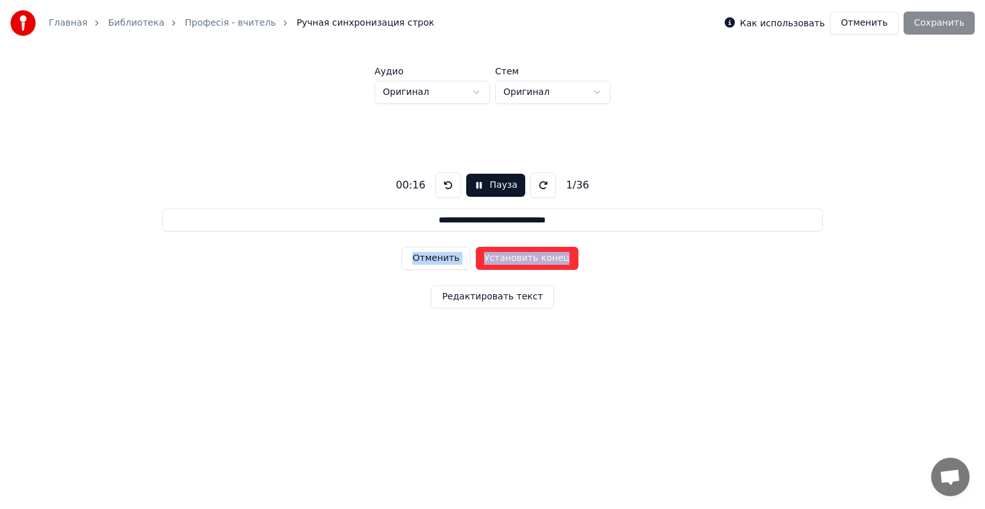
click at [425, 255] on button "Отменить" at bounding box center [435, 258] width 69 height 23
click at [514, 255] on button "Установить начало" at bounding box center [527, 258] width 103 height 23
click at [514, 255] on button "Установить конец" at bounding box center [527, 258] width 103 height 23
click at [514, 255] on button "Установить начало" at bounding box center [527, 258] width 103 height 23
click at [514, 255] on button "Установить конец" at bounding box center [527, 258] width 103 height 23
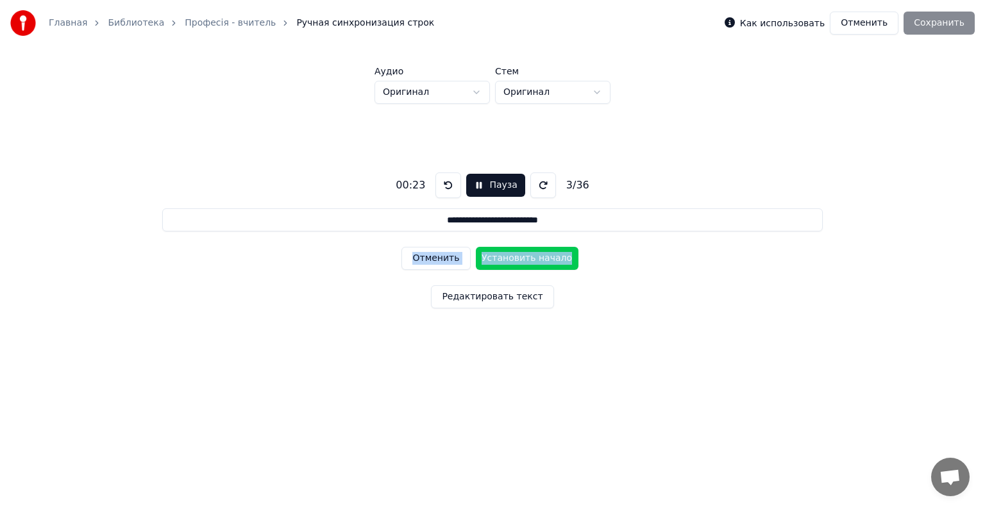
click at [514, 255] on button "Установить начало" at bounding box center [527, 258] width 103 height 23
click at [514, 255] on button "Установить конец" at bounding box center [527, 258] width 103 height 23
click at [514, 255] on button "Установить начало" at bounding box center [527, 258] width 103 height 23
click at [514, 255] on button "Установить конец" at bounding box center [527, 258] width 103 height 23
click at [514, 255] on button "Установить начало" at bounding box center [527, 258] width 103 height 23
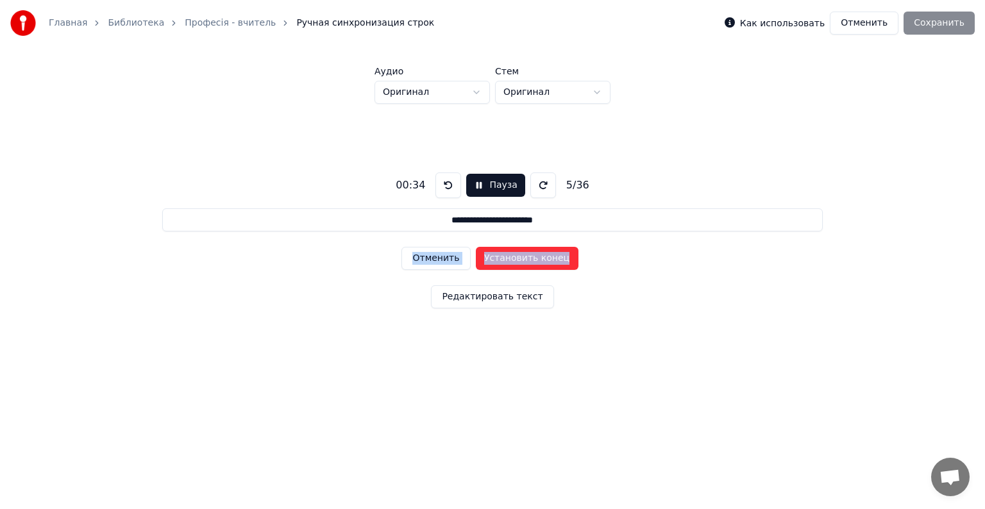
click at [432, 259] on button "Отменить" at bounding box center [435, 258] width 69 height 23
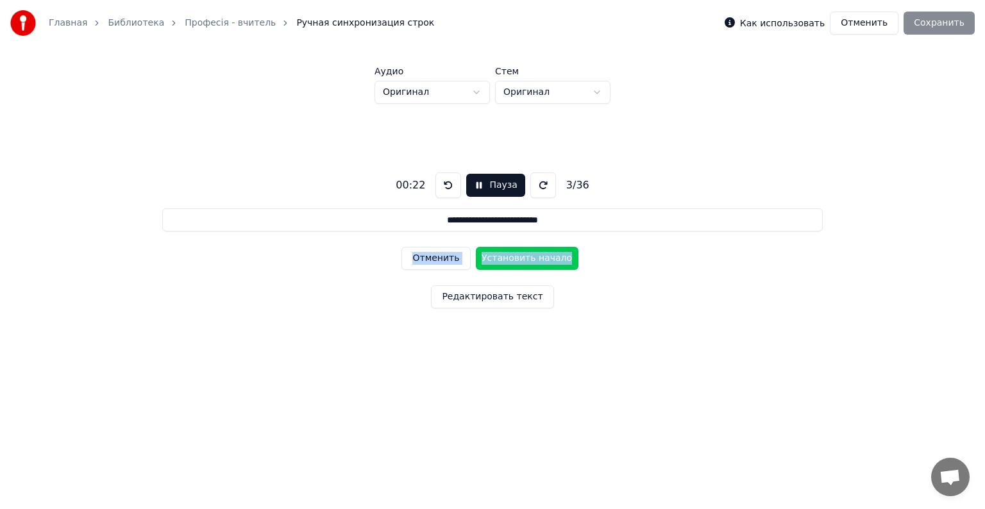
click at [432, 259] on button "Отменить" at bounding box center [435, 258] width 69 height 23
click at [432, 259] on div "Отменить Установить конец" at bounding box center [491, 258] width 181 height 33
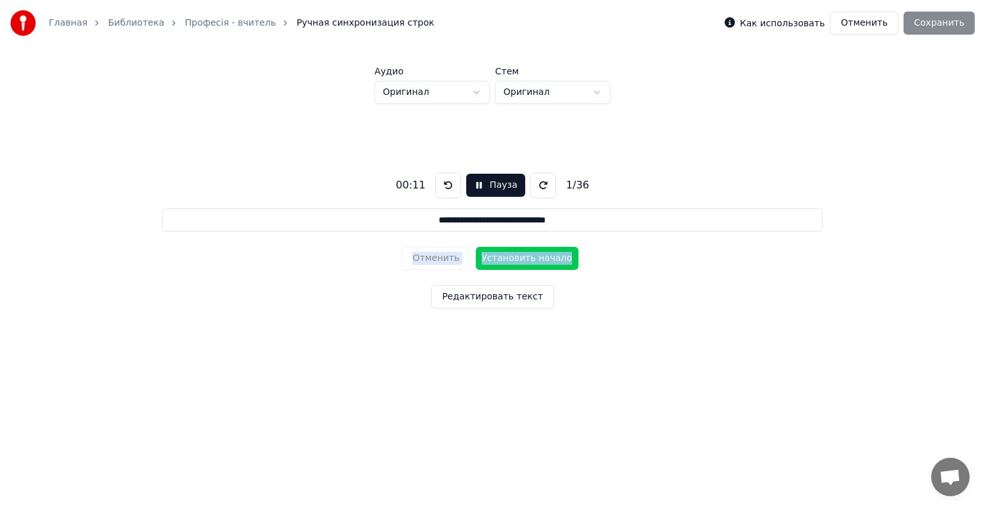
click at [432, 259] on div "Отменить Установить начало" at bounding box center [491, 258] width 181 height 33
click at [526, 256] on button "Установить начало" at bounding box center [527, 258] width 103 height 23
click at [526, 256] on button "Установить конец" at bounding box center [527, 258] width 103 height 23
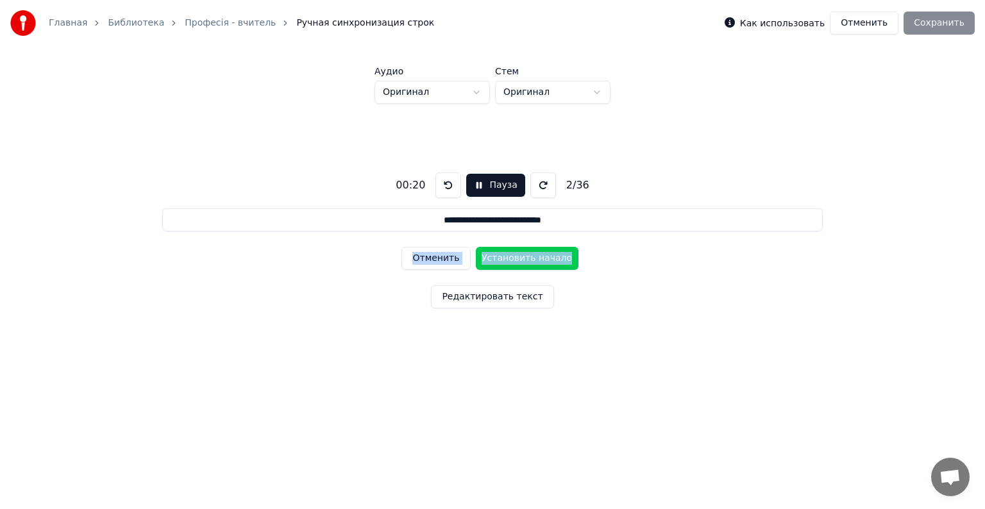
click at [526, 256] on button "Установить начало" at bounding box center [527, 258] width 103 height 23
click at [526, 256] on button "Установить конец" at bounding box center [527, 258] width 103 height 23
click at [526, 256] on button "Установить начало" at bounding box center [527, 258] width 103 height 23
click at [526, 256] on button "Установить конец" at bounding box center [527, 258] width 103 height 23
click at [526, 256] on button "Установить начало" at bounding box center [527, 258] width 103 height 23
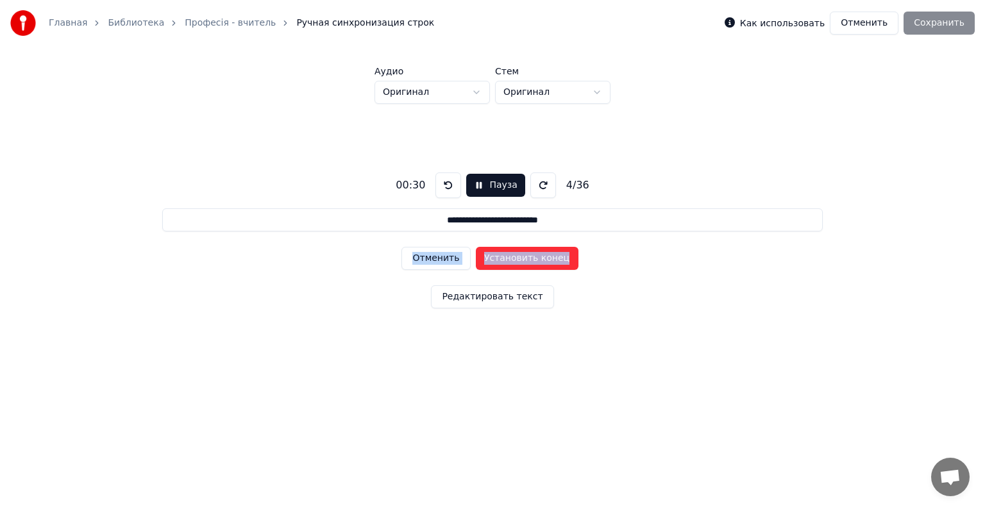
click at [526, 256] on button "Установить конец" at bounding box center [527, 258] width 103 height 23
click at [526, 256] on button "Установить начало" at bounding box center [527, 258] width 103 height 23
click at [526, 256] on button "Установить конец" at bounding box center [527, 258] width 103 height 23
click at [526, 256] on button "Установить начало" at bounding box center [527, 258] width 103 height 23
click at [526, 256] on button "Установить конец" at bounding box center [527, 258] width 103 height 23
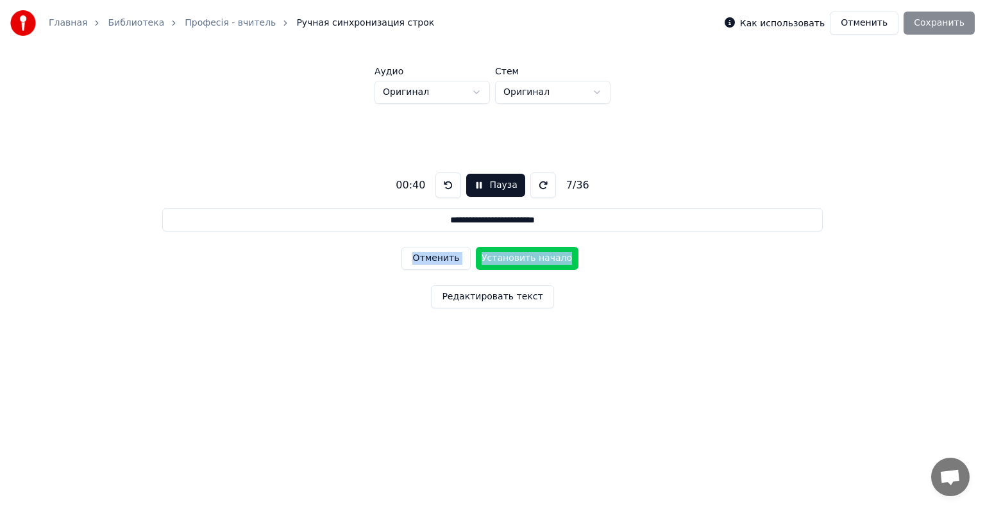
click at [526, 256] on button "Установить начало" at bounding box center [527, 258] width 103 height 23
click at [526, 256] on button "Установить конец" at bounding box center [527, 258] width 103 height 23
click at [526, 256] on button "Установить начало" at bounding box center [527, 258] width 103 height 23
click at [526, 256] on button "Установить конец" at bounding box center [527, 258] width 103 height 23
click at [526, 256] on button "Установить начало" at bounding box center [527, 258] width 103 height 23
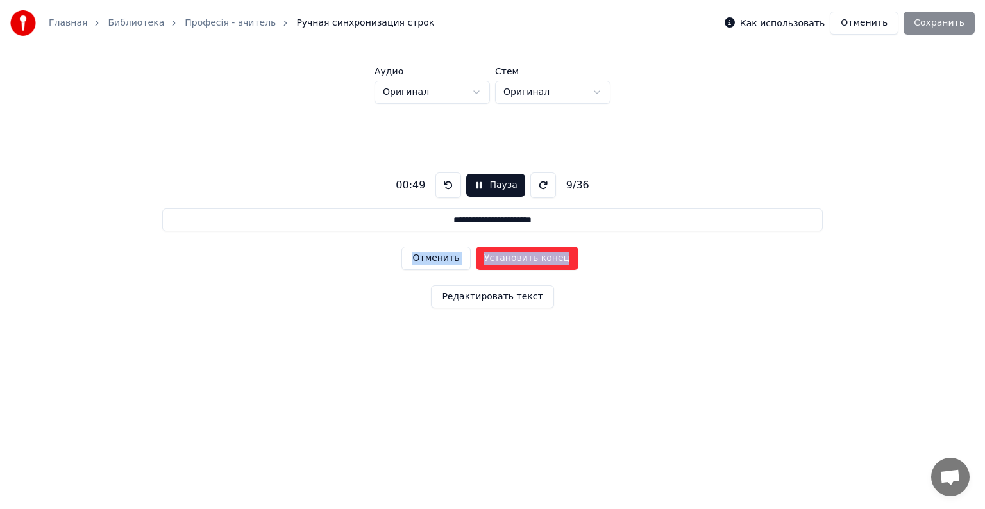
click at [526, 256] on button "Установить конец" at bounding box center [527, 258] width 103 height 23
click at [526, 256] on button "Установить начало" at bounding box center [527, 258] width 103 height 23
click at [526, 256] on button "Установить конец" at bounding box center [527, 258] width 103 height 23
click at [526, 256] on button "Установить начало" at bounding box center [527, 258] width 103 height 23
click at [526, 256] on button "Установить конец" at bounding box center [527, 258] width 103 height 23
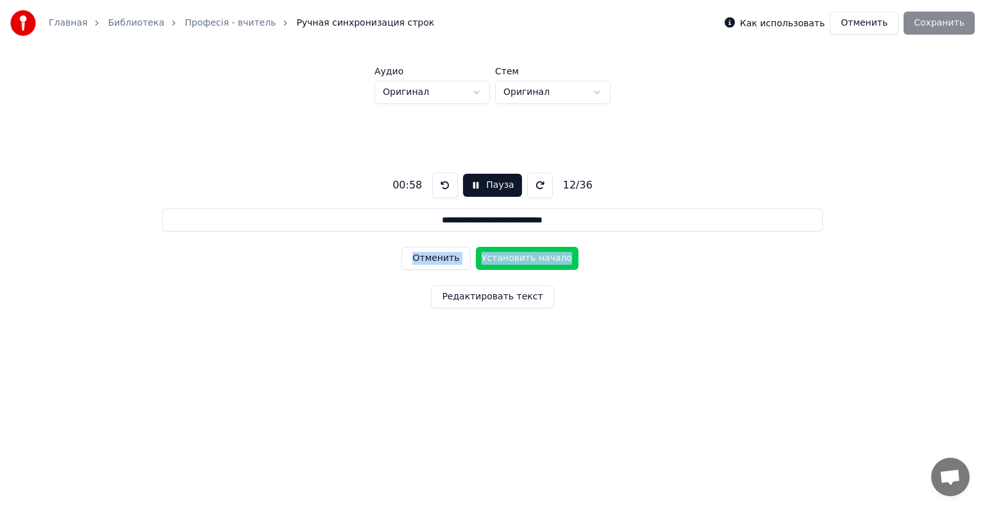
click at [526, 256] on button "Установить начало" at bounding box center [527, 258] width 103 height 23
click at [526, 256] on button "Установить конец" at bounding box center [527, 258] width 103 height 23
click at [526, 256] on button "Установить начало" at bounding box center [527, 258] width 103 height 23
click at [526, 256] on button "Установить конец" at bounding box center [527, 258] width 103 height 23
click at [526, 256] on button "Установить начало" at bounding box center [527, 258] width 103 height 23
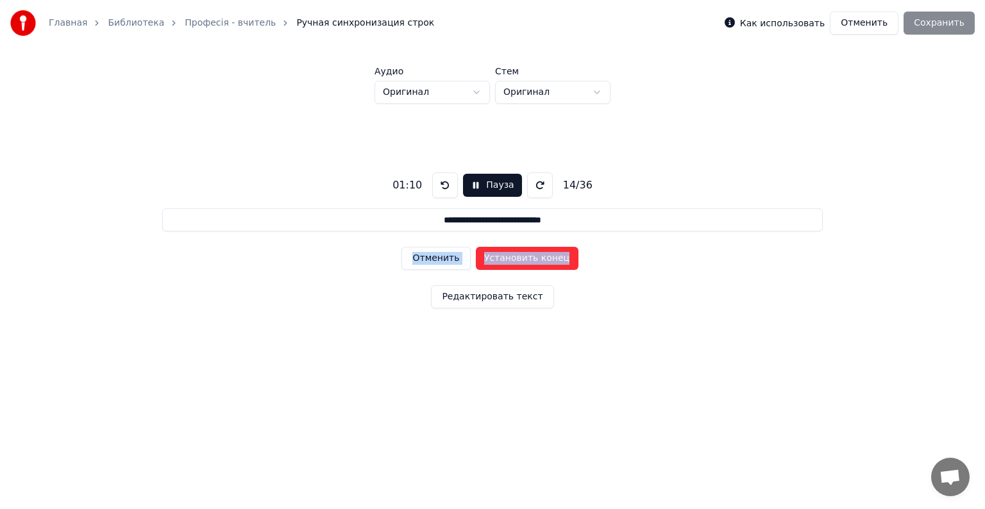
click at [526, 256] on button "Установить конец" at bounding box center [527, 258] width 103 height 23
click at [526, 256] on button "Установить начало" at bounding box center [527, 258] width 103 height 23
click at [526, 256] on button "Установить конец" at bounding box center [527, 258] width 103 height 23
click at [526, 256] on button "Установить начало" at bounding box center [527, 258] width 103 height 23
click at [526, 256] on button "Установить конец" at bounding box center [527, 258] width 103 height 23
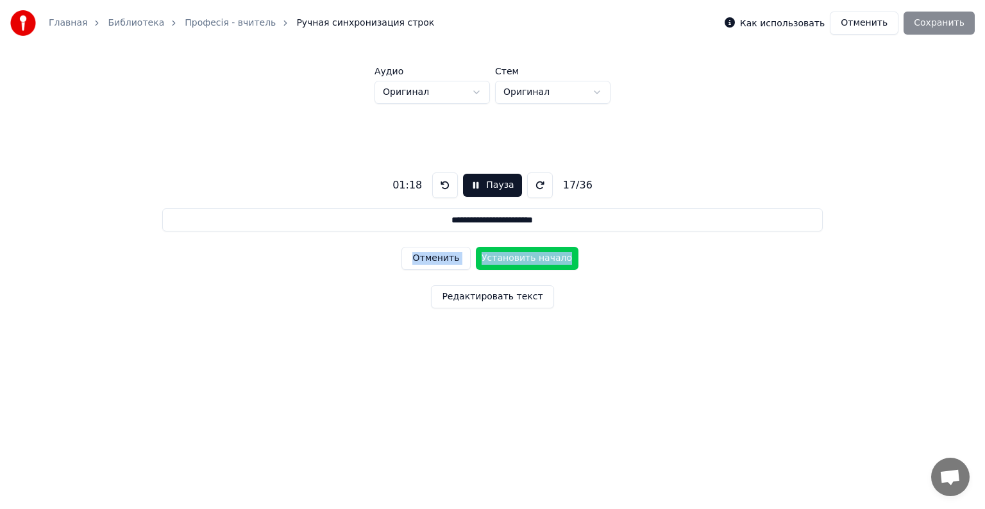
click at [526, 256] on button "Установить начало" at bounding box center [527, 258] width 103 height 23
click at [526, 256] on button "Установить конец" at bounding box center [527, 258] width 103 height 23
click at [526, 256] on button "Установить начало" at bounding box center [527, 258] width 103 height 23
click at [526, 256] on button "Установить конец" at bounding box center [527, 258] width 103 height 23
click at [526, 256] on button "Установить начало" at bounding box center [527, 258] width 103 height 23
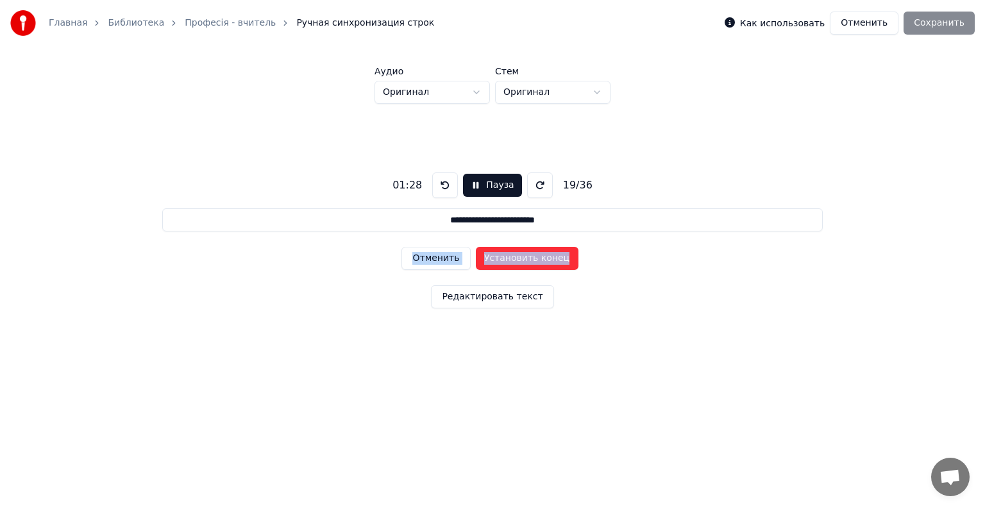
click at [526, 256] on button "Установить конец" at bounding box center [527, 258] width 103 height 23
click at [526, 256] on button "Установить начало" at bounding box center [527, 258] width 103 height 23
click at [526, 256] on button "Установить конец" at bounding box center [527, 258] width 103 height 23
click at [526, 256] on button "Установить начало" at bounding box center [527, 258] width 103 height 23
click at [441, 191] on button at bounding box center [445, 185] width 26 height 26
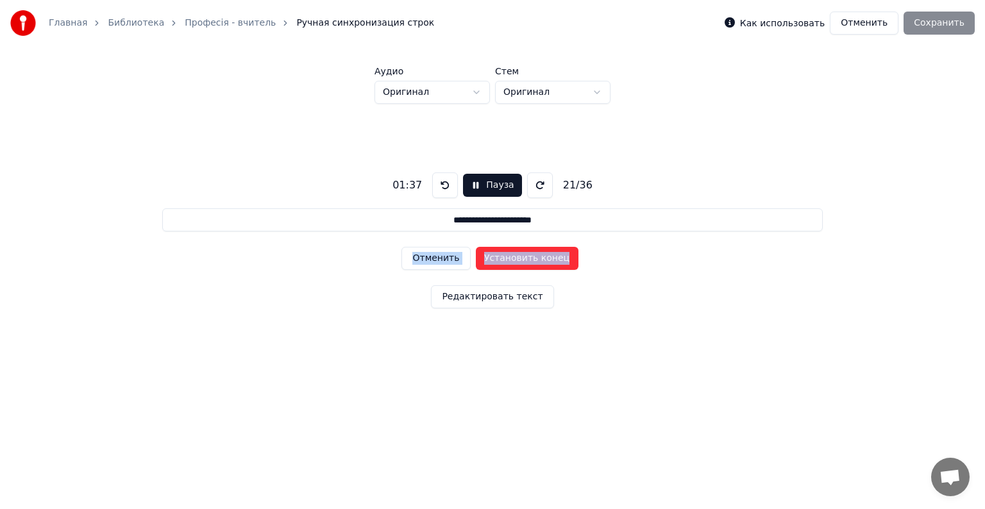
click at [441, 191] on button at bounding box center [445, 185] width 26 height 26
click at [417, 256] on button "Отменить" at bounding box center [435, 258] width 69 height 23
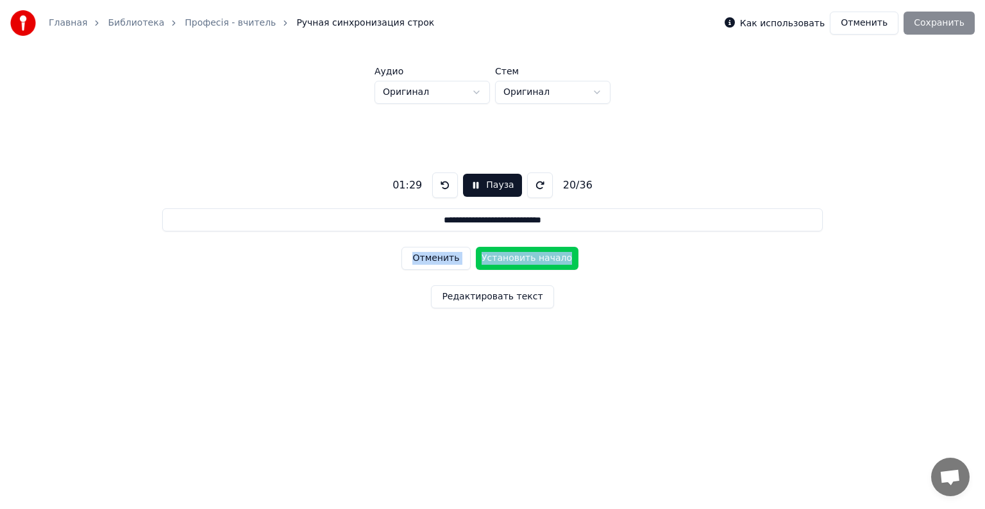
click at [417, 256] on button "Отменить" at bounding box center [435, 258] width 69 height 23
click at [428, 256] on button "Отменить" at bounding box center [435, 258] width 69 height 23
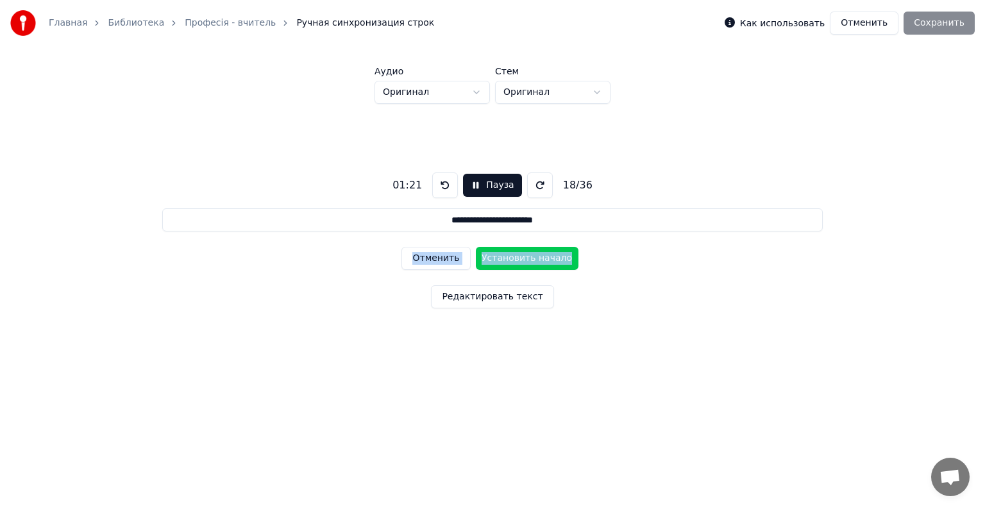
click at [428, 256] on button "Отменить" at bounding box center [435, 258] width 69 height 23
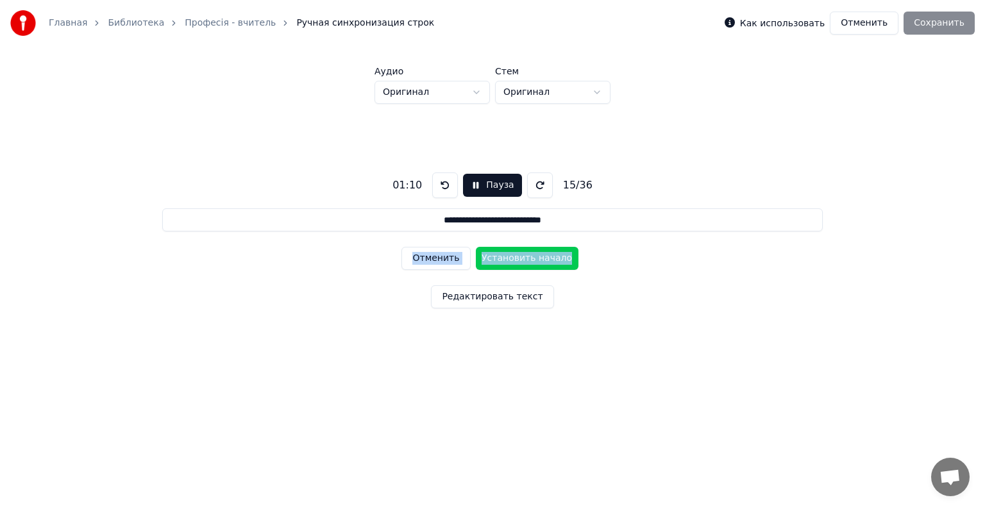
click at [428, 256] on button "Отменить" at bounding box center [435, 258] width 69 height 23
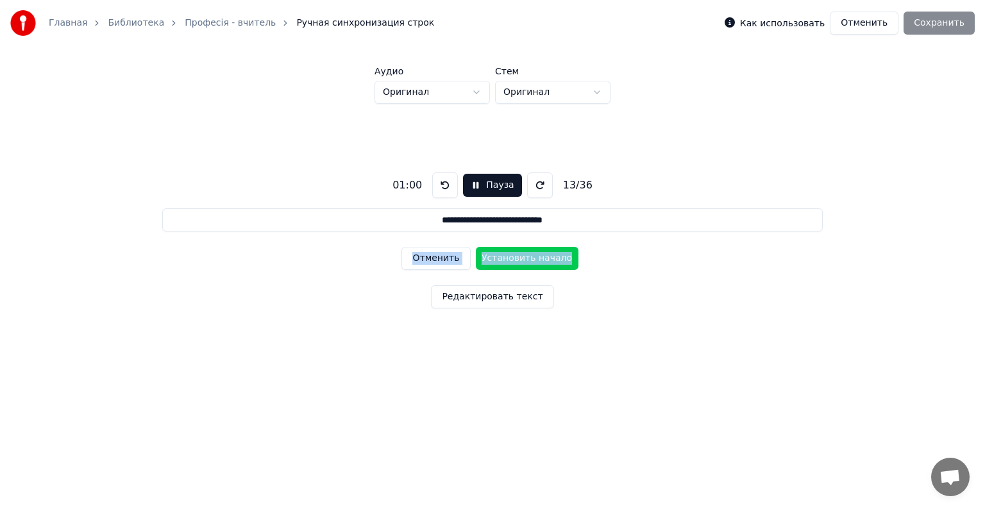
click at [428, 256] on button "Отменить" at bounding box center [435, 258] width 69 height 23
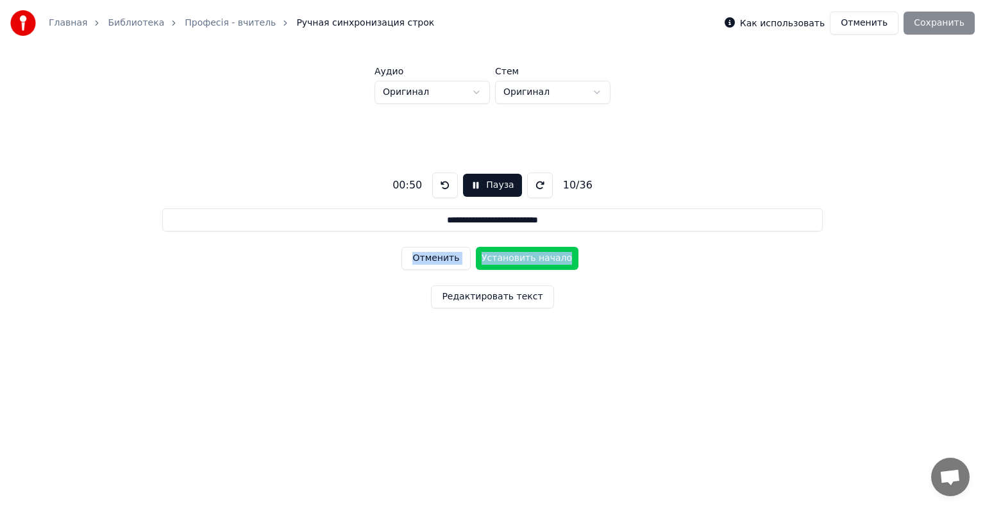
click at [428, 256] on button "Отменить" at bounding box center [435, 258] width 69 height 23
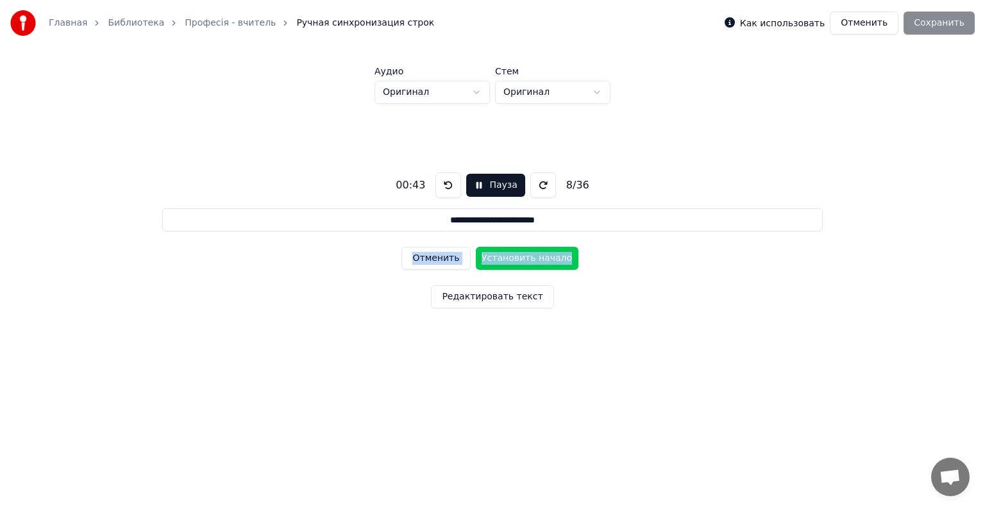
click at [428, 256] on button "Отменить" at bounding box center [435, 258] width 69 height 23
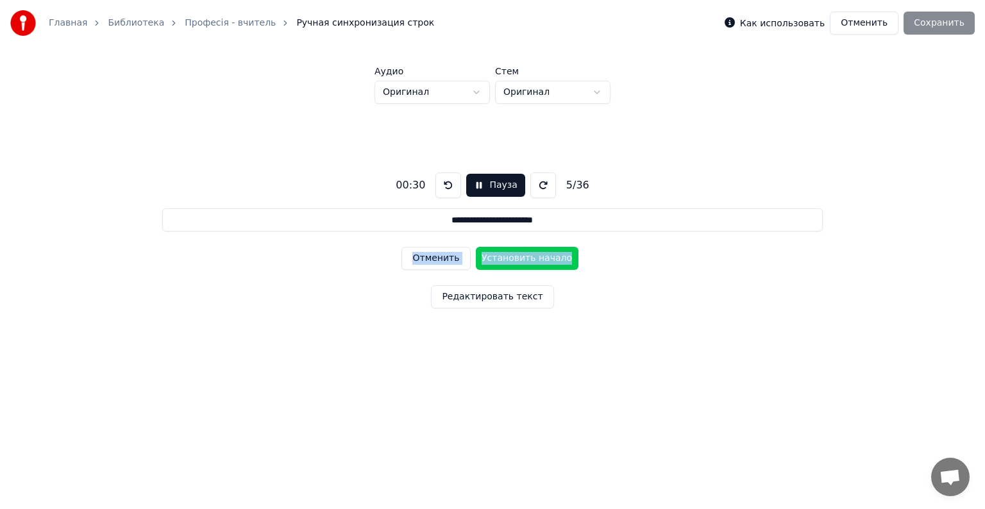
click at [428, 256] on button "Отменить" at bounding box center [435, 258] width 69 height 23
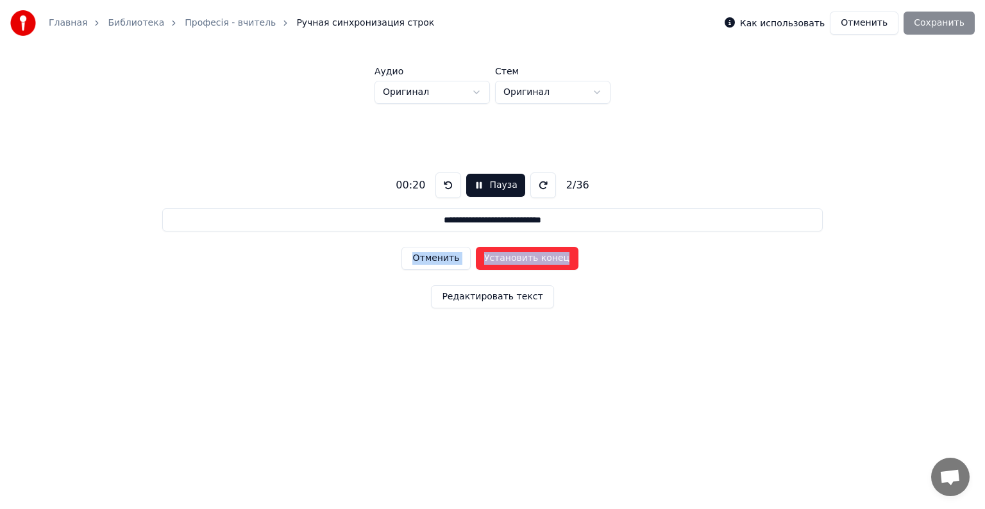
click at [428, 256] on button "Отменить" at bounding box center [435, 258] width 69 height 23
click at [428, 256] on div "Отменить Установить начало" at bounding box center [491, 258] width 181 height 33
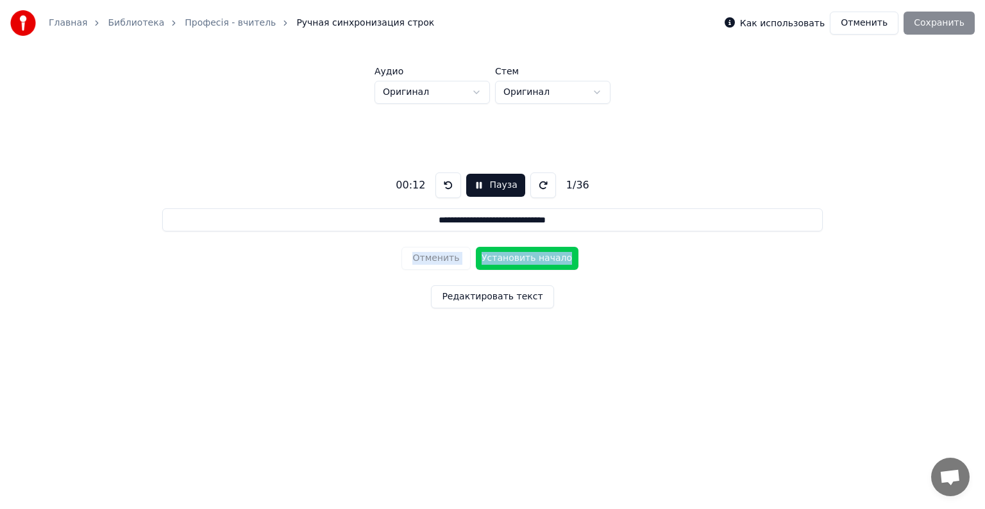
click at [428, 256] on div "Отменить Установить начало" at bounding box center [491, 258] width 181 height 33
click at [503, 258] on button "Установить начало" at bounding box center [527, 258] width 103 height 23
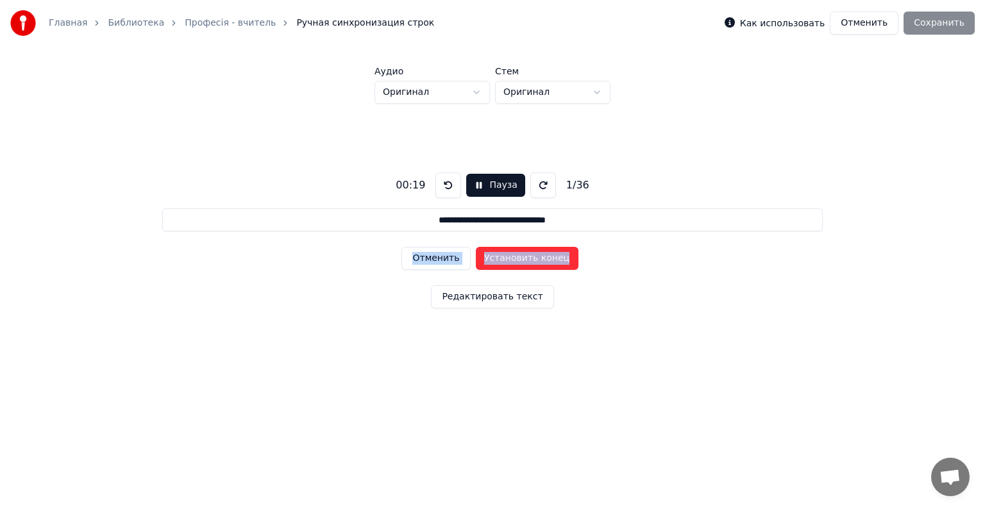
click at [503, 258] on button "Установить конец" at bounding box center [527, 258] width 103 height 23
click at [503, 258] on button "Установить начало" at bounding box center [527, 258] width 103 height 23
click at [503, 258] on button "Установить конец" at bounding box center [527, 258] width 103 height 23
click at [503, 258] on button "Установить начало" at bounding box center [527, 258] width 103 height 23
click at [503, 258] on button "Установить конец" at bounding box center [527, 258] width 103 height 23
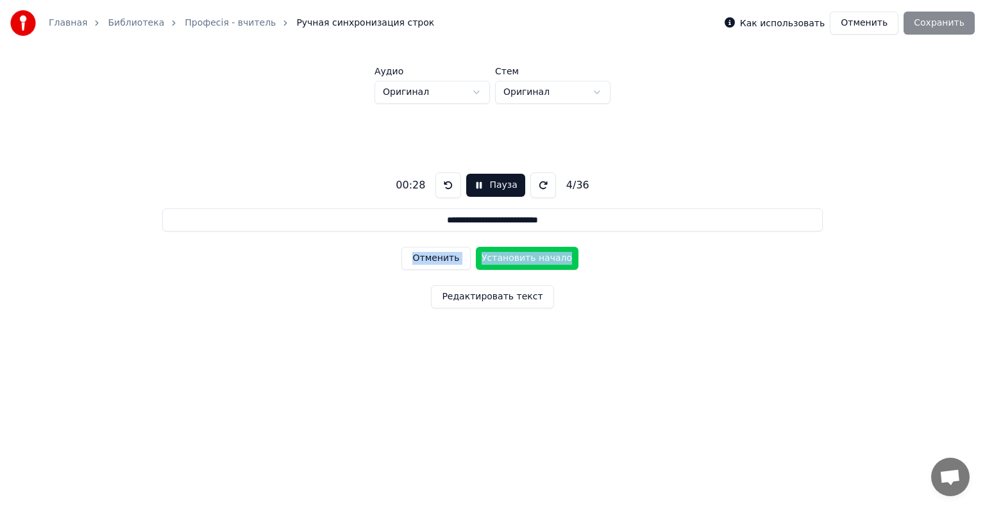
click at [503, 258] on button "Установить начало" at bounding box center [527, 258] width 103 height 23
click at [503, 258] on button "Установить конец" at bounding box center [527, 258] width 103 height 23
click at [503, 258] on button "Установить начало" at bounding box center [527, 258] width 103 height 23
click at [440, 190] on button at bounding box center [448, 185] width 26 height 26
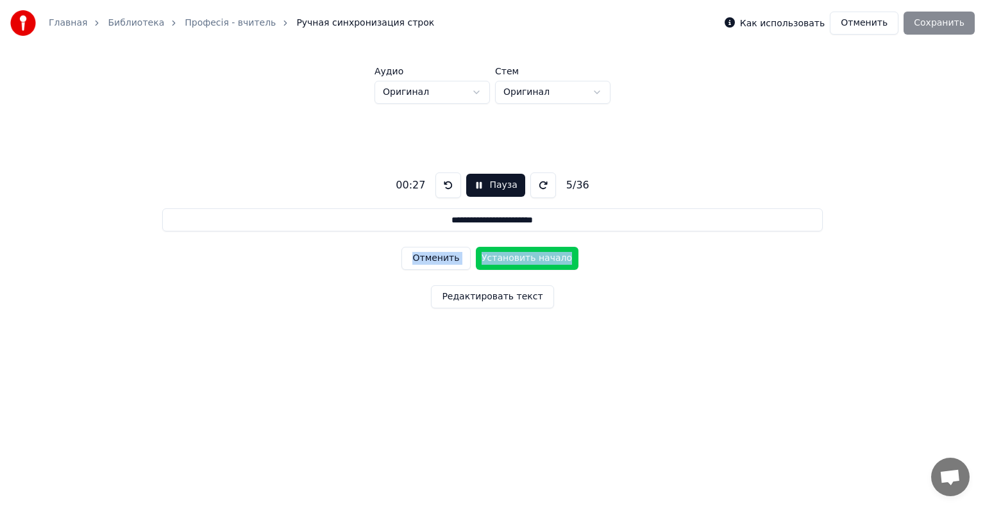
click at [440, 190] on button at bounding box center [448, 185] width 26 height 26
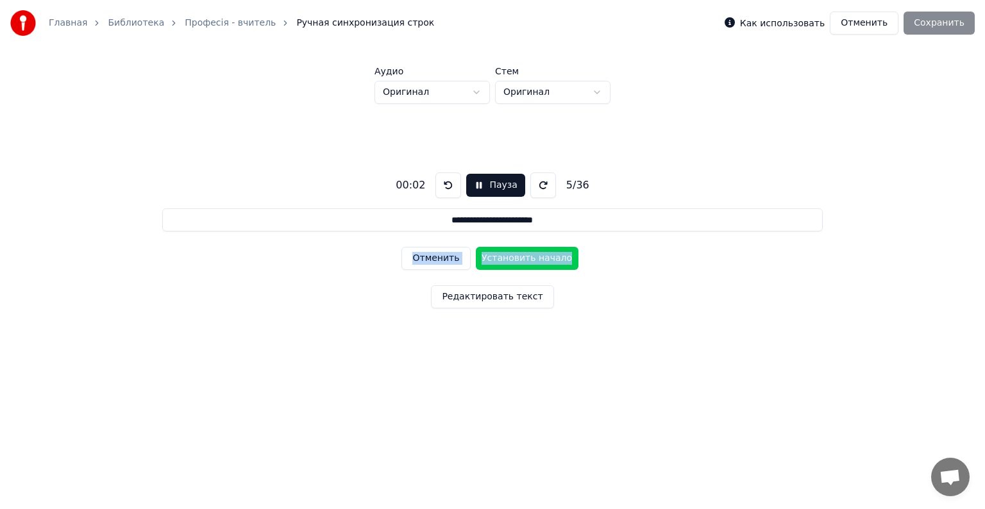
click at [440, 190] on button at bounding box center [448, 185] width 26 height 26
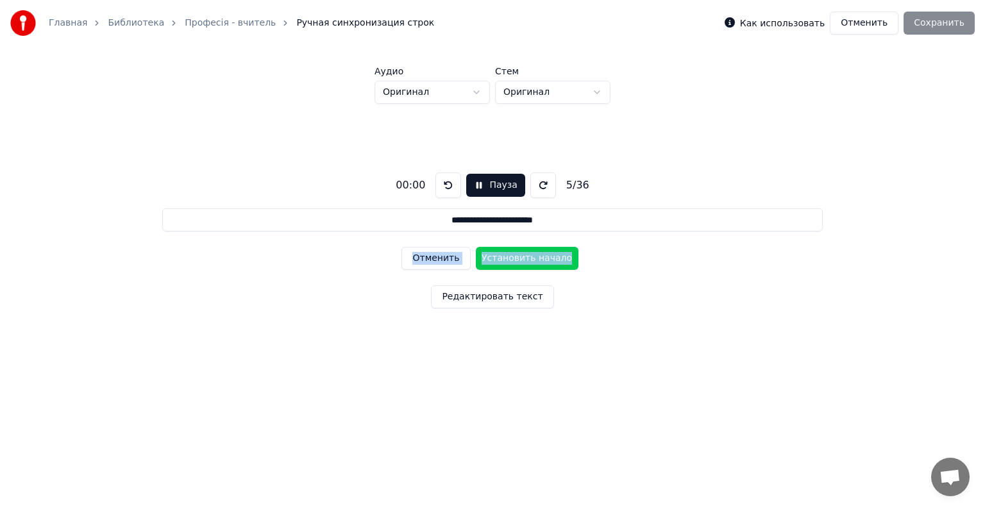
click at [440, 190] on button at bounding box center [448, 185] width 26 height 26
click at [431, 256] on button "Отменить" at bounding box center [435, 258] width 69 height 23
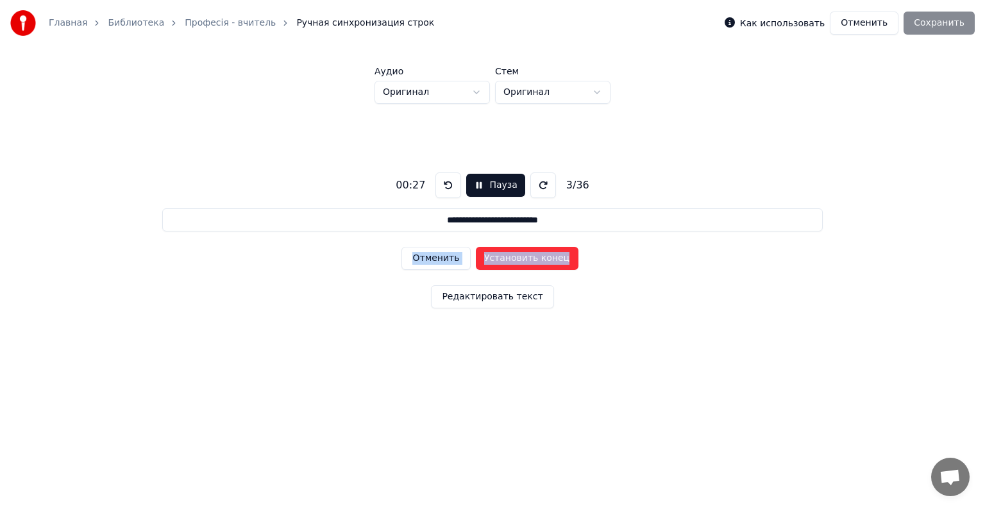
click at [431, 256] on button "Отменить" at bounding box center [435, 258] width 69 height 23
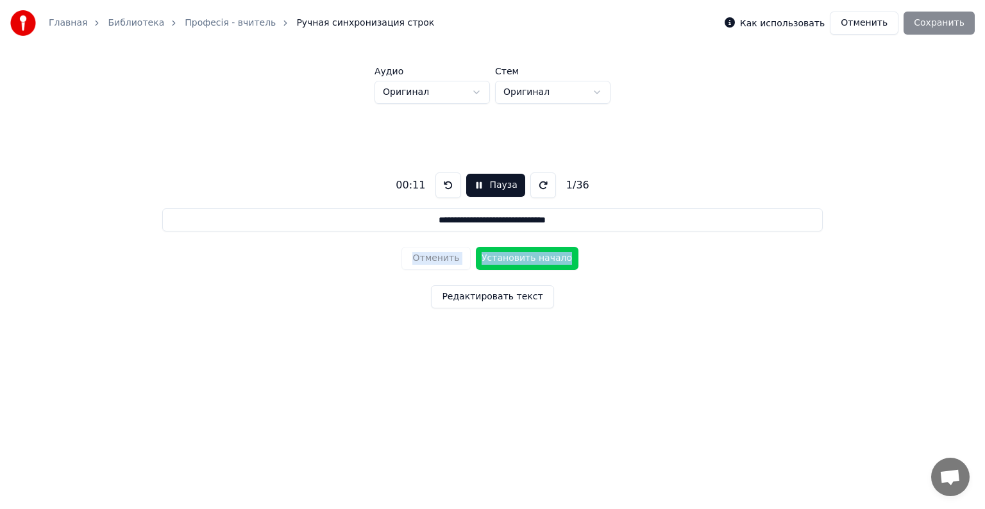
click at [431, 256] on div "Отменить Установить начало" at bounding box center [491, 258] width 181 height 33
click at [524, 260] on button "Установить начало" at bounding box center [527, 258] width 103 height 23
click at [524, 260] on button "Установить конец" at bounding box center [527, 258] width 103 height 23
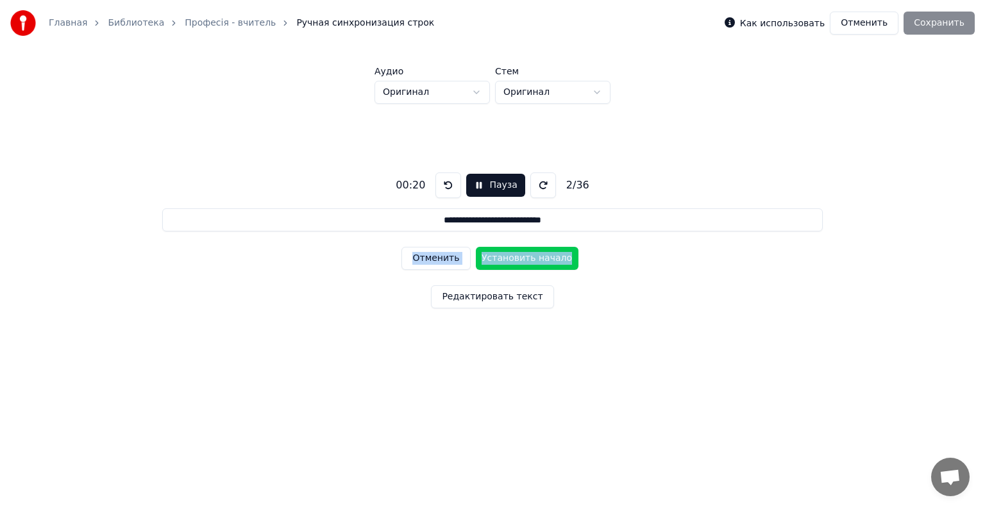
click at [524, 260] on button "Установить начало" at bounding box center [527, 258] width 103 height 23
click at [427, 253] on button "Отменить" at bounding box center [435, 258] width 69 height 23
click at [439, 254] on button "Отменить" at bounding box center [435, 258] width 69 height 23
click at [441, 188] on button at bounding box center [448, 185] width 26 height 26
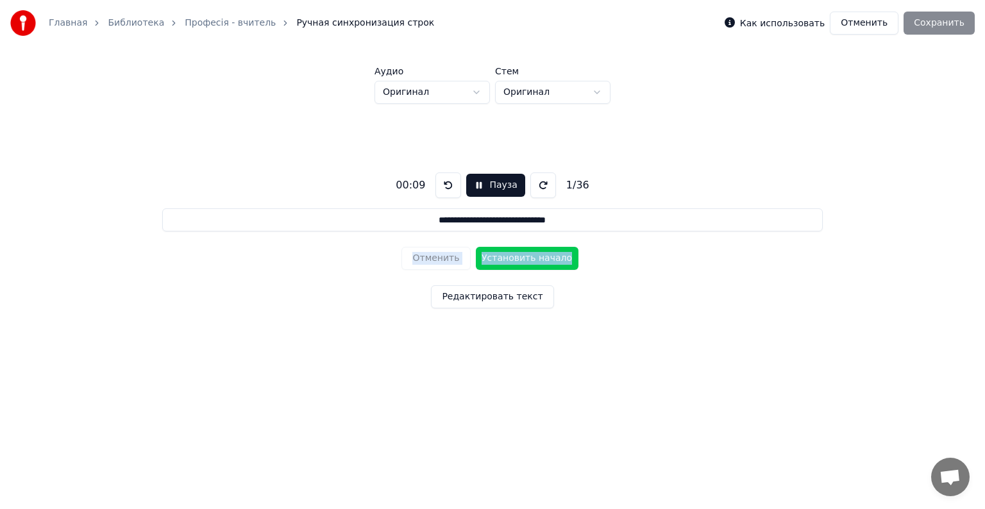
click at [441, 188] on button at bounding box center [448, 185] width 26 height 26
click at [516, 262] on button "Установить начало" at bounding box center [527, 258] width 103 height 23
click at [516, 262] on button "Установить конец" at bounding box center [527, 258] width 103 height 23
click at [516, 262] on button "Установить начало" at bounding box center [527, 258] width 103 height 23
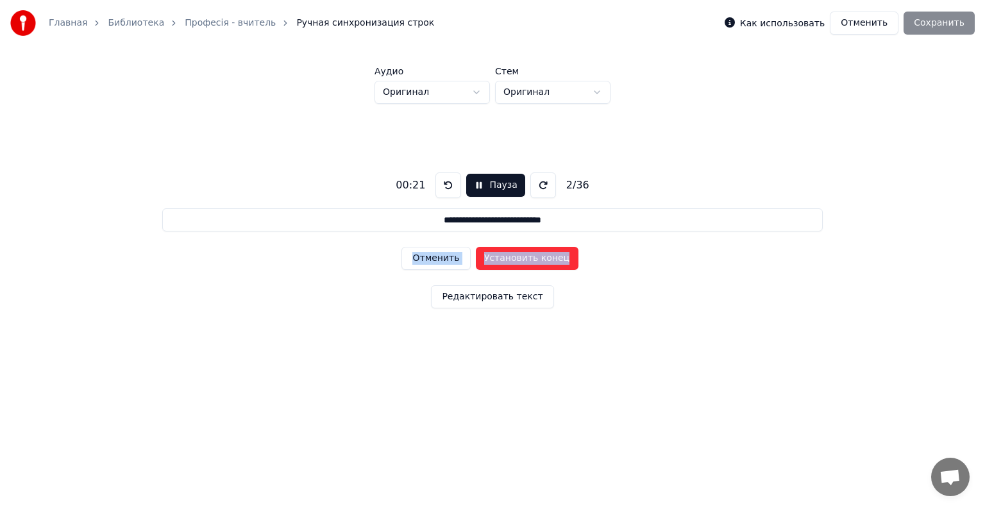
click at [516, 262] on button "Установить конец" at bounding box center [527, 258] width 103 height 23
click at [516, 262] on button "Установить начало" at bounding box center [527, 258] width 103 height 23
click at [516, 262] on button "Установить конец" at bounding box center [527, 258] width 103 height 23
click at [516, 262] on button "Установить начало" at bounding box center [527, 258] width 103 height 23
click at [516, 262] on button "Установить конец" at bounding box center [527, 258] width 103 height 23
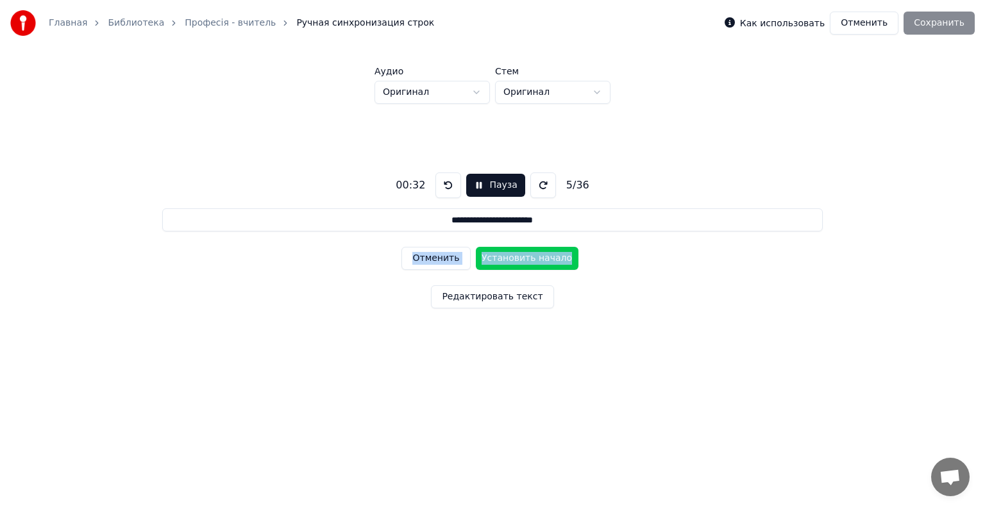
click at [516, 262] on button "Установить начало" at bounding box center [527, 258] width 103 height 23
click at [516, 262] on button "Установить конец" at bounding box center [527, 258] width 103 height 23
click at [516, 262] on button "Установить начало" at bounding box center [527, 258] width 103 height 23
click at [516, 262] on button "Установить конец" at bounding box center [527, 258] width 103 height 23
click at [516, 262] on button "Установить начало" at bounding box center [527, 258] width 103 height 23
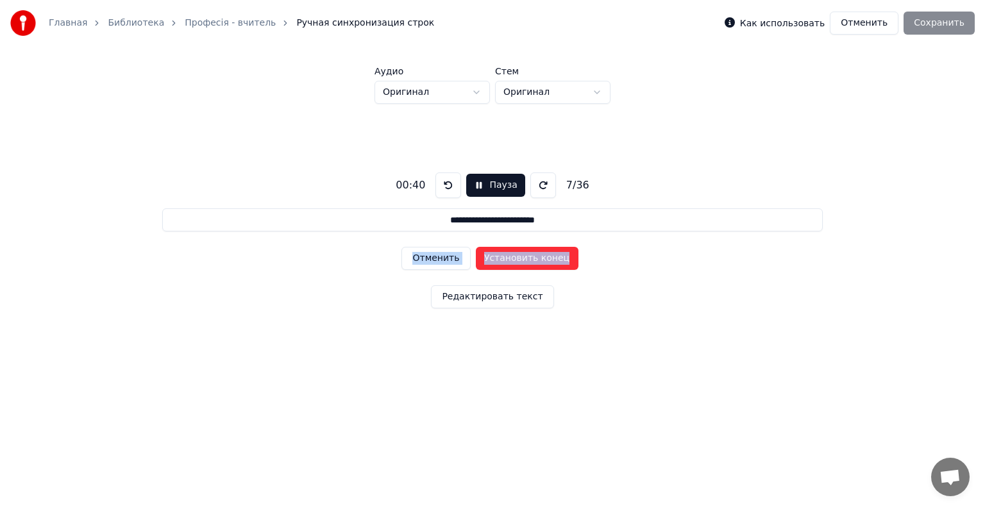
click at [516, 262] on button "Установить конец" at bounding box center [527, 258] width 103 height 23
click at [516, 262] on button "Установить начало" at bounding box center [527, 258] width 103 height 23
click at [516, 262] on button "Установить конец" at bounding box center [527, 258] width 103 height 23
click at [516, 262] on button "Установить начало" at bounding box center [527, 258] width 103 height 23
click at [421, 259] on button "Отменить" at bounding box center [435, 258] width 69 height 23
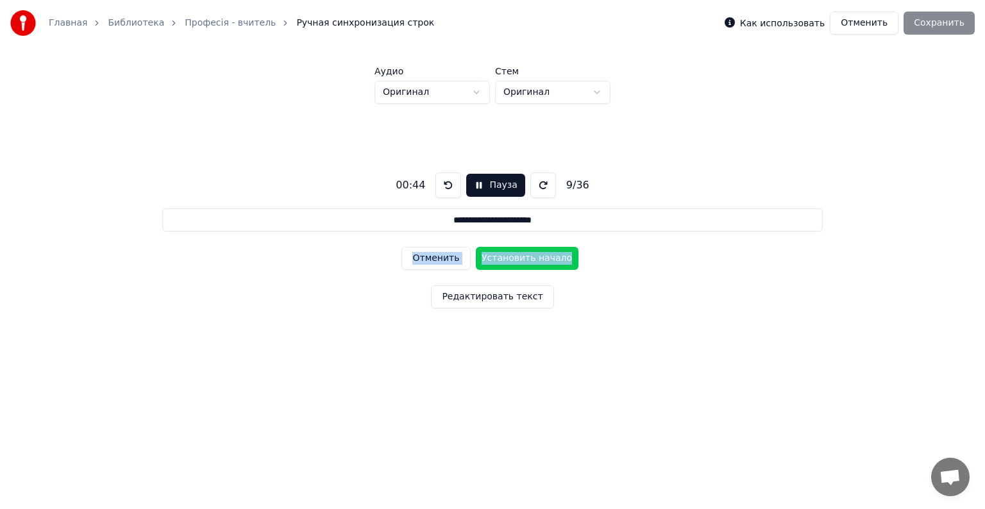
click at [421, 259] on button "Отменить" at bounding box center [435, 258] width 69 height 23
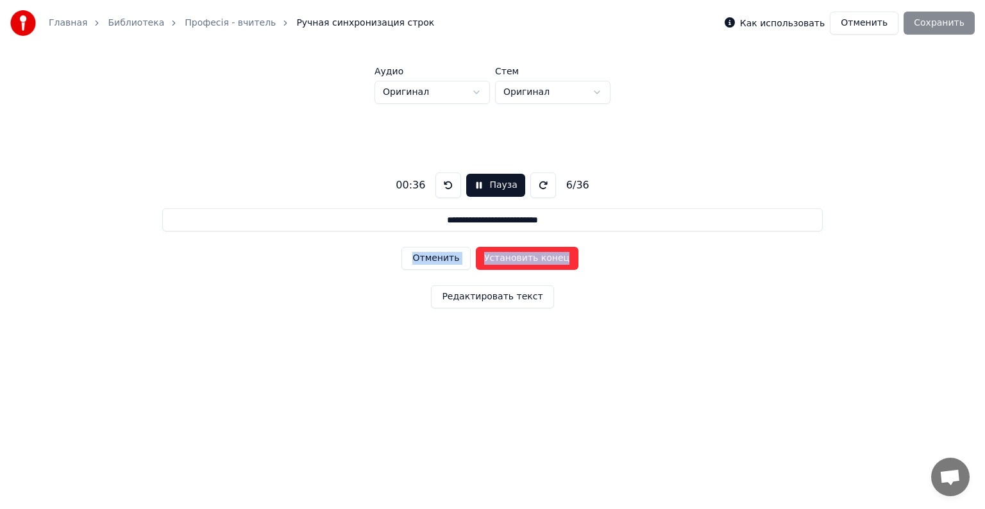
click at [421, 259] on button "Отменить" at bounding box center [435, 258] width 69 height 23
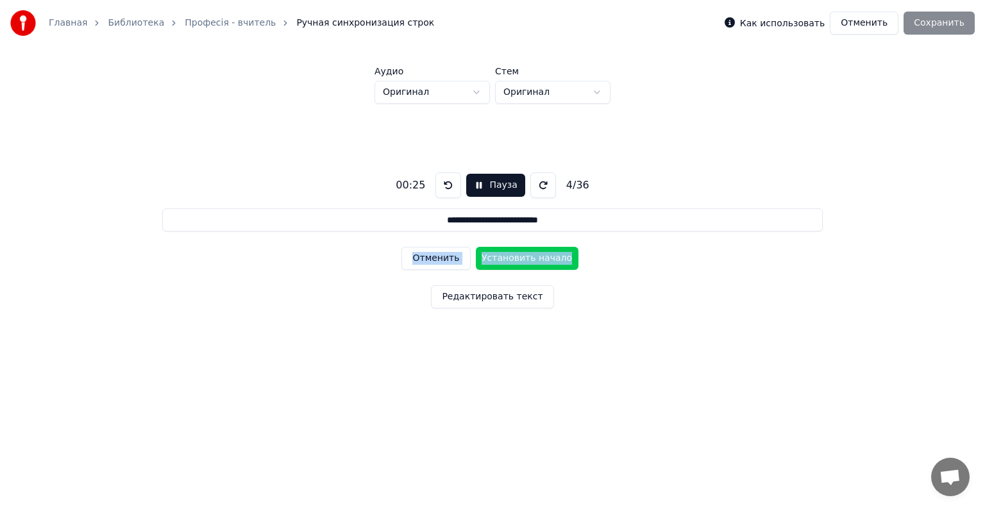
click at [421, 259] on button "Отменить" at bounding box center [435, 258] width 69 height 23
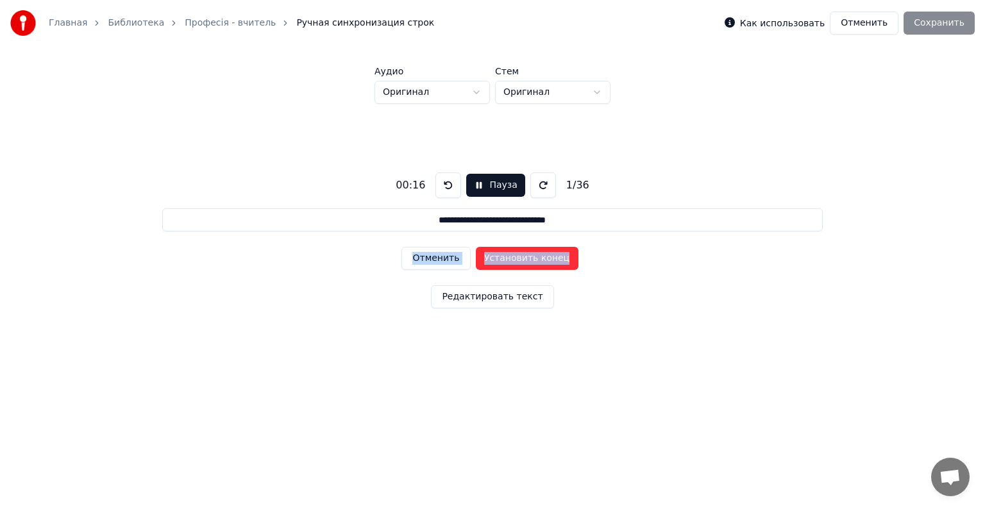
click at [421, 259] on button "Отменить" at bounding box center [435, 258] width 69 height 23
click at [521, 259] on button "Установить начало" at bounding box center [527, 258] width 103 height 23
click at [521, 259] on button "Установить конец" at bounding box center [527, 258] width 103 height 23
click at [521, 259] on button "Установить начало" at bounding box center [527, 258] width 103 height 23
click at [521, 259] on button "Установить конец" at bounding box center [527, 258] width 103 height 23
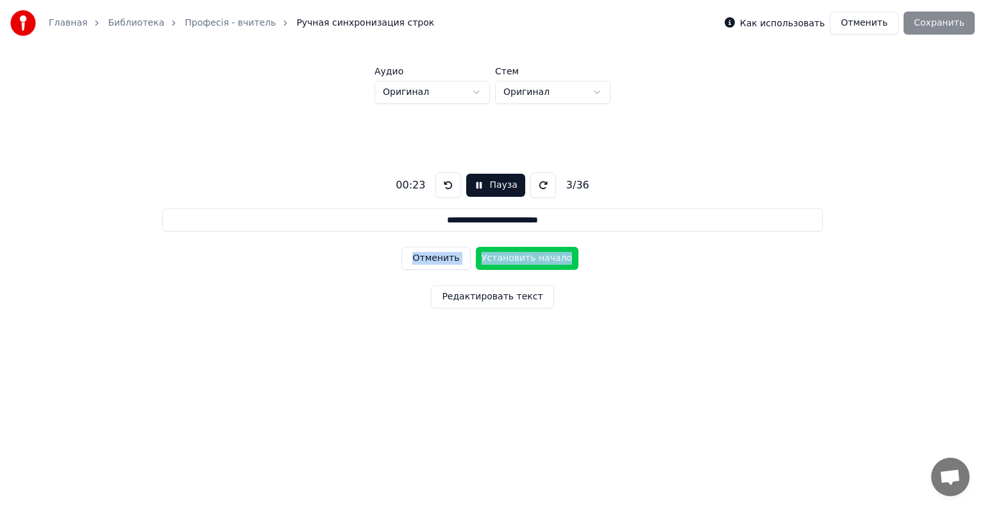
click at [521, 259] on button "Установить начало" at bounding box center [527, 258] width 103 height 23
click at [521, 259] on button "Установить конец" at bounding box center [527, 258] width 103 height 23
click at [521, 259] on button "Установить начало" at bounding box center [527, 258] width 103 height 23
click at [521, 259] on button "Установить конец" at bounding box center [527, 258] width 103 height 23
click at [521, 259] on button "Установить начало" at bounding box center [527, 258] width 103 height 23
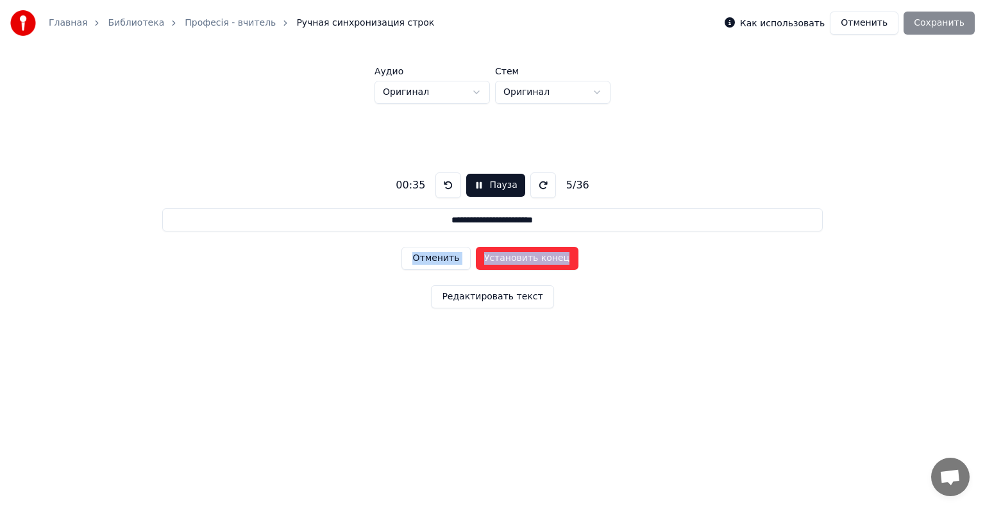
click at [521, 259] on button "Установить конец" at bounding box center [527, 258] width 103 height 23
click at [521, 259] on button "Установить начало" at bounding box center [527, 258] width 103 height 23
click at [521, 259] on button "Установить конец" at bounding box center [527, 258] width 103 height 23
click at [521, 259] on button "Установить начало" at bounding box center [527, 258] width 103 height 23
click at [521, 259] on button "Установить конец" at bounding box center [527, 258] width 103 height 23
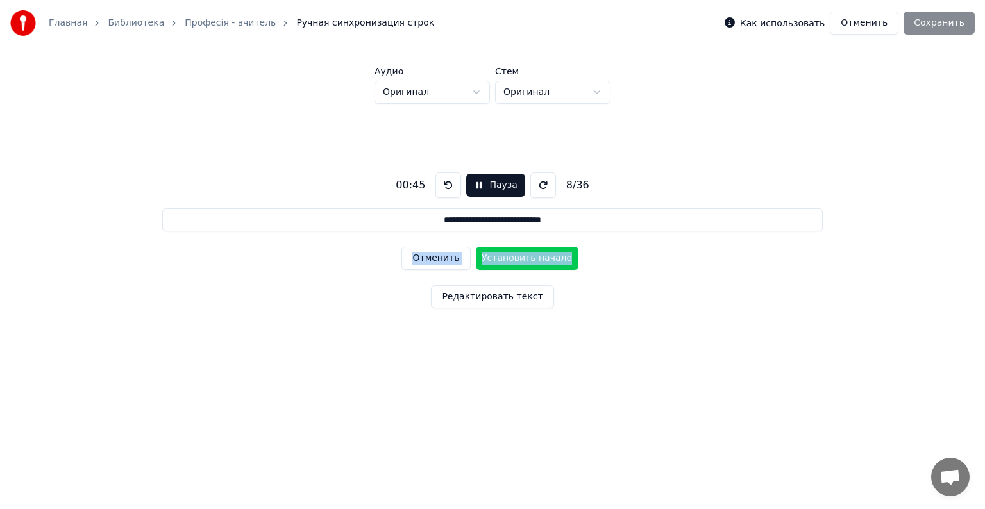
click at [521, 259] on button "Установить начало" at bounding box center [527, 258] width 103 height 23
click at [521, 259] on button "Установить конец" at bounding box center [527, 258] width 103 height 23
click at [521, 259] on button "Установить начало" at bounding box center [527, 258] width 103 height 23
click at [521, 259] on button "Установить конец" at bounding box center [527, 258] width 103 height 23
click at [521, 259] on button "Установить начало" at bounding box center [527, 258] width 103 height 23
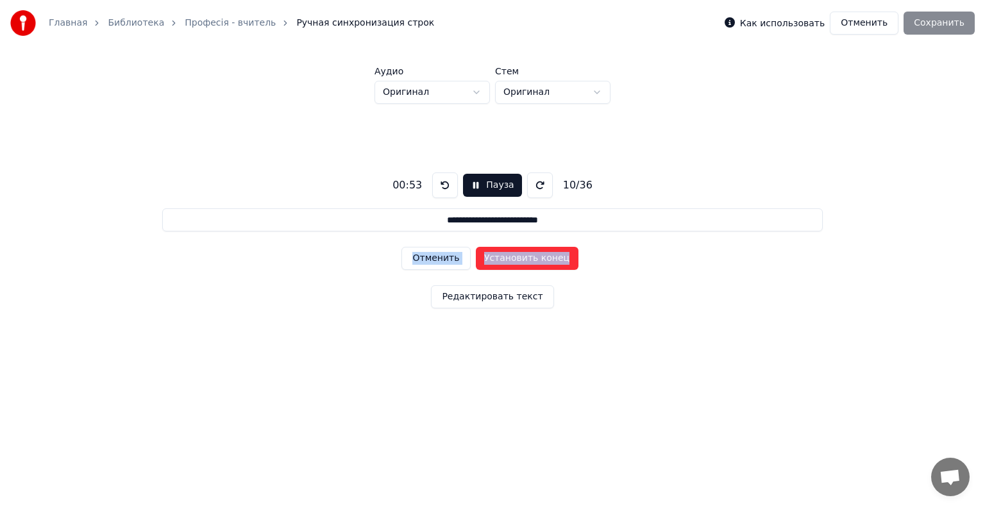
click at [521, 259] on button "Установить конец" at bounding box center [527, 258] width 103 height 23
click at [521, 259] on button "Установить начало" at bounding box center [527, 258] width 103 height 23
click at [521, 259] on button "Установить конец" at bounding box center [527, 258] width 103 height 23
click at [521, 259] on button "Установить начало" at bounding box center [527, 258] width 103 height 23
click at [521, 259] on button "Установить конец" at bounding box center [527, 258] width 103 height 23
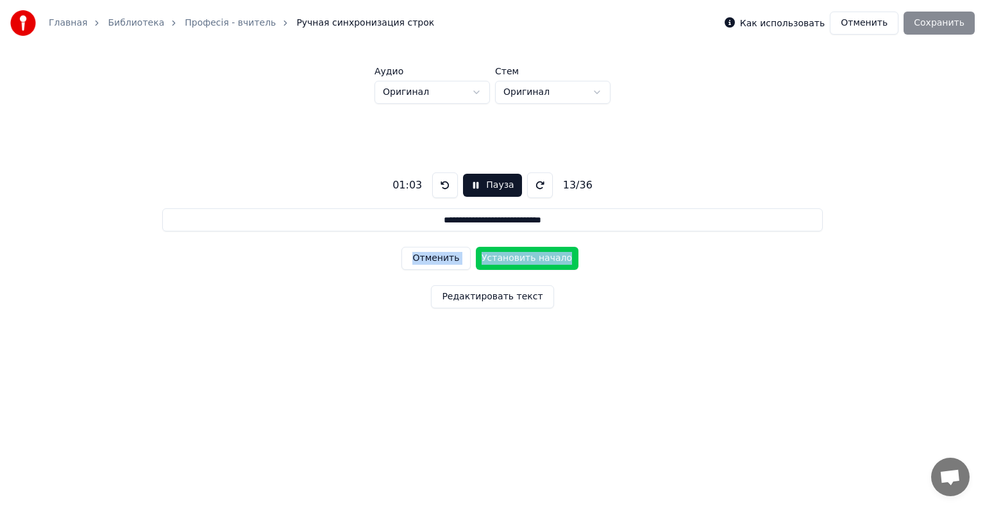
click at [521, 259] on button "Установить начало" at bounding box center [527, 258] width 103 height 23
click at [521, 259] on button "Установить конец" at bounding box center [527, 258] width 103 height 23
click at [521, 259] on button "Установить начало" at bounding box center [527, 258] width 103 height 23
click at [521, 259] on button "Установить конец" at bounding box center [527, 258] width 103 height 23
click at [521, 259] on button "Установить начало" at bounding box center [527, 258] width 103 height 23
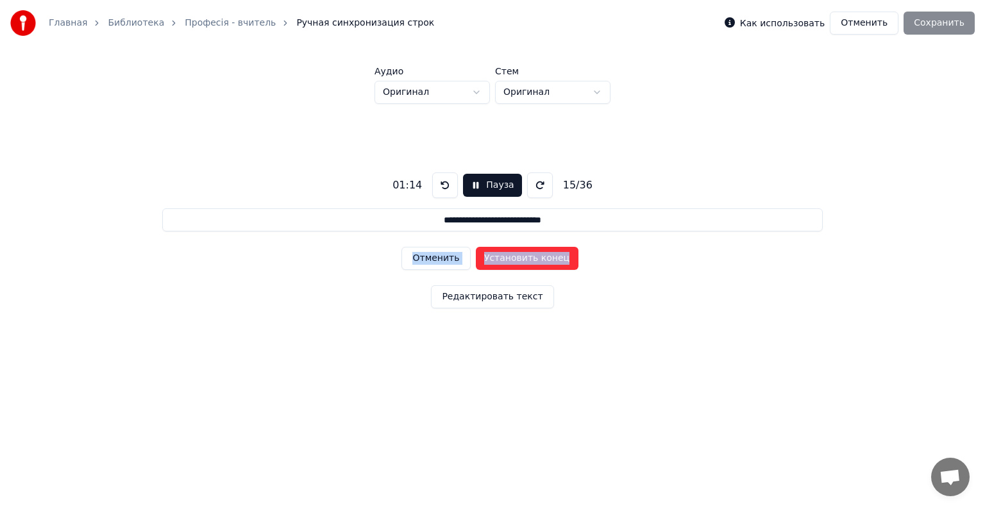
click at [521, 259] on button "Установить конец" at bounding box center [527, 258] width 103 height 23
click at [521, 259] on button "Установить начало" at bounding box center [527, 258] width 103 height 23
click at [521, 259] on button "Установить конец" at bounding box center [527, 258] width 103 height 23
click at [521, 259] on button "Установить начало" at bounding box center [527, 258] width 103 height 23
click at [521, 259] on button "Установить конец" at bounding box center [527, 258] width 103 height 23
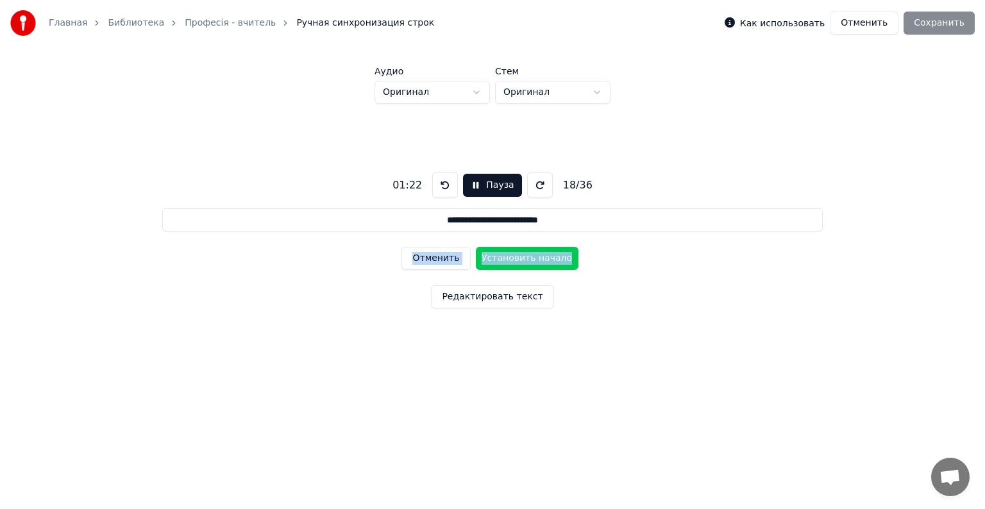
click at [521, 259] on button "Установить начало" at bounding box center [527, 258] width 103 height 23
click at [521, 259] on button "Установить конец" at bounding box center [527, 258] width 103 height 23
click at [521, 259] on button "Установить начало" at bounding box center [527, 258] width 103 height 23
click at [521, 259] on button "Установить конец" at bounding box center [527, 258] width 103 height 23
click at [521, 259] on button "Установить начало" at bounding box center [527, 258] width 103 height 23
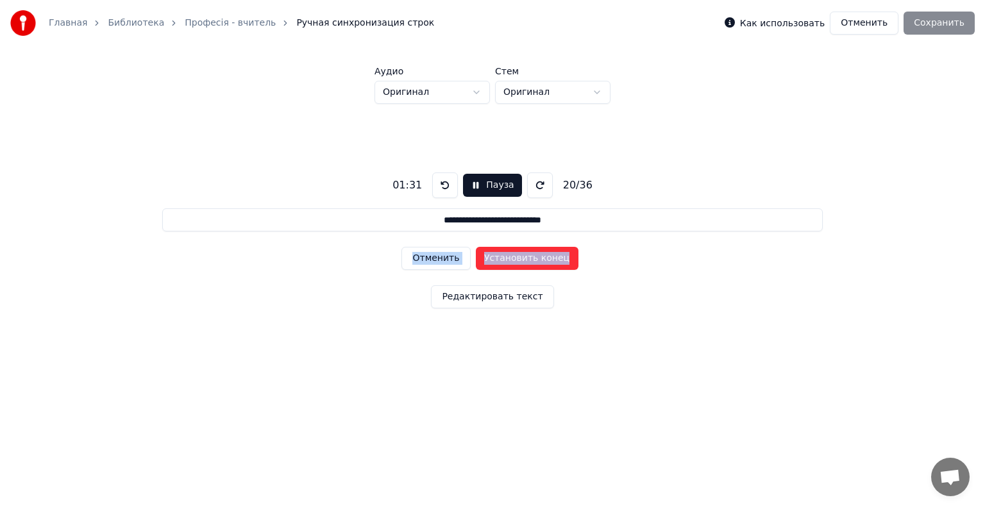
click at [521, 259] on button "Установить конец" at bounding box center [527, 258] width 103 height 23
click at [521, 259] on button "Установить начало" at bounding box center [527, 258] width 103 height 23
click at [521, 259] on button "Установить конец" at bounding box center [527, 258] width 103 height 23
click at [521, 259] on button "Установить начало" at bounding box center [527, 258] width 103 height 23
click at [521, 259] on button "Установить конец" at bounding box center [527, 258] width 103 height 23
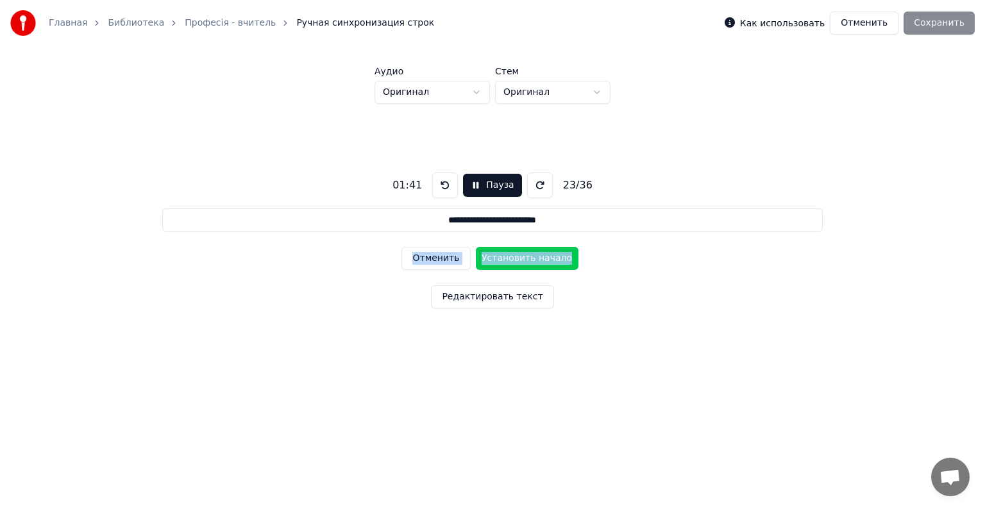
click at [521, 259] on button "Установить начало" at bounding box center [527, 258] width 103 height 23
click at [521, 259] on button "Установить конец" at bounding box center [527, 258] width 103 height 23
click at [521, 259] on button "Установить начало" at bounding box center [527, 258] width 103 height 23
click at [521, 259] on button "Установить конец" at bounding box center [527, 258] width 103 height 23
click at [521, 259] on button "Установить начало" at bounding box center [527, 258] width 103 height 23
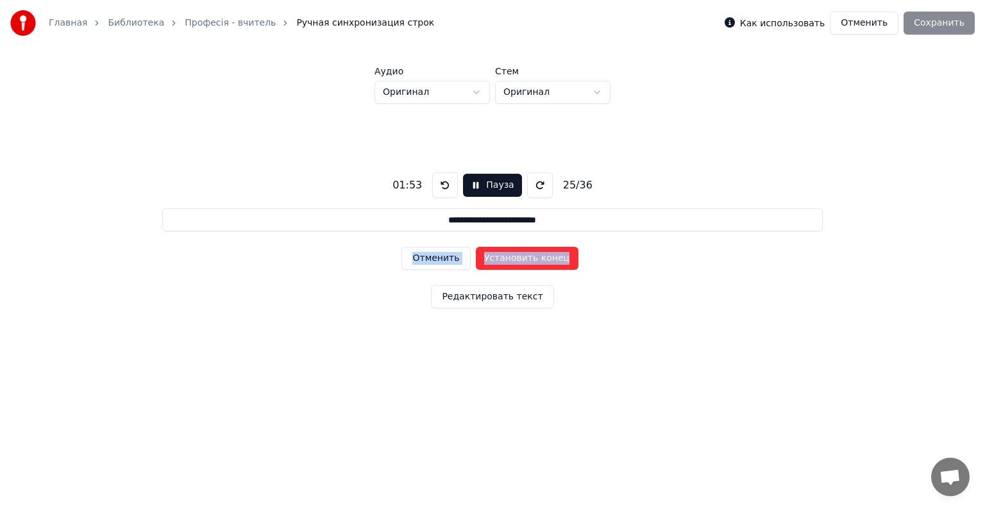
click at [521, 259] on button "Установить конец" at bounding box center [527, 258] width 103 height 23
click at [521, 259] on button "Установить начало" at bounding box center [527, 258] width 103 height 23
click at [435, 262] on button "Отменить" at bounding box center [435, 258] width 69 height 23
click at [510, 249] on button "Установить конец" at bounding box center [527, 258] width 103 height 23
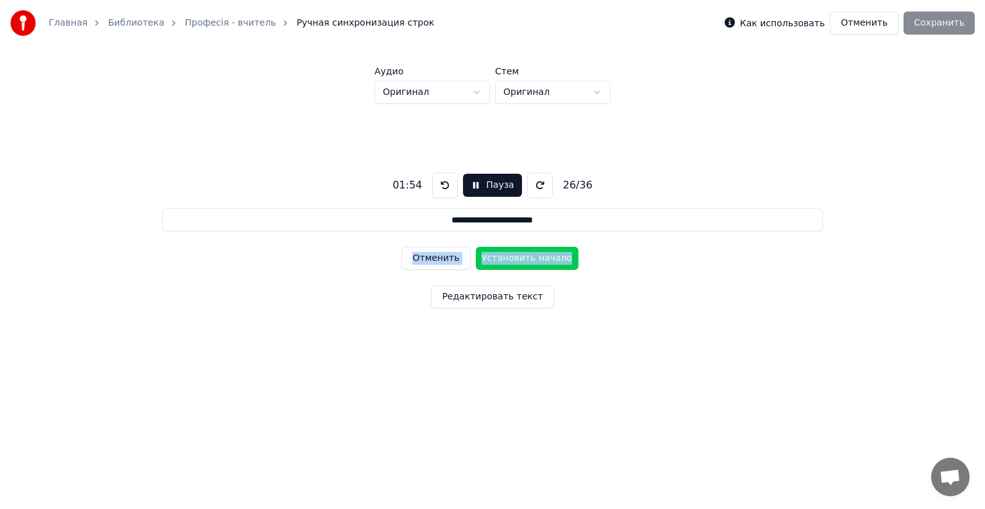
click at [510, 249] on button "Установить начало" at bounding box center [527, 258] width 103 height 23
click at [510, 249] on button "Установить конец" at bounding box center [527, 258] width 103 height 23
click at [510, 249] on button "Установить начало" at bounding box center [527, 258] width 103 height 23
click at [510, 249] on button "Установить конец" at bounding box center [527, 258] width 103 height 23
click at [510, 249] on button "Установить начало" at bounding box center [527, 258] width 103 height 23
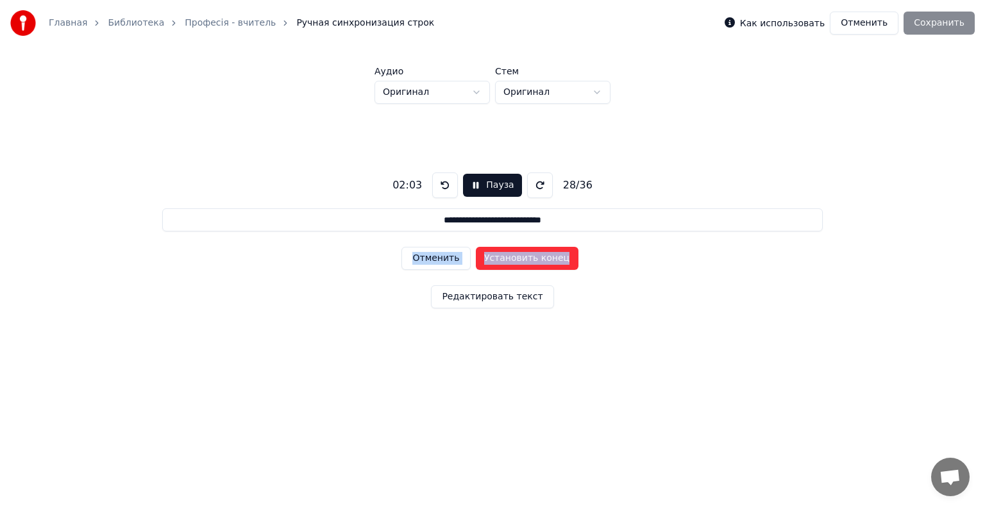
click at [510, 249] on button "Установить конец" at bounding box center [527, 258] width 103 height 23
click at [510, 249] on button "Установить начало" at bounding box center [527, 258] width 103 height 23
click at [510, 251] on button "Установить конец" at bounding box center [527, 258] width 103 height 23
click at [510, 251] on button "Установить начало" at bounding box center [527, 258] width 103 height 23
click at [510, 251] on button "Установить конец" at bounding box center [527, 258] width 103 height 23
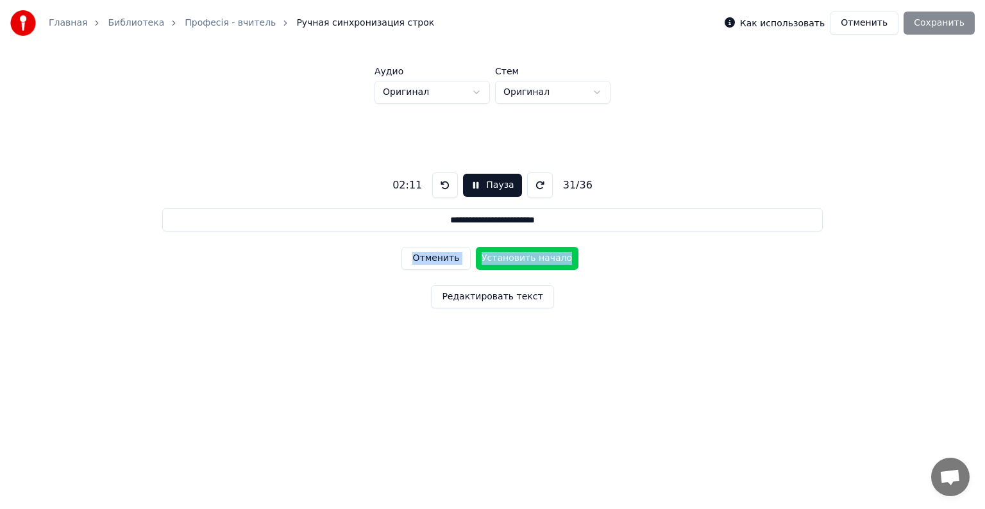
click at [510, 251] on button "Установить начало" at bounding box center [527, 258] width 103 height 23
click at [510, 251] on button "Установить конец" at bounding box center [527, 258] width 103 height 23
click at [510, 251] on button "Установить начало" at bounding box center [527, 258] width 103 height 23
click at [510, 251] on button "Установить конец" at bounding box center [527, 258] width 103 height 23
click at [510, 251] on button "Установить начало" at bounding box center [527, 258] width 103 height 23
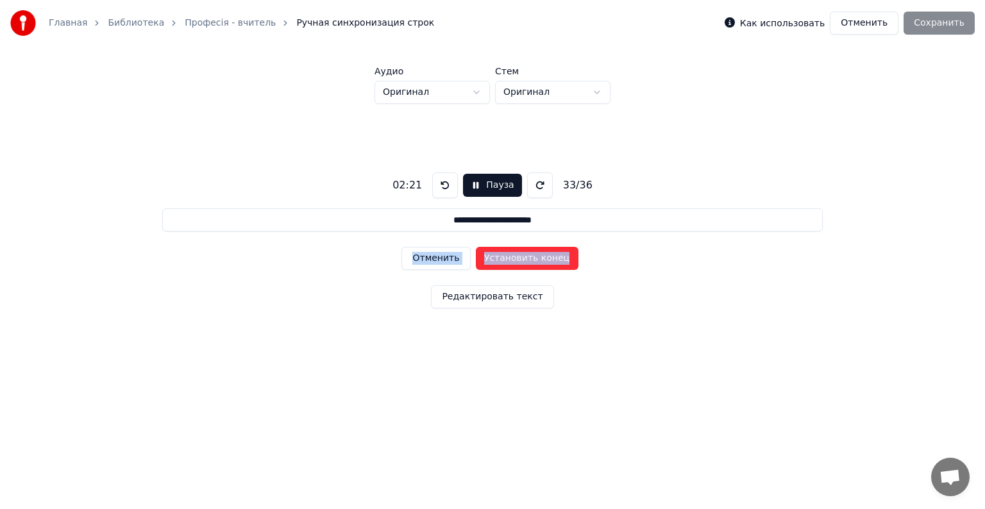
click at [510, 251] on button "Установить конец" at bounding box center [527, 258] width 103 height 23
click at [510, 251] on button "Установить начало" at bounding box center [527, 258] width 103 height 23
click at [510, 251] on button "Установить конец" at bounding box center [527, 258] width 103 height 23
click at [510, 251] on button "Установить начало" at bounding box center [527, 258] width 103 height 23
click at [510, 251] on button "Установить конец" at bounding box center [527, 258] width 103 height 23
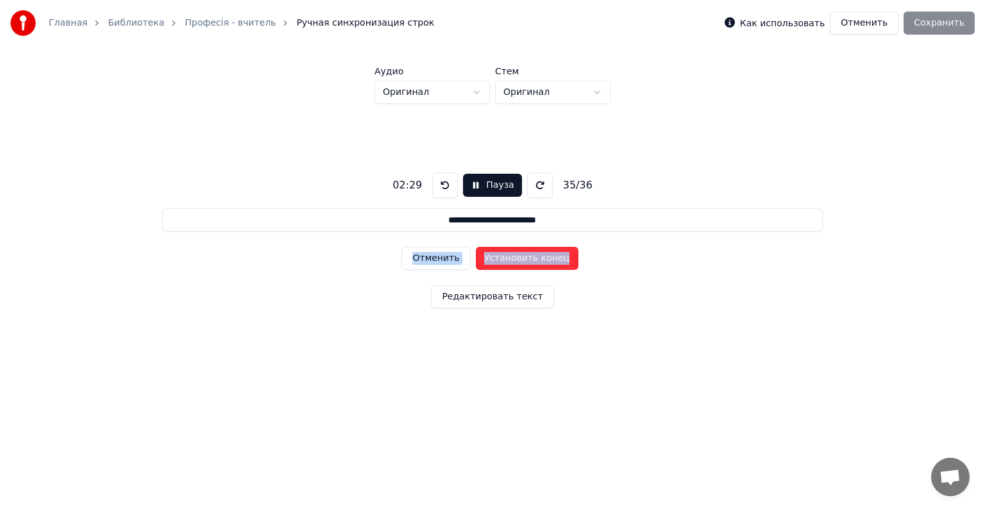
type input "**********"
click at [510, 251] on button "Установить начало" at bounding box center [527, 258] width 103 height 23
click at [510, 251] on button "Установить конец" at bounding box center [527, 258] width 103 height 23
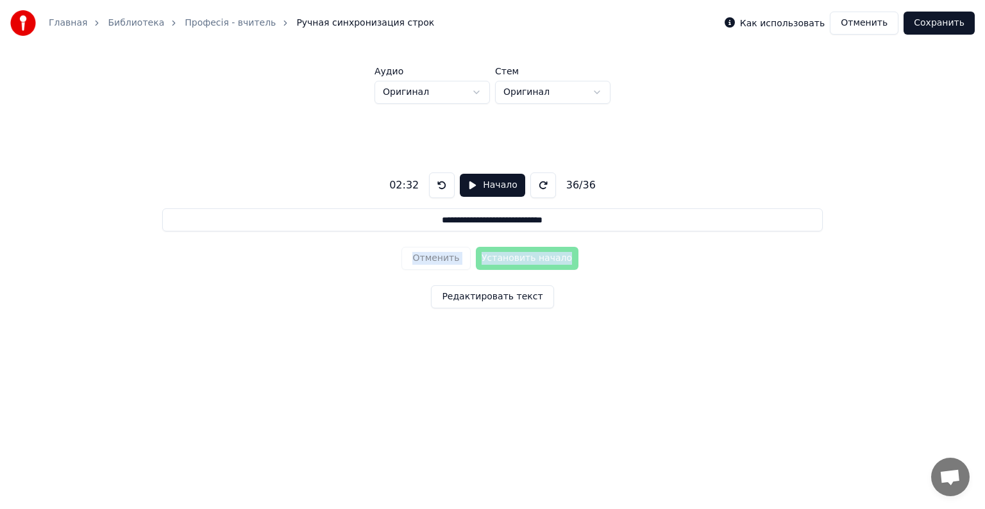
click at [939, 22] on button "Сохранить" at bounding box center [938, 23] width 71 height 23
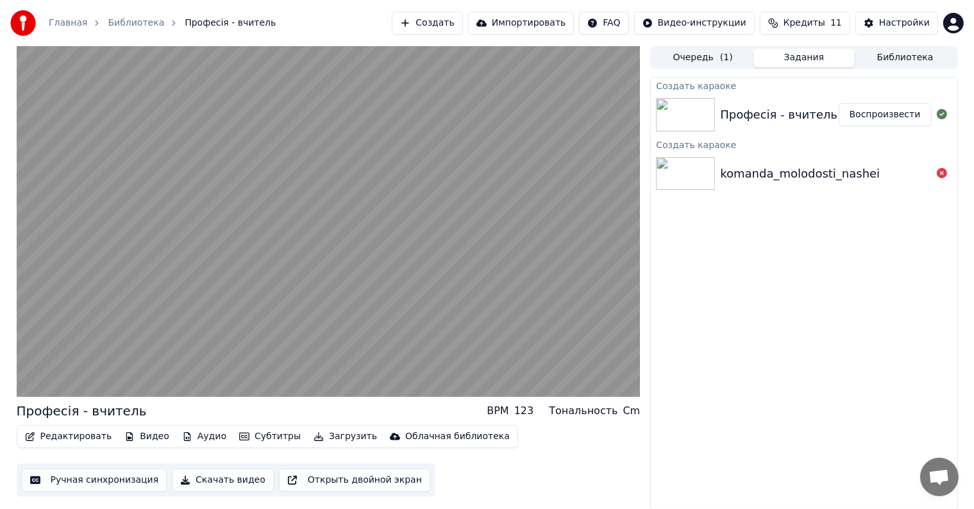
click at [868, 118] on button "Воспроизвести" at bounding box center [885, 114] width 93 height 23
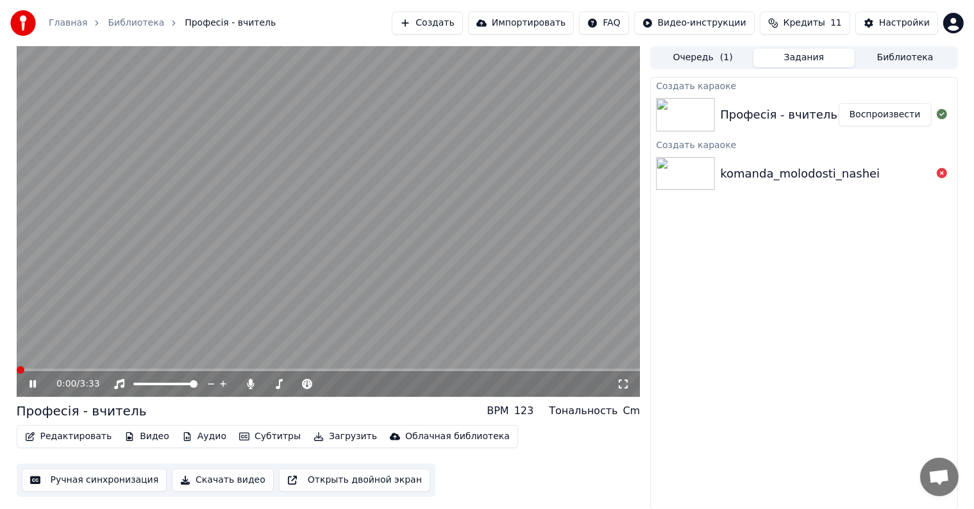
click at [30, 379] on icon at bounding box center [42, 384] width 30 height 10
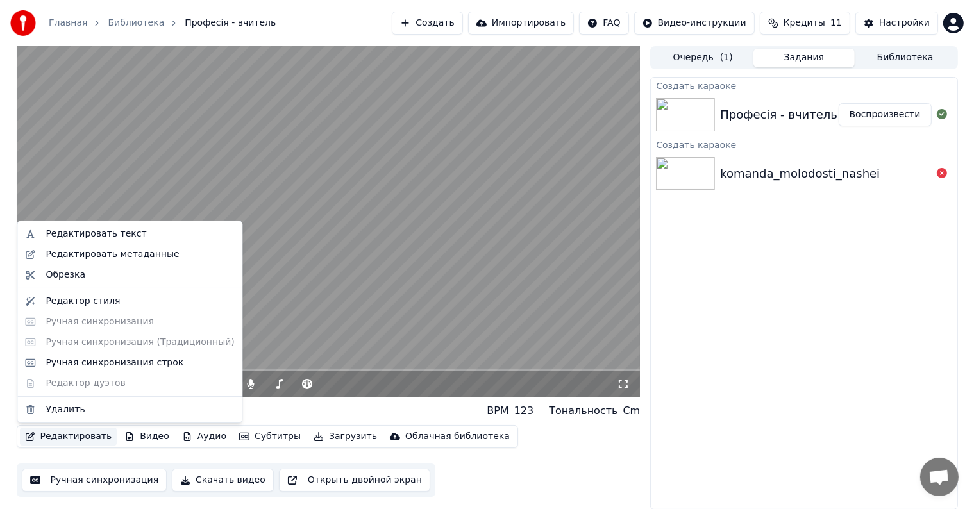
click at [64, 433] on button "Редактировать" at bounding box center [68, 437] width 97 height 18
click at [81, 364] on div "Ручная синхронизация строк" at bounding box center [115, 363] width 138 height 13
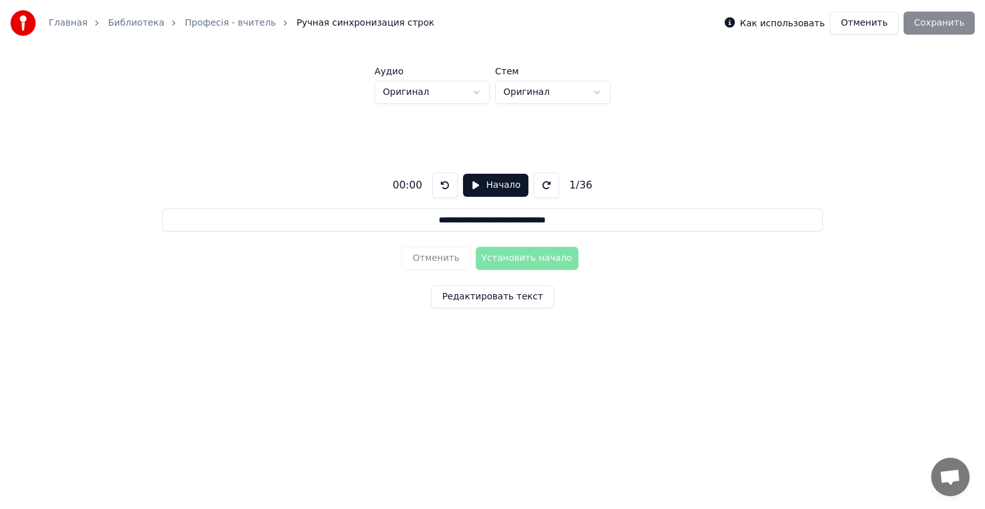
click at [499, 294] on button "Редактировать текст" at bounding box center [492, 296] width 122 height 23
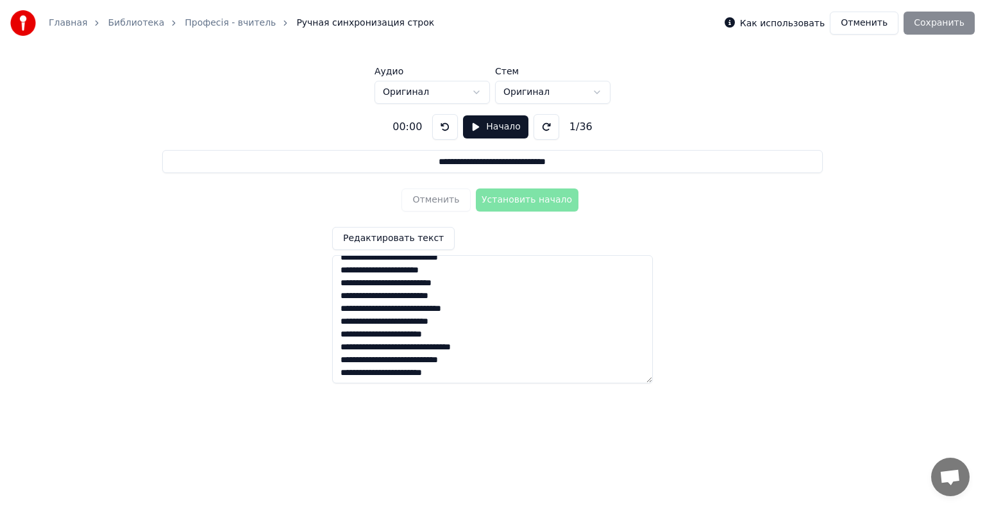
scroll to position [256, 0]
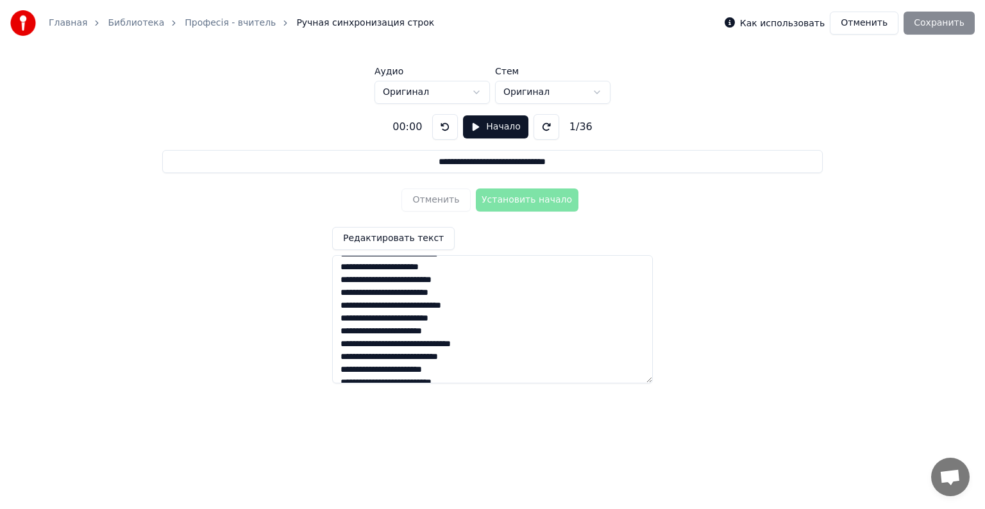
click at [355, 192] on div "**********" at bounding box center [493, 244] width 944 height 280
